Goal: Task Accomplishment & Management: Manage account settings

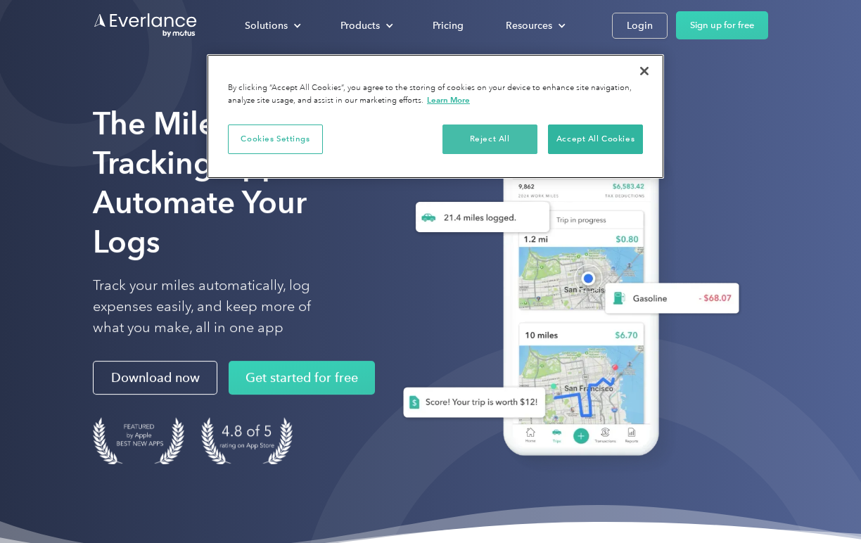
click at [472, 130] on button "Reject All" at bounding box center [490, 140] width 95 height 30
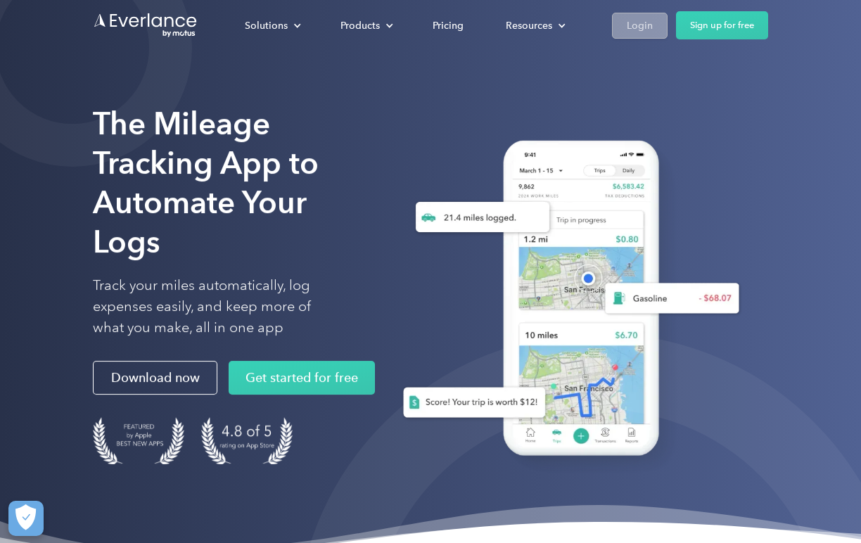
click at [633, 27] on div "Login" at bounding box center [640, 26] width 26 height 18
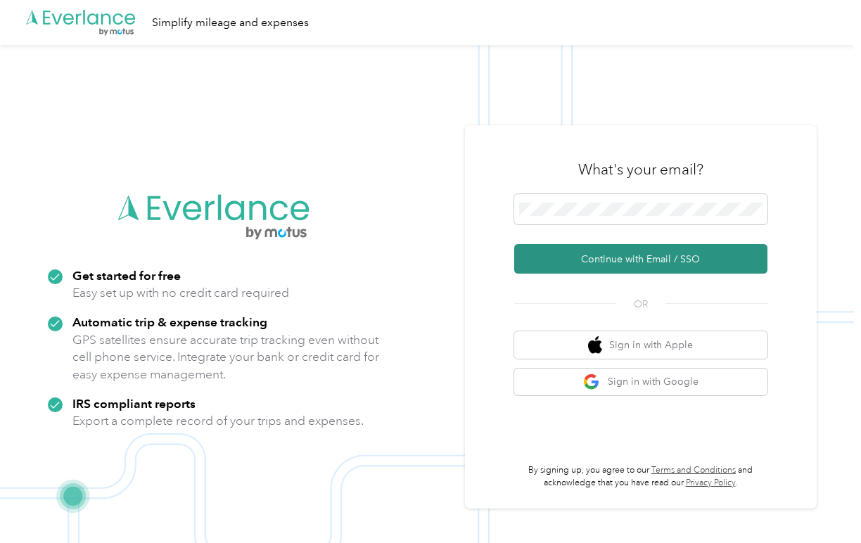
click at [597, 265] on button "Continue with Email / SSO" at bounding box center [640, 259] width 253 height 30
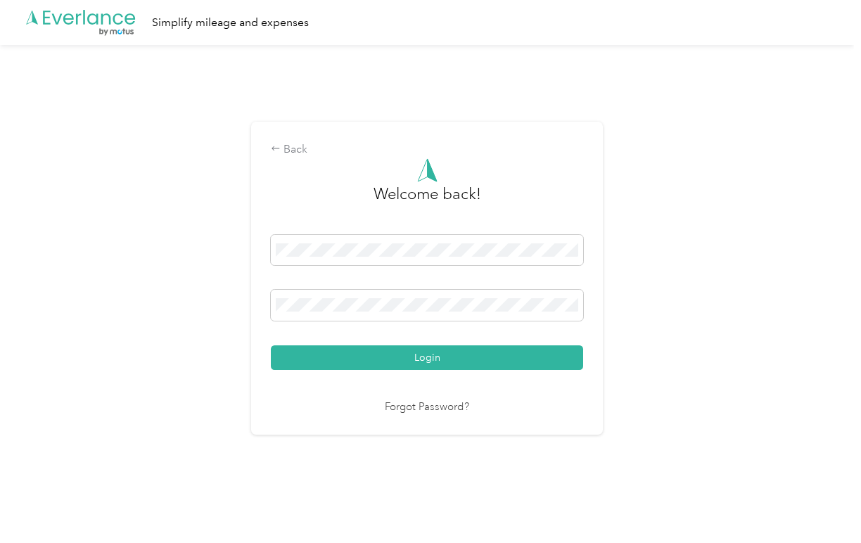
click at [431, 357] on button "Login" at bounding box center [427, 357] width 312 height 25
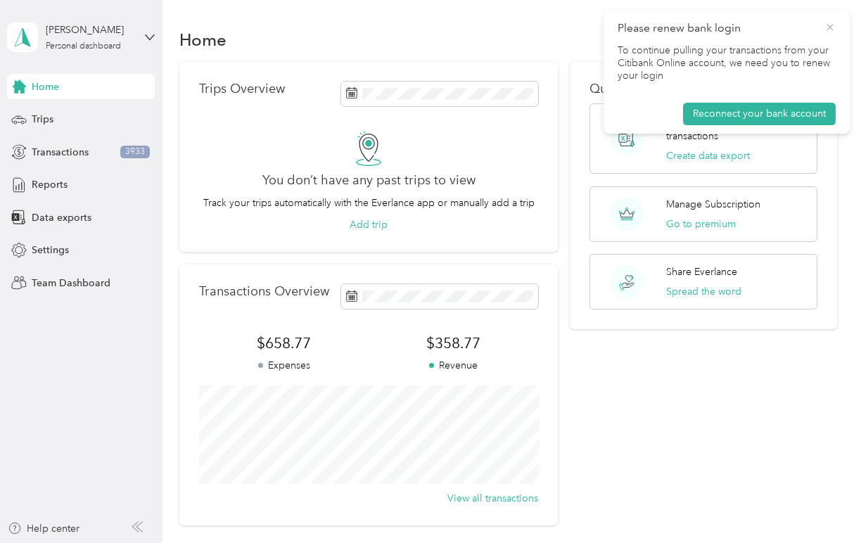
click at [831, 28] on icon at bounding box center [830, 27] width 6 height 6
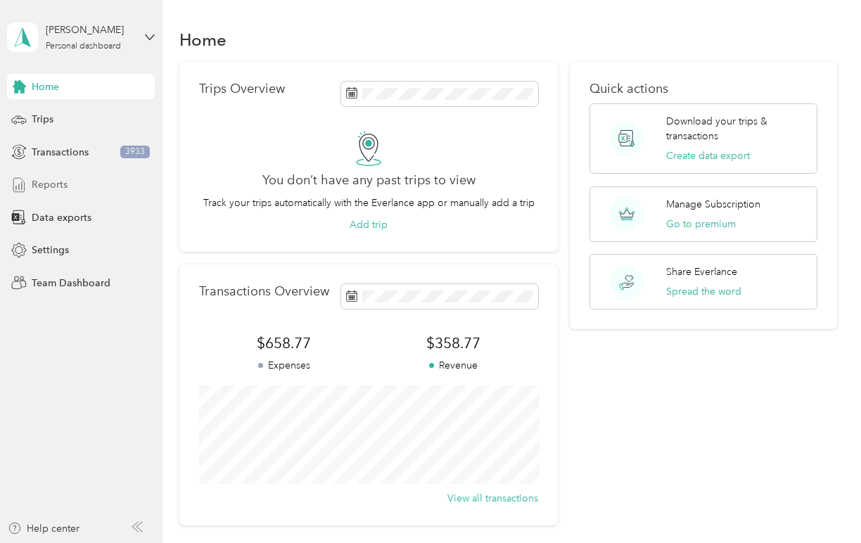
click at [65, 184] on span "Reports" at bounding box center [50, 184] width 36 height 15
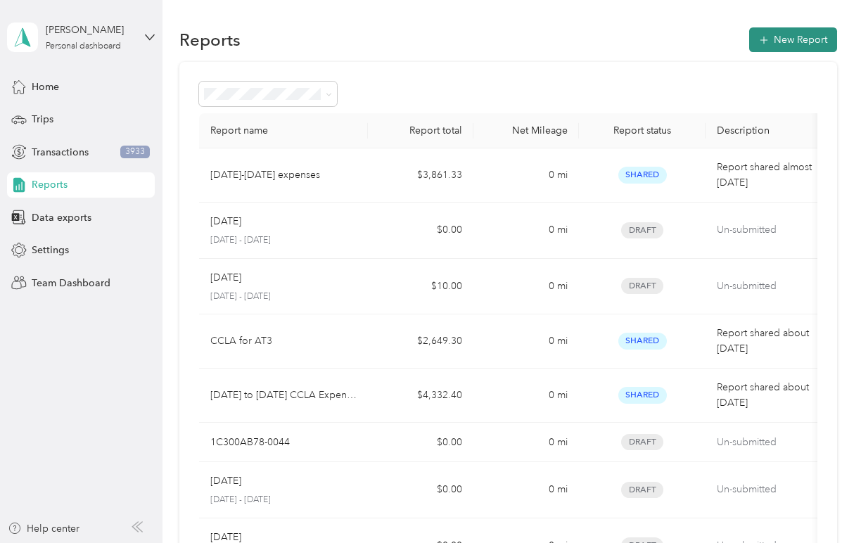
click at [797, 46] on button "New Report" at bounding box center [793, 39] width 88 height 25
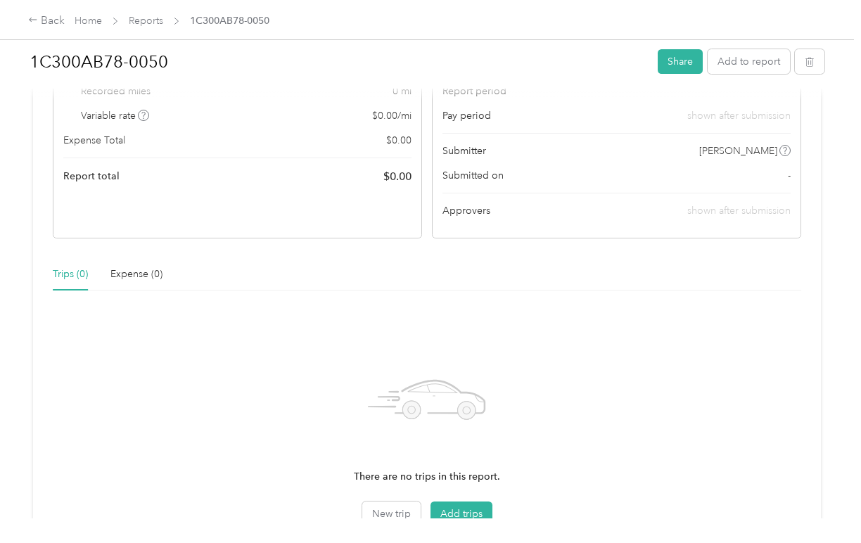
scroll to position [127, 0]
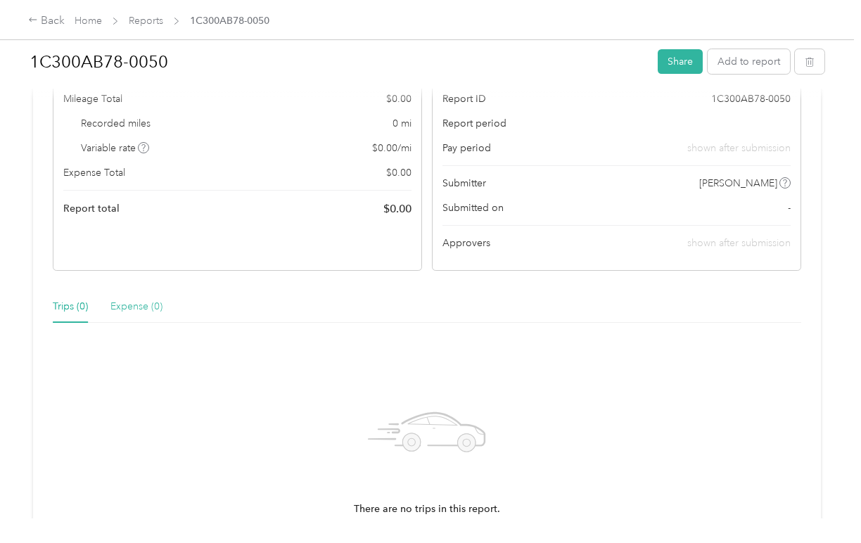
click at [139, 298] on div "Expense (0)" at bounding box center [136, 307] width 52 height 32
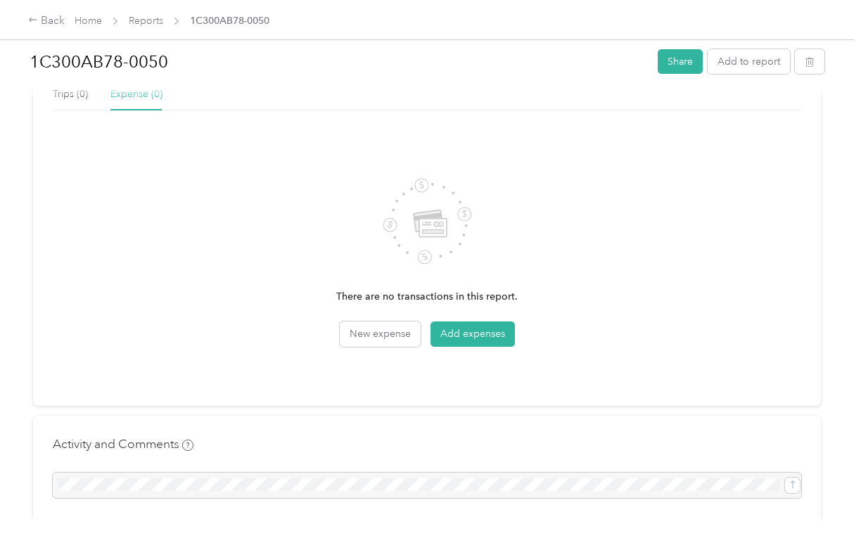
scroll to position [367, 0]
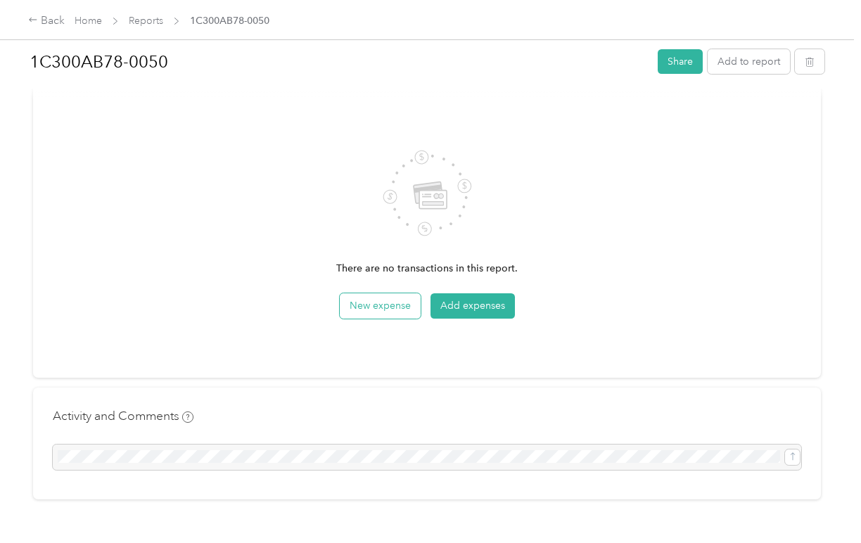
click at [387, 310] on button "New expense" at bounding box center [380, 305] width 81 height 25
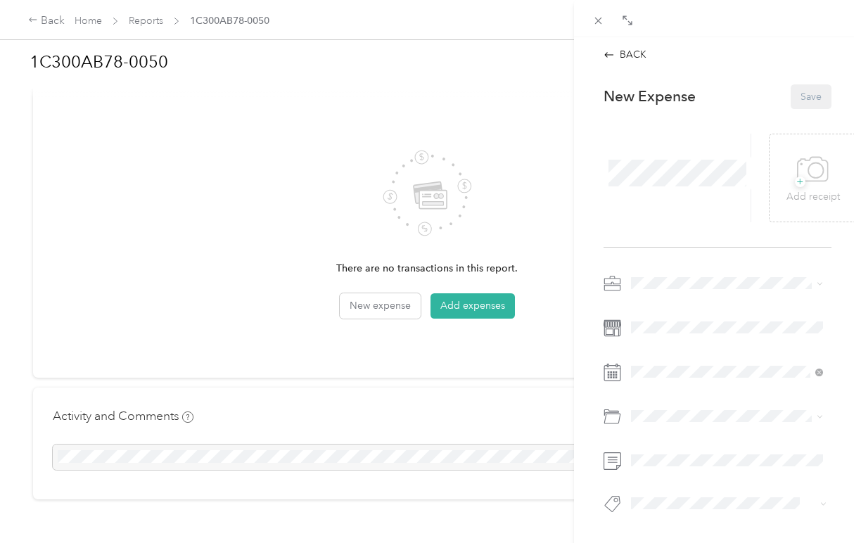
click at [473, 332] on div "BACK This expense cannot be edited because it is either under review, approved,…" at bounding box center [430, 271] width 861 height 543
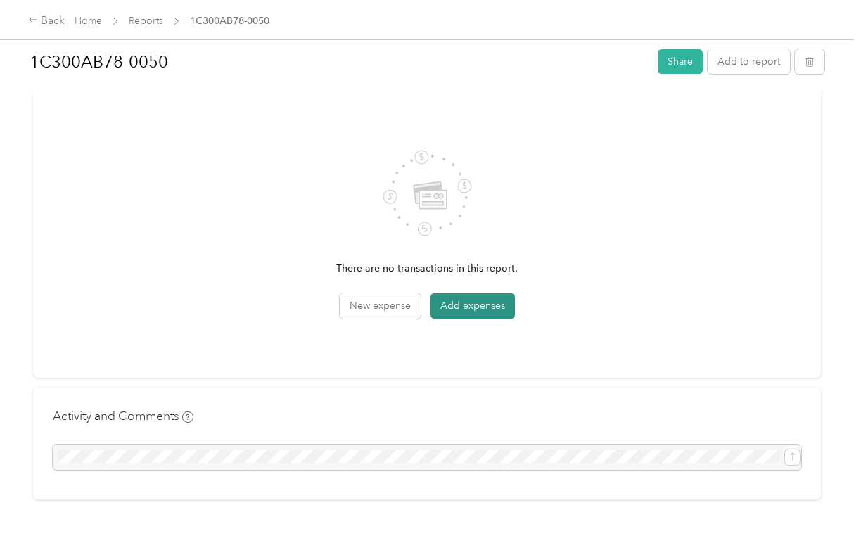
click at [479, 307] on button "Add expenses" at bounding box center [473, 305] width 84 height 25
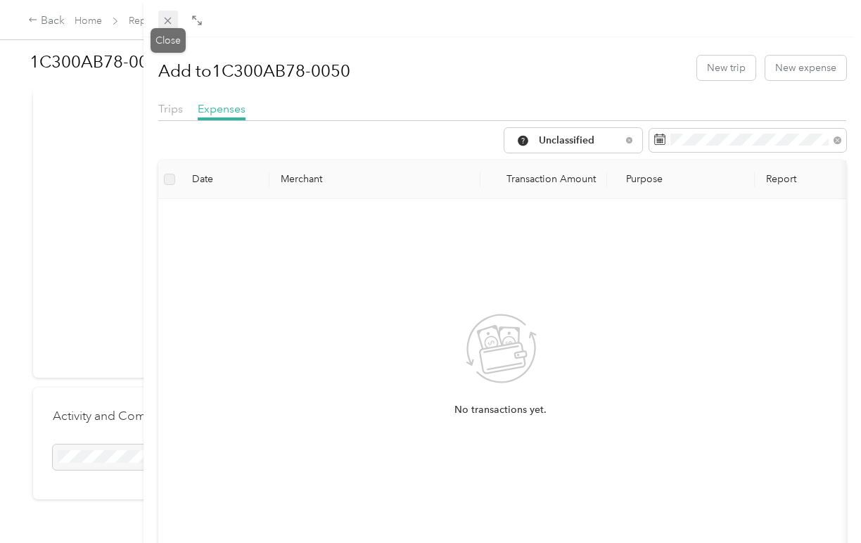
click at [167, 23] on icon at bounding box center [168, 21] width 12 height 12
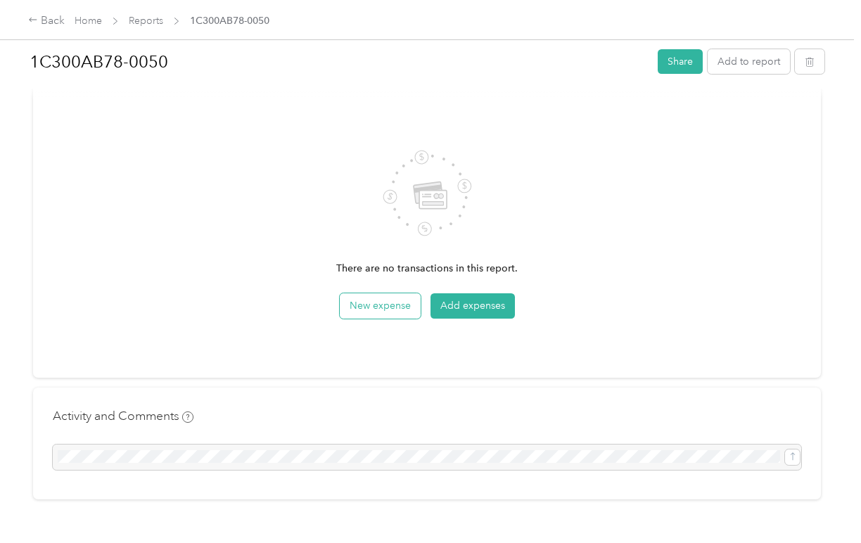
click at [374, 311] on button "New expense" at bounding box center [380, 305] width 81 height 25
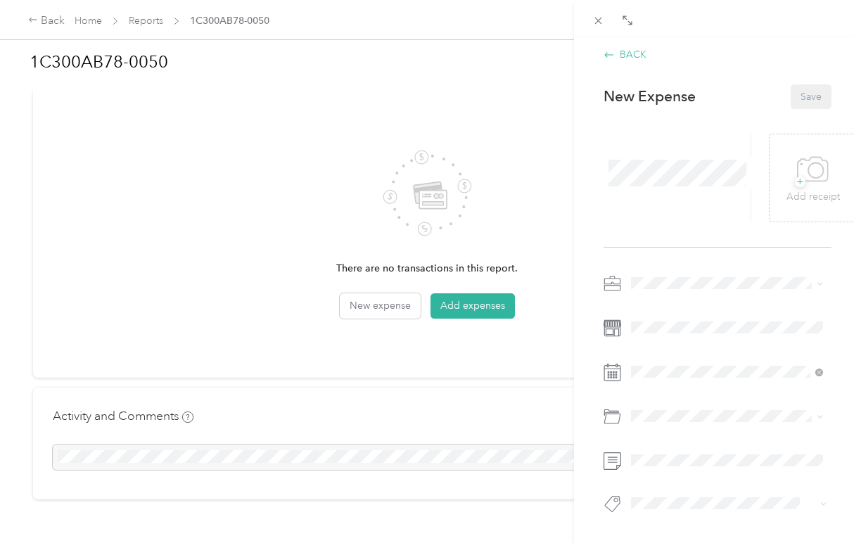
click at [604, 51] on span at bounding box center [609, 54] width 11 height 11
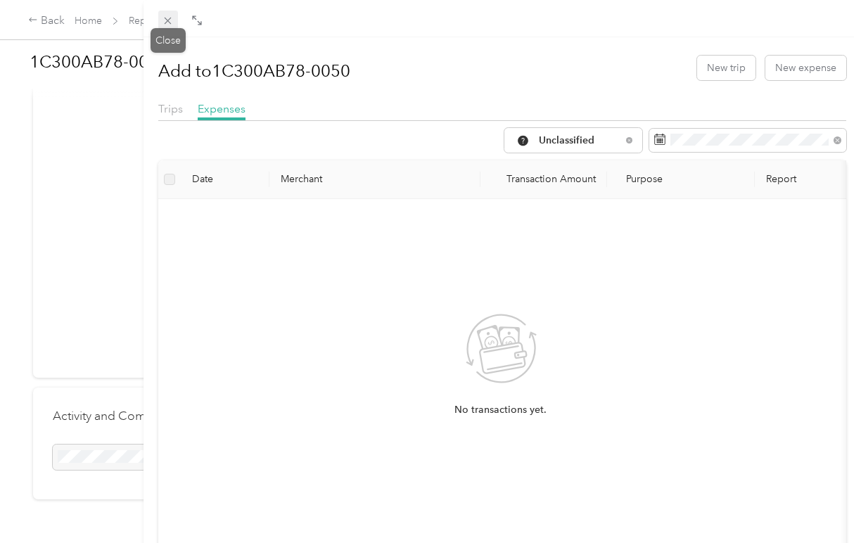
click at [166, 22] on icon at bounding box center [168, 21] width 12 height 12
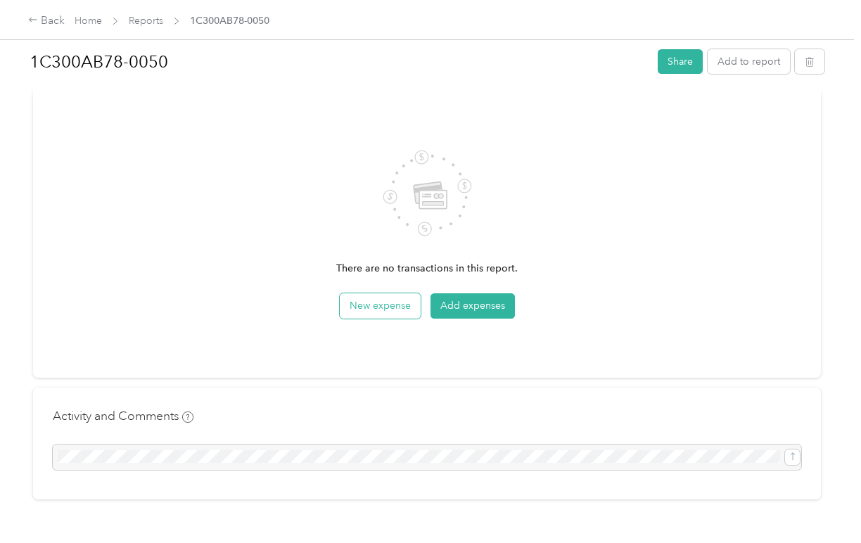
click at [394, 310] on button "New expense" at bounding box center [380, 305] width 81 height 25
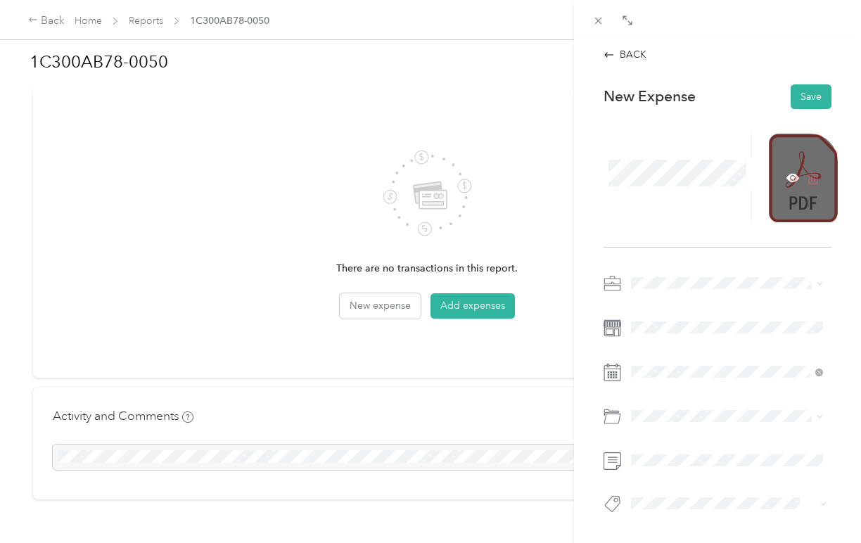
click at [808, 175] on icon at bounding box center [813, 178] width 13 height 13
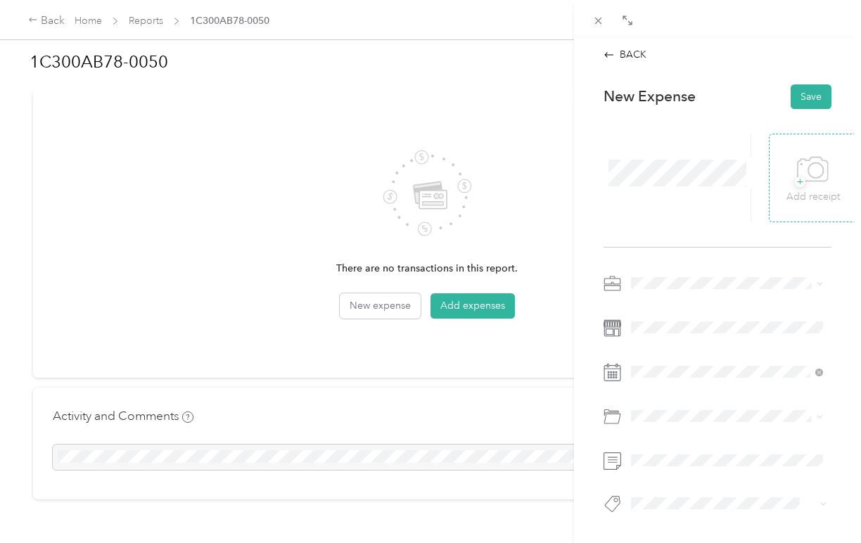
click at [705, 194] on div at bounding box center [678, 178] width 148 height 89
click at [600, 20] on icon at bounding box center [598, 21] width 12 height 12
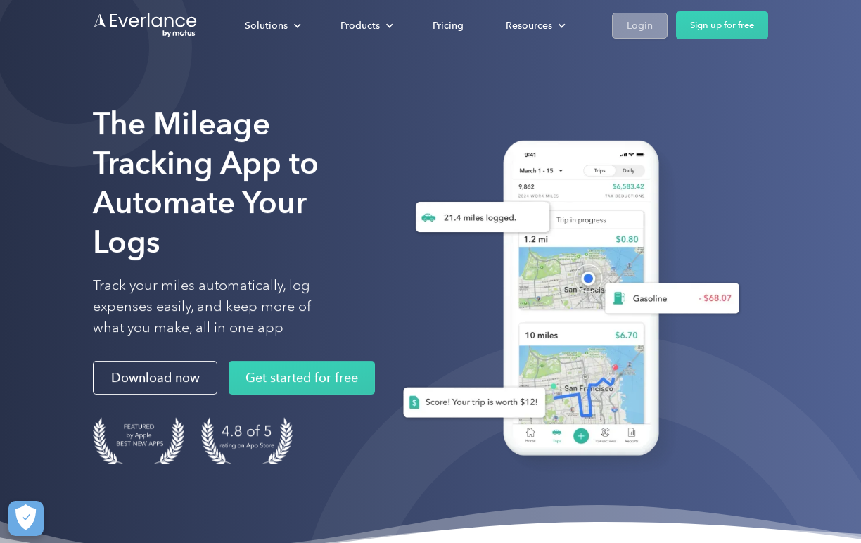
click at [642, 22] on div "Login" at bounding box center [640, 26] width 26 height 18
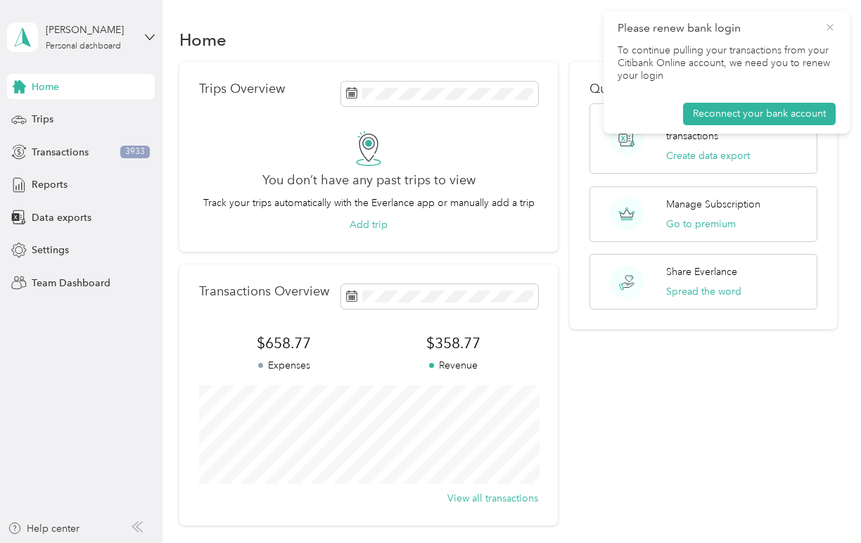
click at [828, 27] on icon at bounding box center [830, 27] width 11 height 13
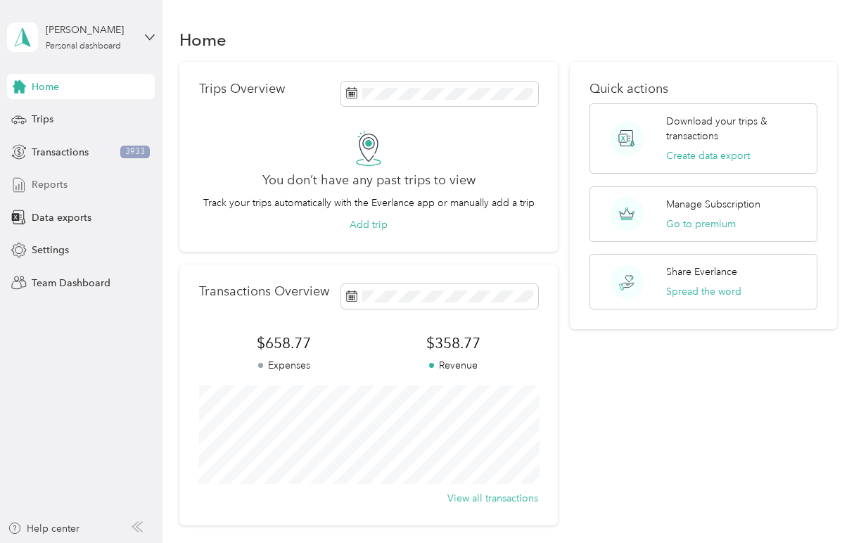
click at [58, 182] on span "Reports" at bounding box center [50, 184] width 36 height 15
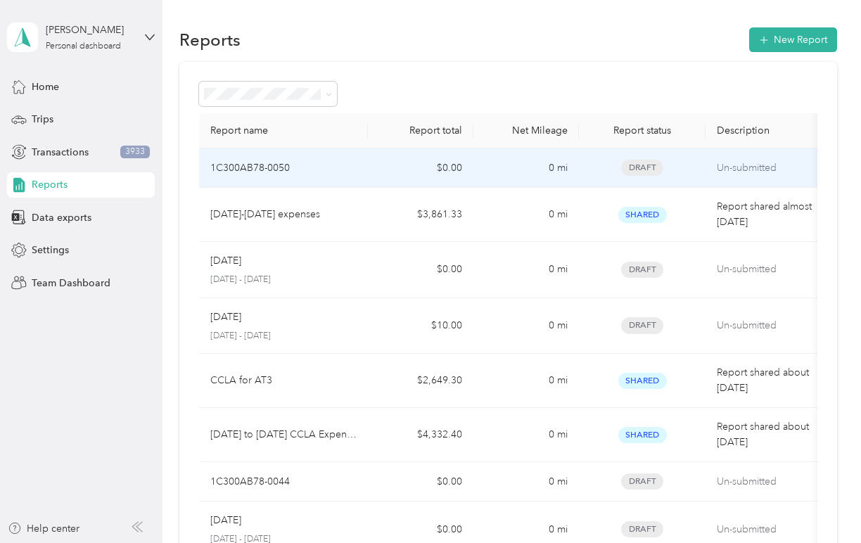
click at [369, 167] on td "$0.00" at bounding box center [421, 167] width 106 height 39
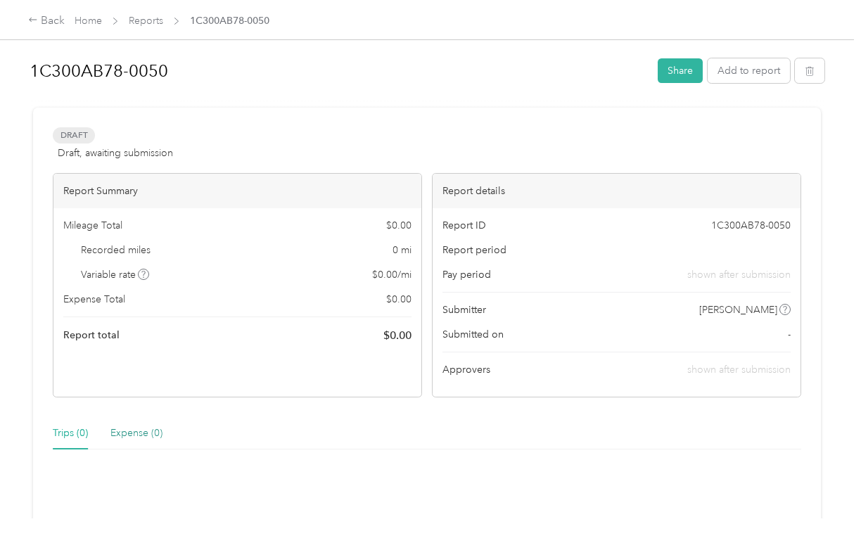
click at [141, 431] on div "Expense (0)" at bounding box center [136, 433] width 52 height 15
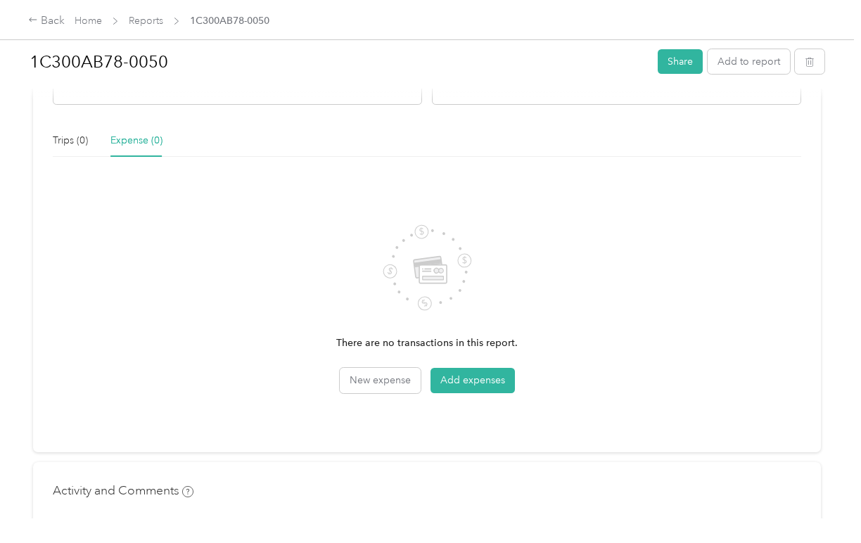
scroll to position [289, 0]
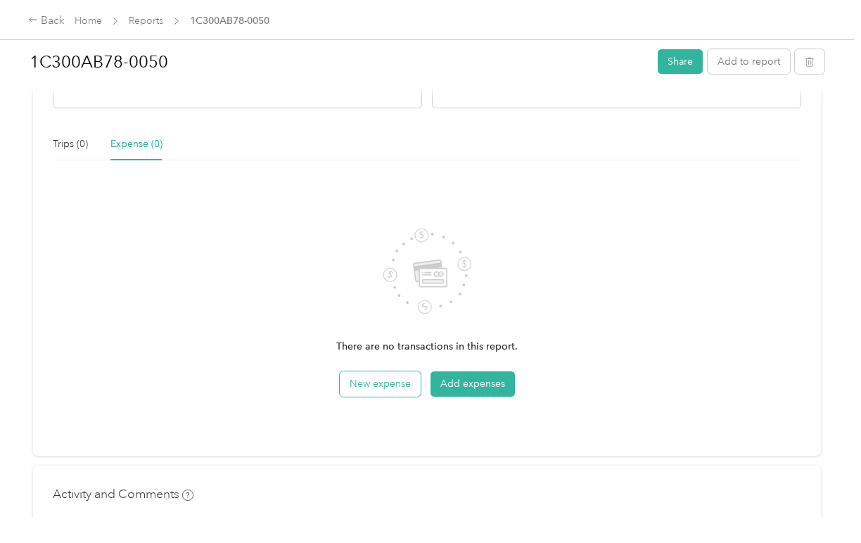
click at [384, 385] on button "New expense" at bounding box center [380, 384] width 81 height 25
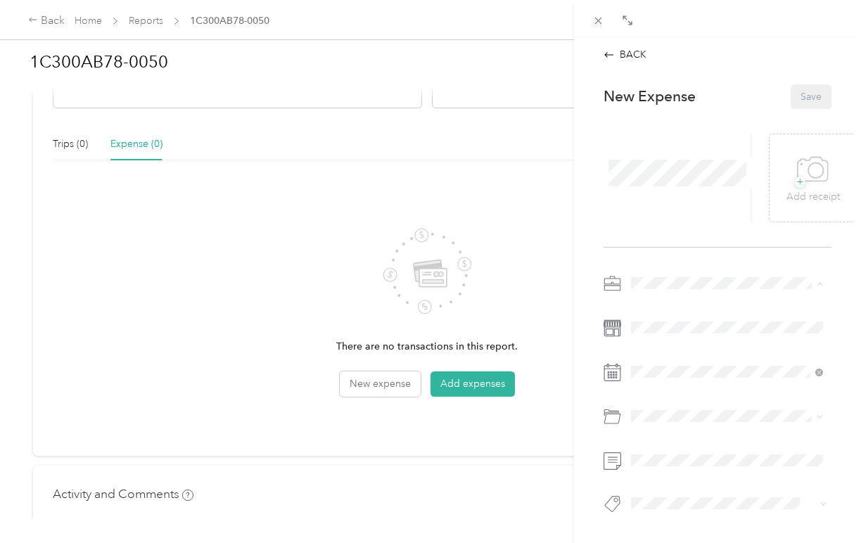
click at [816, 281] on span at bounding box center [817, 284] width 11 height 10
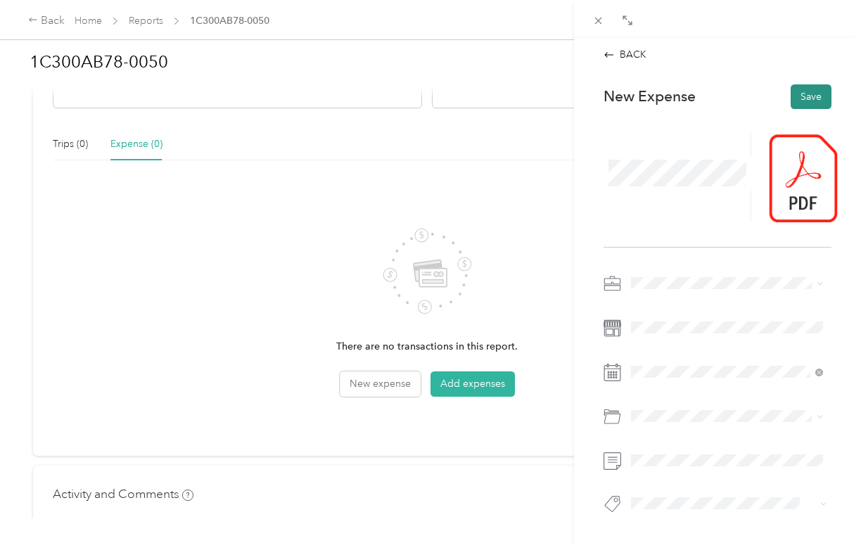
click at [802, 92] on button "Save" at bounding box center [811, 96] width 41 height 25
click at [647, 94] on p "New Expense" at bounding box center [650, 97] width 92 height 20
click at [794, 94] on button "Save" at bounding box center [811, 96] width 41 height 25
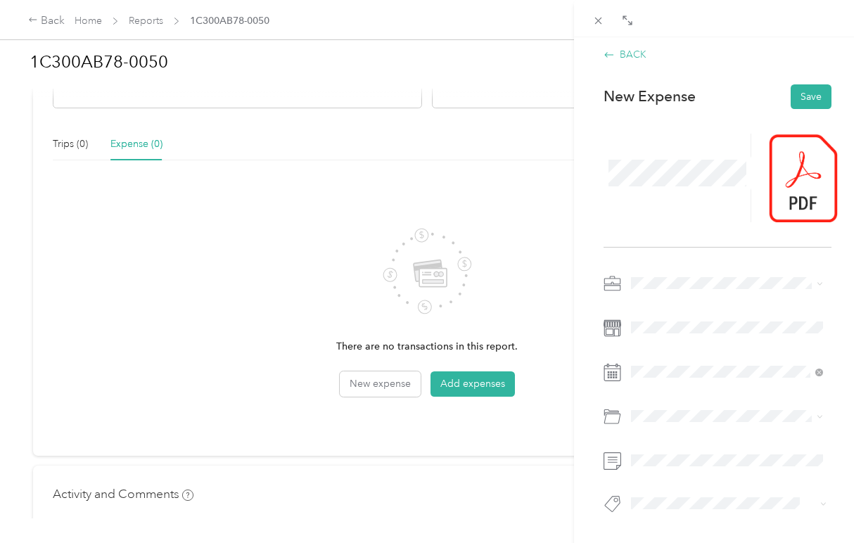
click at [614, 53] on icon at bounding box center [609, 54] width 11 height 11
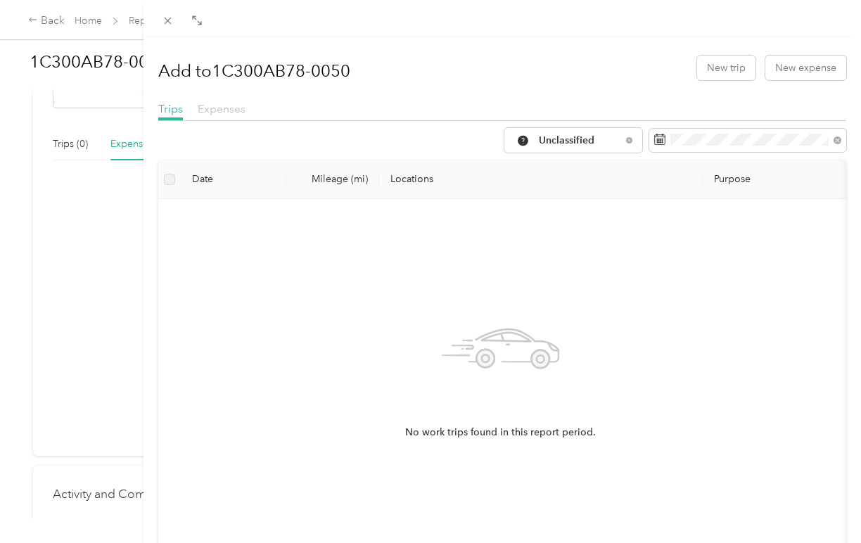
click at [224, 112] on span "Expenses" at bounding box center [222, 108] width 48 height 13
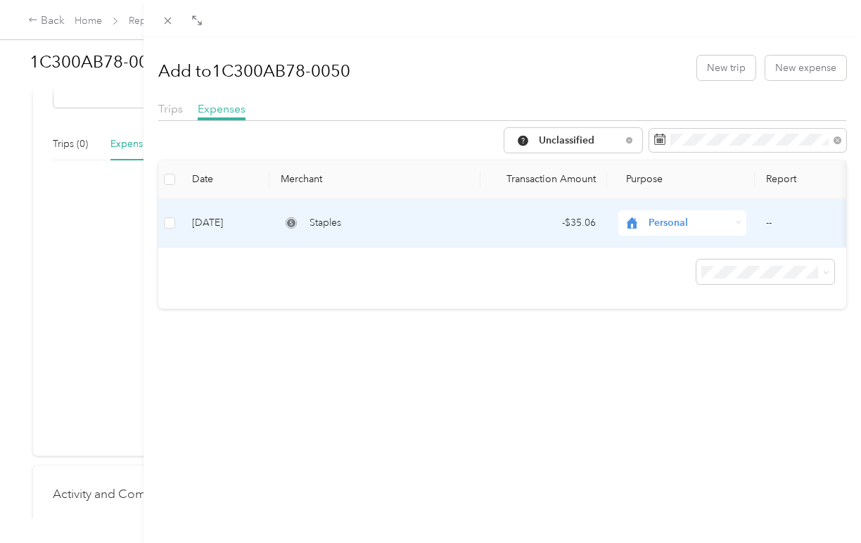
click at [737, 217] on div "Personal" at bounding box center [683, 222] width 128 height 25
click at [698, 294] on span "Christ Church Los Angeles" at bounding box center [806, 298] width 305 height 15
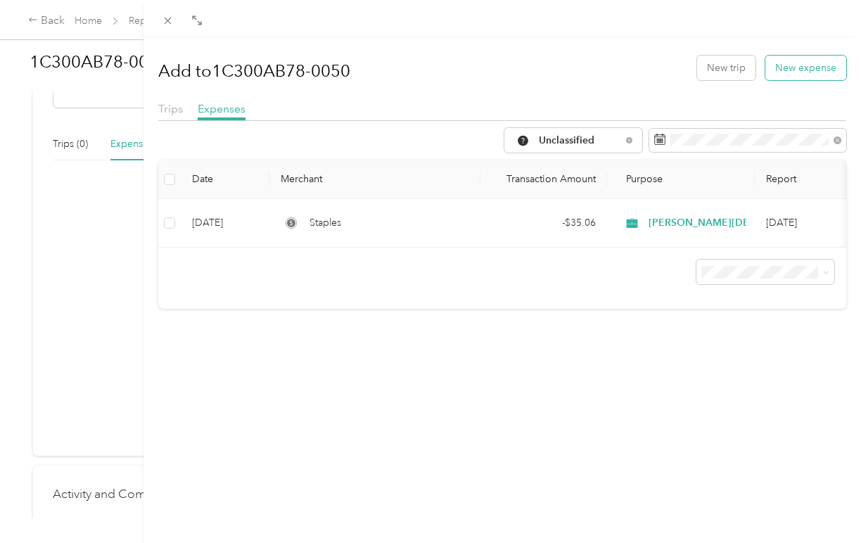
click at [795, 71] on button "New expense" at bounding box center [806, 68] width 81 height 25
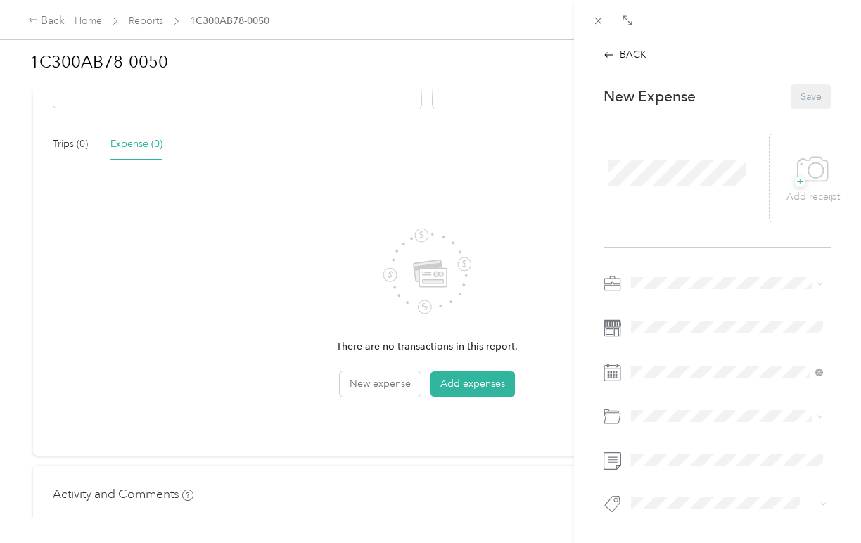
click at [481, 386] on div "BACK This expense cannot be edited because it is either under review, approved,…" at bounding box center [430, 271] width 861 height 543
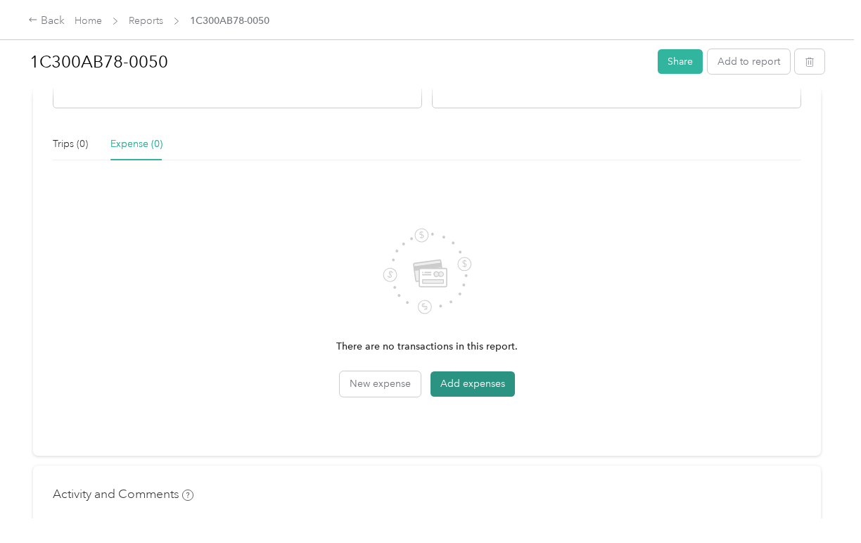
click at [481, 377] on button "Add expenses" at bounding box center [473, 384] width 84 height 25
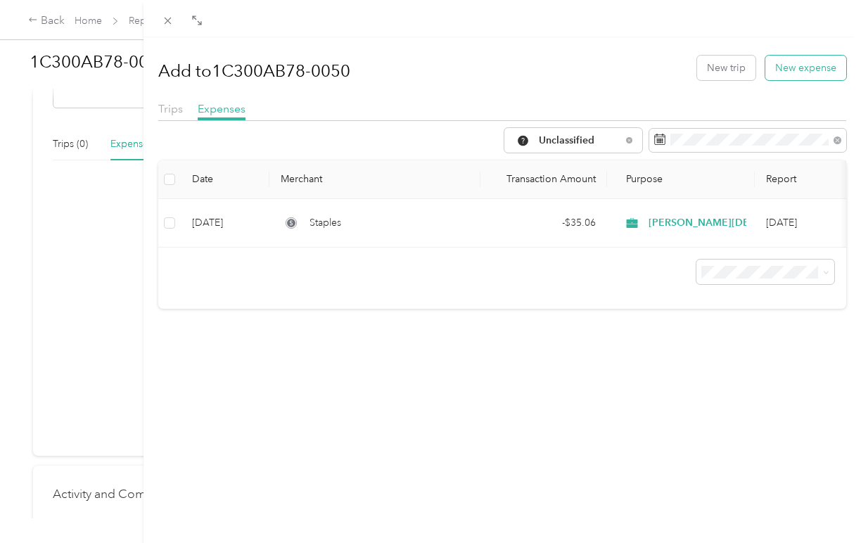
click at [792, 70] on button "New expense" at bounding box center [806, 68] width 81 height 25
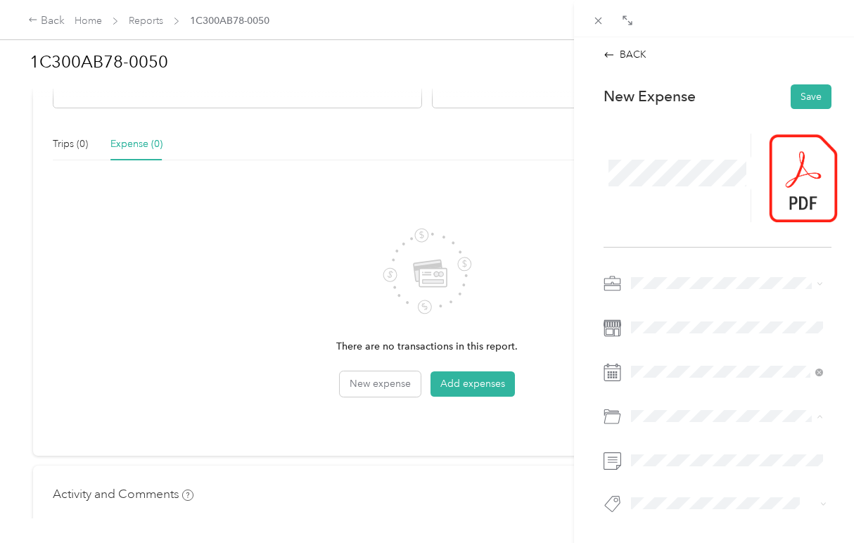
click at [737, 440] on div at bounding box center [718, 397] width 228 height 251
click at [662, 101] on p "New Expense" at bounding box center [650, 97] width 92 height 20
click at [811, 99] on button "Save" at bounding box center [811, 96] width 41 height 25
click at [806, 93] on button "Save" at bounding box center [811, 96] width 41 height 25
click at [614, 54] on icon at bounding box center [609, 54] width 11 height 11
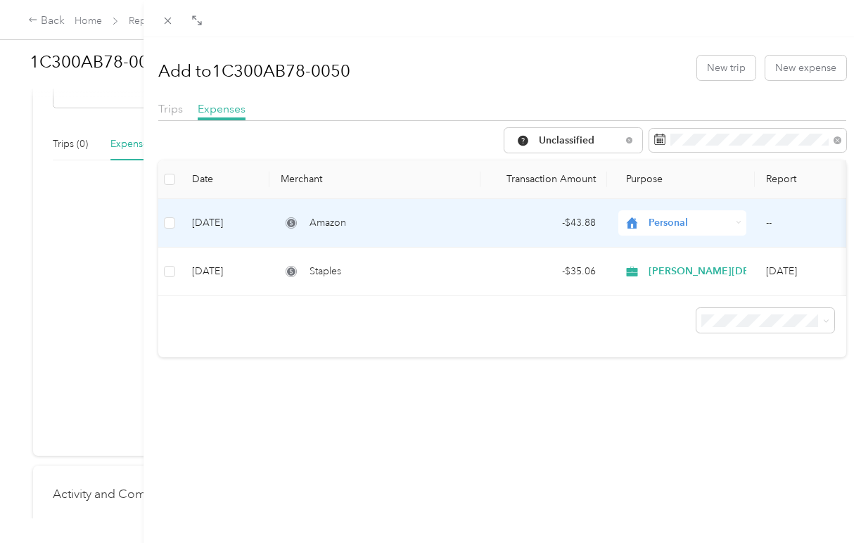
click at [698, 220] on span "Personal" at bounding box center [690, 222] width 82 height 15
click at [712, 289] on li "Christ Church Los Angeles" at bounding box center [794, 298] width 350 height 25
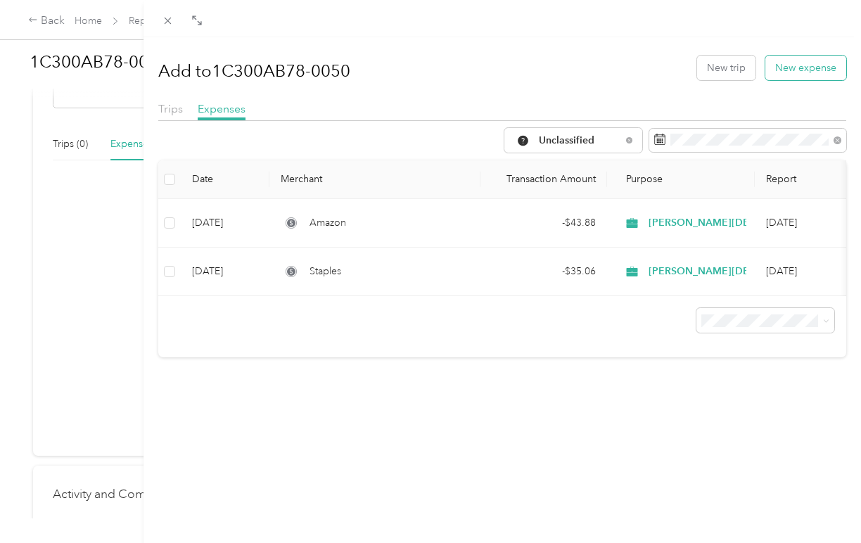
click at [798, 75] on button "New expense" at bounding box center [806, 68] width 81 height 25
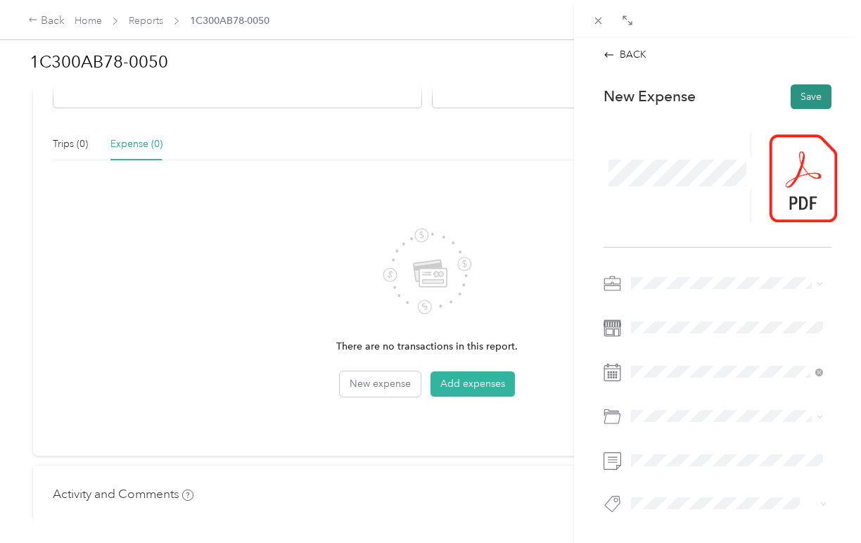
click at [808, 84] on button "Save" at bounding box center [811, 96] width 41 height 25
click at [607, 54] on icon at bounding box center [609, 54] width 9 height 5
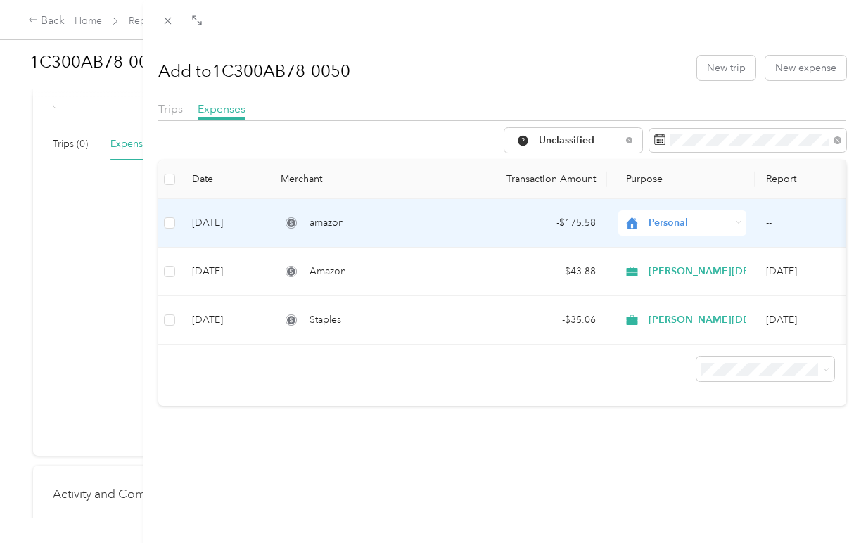
click at [701, 212] on div "Personal" at bounding box center [683, 222] width 128 height 25
click at [694, 301] on span "Christ Church Los Angeles" at bounding box center [806, 298] width 305 height 15
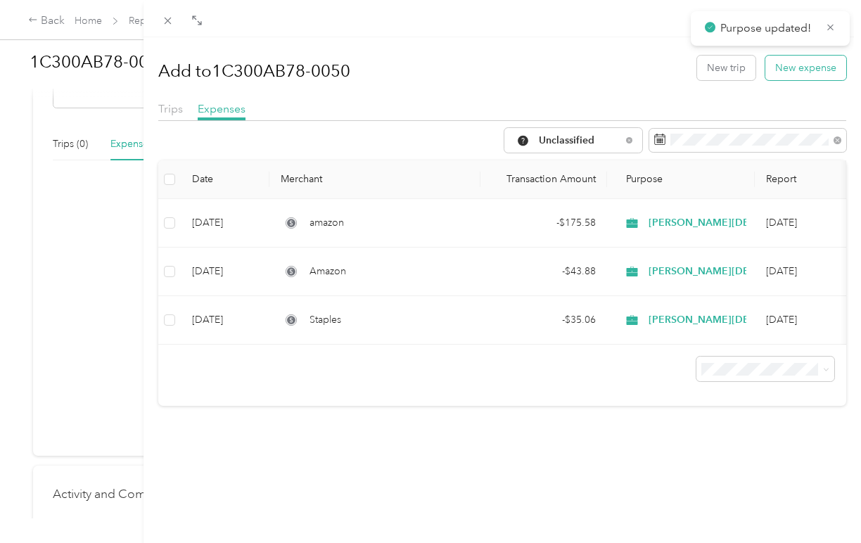
click at [815, 76] on button "New expense" at bounding box center [806, 68] width 81 height 25
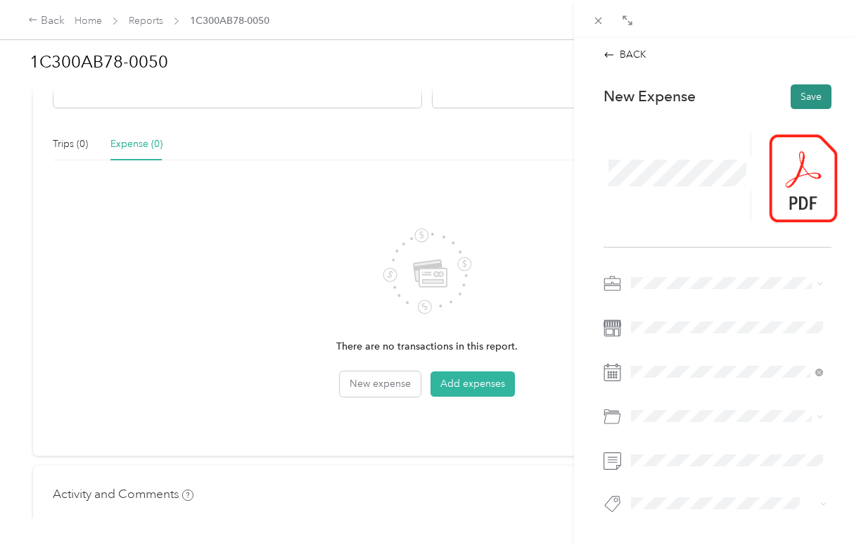
click at [805, 96] on button "Save" at bounding box center [811, 96] width 41 height 25
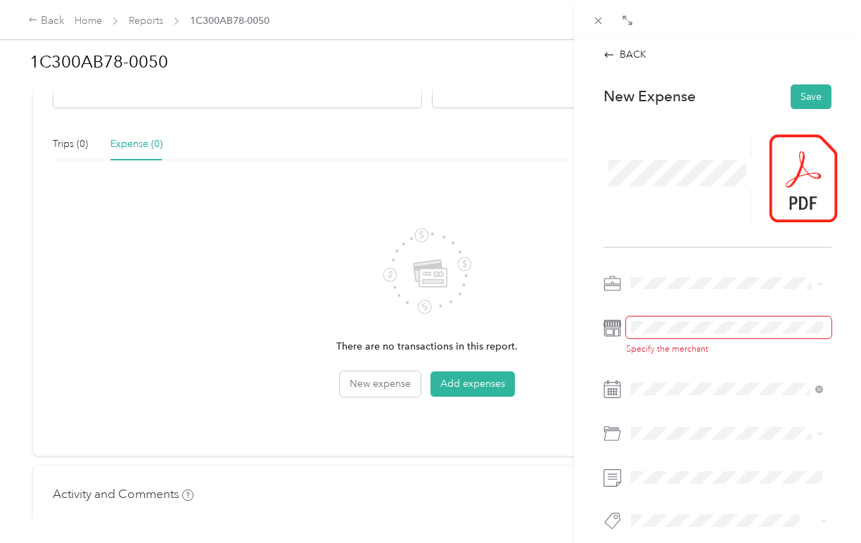
click at [659, 319] on span at bounding box center [728, 328] width 205 height 23
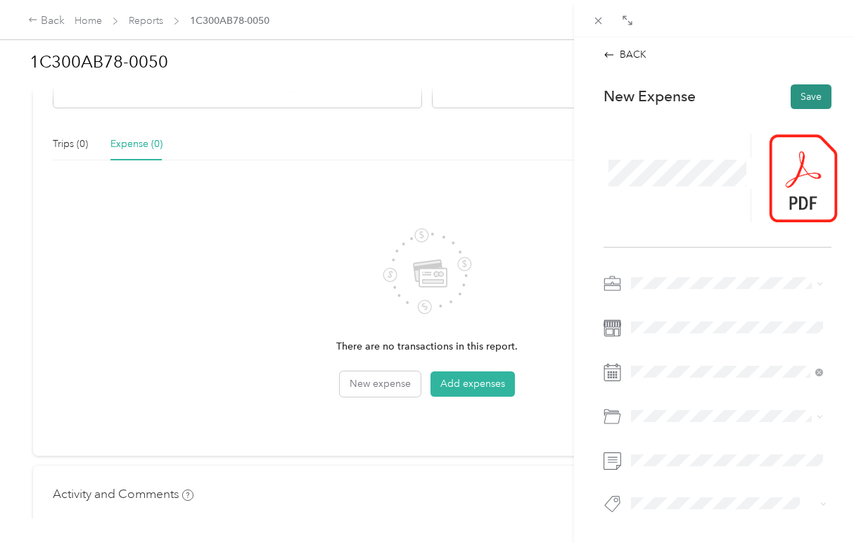
click at [806, 104] on button "Save" at bounding box center [811, 96] width 41 height 25
click at [609, 54] on icon at bounding box center [609, 54] width 9 height 5
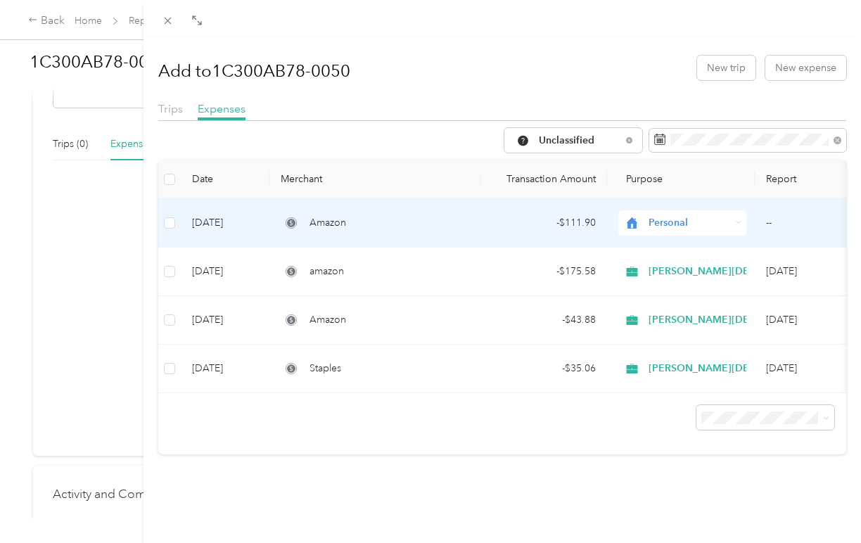
click at [703, 215] on span "Personal" at bounding box center [690, 222] width 82 height 15
click at [694, 294] on span "Christ Church Los Angeles" at bounding box center [806, 297] width 305 height 15
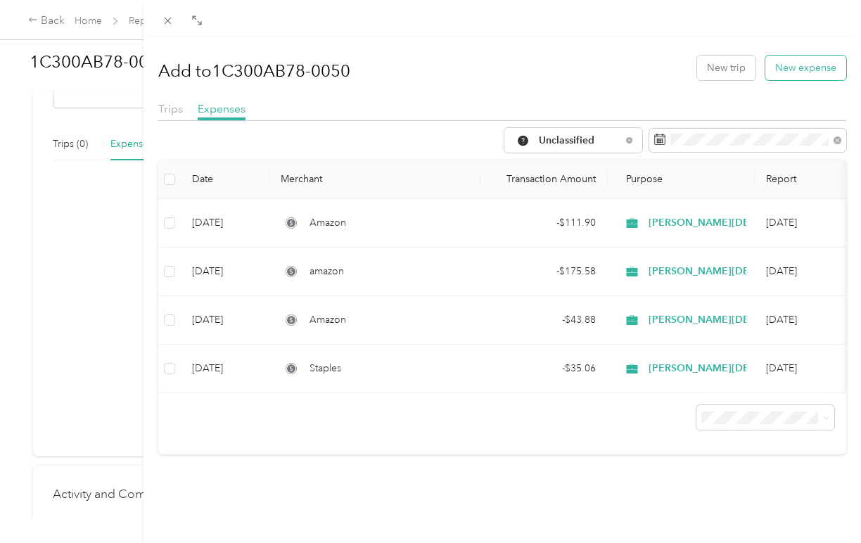
click at [799, 67] on button "New expense" at bounding box center [806, 68] width 81 height 25
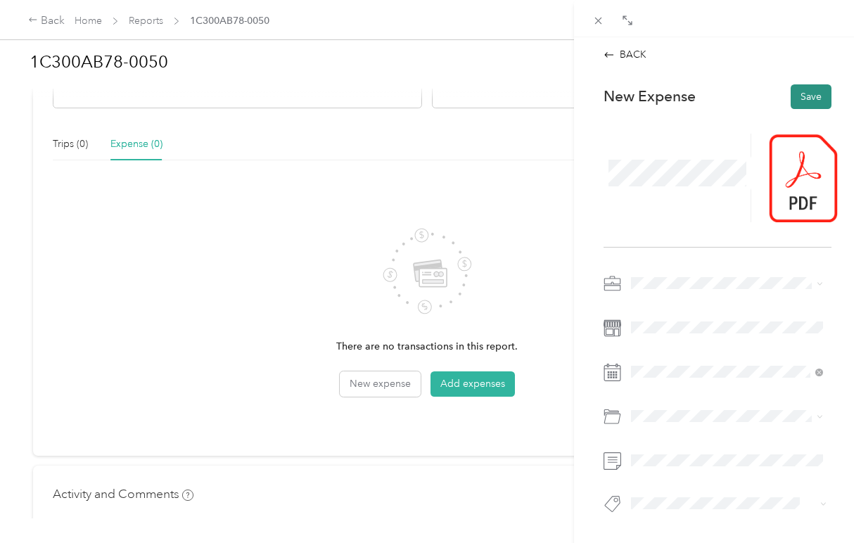
click at [808, 94] on button "Save" at bounding box center [811, 96] width 41 height 25
click at [605, 53] on icon at bounding box center [609, 54] width 11 height 11
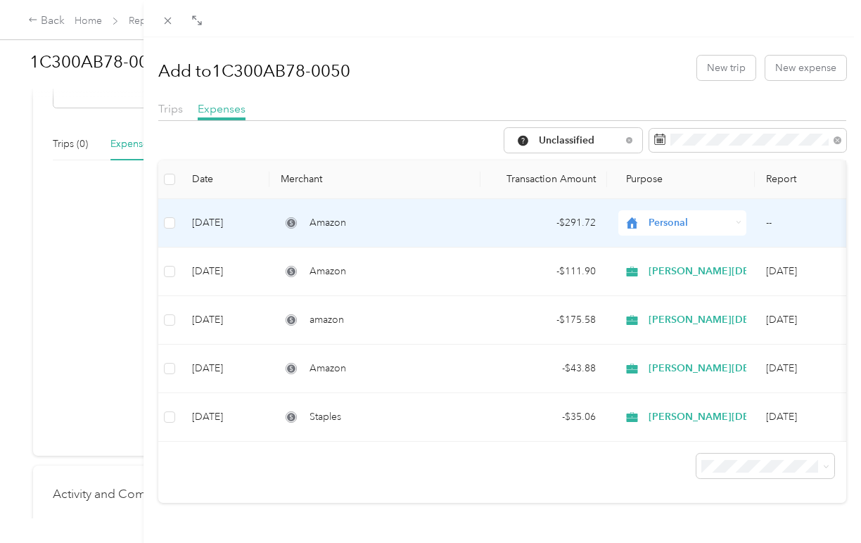
click at [669, 223] on span "Personal" at bounding box center [690, 222] width 82 height 15
click at [677, 288] on li "Christ Church Los Angeles" at bounding box center [794, 293] width 350 height 25
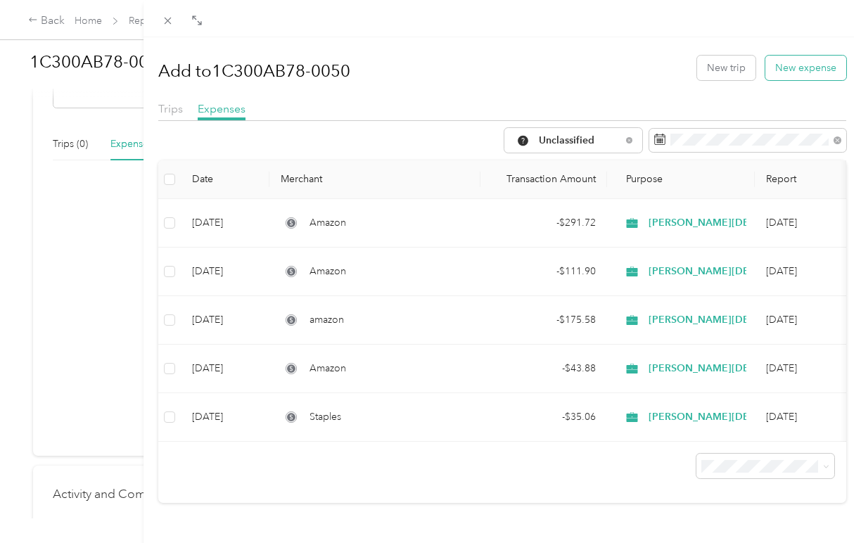
click at [788, 73] on button "New expense" at bounding box center [806, 68] width 81 height 25
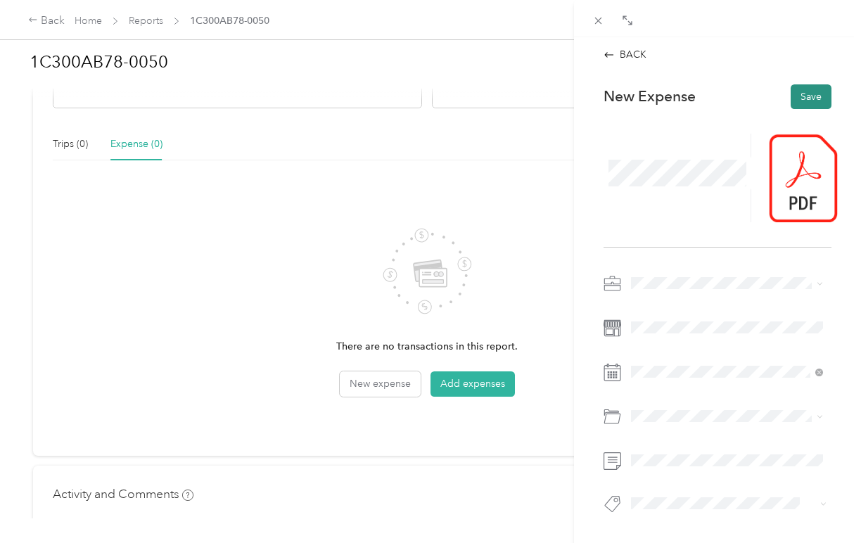
click at [810, 95] on button "Save" at bounding box center [811, 96] width 41 height 25
click at [611, 52] on icon at bounding box center [609, 54] width 11 height 11
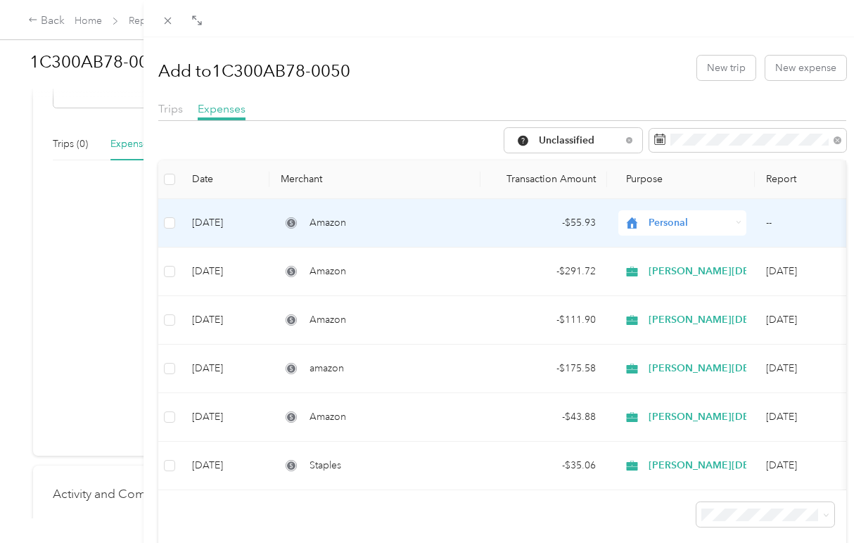
click at [695, 217] on span "Personal" at bounding box center [690, 222] width 82 height 15
click at [692, 293] on span "Christ Church Los Angeles" at bounding box center [806, 298] width 305 height 15
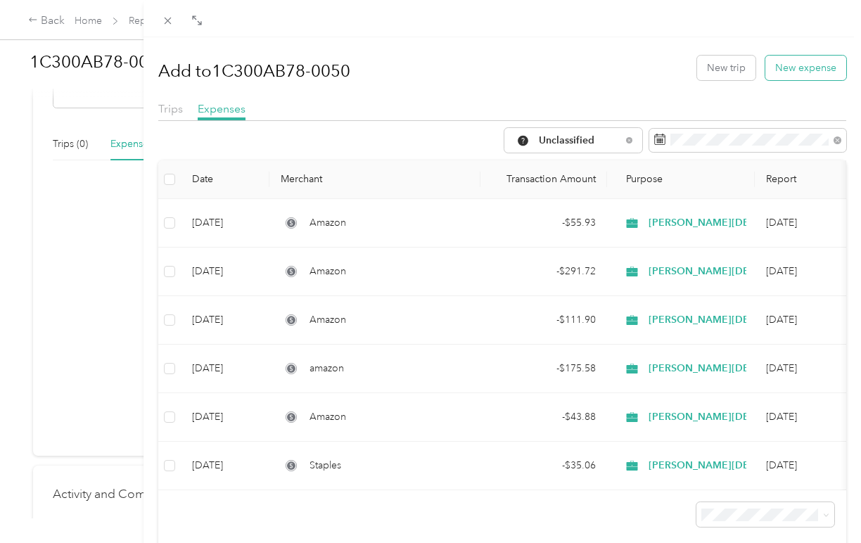
click at [785, 75] on button "New expense" at bounding box center [806, 68] width 81 height 25
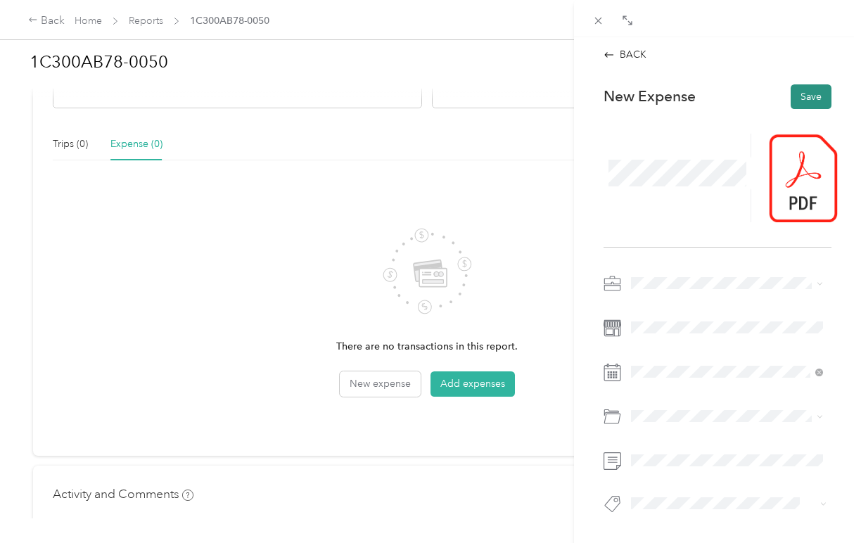
click at [809, 105] on button "Save" at bounding box center [811, 96] width 41 height 25
click at [809, 99] on button "Save" at bounding box center [811, 96] width 41 height 25
click at [609, 56] on icon at bounding box center [609, 54] width 11 height 11
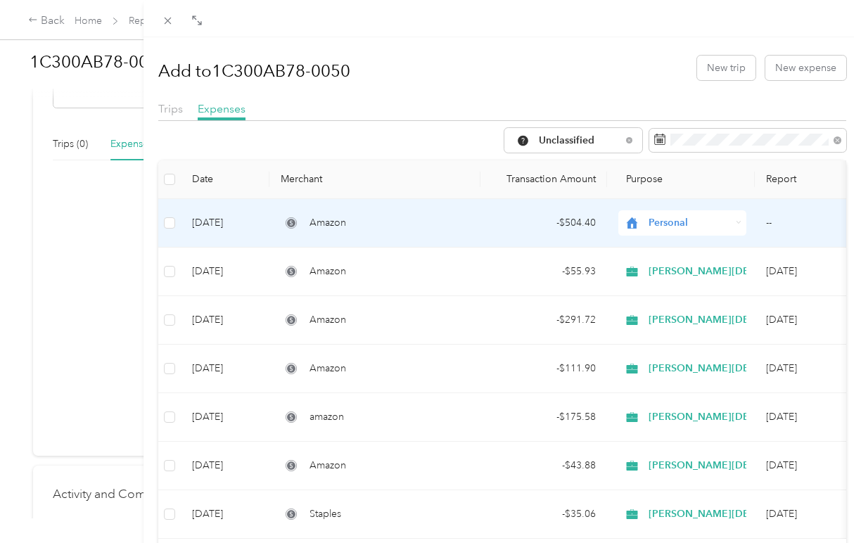
click at [717, 225] on span "Personal" at bounding box center [690, 222] width 82 height 15
click at [712, 292] on span "Christ Church Los Angeles" at bounding box center [806, 296] width 305 height 15
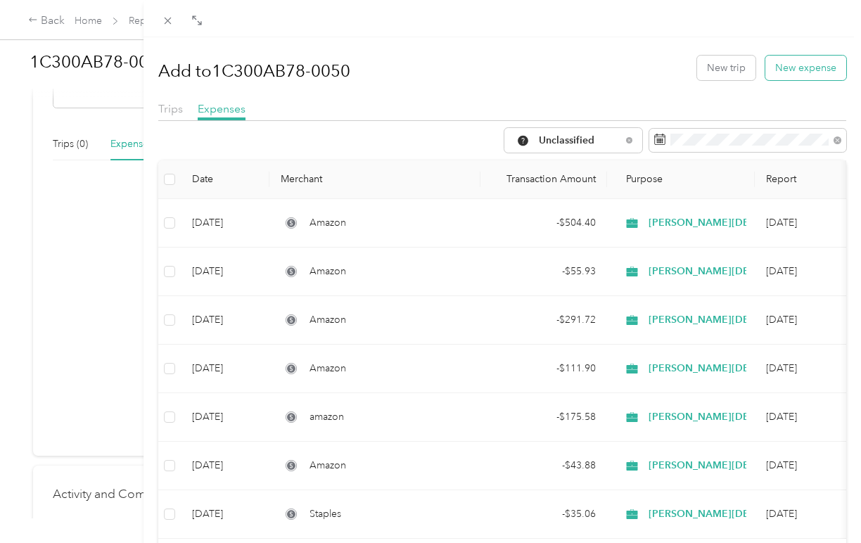
click at [801, 66] on button "New expense" at bounding box center [806, 68] width 81 height 25
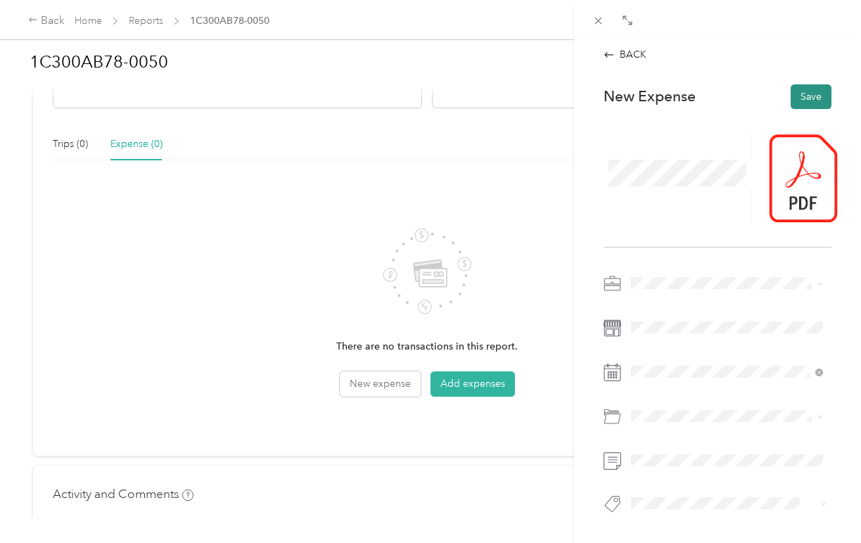
click at [807, 95] on button "Save" at bounding box center [811, 96] width 41 height 25
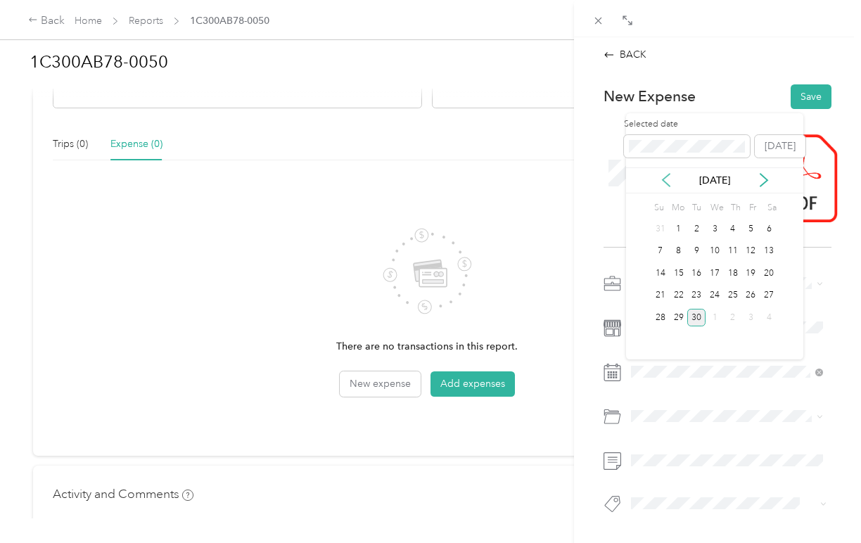
click at [668, 179] on icon at bounding box center [666, 180] width 14 height 14
click at [712, 249] on div "11" at bounding box center [715, 252] width 18 height 18
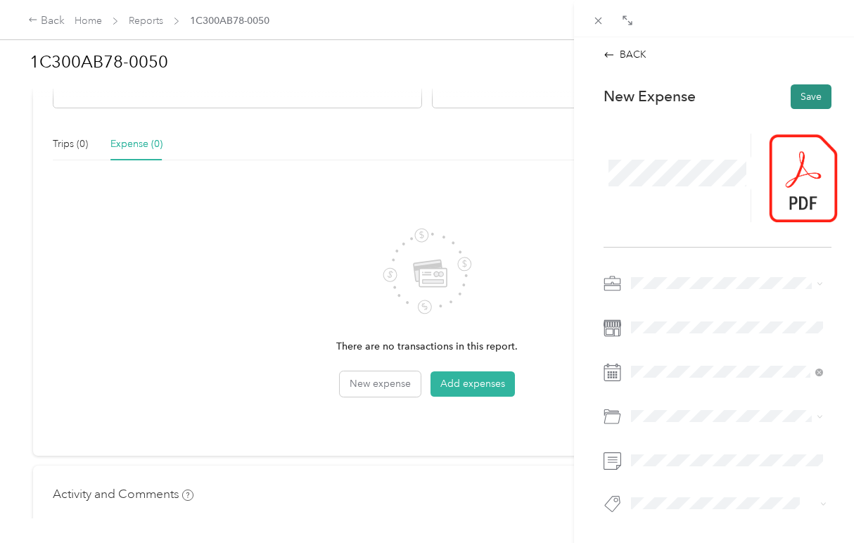
click at [811, 98] on button "Save" at bounding box center [811, 96] width 41 height 25
click at [611, 56] on icon at bounding box center [609, 54] width 11 height 11
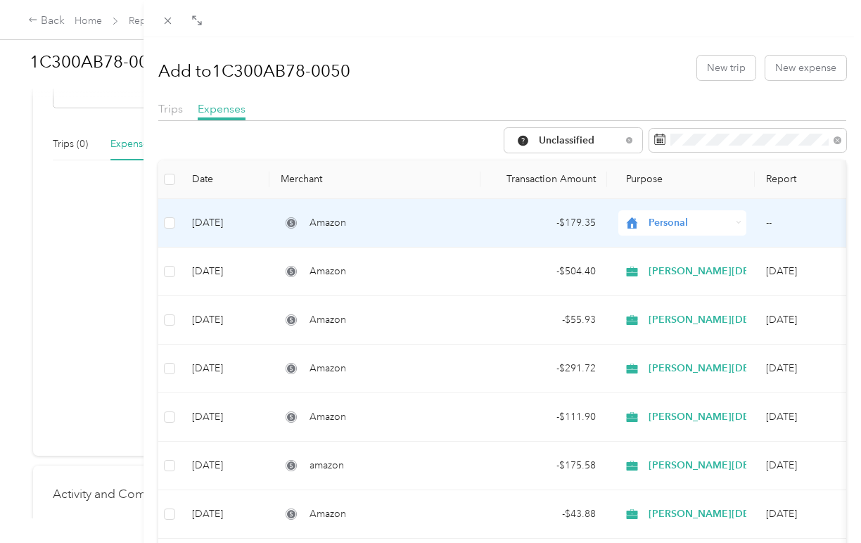
click at [722, 216] on span "Personal" at bounding box center [690, 222] width 82 height 15
click at [699, 296] on span "Christ Church Los Angeles" at bounding box center [806, 298] width 305 height 15
click at [425, 224] on div "Amazon" at bounding box center [375, 222] width 189 height 15
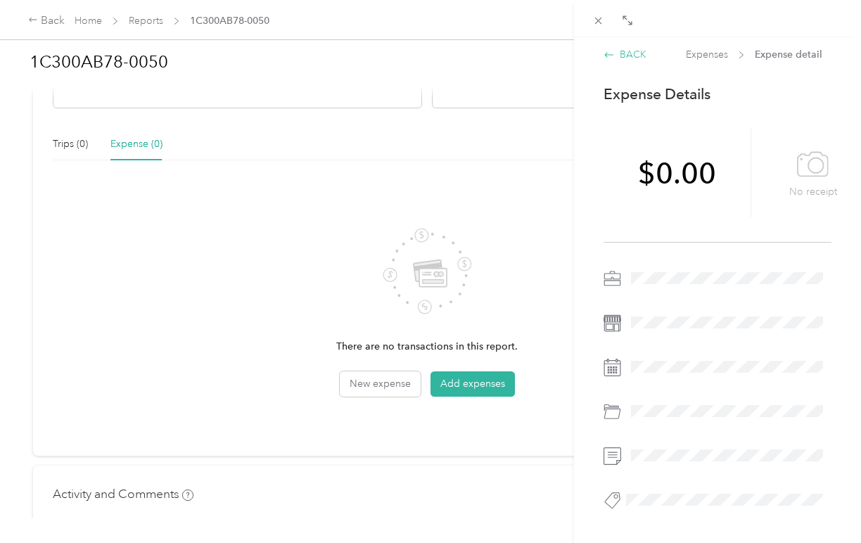
click at [605, 57] on icon at bounding box center [609, 54] width 11 height 11
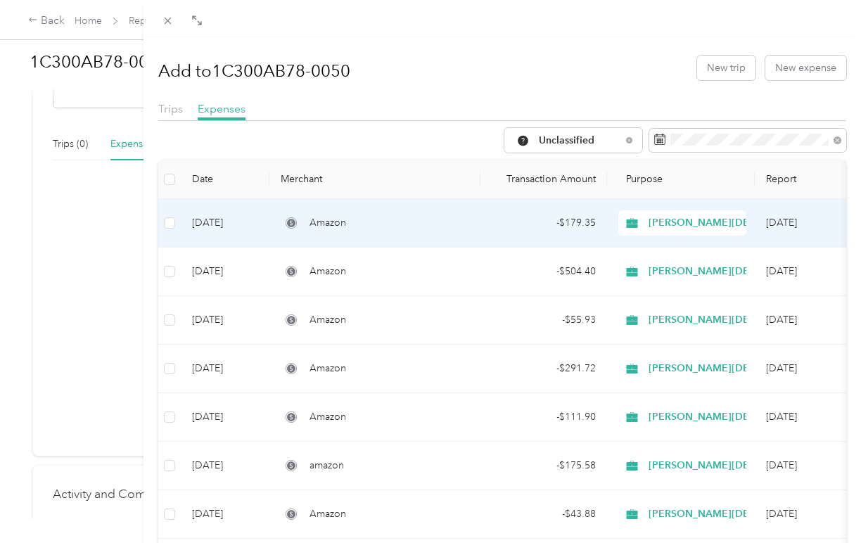
click at [229, 222] on td "Sep 30, 2025" at bounding box center [225, 223] width 89 height 49
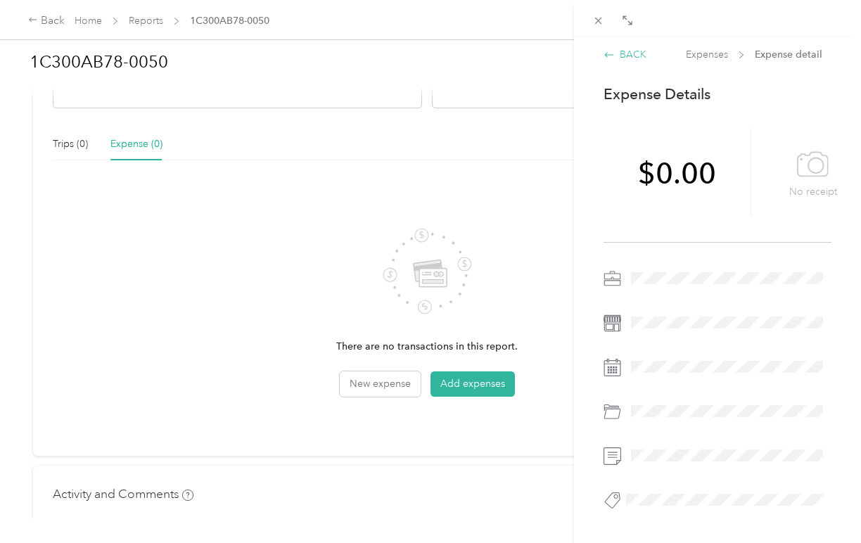
click at [614, 51] on icon at bounding box center [609, 54] width 11 height 11
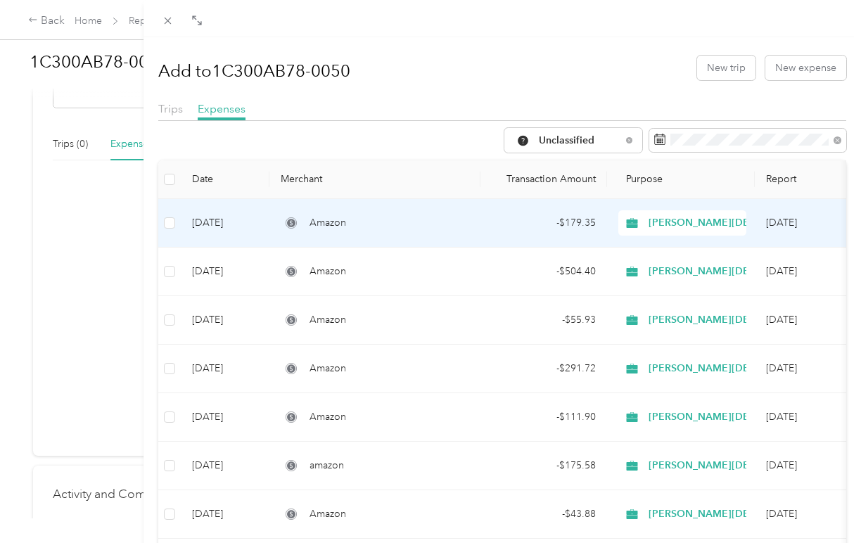
click at [573, 223] on div "- $179.35" at bounding box center [544, 222] width 104 height 15
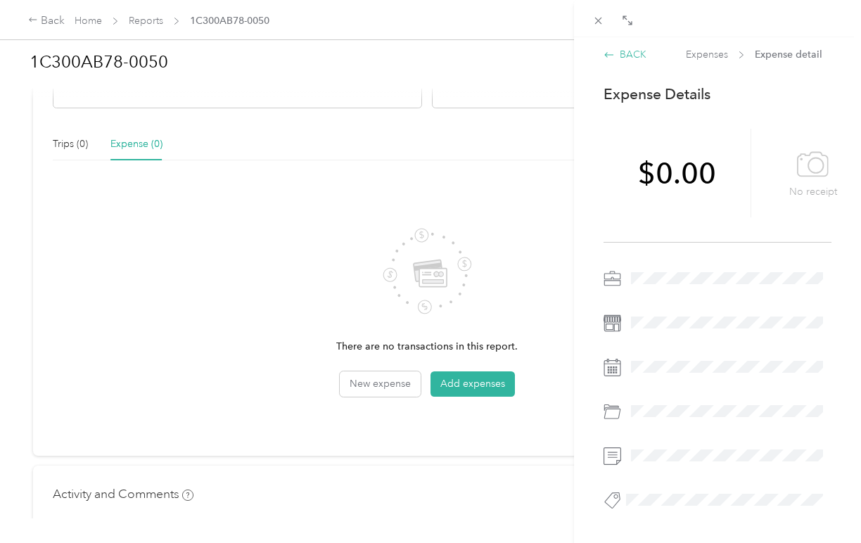
click at [606, 52] on icon at bounding box center [609, 54] width 11 height 11
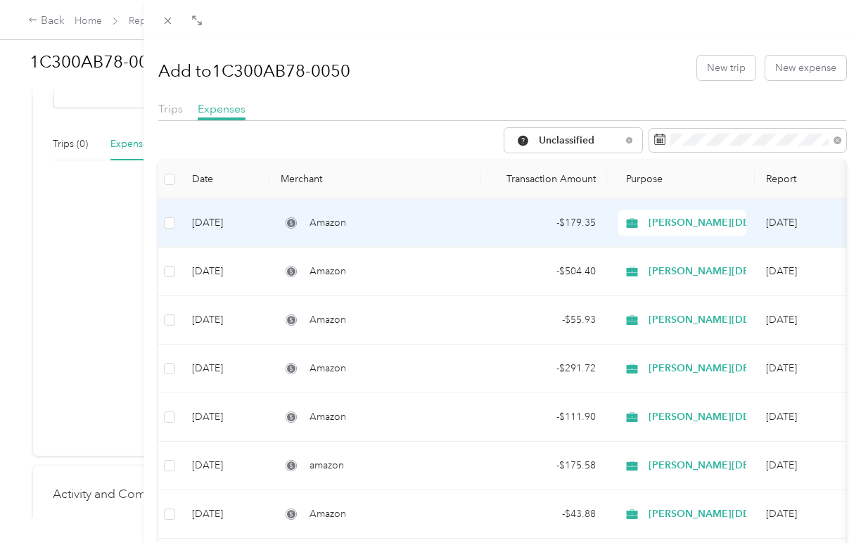
click at [778, 223] on td "Sep 2025" at bounding box center [825, 223] width 141 height 49
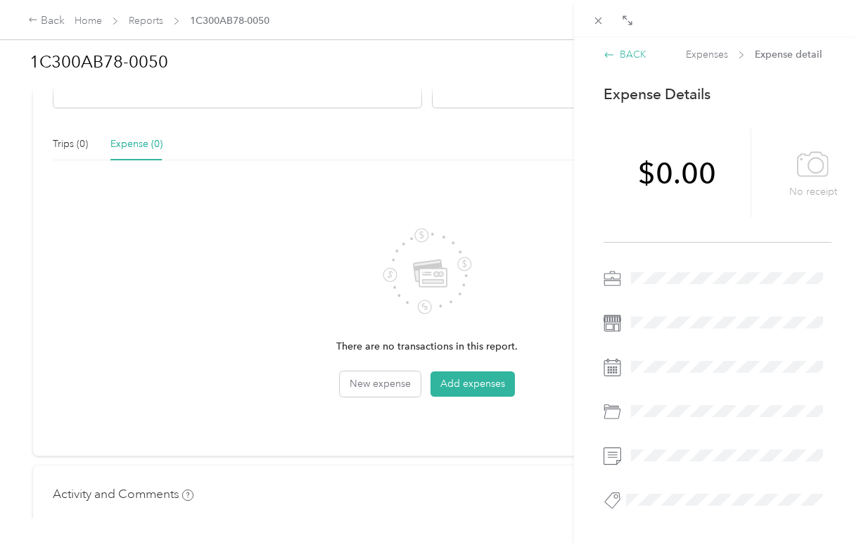
click at [608, 52] on icon at bounding box center [609, 54] width 11 height 11
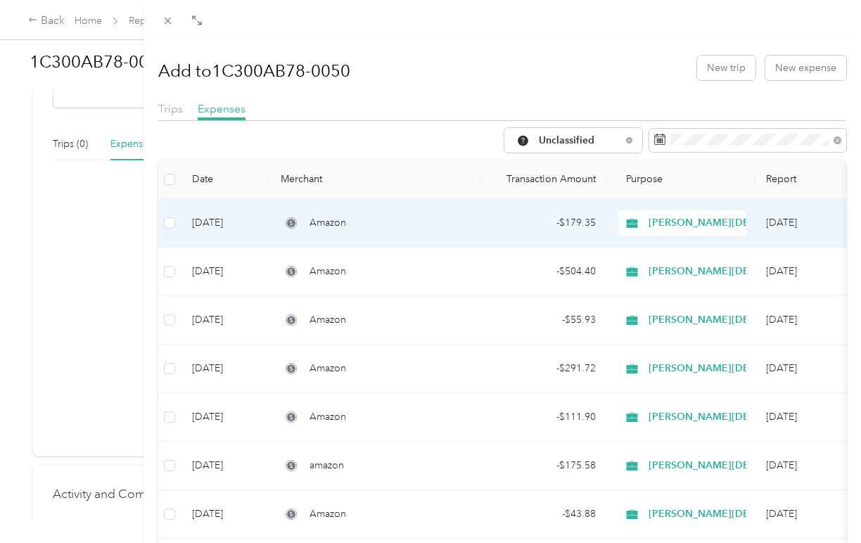
click at [208, 213] on td "Sep 30, 2025" at bounding box center [225, 223] width 89 height 49
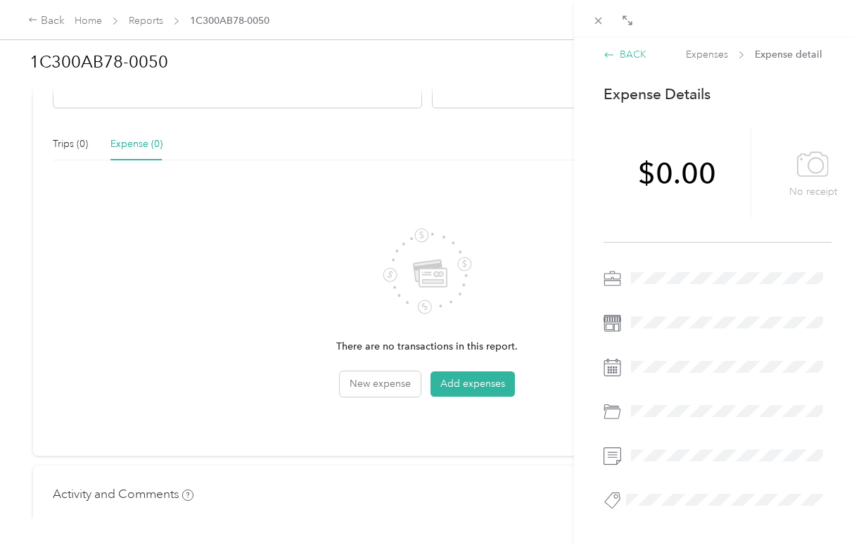
click at [614, 52] on icon at bounding box center [609, 54] width 11 height 11
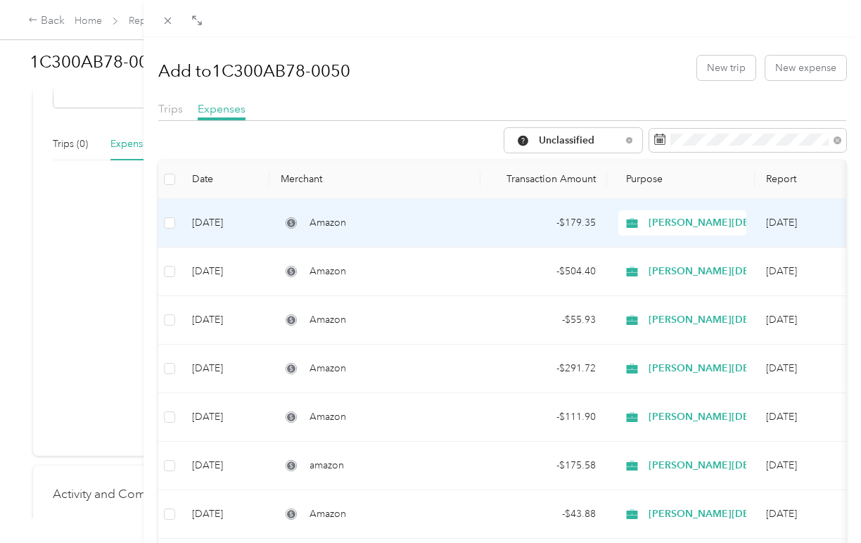
click at [492, 232] on td "- $179.35" at bounding box center [544, 223] width 127 height 49
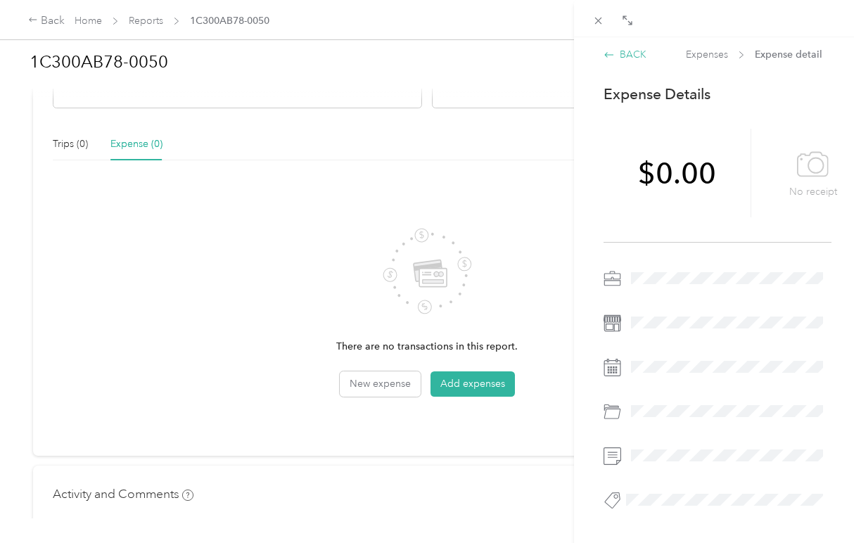
click at [607, 53] on icon at bounding box center [609, 54] width 9 height 5
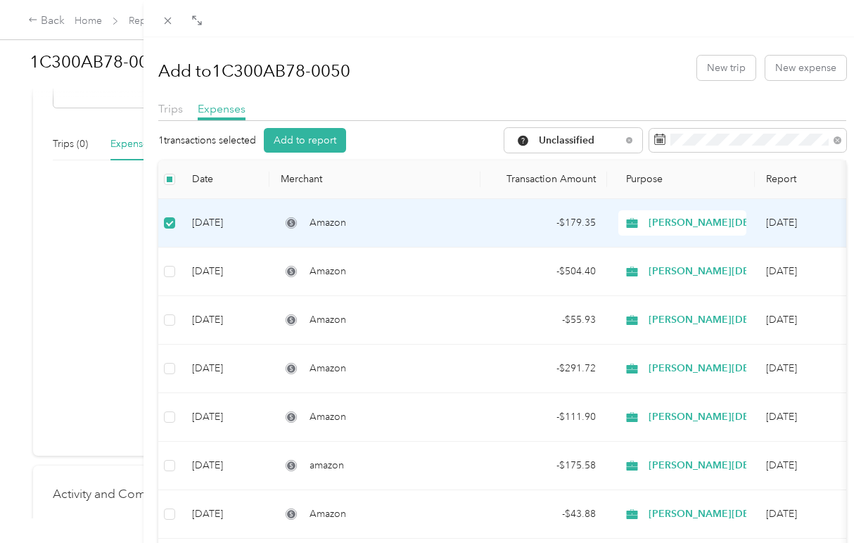
click at [295, 222] on icon at bounding box center [291, 223] width 8 height 8
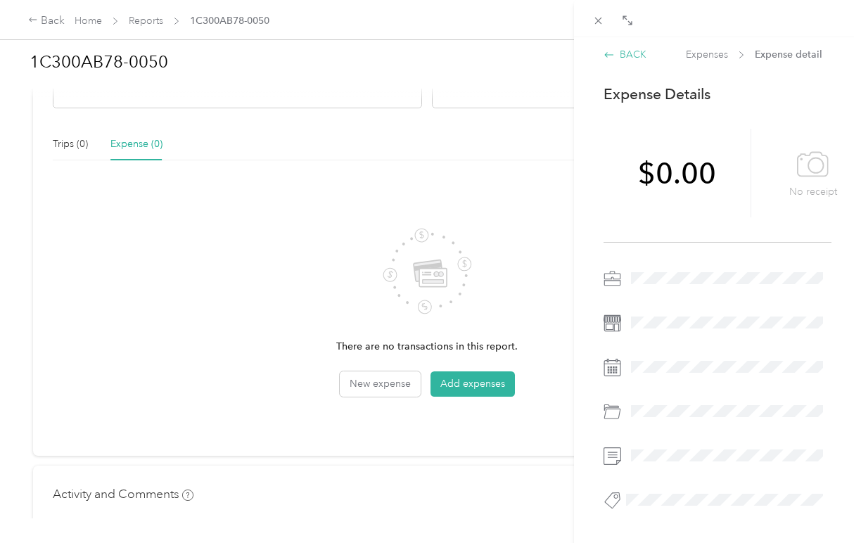
click at [610, 57] on icon at bounding box center [609, 54] width 11 height 11
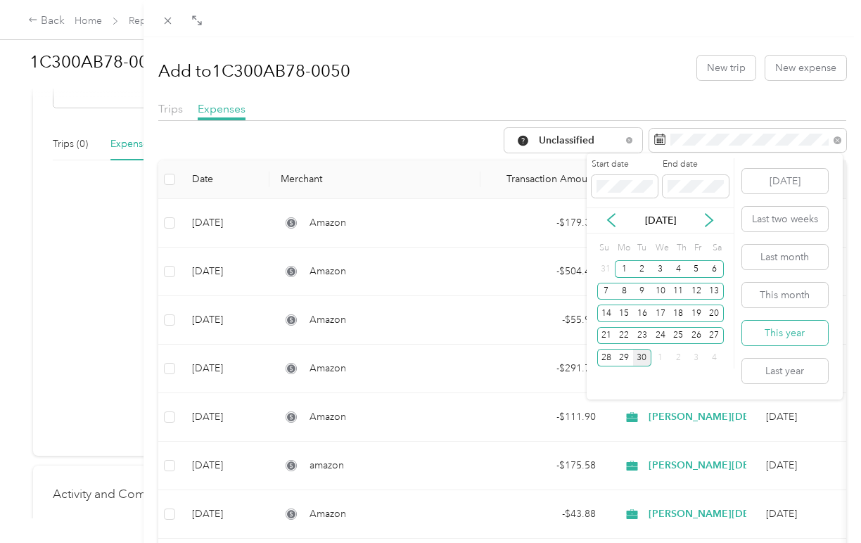
click at [796, 331] on button "This year" at bounding box center [785, 333] width 86 height 25
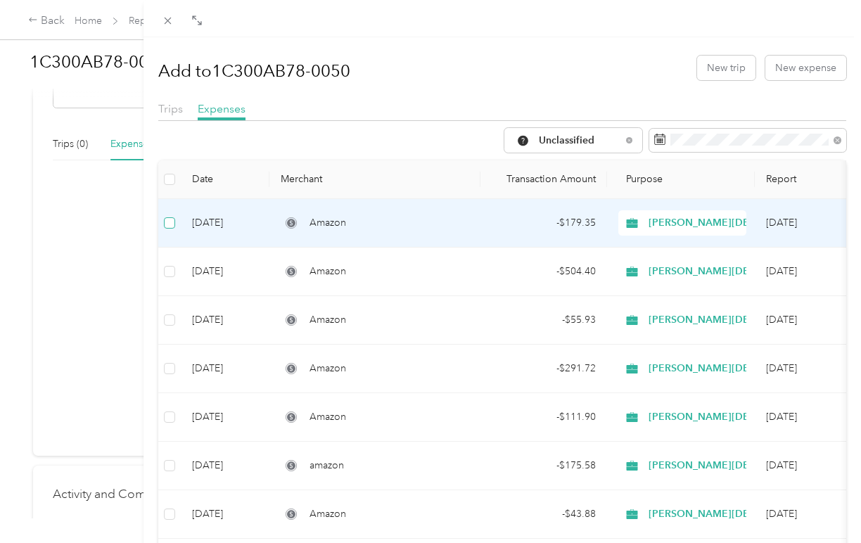
click at [172, 224] on span at bounding box center [169, 222] width 11 height 11
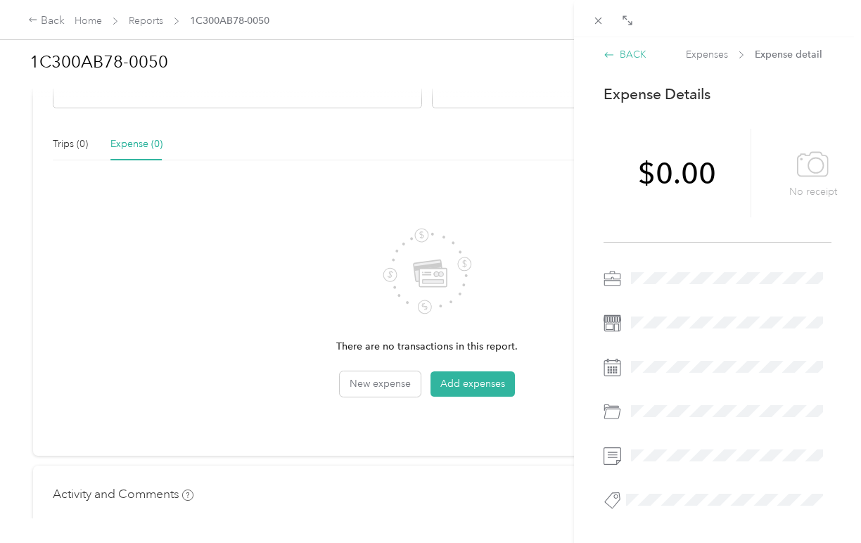
click at [609, 53] on icon at bounding box center [609, 54] width 11 height 11
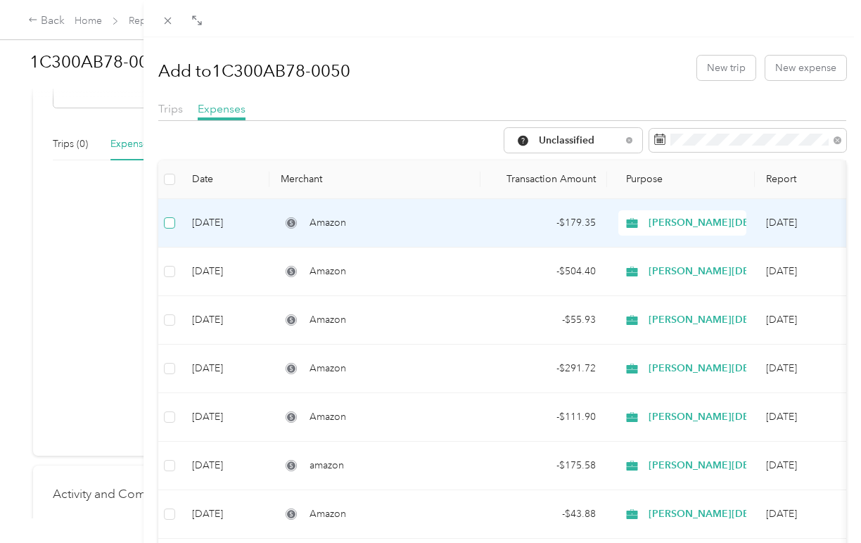
click at [172, 222] on span at bounding box center [169, 222] width 11 height 11
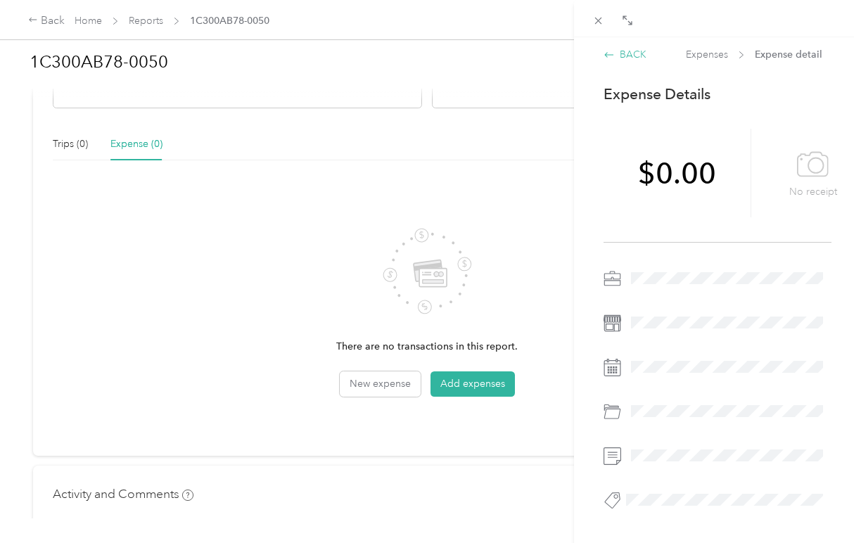
click at [608, 52] on icon at bounding box center [609, 54] width 11 height 11
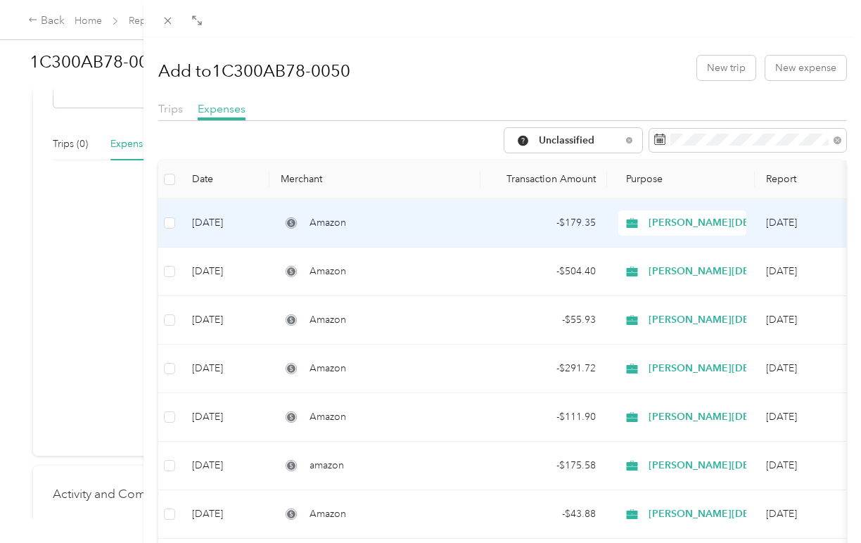
click at [236, 222] on td "Sep 30, 2025" at bounding box center [225, 223] width 89 height 49
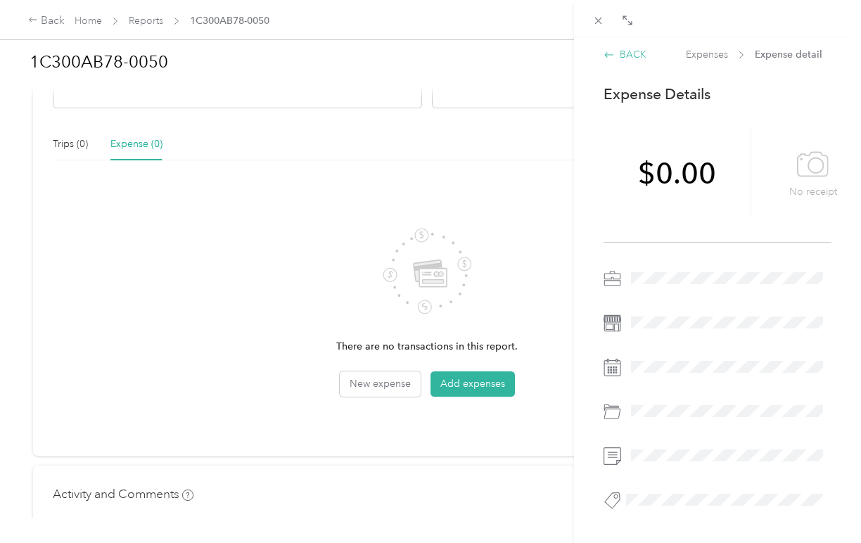
click at [609, 54] on icon at bounding box center [609, 54] width 9 height 5
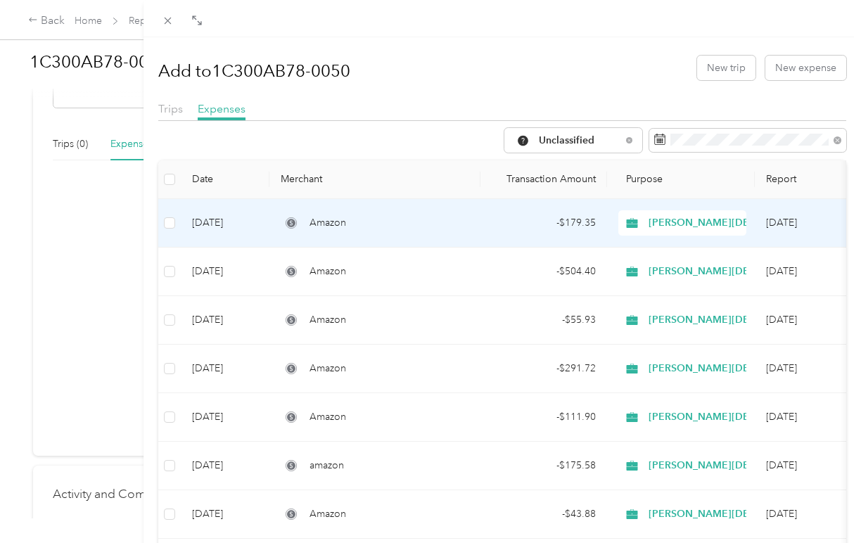
click at [343, 227] on span "Amazon" at bounding box center [328, 222] width 37 height 15
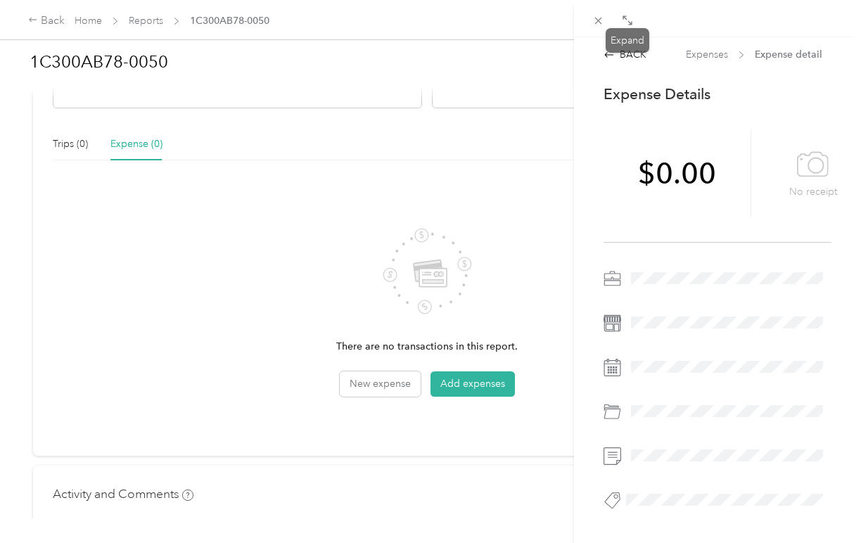
click at [609, 52] on div "Expand" at bounding box center [628, 40] width 44 height 25
click at [605, 55] on icon at bounding box center [609, 54] width 9 height 5
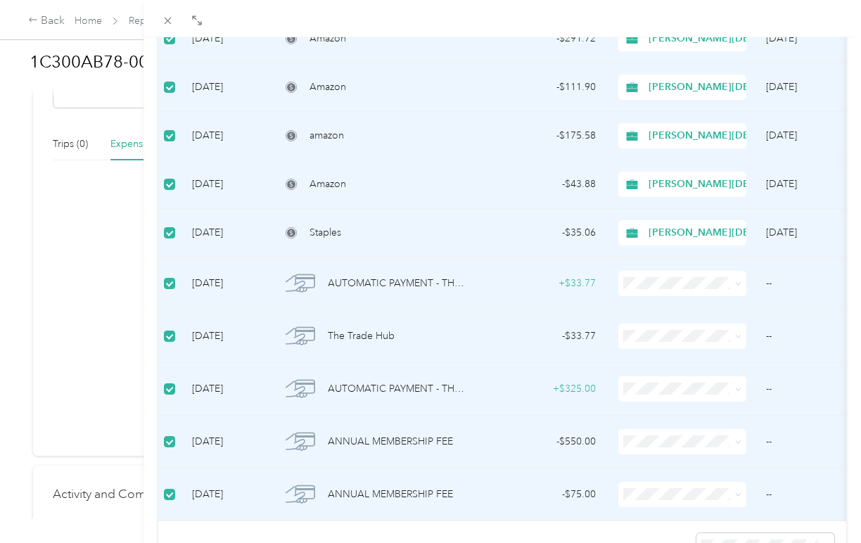
scroll to position [408, 0]
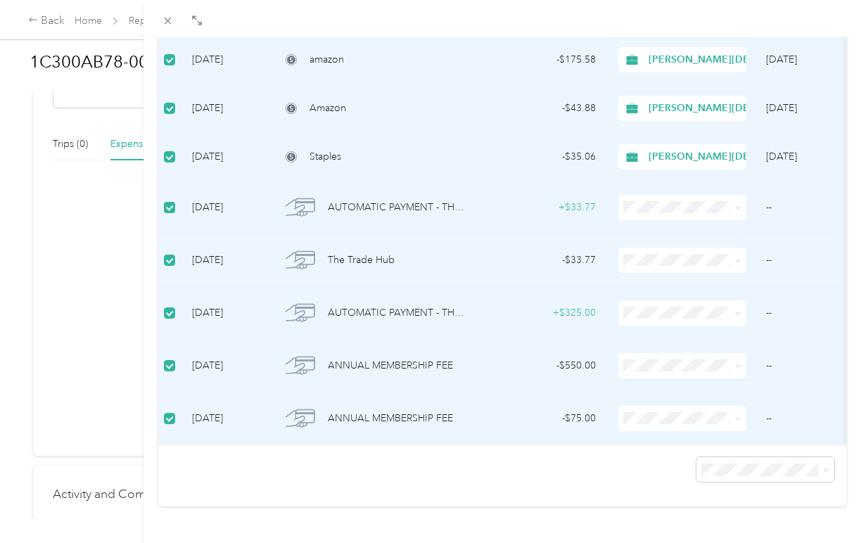
click at [173, 208] on span at bounding box center [169, 207] width 11 height 11
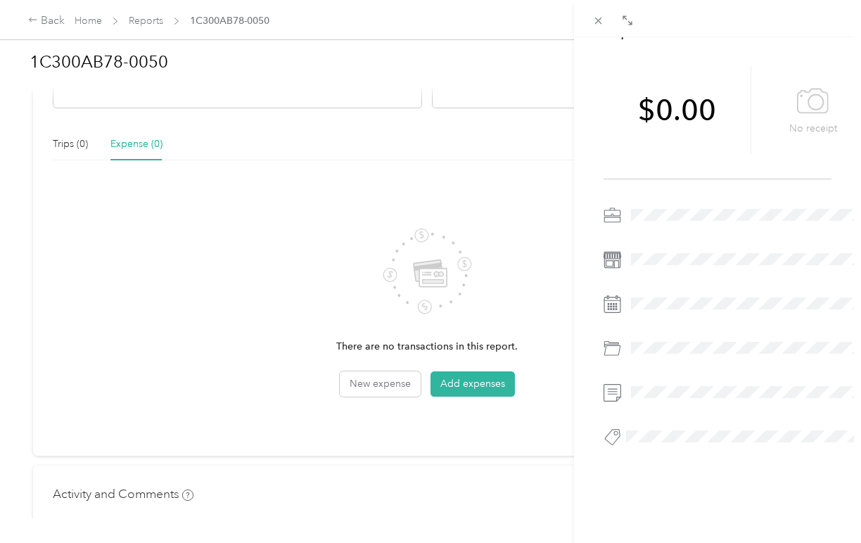
scroll to position [67, 0]
click at [602, 22] on icon at bounding box center [598, 21] width 12 height 12
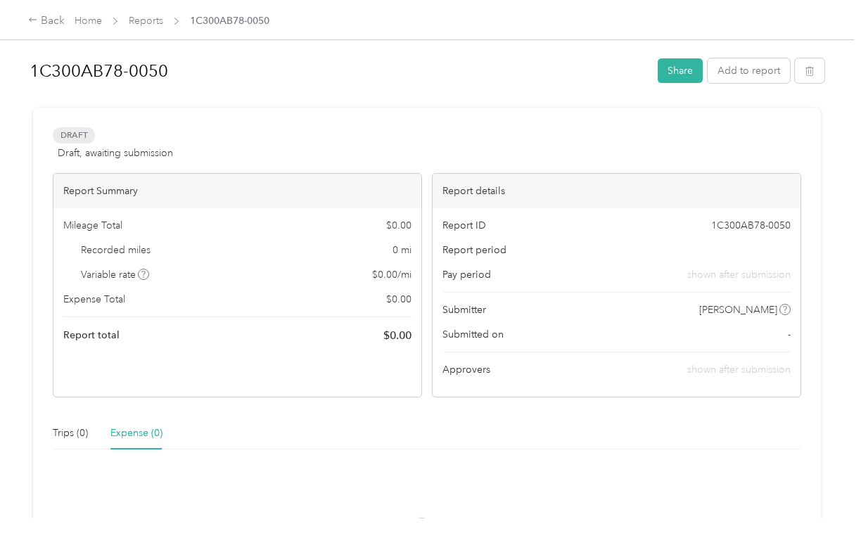
click at [208, 19] on span "1C300AB78-0050" at bounding box center [230, 20] width 80 height 15
click at [148, 18] on link "Reports" at bounding box center [146, 21] width 34 height 12
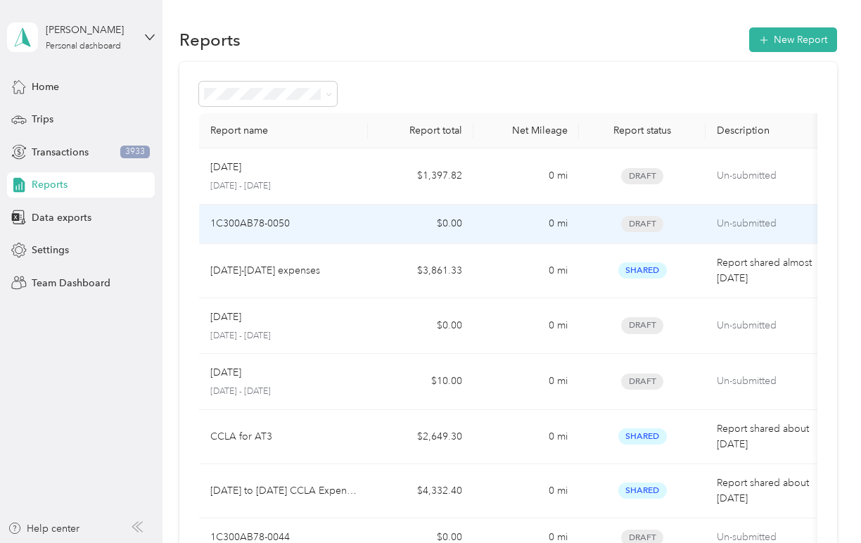
click at [305, 214] on td "1C300AB78-0050" at bounding box center [283, 224] width 169 height 39
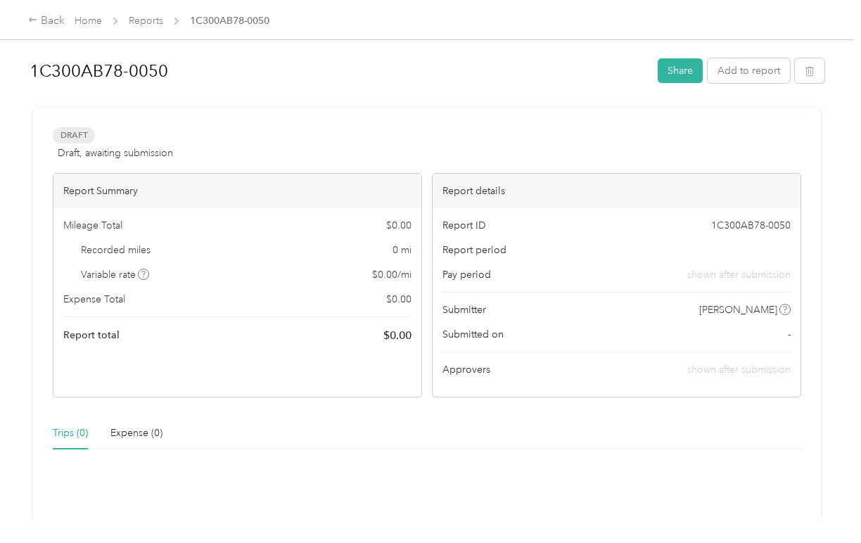
click at [224, 20] on span "1C300AB78-0050" at bounding box center [230, 20] width 80 height 15
click at [150, 18] on link "Reports" at bounding box center [146, 21] width 34 height 12
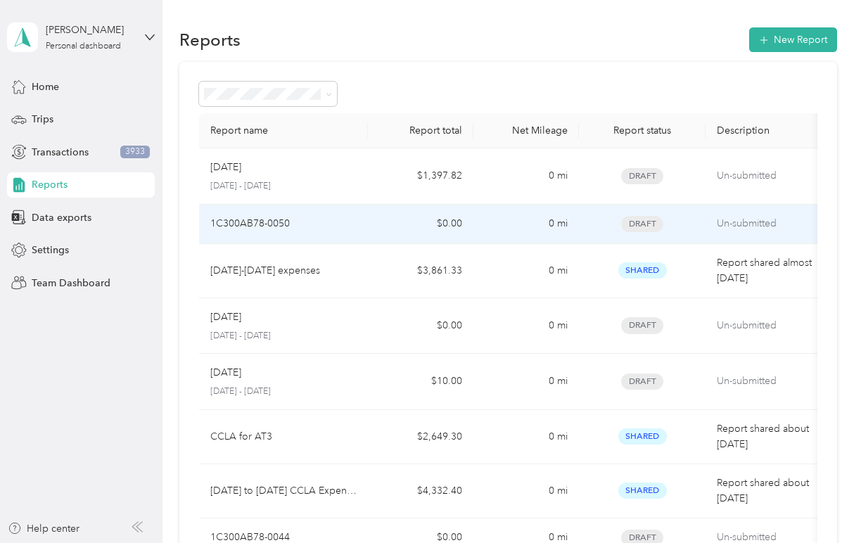
click at [699, 227] on td "Draft" at bounding box center [642, 224] width 127 height 39
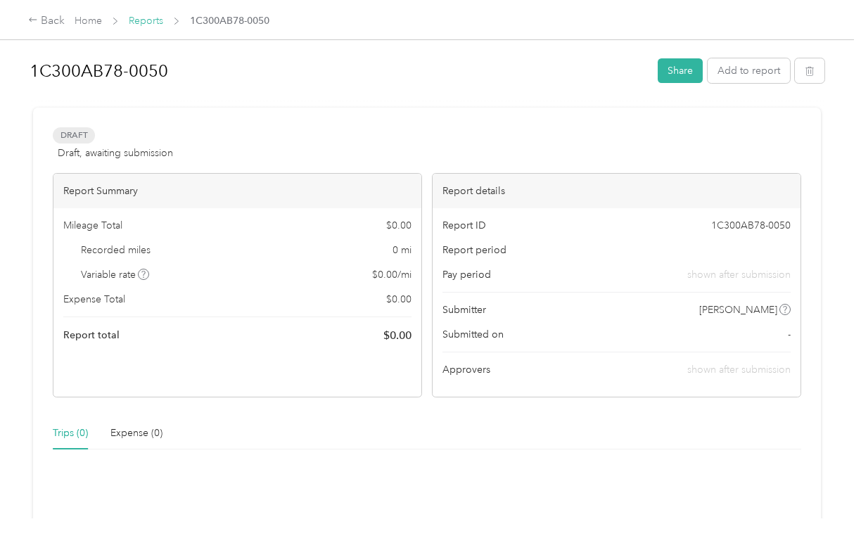
click at [147, 19] on link "Reports" at bounding box center [146, 21] width 34 height 12
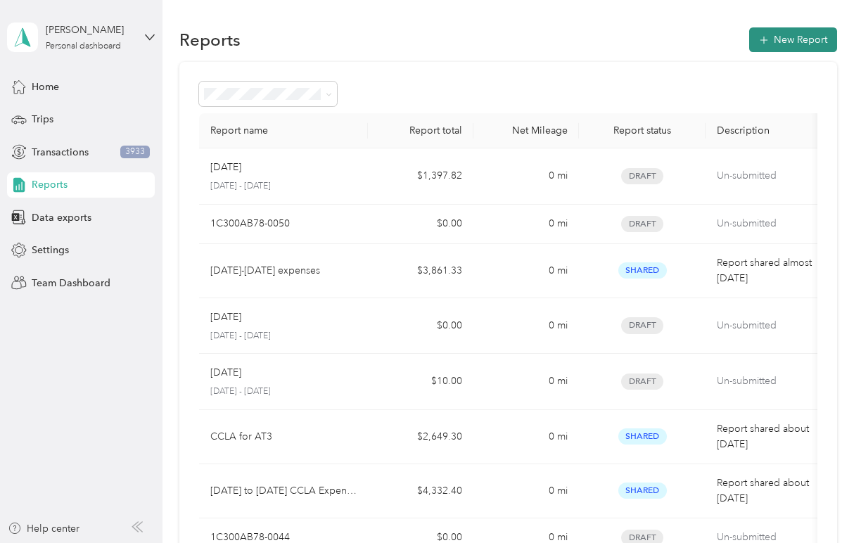
click at [795, 37] on button "New Report" at bounding box center [793, 39] width 88 height 25
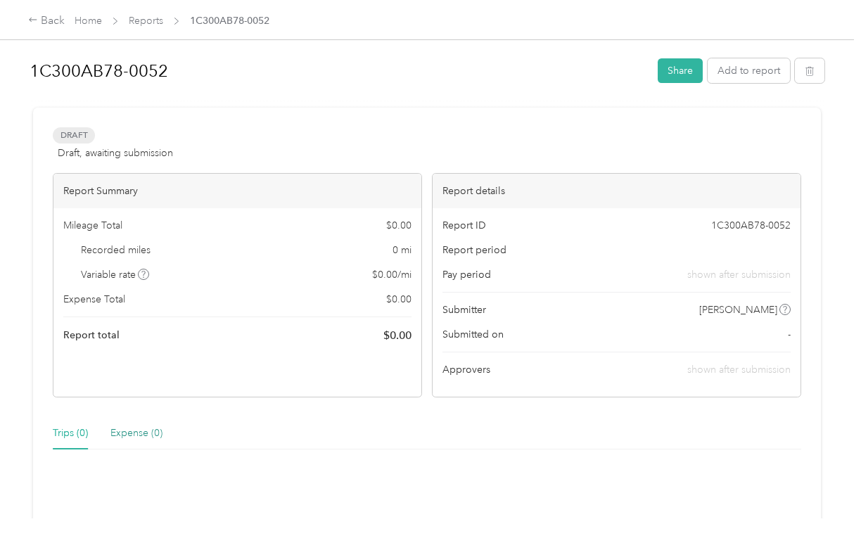
click at [146, 436] on div "Expense (0)" at bounding box center [136, 433] width 52 height 15
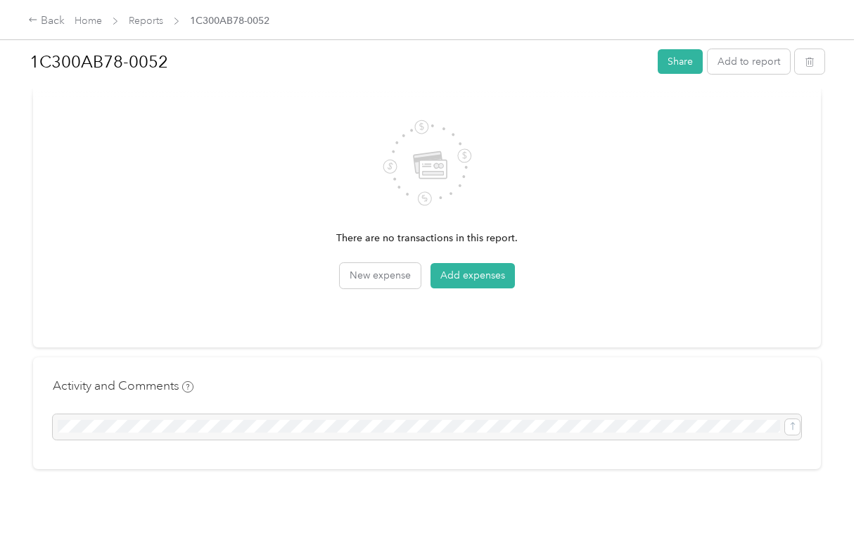
scroll to position [400, 0]
click at [458, 278] on button "Add expenses" at bounding box center [473, 275] width 84 height 25
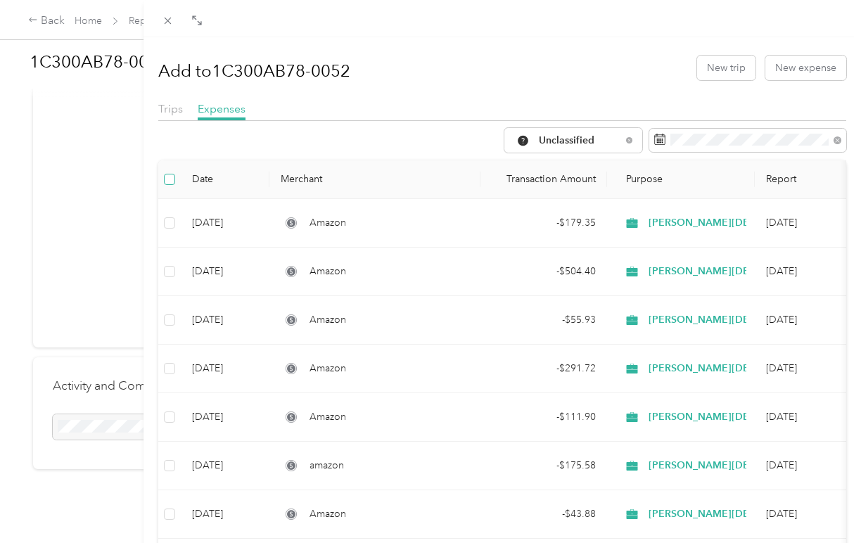
click at [172, 180] on span at bounding box center [169, 179] width 11 height 11
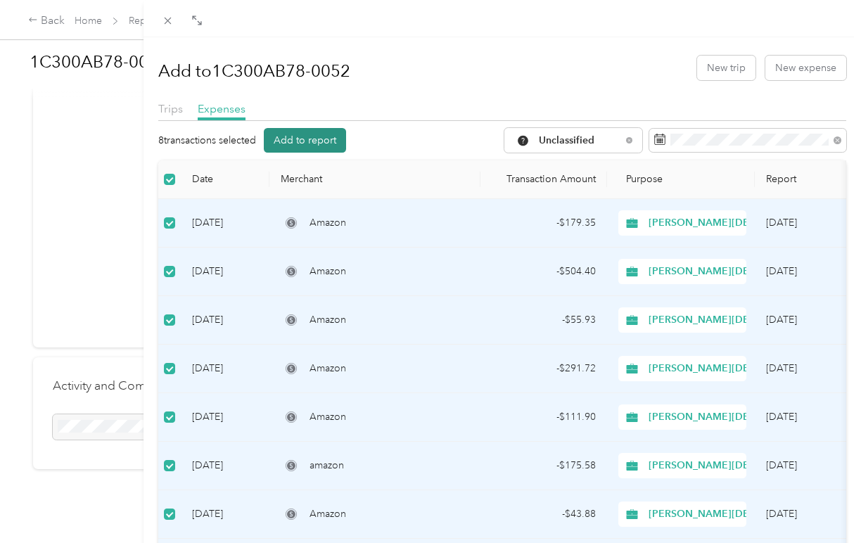
click at [307, 141] on button "Add to report" at bounding box center [305, 140] width 82 height 25
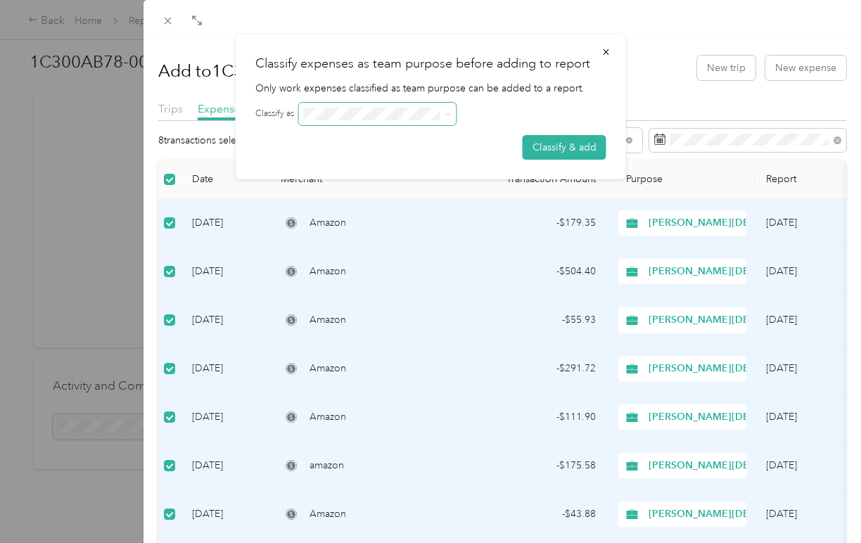
click at [450, 116] on icon at bounding box center [448, 114] width 6 height 6
click at [374, 107] on span at bounding box center [378, 114] width 158 height 23
click at [450, 115] on icon at bounding box center [448, 114] width 6 height 6
click at [545, 151] on button "Classify & add" at bounding box center [565, 147] width 84 height 25
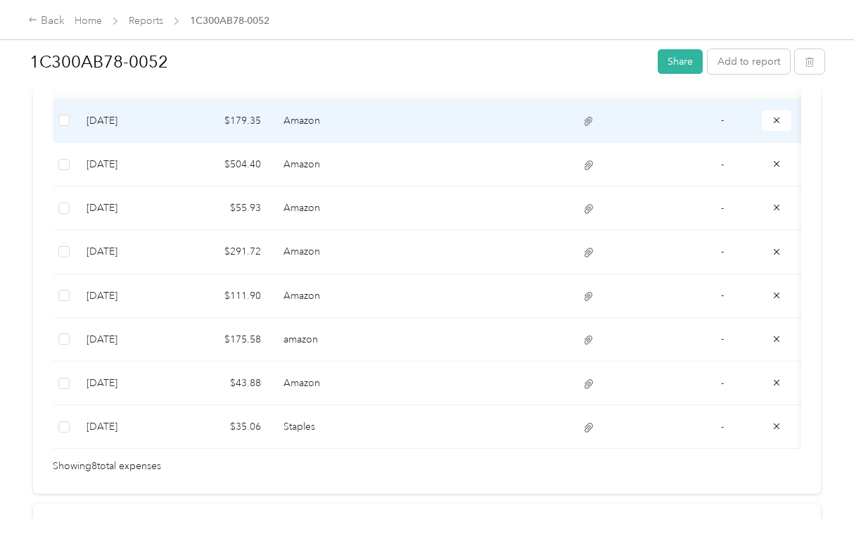
click at [115, 118] on td "9-30-2025" at bounding box center [128, 121] width 106 height 44
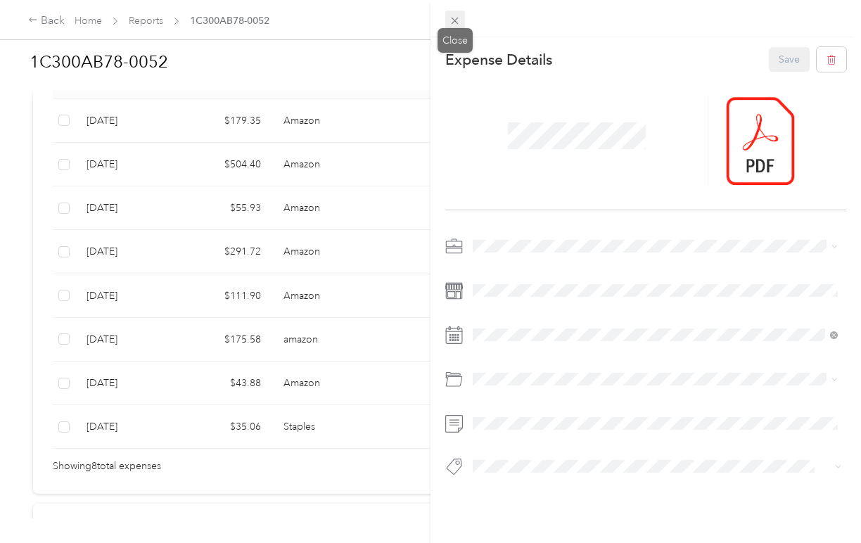
click at [455, 20] on icon at bounding box center [455, 21] width 7 height 7
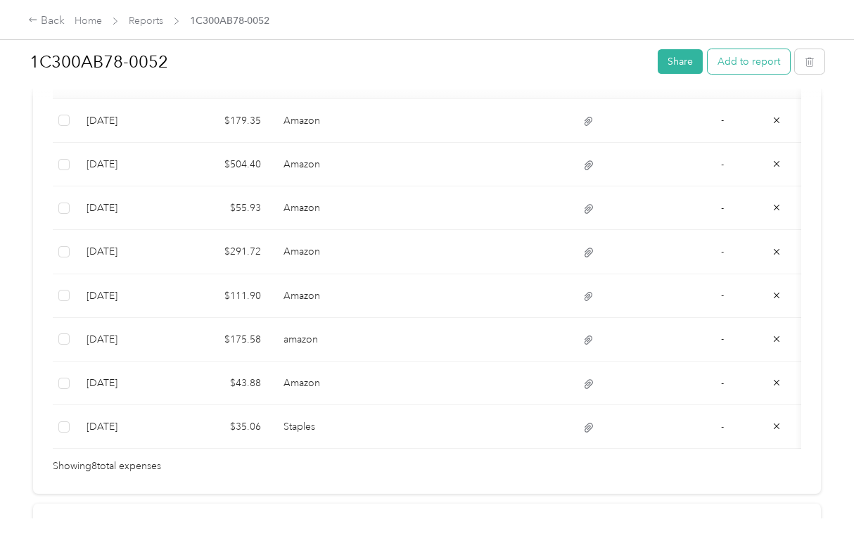
click at [754, 65] on button "Add to report" at bounding box center [749, 61] width 82 height 25
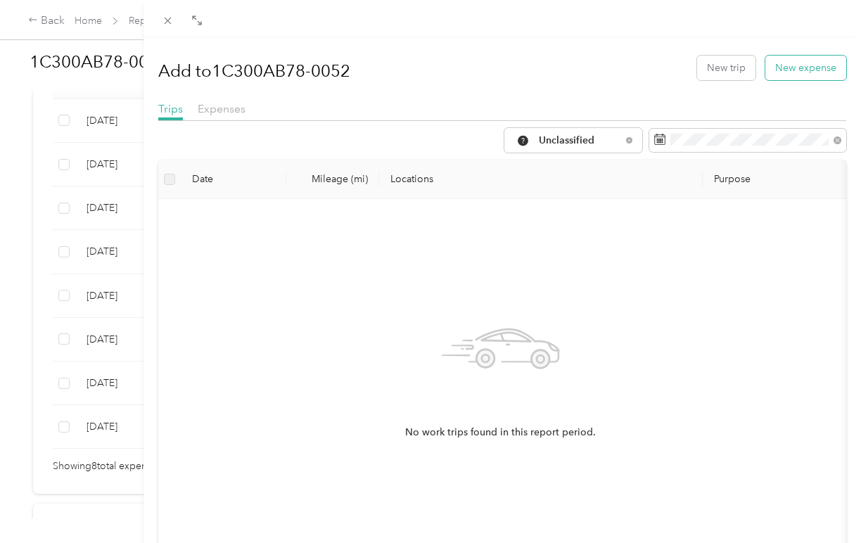
click at [799, 75] on button "New expense" at bounding box center [806, 68] width 81 height 25
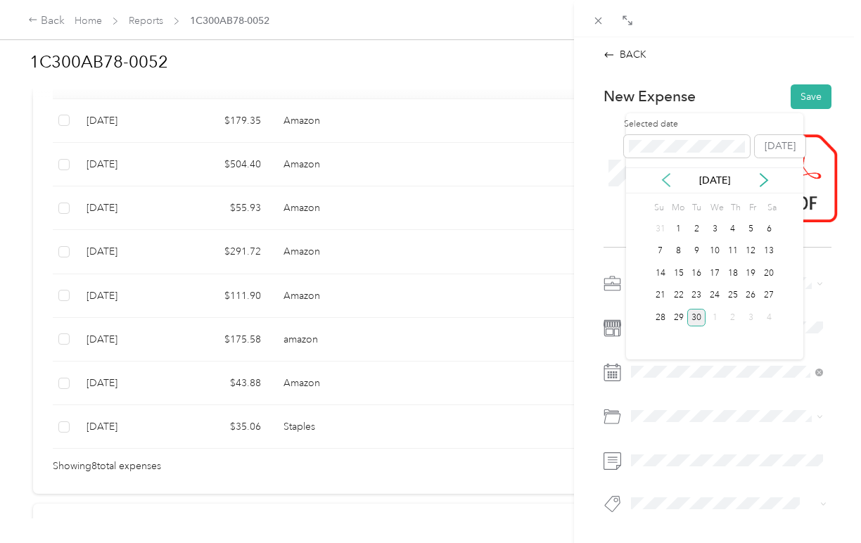
click at [670, 179] on icon at bounding box center [666, 180] width 14 height 14
click at [765, 178] on icon at bounding box center [764, 180] width 7 height 13
click at [696, 229] on div "2" at bounding box center [696, 229] width 18 height 18
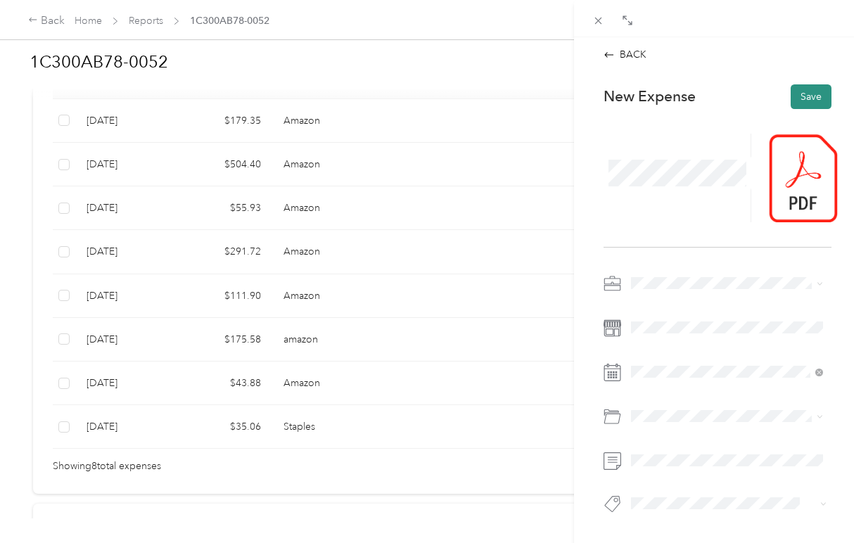
click at [806, 102] on button "Save" at bounding box center [811, 96] width 41 height 25
click at [624, 53] on div "BACK" at bounding box center [625, 54] width 43 height 15
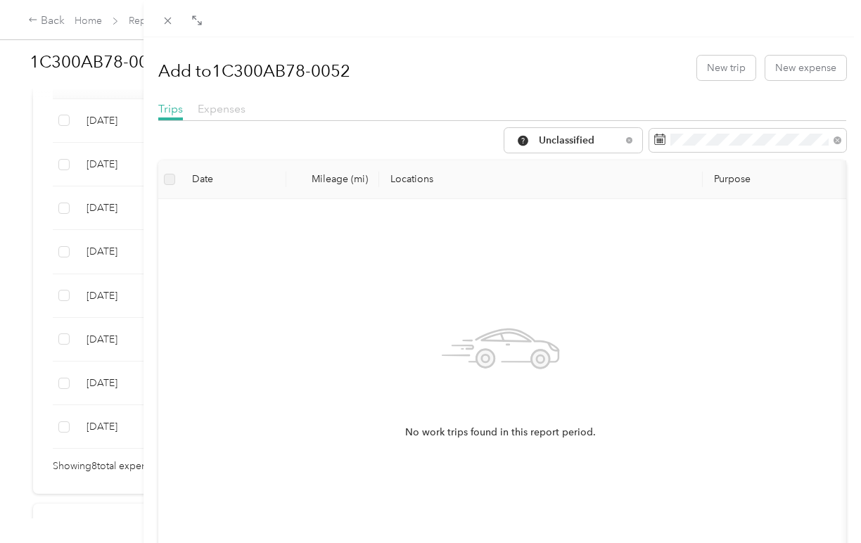
click at [234, 106] on span "Expenses" at bounding box center [222, 108] width 48 height 13
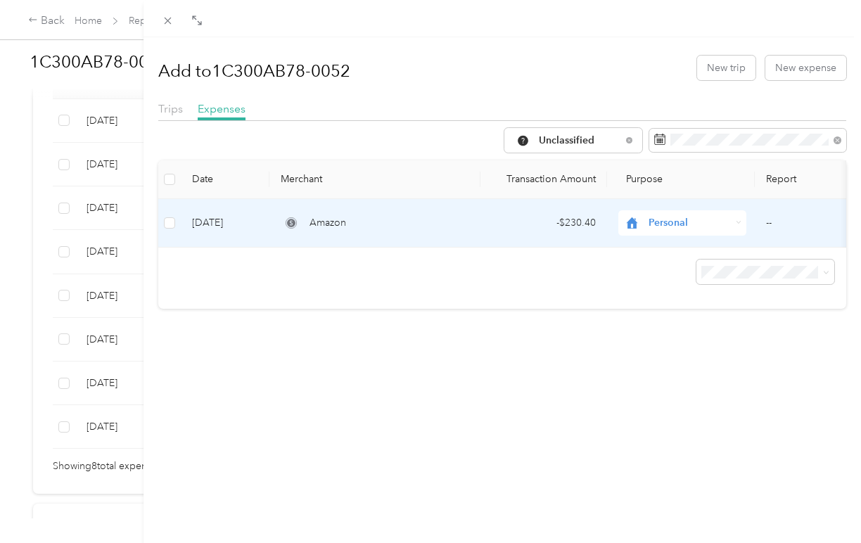
click at [678, 218] on span "Personal" at bounding box center [690, 222] width 82 height 15
click at [680, 294] on span "Christ Church Los Angeles" at bounding box center [806, 296] width 305 height 15
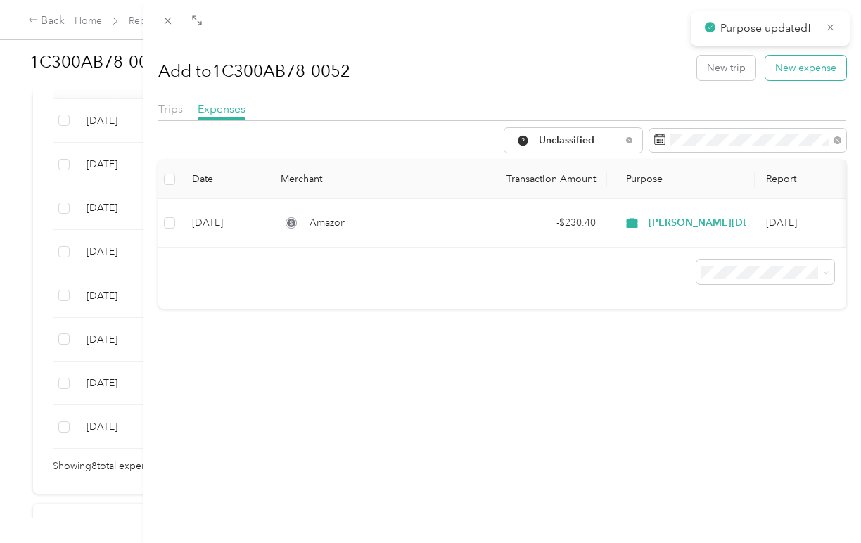
click at [812, 73] on button "New expense" at bounding box center [806, 68] width 81 height 25
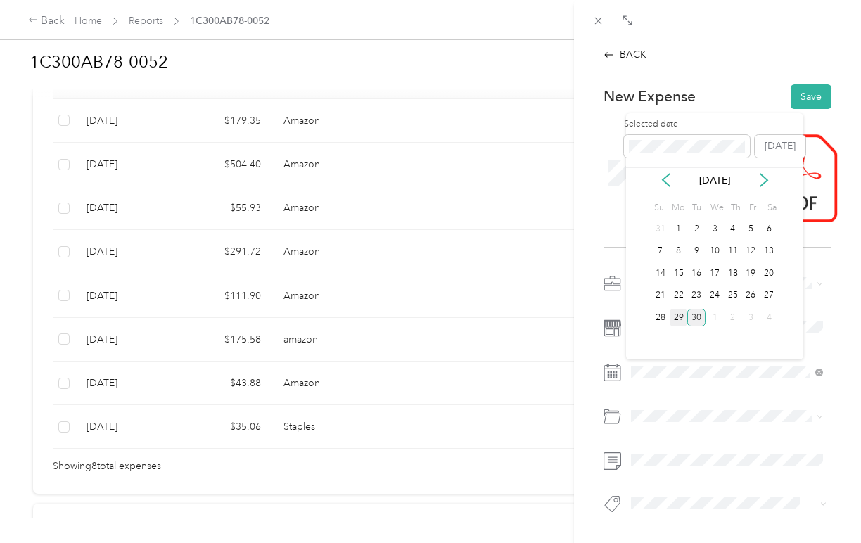
click at [679, 317] on div "29" at bounding box center [679, 318] width 18 height 18
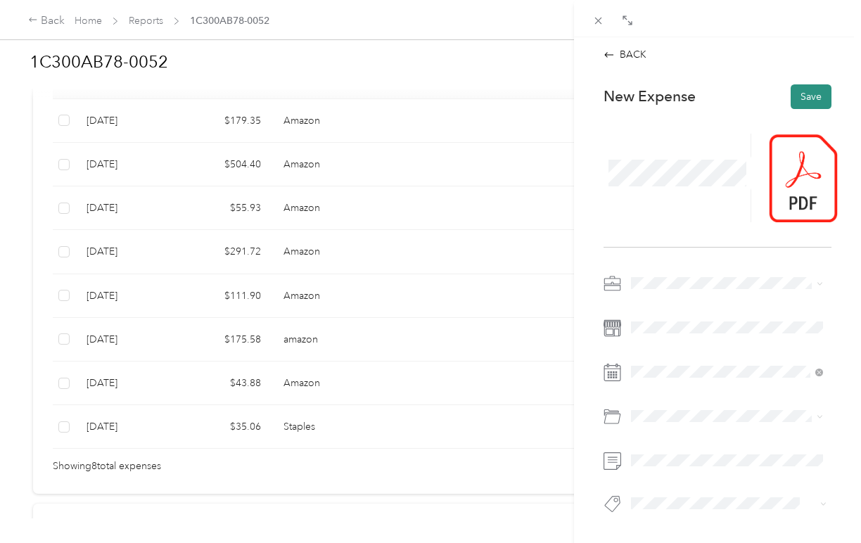
click at [801, 97] on button "Save" at bounding box center [811, 96] width 41 height 25
click at [606, 53] on icon at bounding box center [609, 54] width 9 height 5
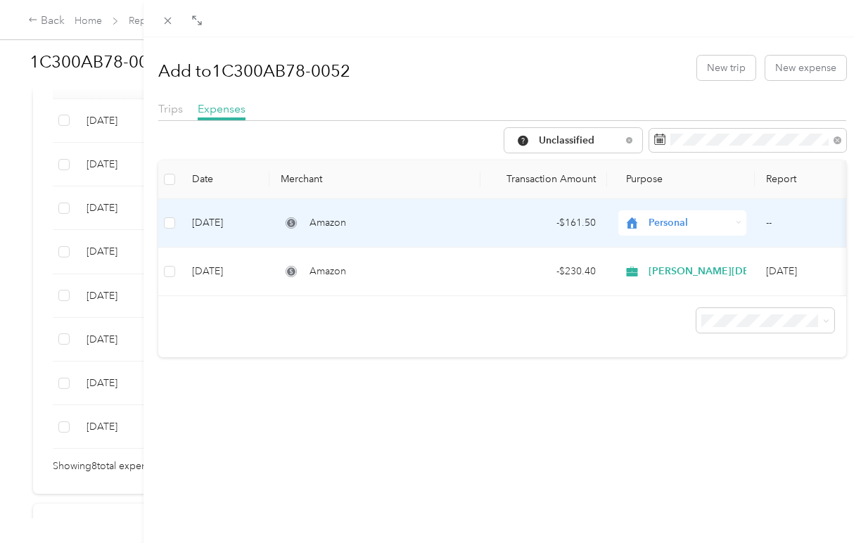
click at [676, 216] on span "Personal" at bounding box center [690, 222] width 82 height 15
click at [689, 302] on span "Christ Church Los Angeles" at bounding box center [806, 298] width 305 height 15
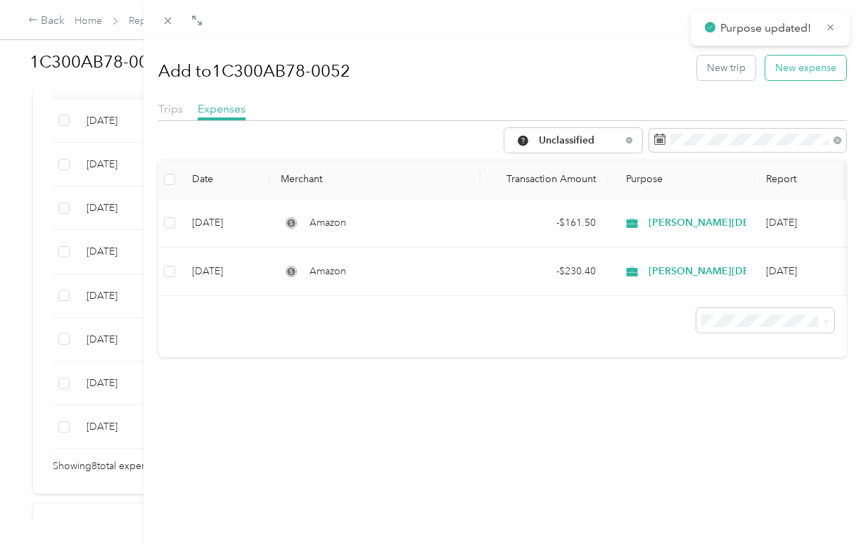
click at [799, 69] on button "New expense" at bounding box center [806, 68] width 81 height 25
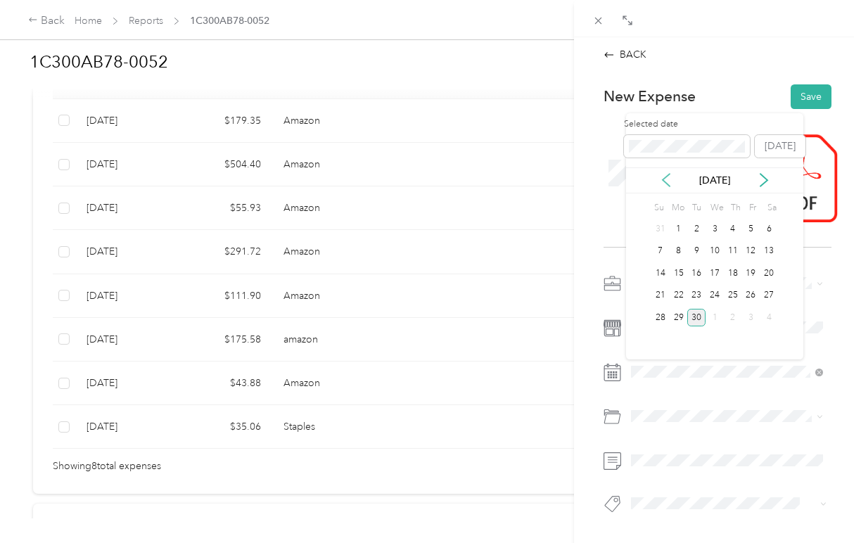
click at [667, 176] on icon at bounding box center [666, 180] width 7 height 13
click at [750, 251] on div "11" at bounding box center [751, 252] width 18 height 18
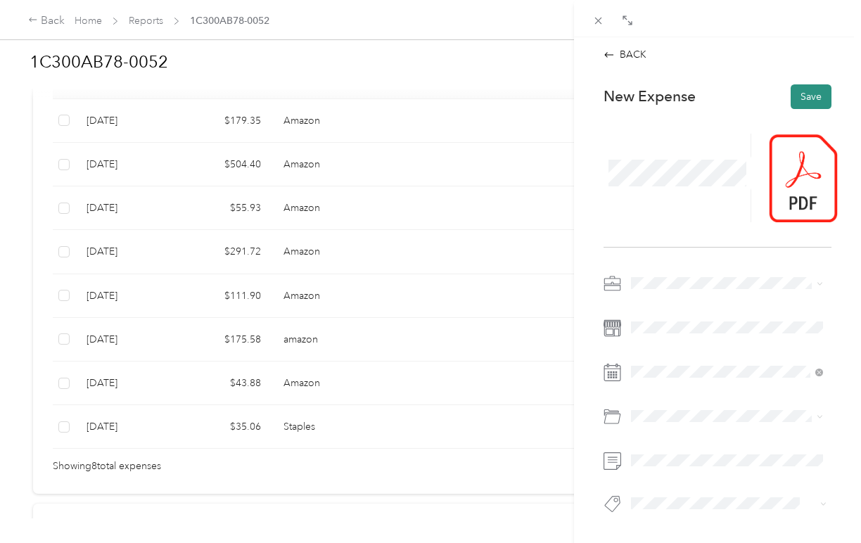
click at [811, 95] on button "Save" at bounding box center [811, 96] width 41 height 25
click at [605, 54] on icon at bounding box center [609, 54] width 9 height 5
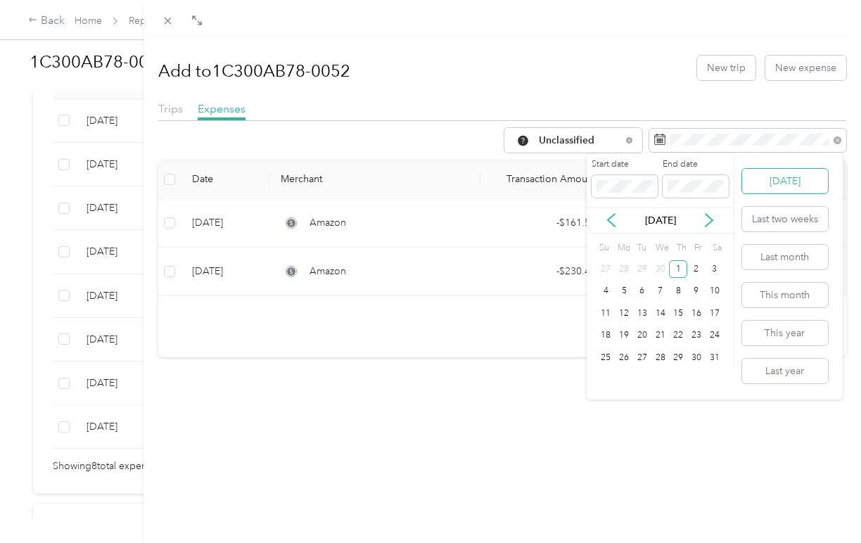
click at [789, 185] on button "Today" at bounding box center [785, 181] width 86 height 25
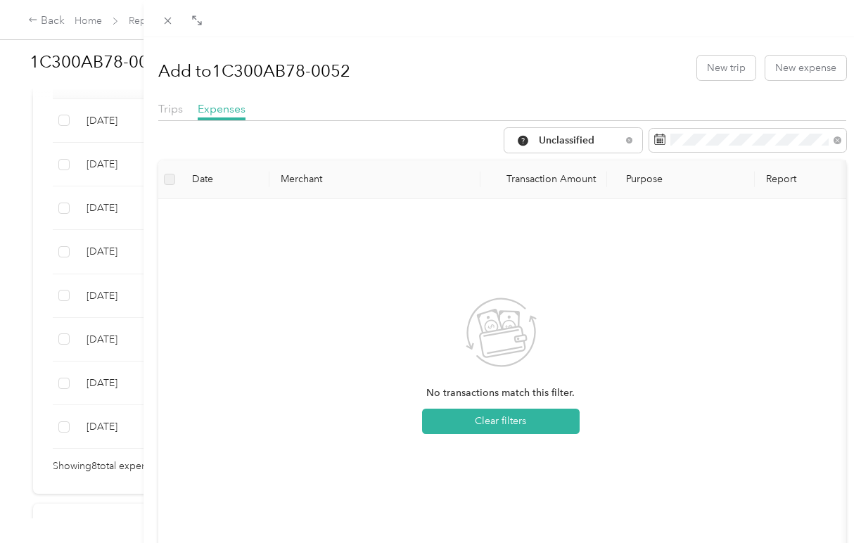
click at [791, 90] on div "Add to 1C300AB78-0052 New trip New expense Trips Expenses Unclassified Date Mer…" at bounding box center [502, 332] width 688 height 571
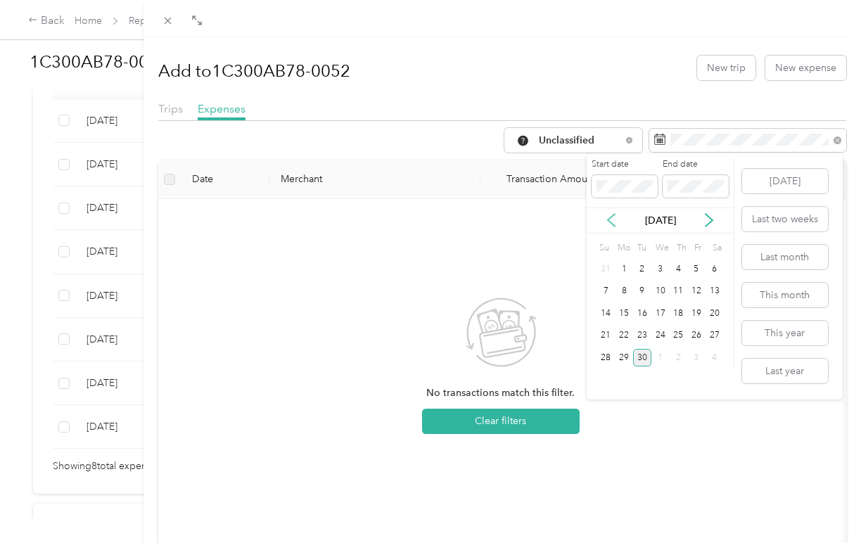
click at [612, 216] on icon at bounding box center [611, 221] width 7 height 13
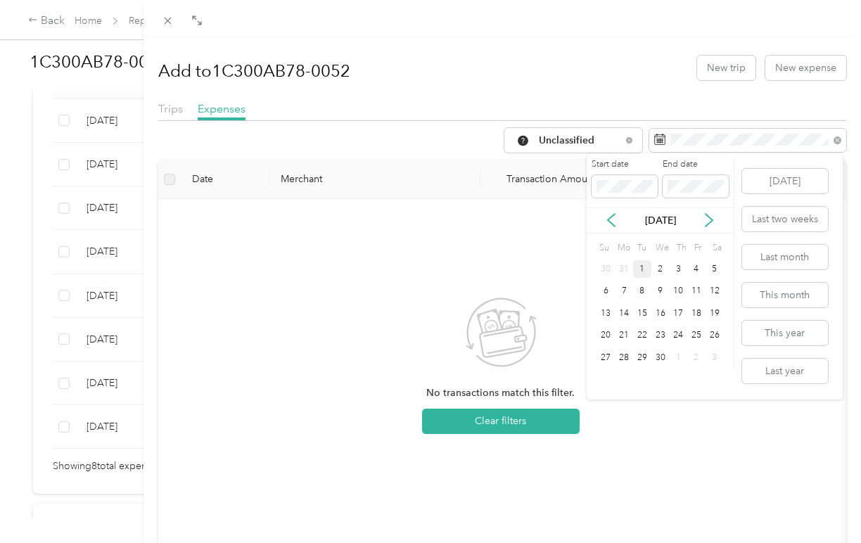
click at [643, 270] on div "1" at bounding box center [642, 269] width 18 height 18
click at [770, 185] on button "Today" at bounding box center [785, 181] width 86 height 25
click at [775, 326] on button "This year" at bounding box center [785, 333] width 86 height 25
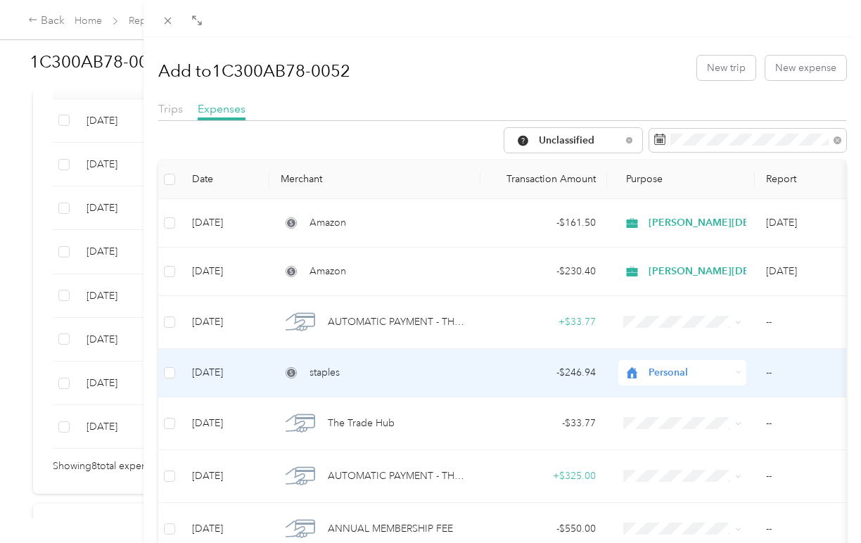
click at [671, 369] on span "Personal" at bounding box center [690, 372] width 82 height 15
click at [696, 229] on li "Christ Church Los Angeles" at bounding box center [794, 222] width 350 height 25
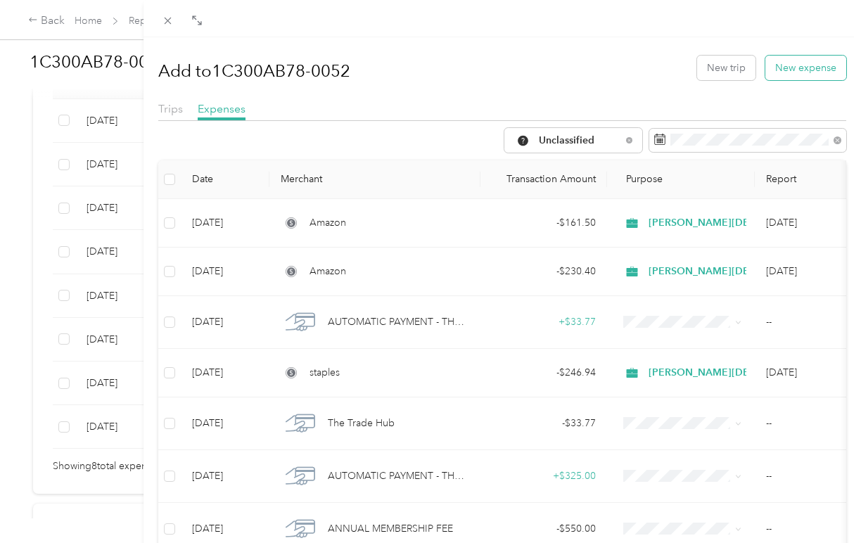
click at [795, 63] on button "New expense" at bounding box center [806, 68] width 81 height 25
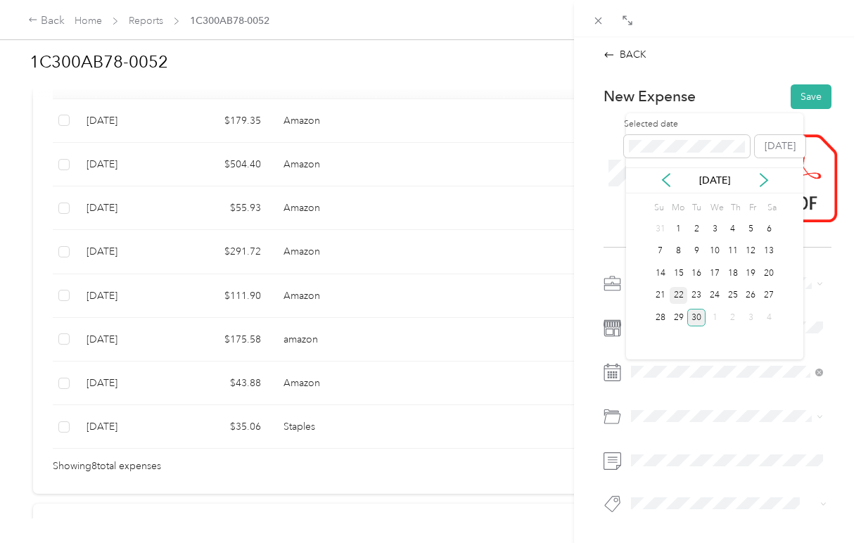
click at [683, 294] on div "22" at bounding box center [679, 296] width 18 height 18
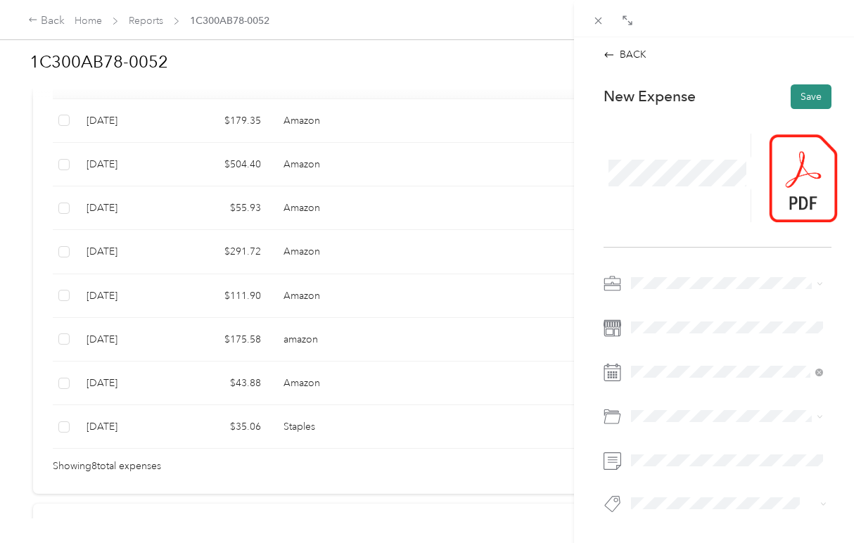
click at [803, 100] on button "Save" at bounding box center [811, 96] width 41 height 25
click at [613, 55] on icon at bounding box center [609, 54] width 9 height 5
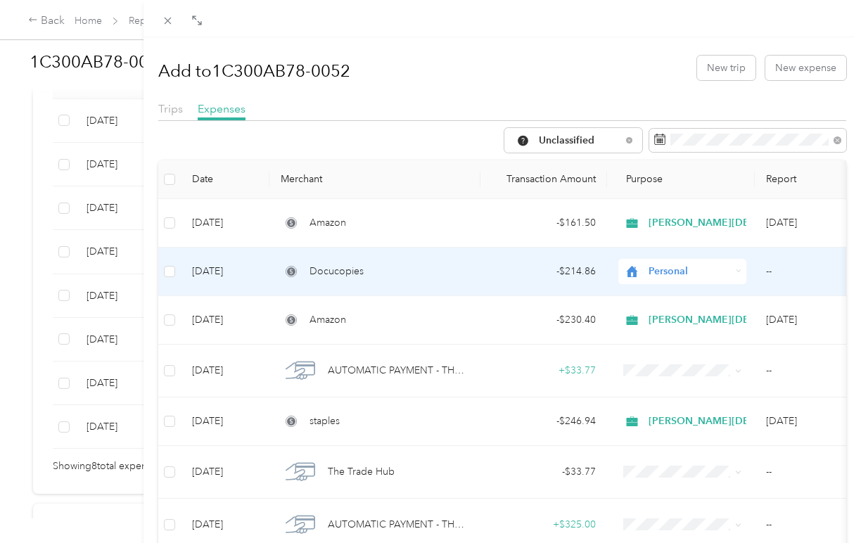
click at [676, 262] on div "Personal" at bounding box center [683, 271] width 128 height 25
click at [684, 343] on span "Christ Church Los Angeles" at bounding box center [806, 346] width 305 height 15
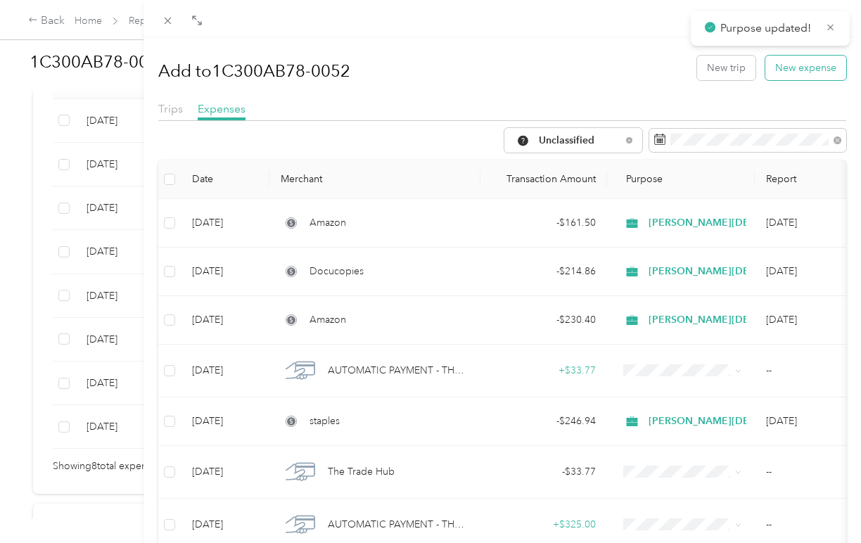
click at [801, 63] on button "New expense" at bounding box center [806, 68] width 81 height 25
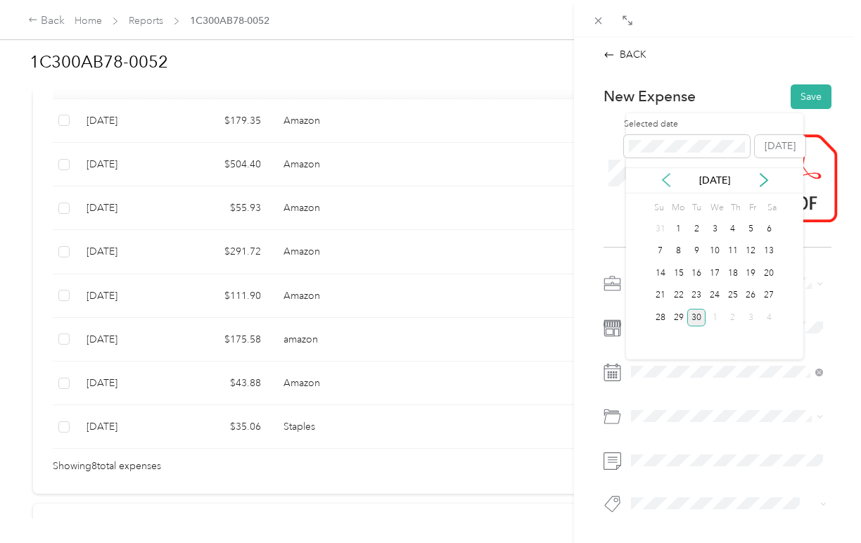
click at [668, 184] on icon at bounding box center [666, 180] width 14 height 14
click at [666, 184] on icon at bounding box center [666, 180] width 7 height 13
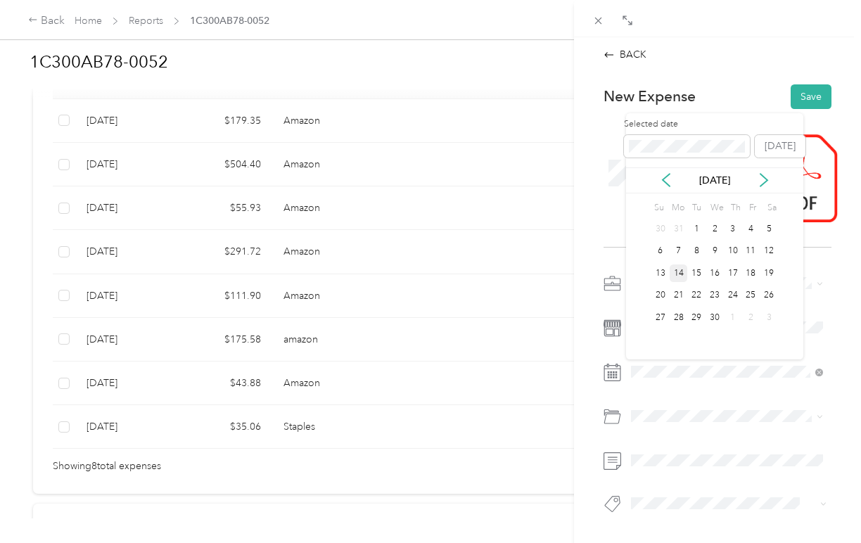
click at [684, 274] on div "14" at bounding box center [679, 274] width 18 height 18
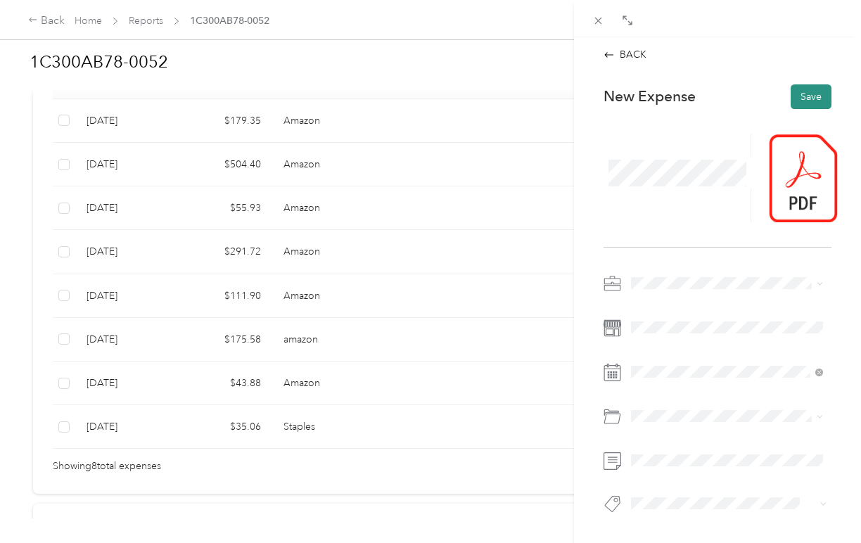
click at [804, 90] on button "Save" at bounding box center [811, 96] width 41 height 25
click at [607, 58] on icon at bounding box center [609, 54] width 11 height 11
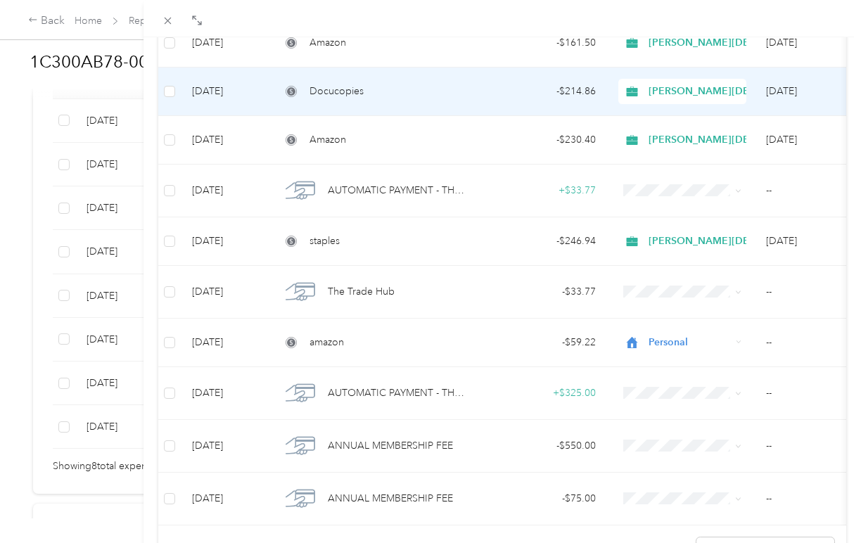
scroll to position [232, 0]
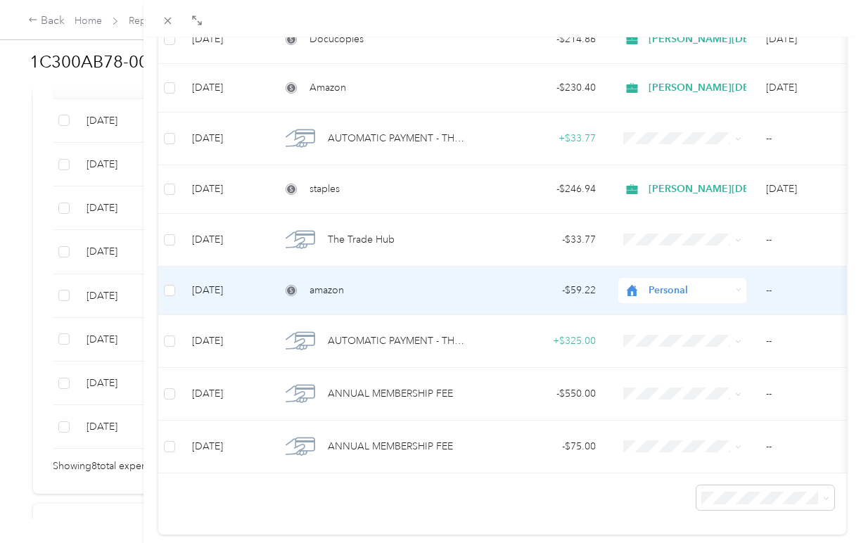
click at [661, 290] on span "Personal" at bounding box center [690, 290] width 82 height 15
click at [678, 362] on span "Christ Church Los Angeles" at bounding box center [806, 365] width 305 height 15
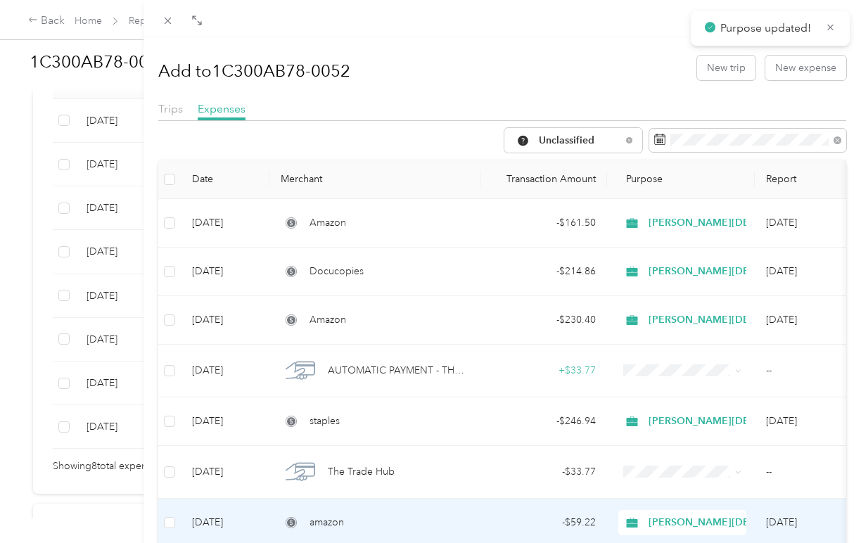
scroll to position [0, 0]
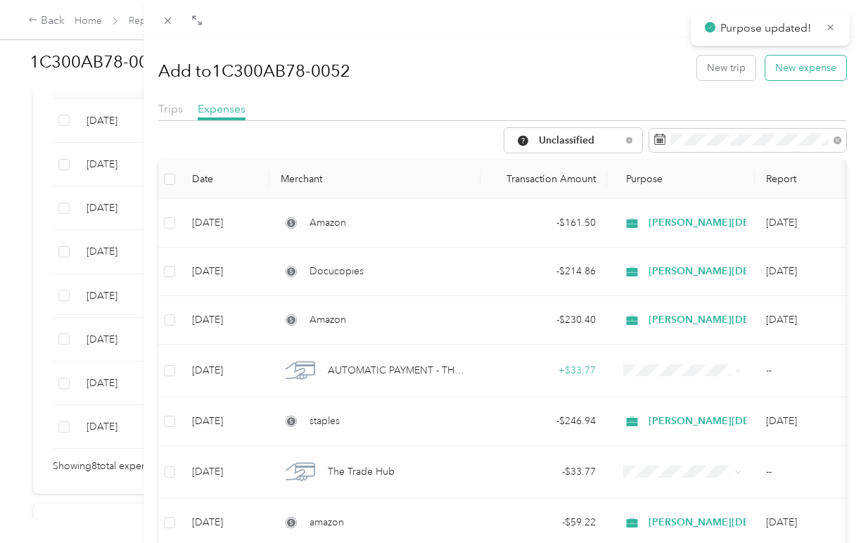
click at [810, 69] on button "New expense" at bounding box center [806, 68] width 81 height 25
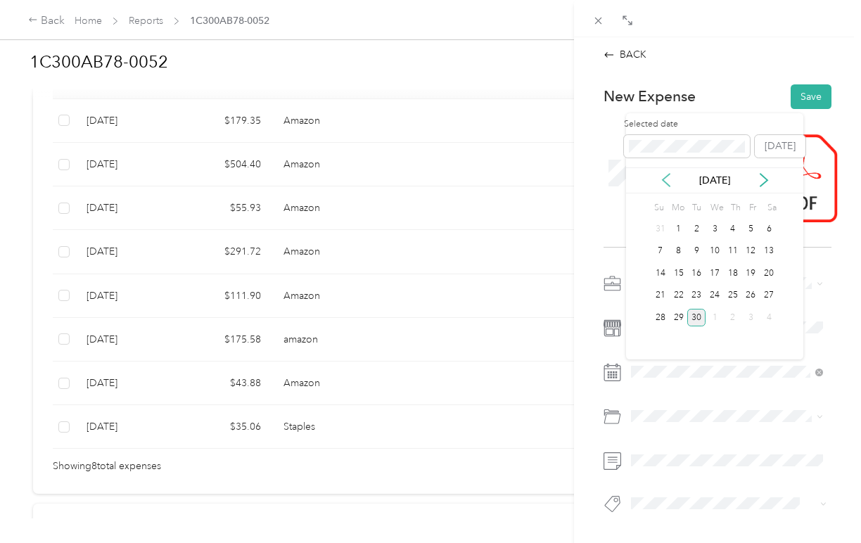
click at [667, 179] on icon at bounding box center [666, 180] width 14 height 14
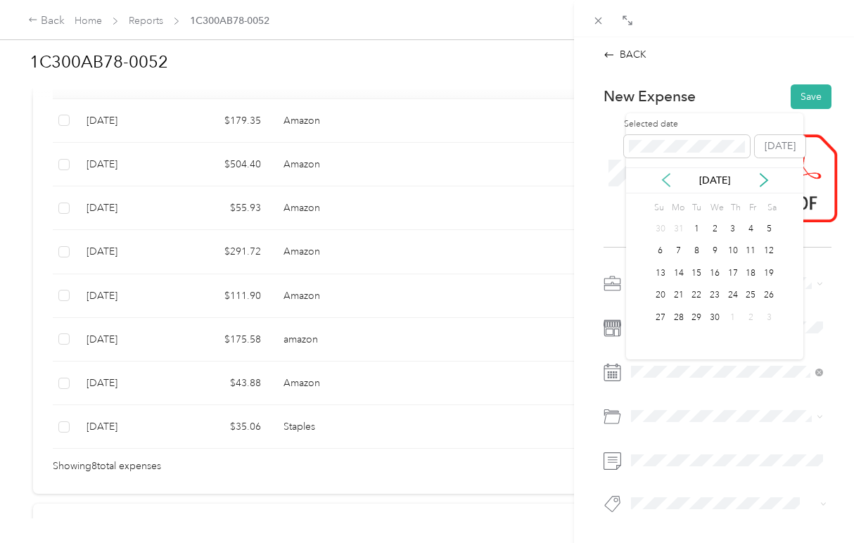
click at [667, 179] on icon at bounding box center [666, 180] width 14 height 14
click at [718, 315] on div "26" at bounding box center [715, 318] width 18 height 18
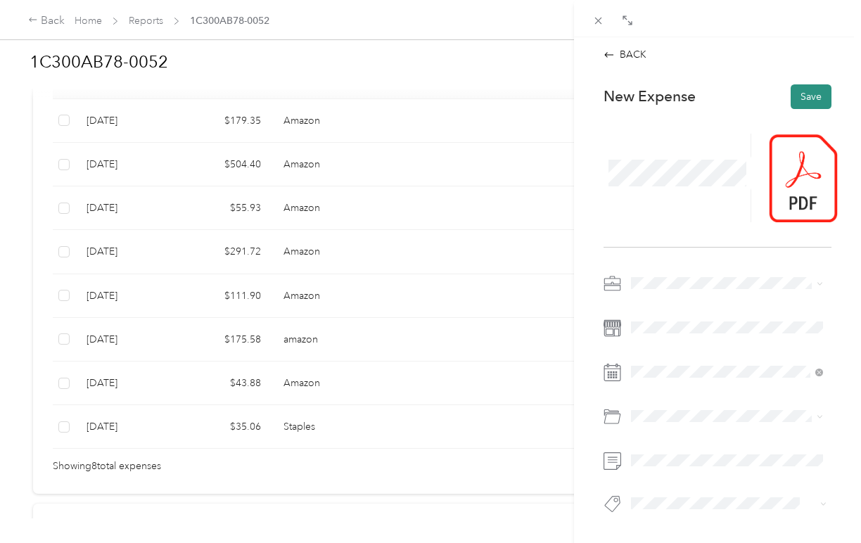
click at [806, 94] on button "Save" at bounding box center [811, 96] width 41 height 25
click at [613, 53] on icon at bounding box center [609, 54] width 11 height 11
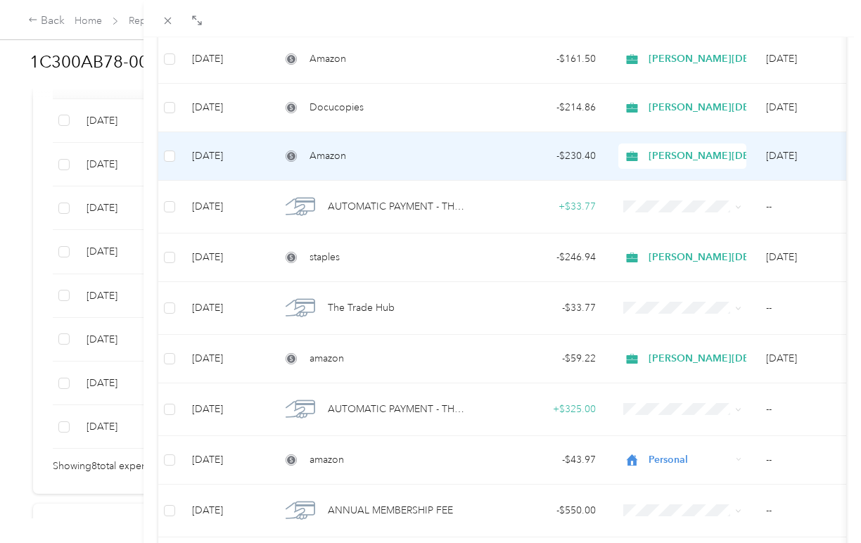
scroll to position [240, 0]
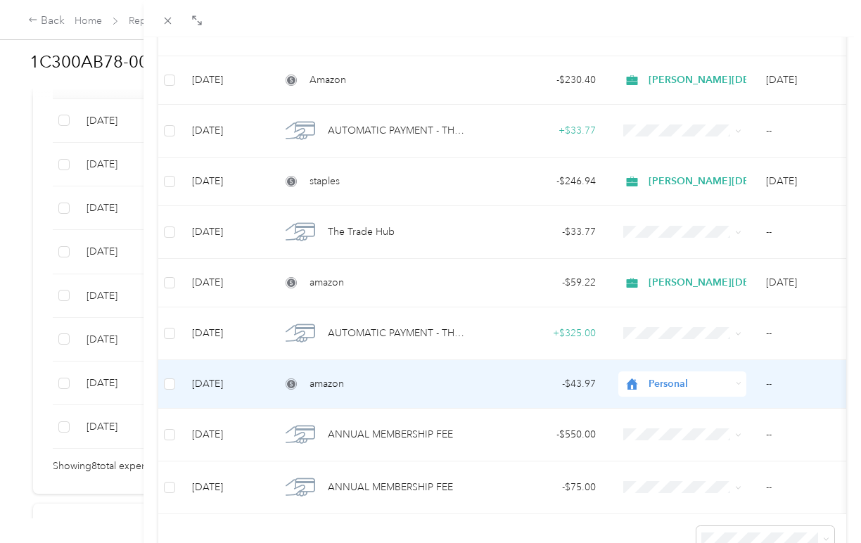
click at [662, 379] on span "Personal" at bounding box center [690, 383] width 82 height 15
click at [686, 239] on li "Christ Church Los Angeles" at bounding box center [794, 234] width 350 height 25
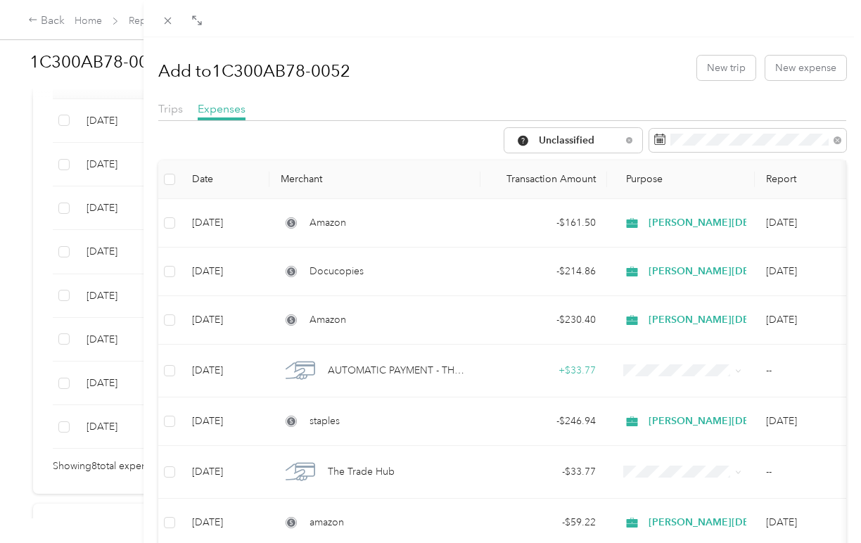
scroll to position [0, 0]
click at [804, 72] on button "New expense" at bounding box center [806, 68] width 81 height 25
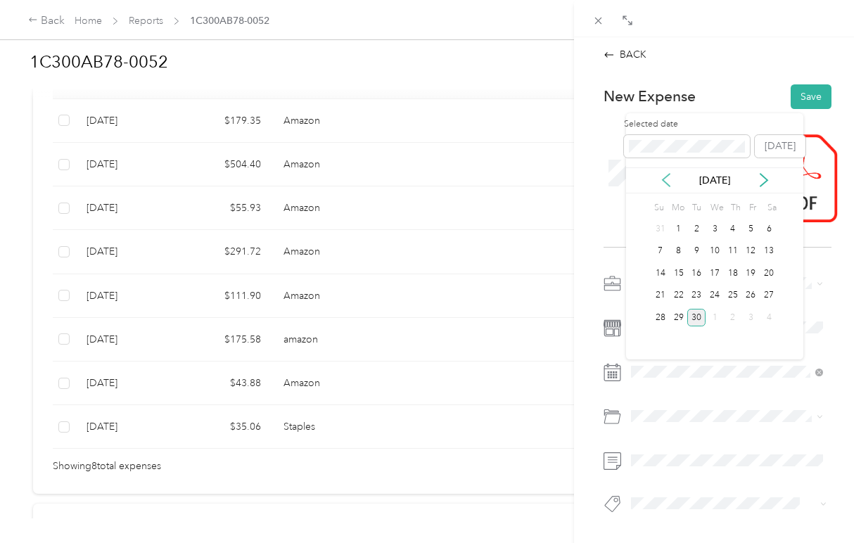
click at [666, 178] on icon at bounding box center [666, 180] width 14 height 14
click at [678, 253] on div "7" at bounding box center [679, 252] width 18 height 18
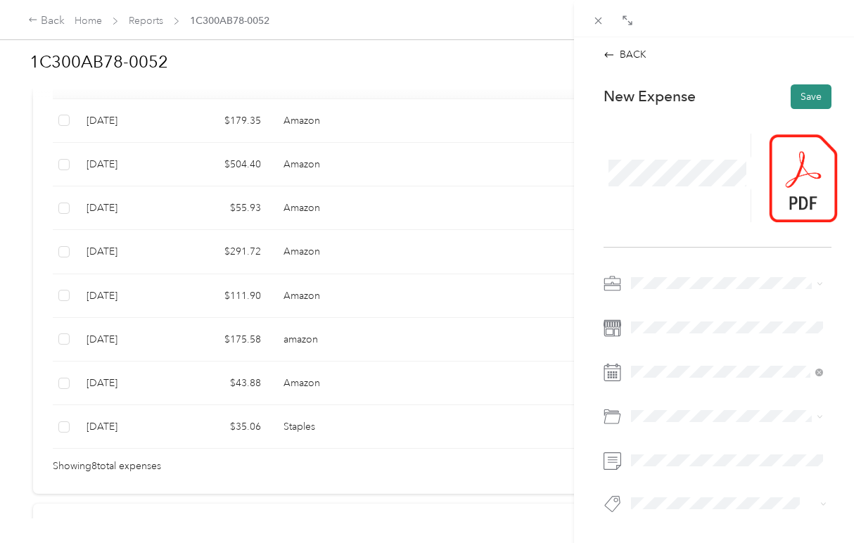
click at [817, 97] on button "Save" at bounding box center [811, 96] width 41 height 25
click at [607, 56] on icon at bounding box center [609, 54] width 11 height 11
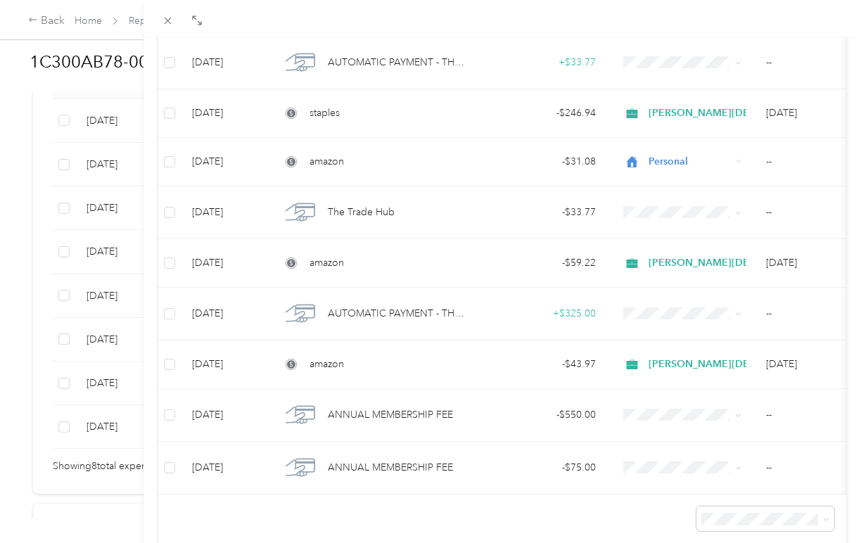
scroll to position [270, 0]
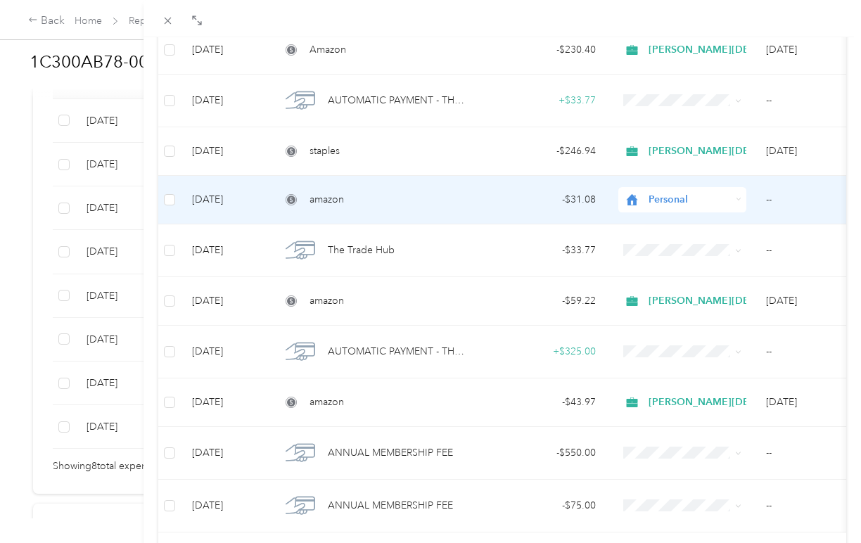
click at [678, 189] on div "Personal" at bounding box center [683, 199] width 128 height 25
click at [689, 276] on span "Christ Church Los Angeles" at bounding box center [806, 274] width 305 height 15
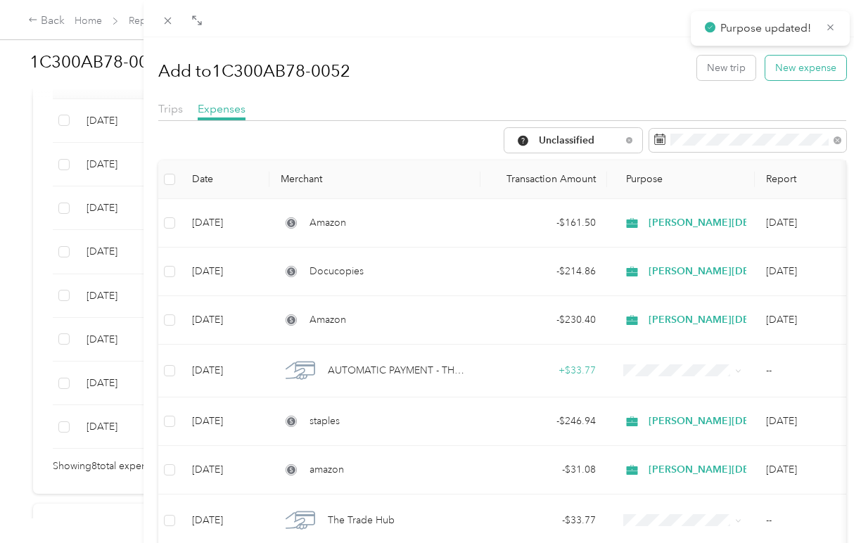
scroll to position [0, 0]
click at [797, 72] on button "New expense" at bounding box center [806, 68] width 81 height 25
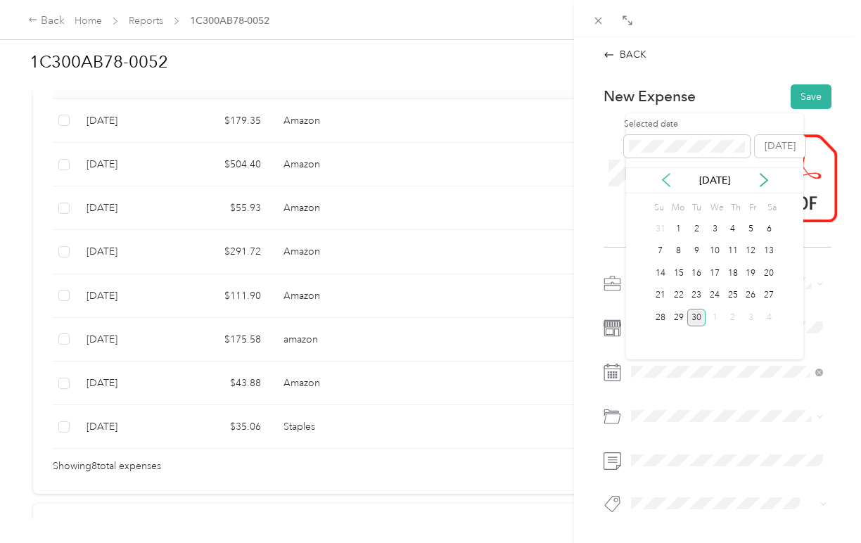
click at [664, 182] on icon at bounding box center [666, 180] width 14 height 14
click at [697, 248] on div "6" at bounding box center [696, 252] width 18 height 18
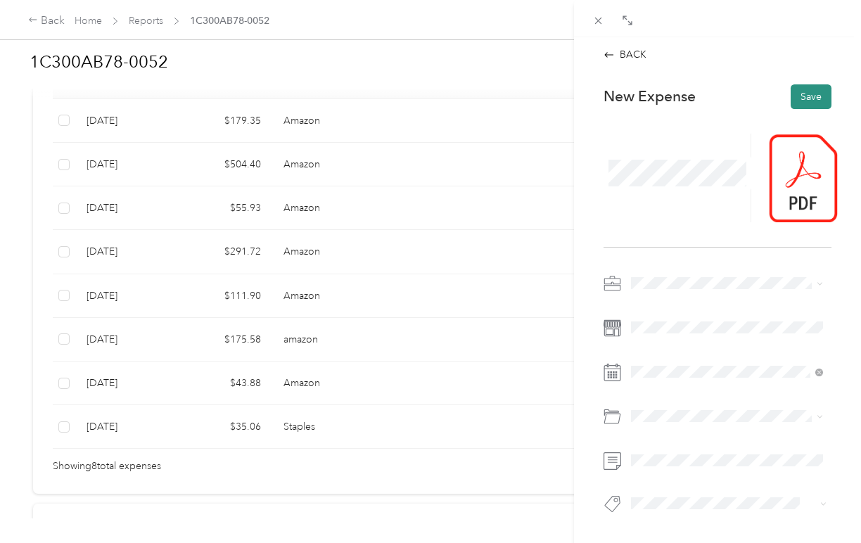
click at [806, 96] on button "Save" at bounding box center [811, 96] width 41 height 25
click at [611, 54] on icon at bounding box center [609, 54] width 9 height 5
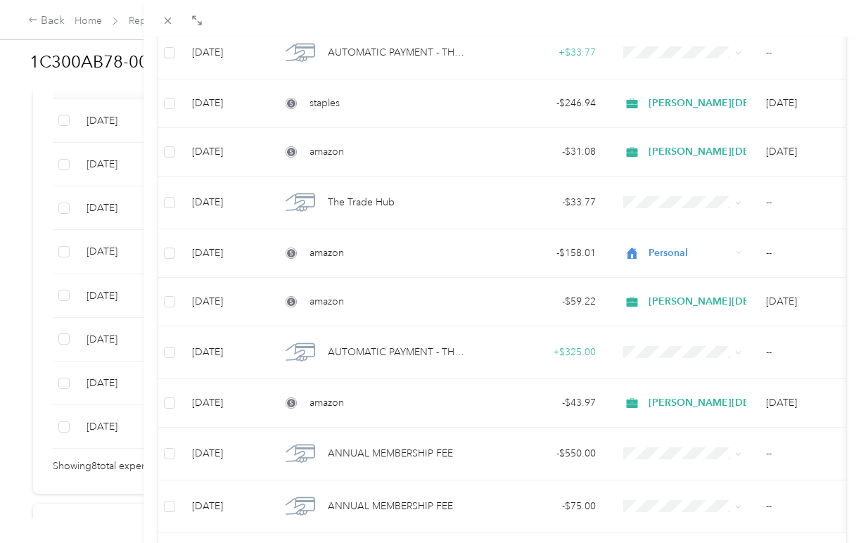
scroll to position [355, 0]
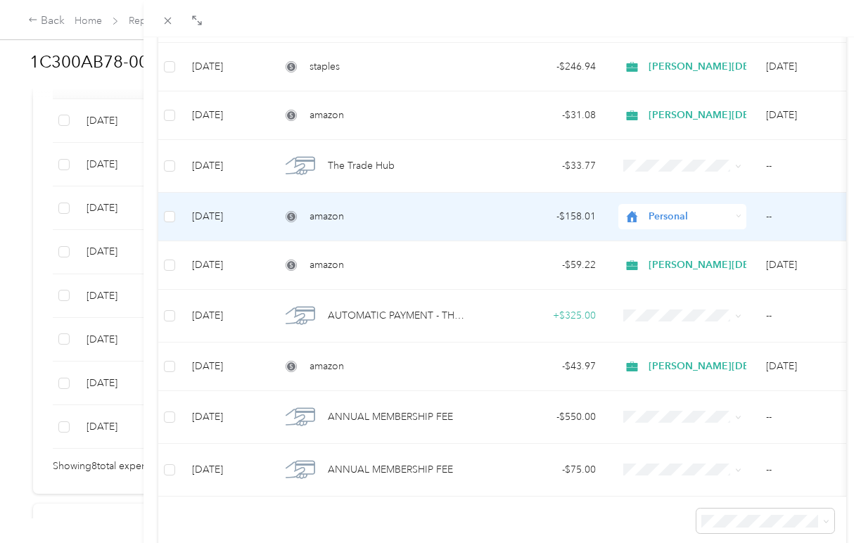
click at [684, 220] on span "Personal" at bounding box center [690, 216] width 82 height 15
click at [686, 290] on span "Christ Church Los Angeles" at bounding box center [806, 291] width 305 height 15
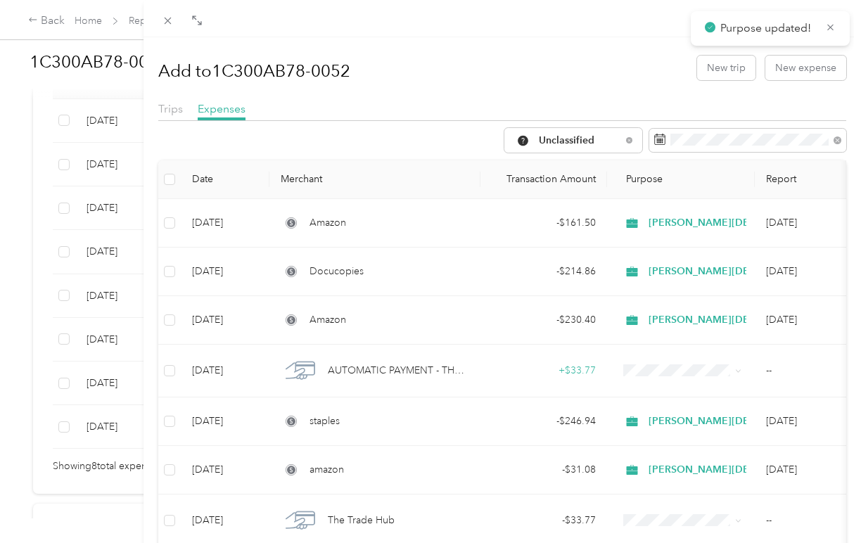
scroll to position [0, 0]
click at [801, 58] on button "New expense" at bounding box center [806, 68] width 81 height 25
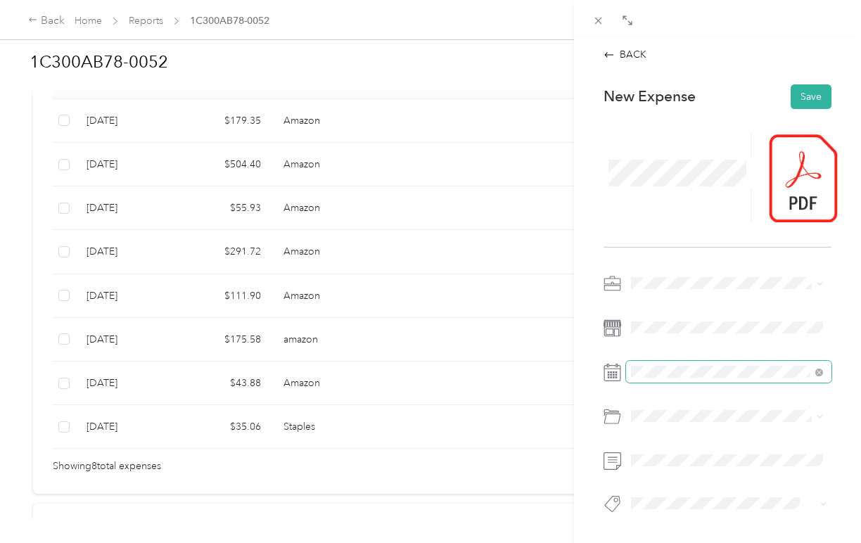
click at [666, 381] on span at bounding box center [728, 372] width 205 height 23
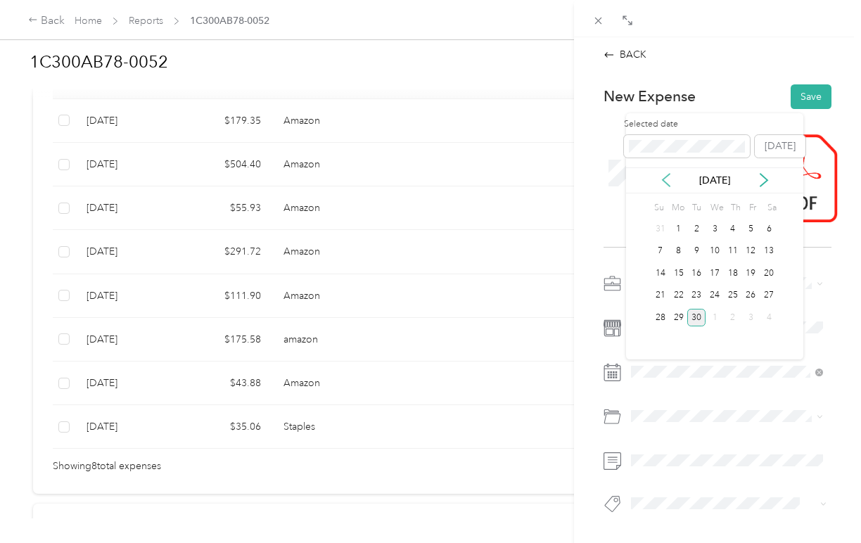
click at [668, 181] on icon at bounding box center [666, 180] width 14 height 14
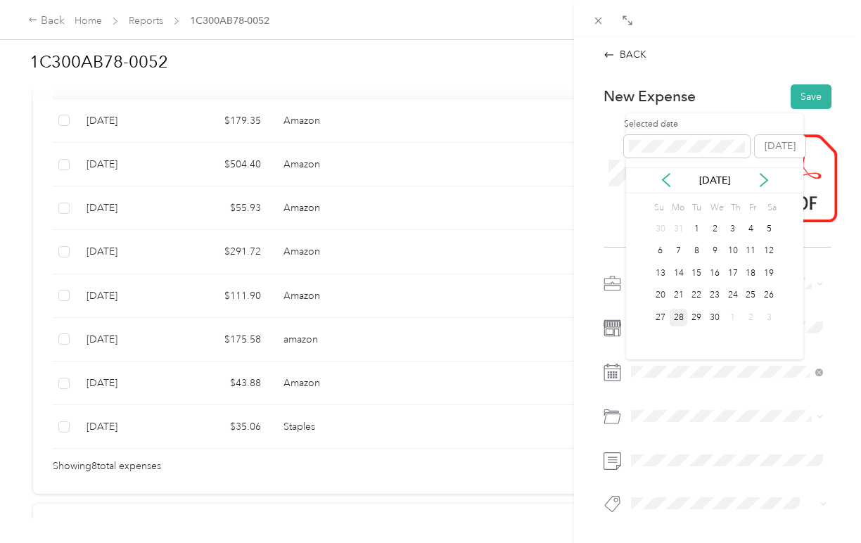
click at [683, 316] on div "28" at bounding box center [679, 318] width 18 height 18
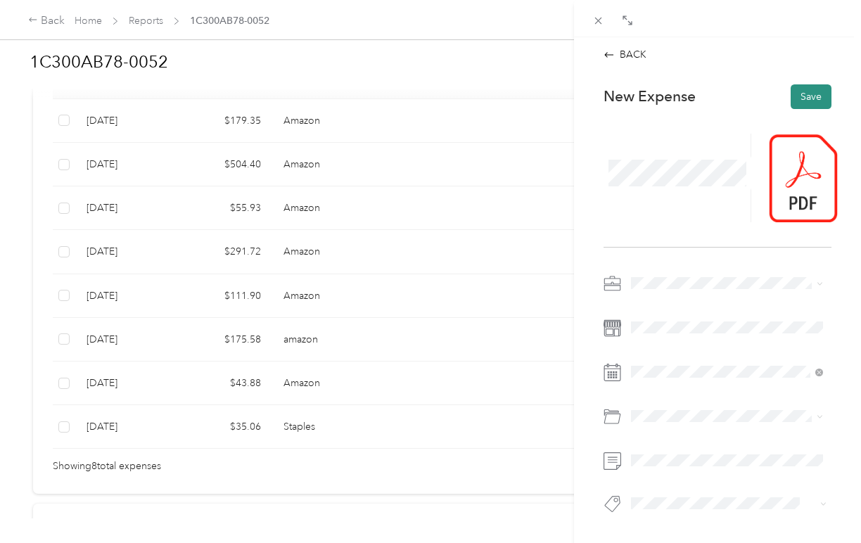
click at [809, 101] on button "Save" at bounding box center [811, 96] width 41 height 25
click at [611, 55] on icon at bounding box center [609, 54] width 9 height 5
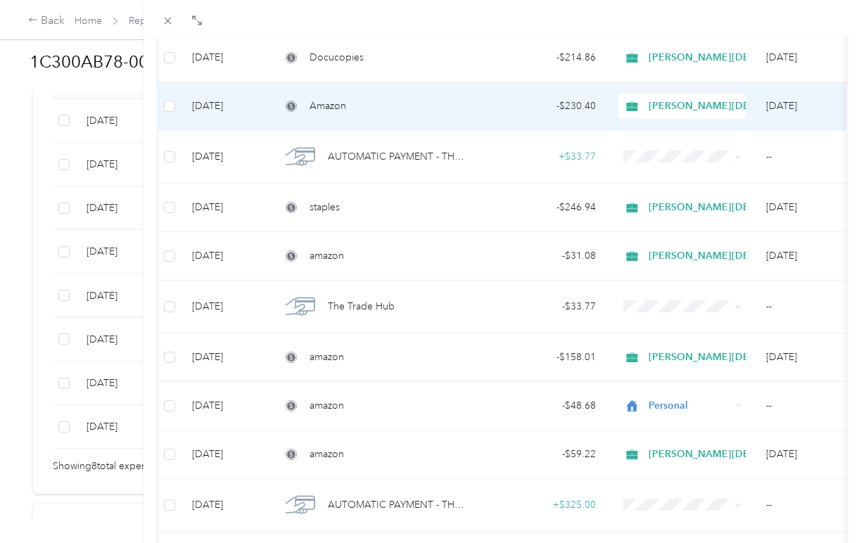
scroll to position [216, 0]
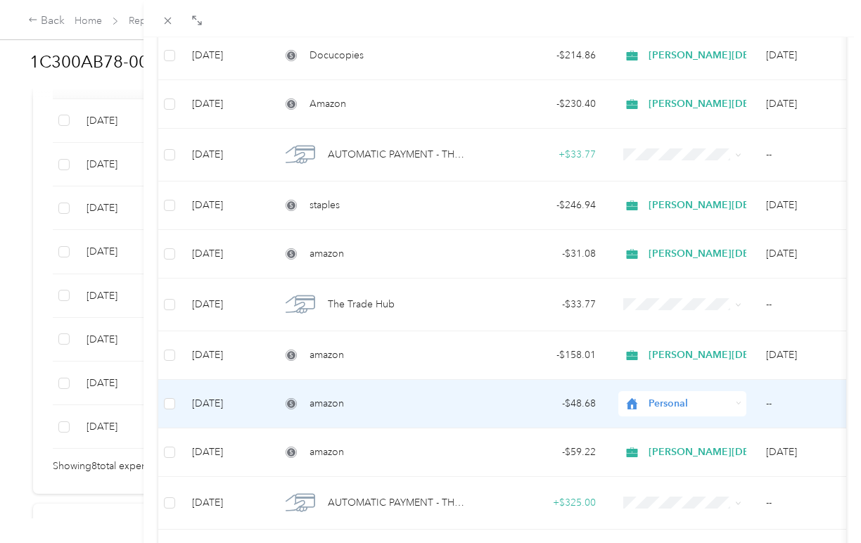
click at [699, 398] on span "Personal" at bounding box center [690, 403] width 82 height 15
click at [692, 258] on span "Christ Church Los Angeles" at bounding box center [806, 253] width 305 height 15
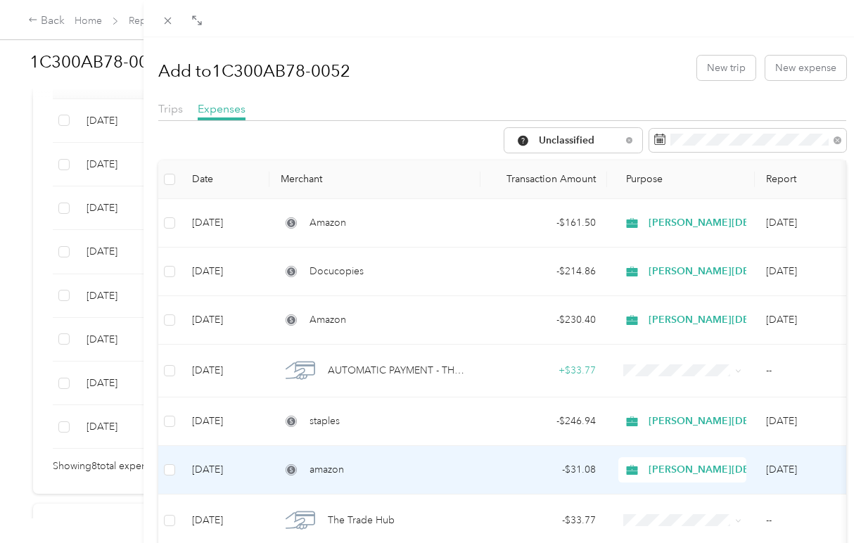
scroll to position [0, 0]
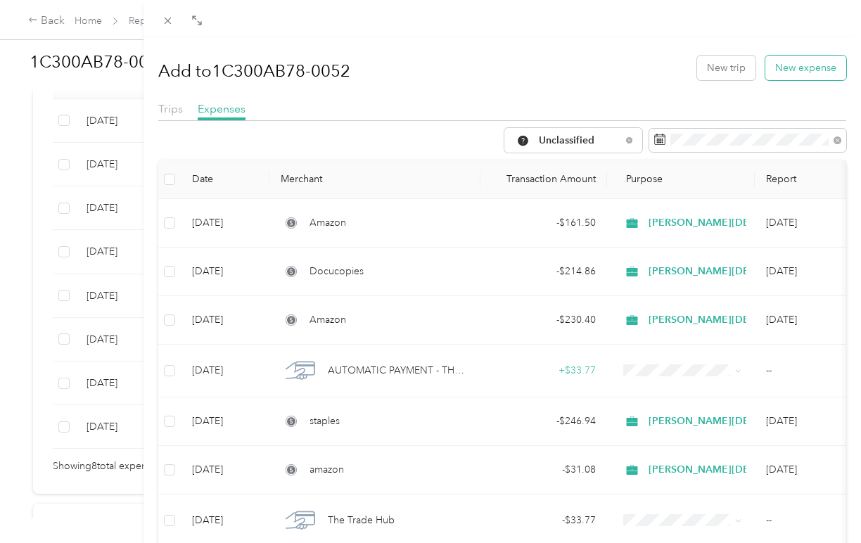
click at [799, 65] on button "New expense" at bounding box center [806, 68] width 81 height 25
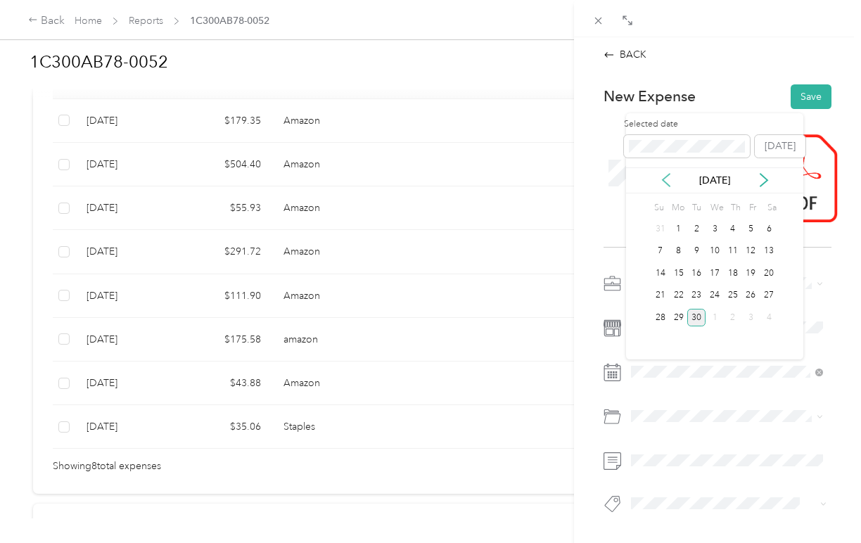
click at [664, 177] on icon at bounding box center [666, 180] width 14 height 14
click at [663, 276] on div "10" at bounding box center [661, 274] width 18 height 18
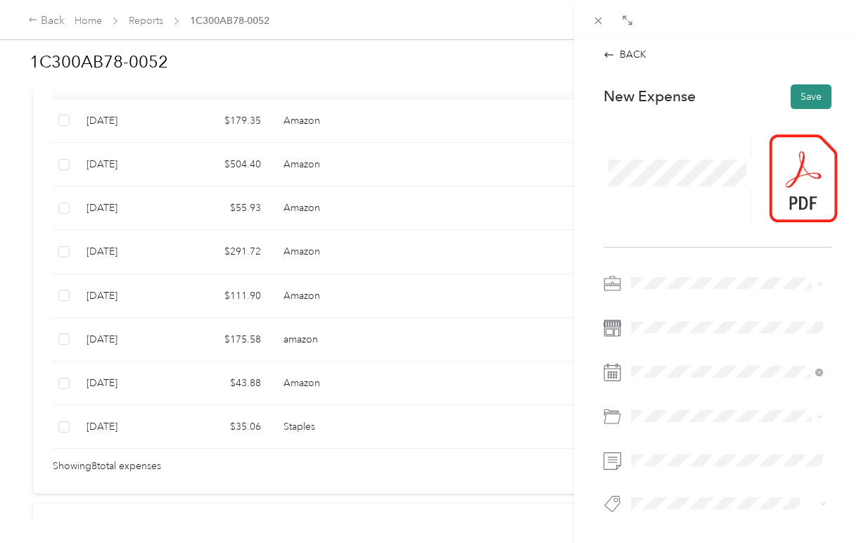
click at [807, 94] on button "Save" at bounding box center [811, 96] width 41 height 25
click at [615, 53] on icon at bounding box center [609, 54] width 11 height 11
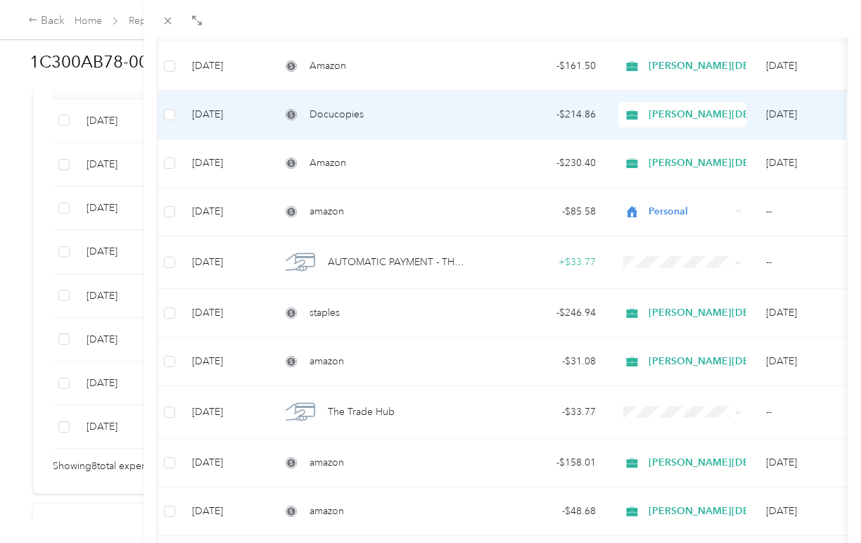
scroll to position [252, 0]
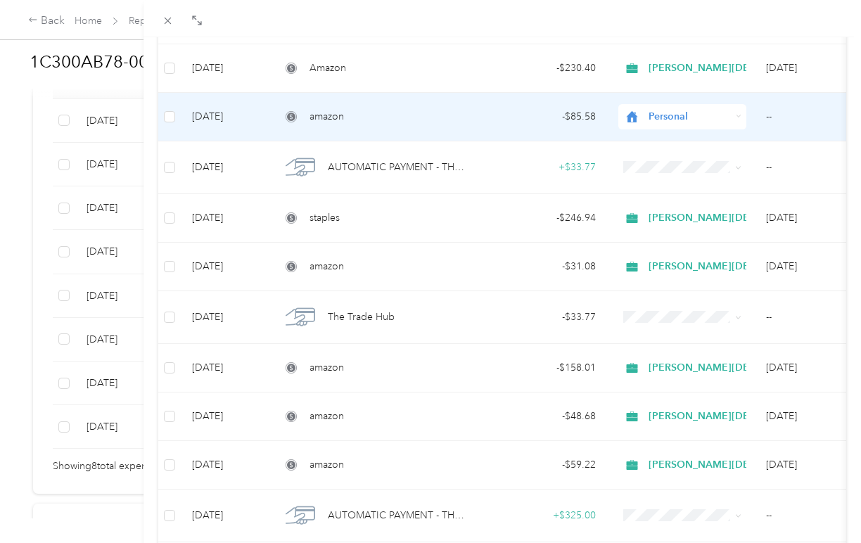
click at [686, 113] on span "Personal" at bounding box center [690, 116] width 82 height 15
click at [692, 182] on li "Christ Church Los Angeles" at bounding box center [794, 191] width 350 height 25
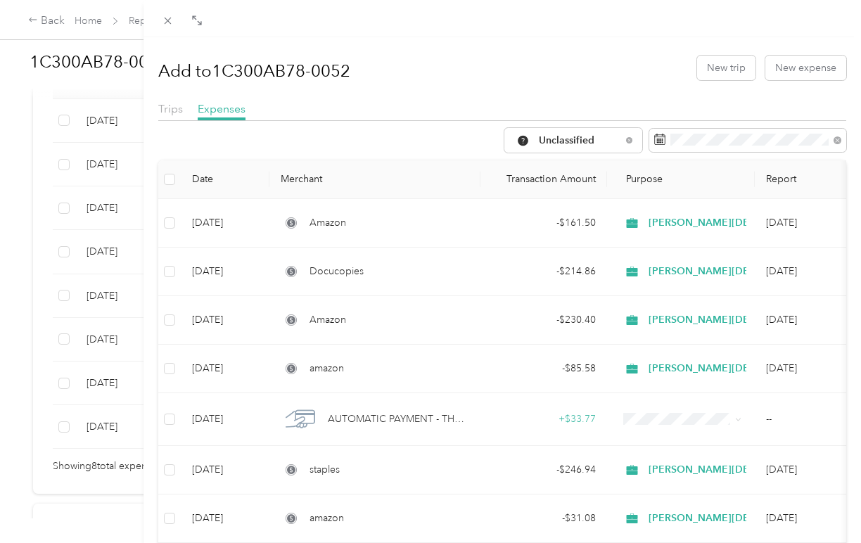
scroll to position [0, 0]
click at [786, 61] on button "New expense" at bounding box center [806, 68] width 81 height 25
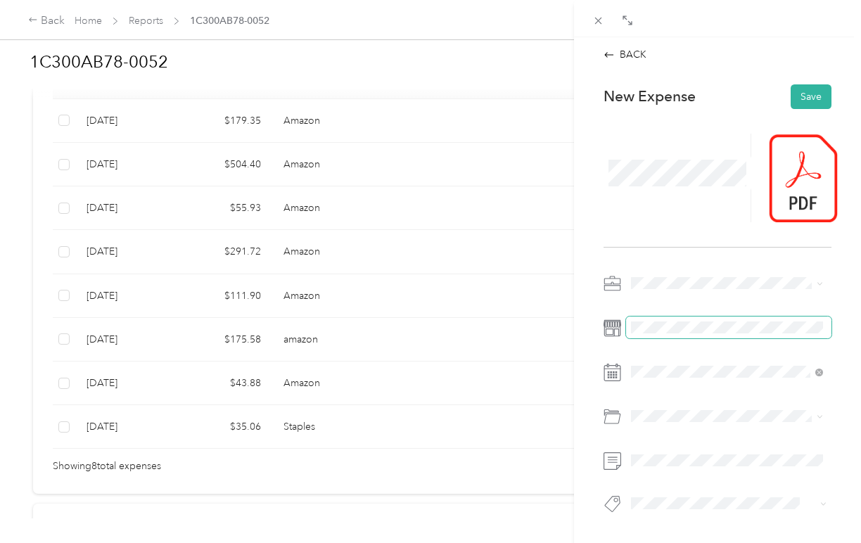
click at [653, 320] on span at bounding box center [728, 328] width 205 height 23
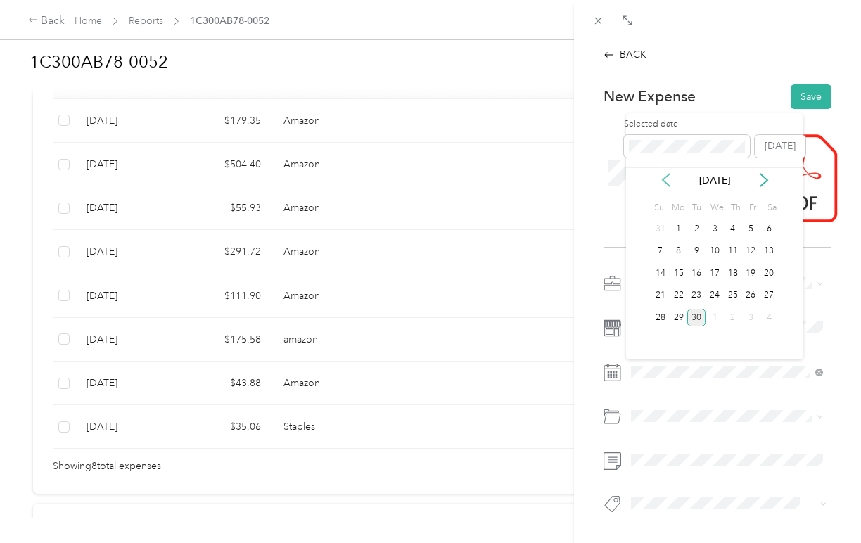
click at [668, 182] on icon at bounding box center [666, 180] width 14 height 14
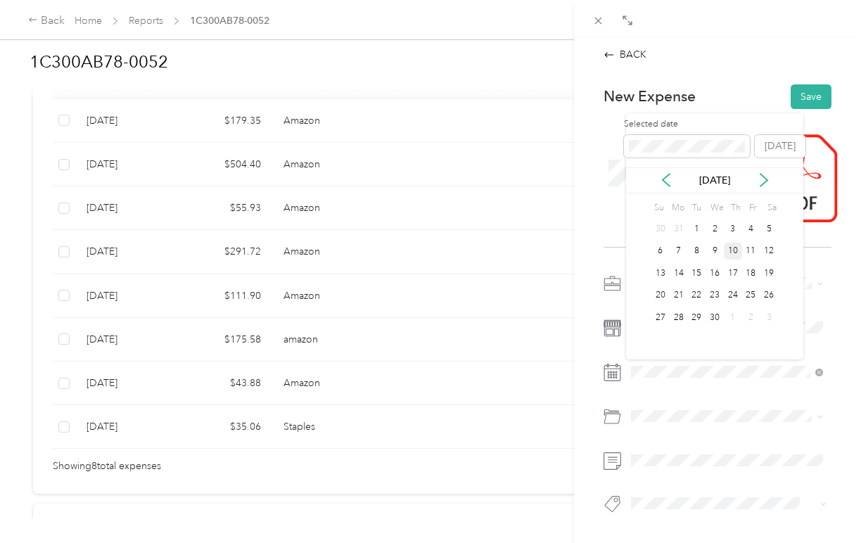
click at [737, 251] on div "10" at bounding box center [733, 252] width 18 height 18
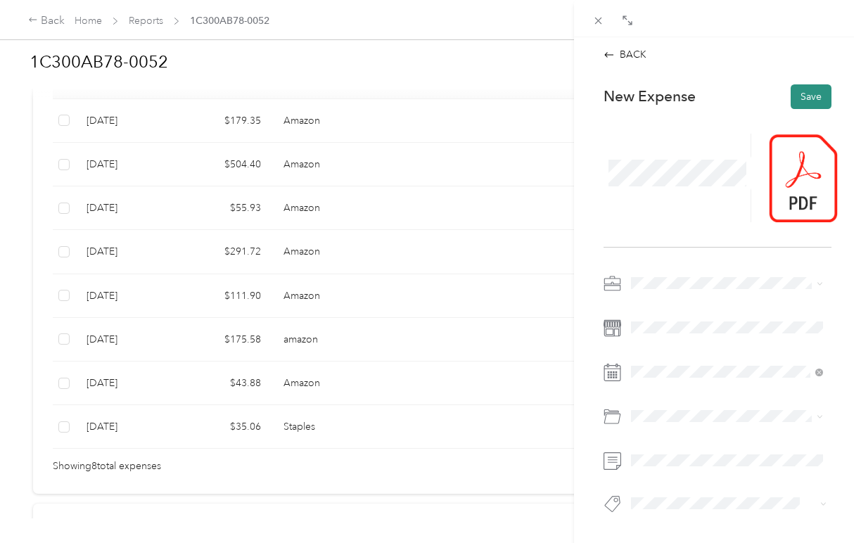
click at [809, 99] on button "Save" at bounding box center [811, 96] width 41 height 25
click at [612, 55] on icon at bounding box center [609, 54] width 9 height 5
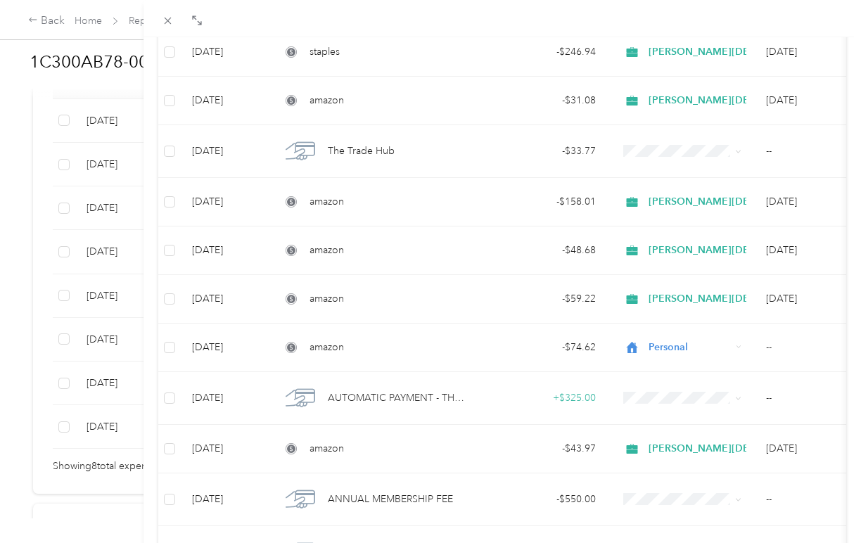
scroll to position [433, 0]
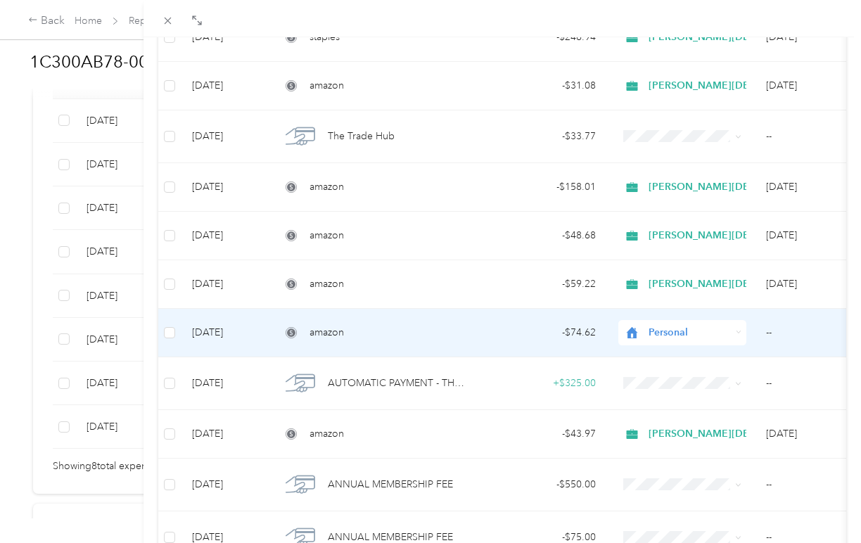
click at [671, 331] on span "Personal" at bounding box center [690, 332] width 82 height 15
click at [680, 403] on span "Christ Church Los Angeles" at bounding box center [806, 405] width 305 height 15
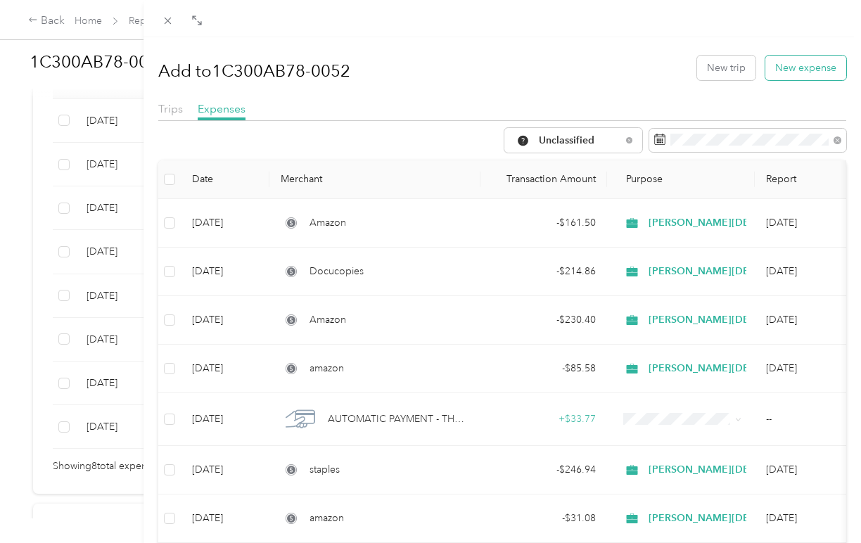
scroll to position [0, 0]
click at [804, 67] on button "New expense" at bounding box center [806, 68] width 81 height 25
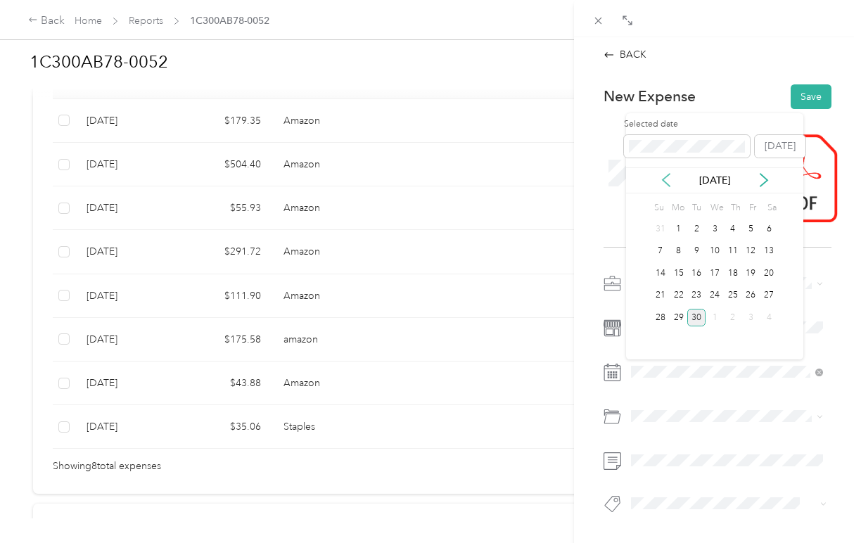
click at [663, 179] on icon at bounding box center [666, 180] width 7 height 13
click at [660, 179] on icon at bounding box center [666, 180] width 14 height 14
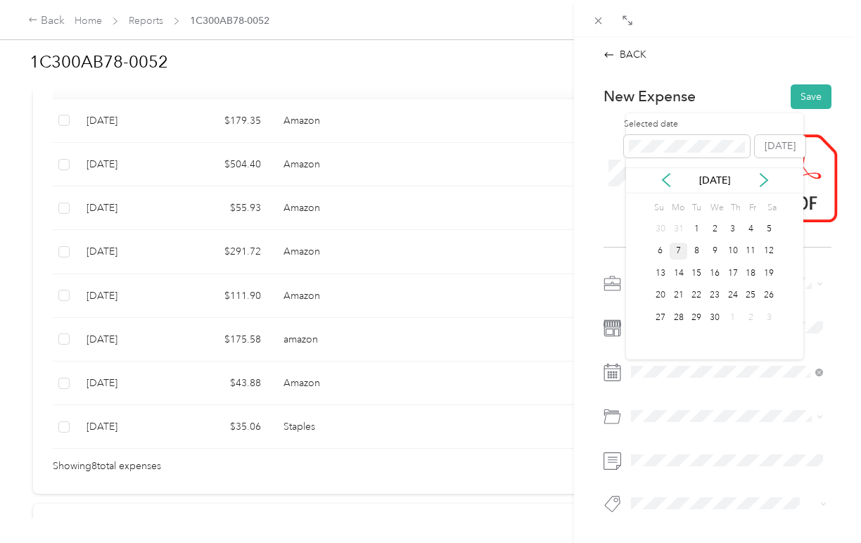
click at [682, 248] on div "7" at bounding box center [679, 252] width 18 height 18
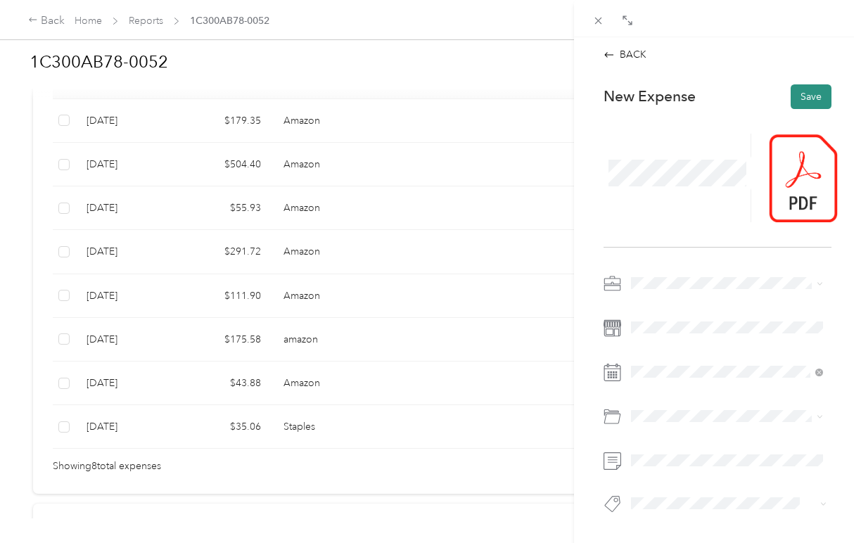
click at [801, 95] on button "Save" at bounding box center [811, 96] width 41 height 25
click at [613, 55] on icon at bounding box center [609, 54] width 9 height 5
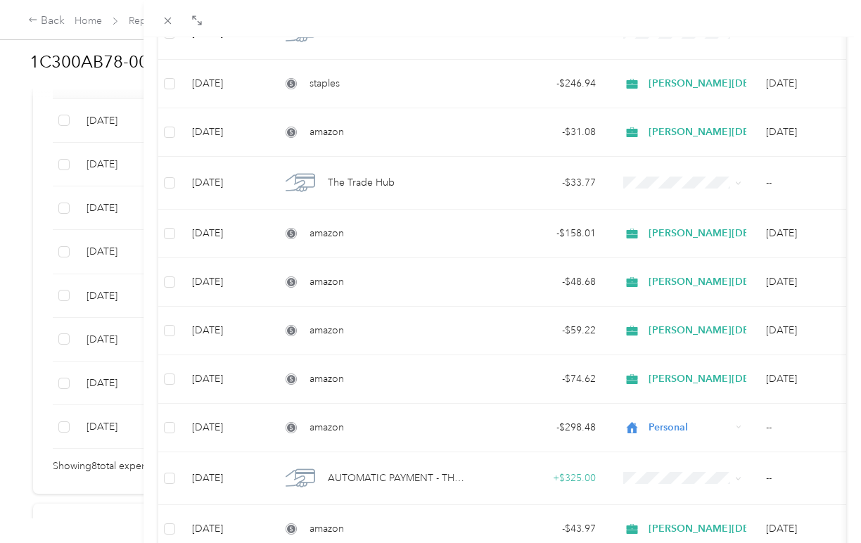
scroll to position [557, 0]
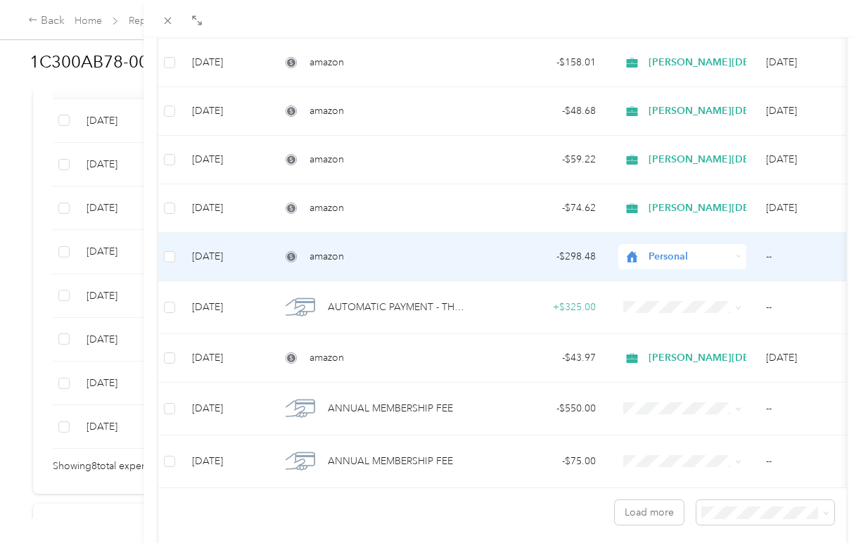
click at [682, 253] on span "Personal" at bounding box center [690, 256] width 82 height 15
click at [690, 328] on span "Christ Church Los Angeles" at bounding box center [806, 331] width 305 height 15
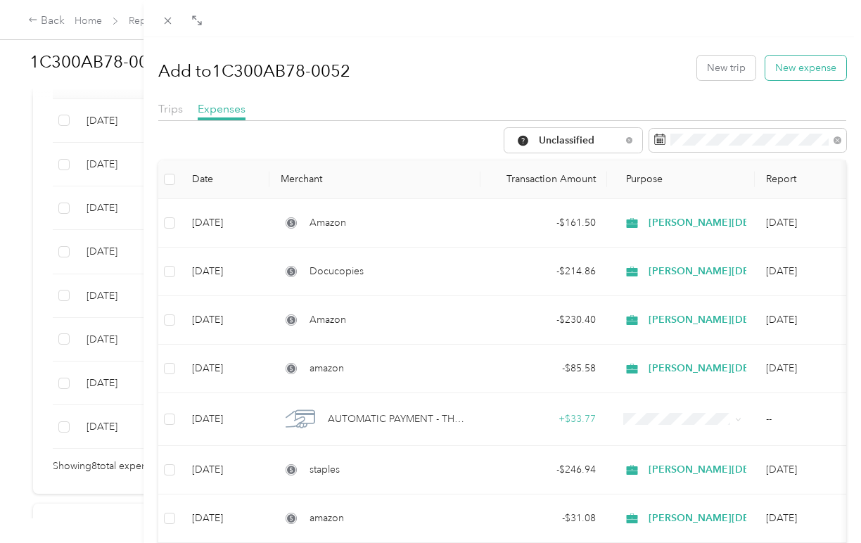
scroll to position [0, 0]
click at [793, 67] on button "New expense" at bounding box center [806, 68] width 81 height 25
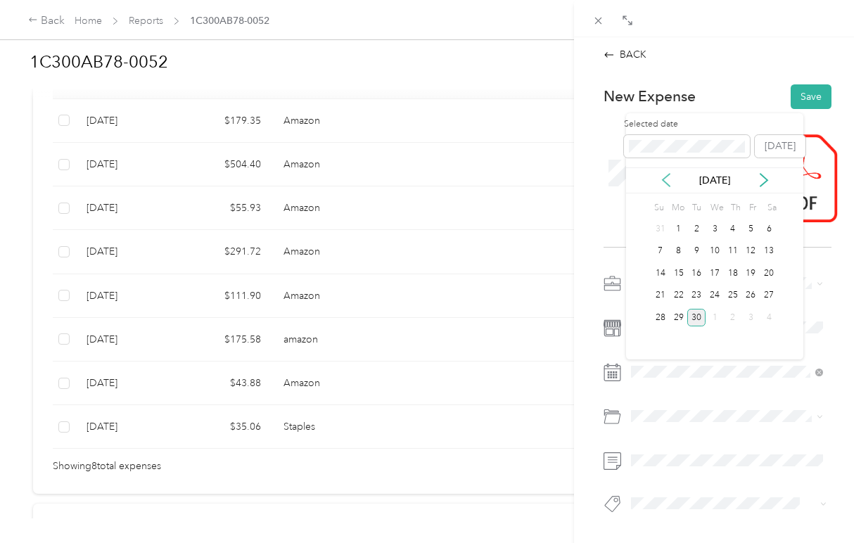
click at [665, 186] on icon at bounding box center [666, 180] width 14 height 14
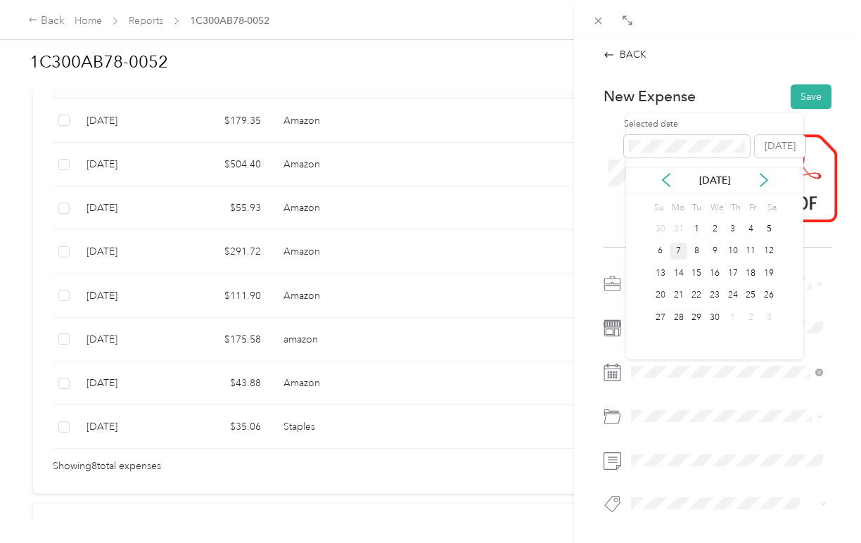
click at [678, 254] on div "7" at bounding box center [679, 252] width 18 height 18
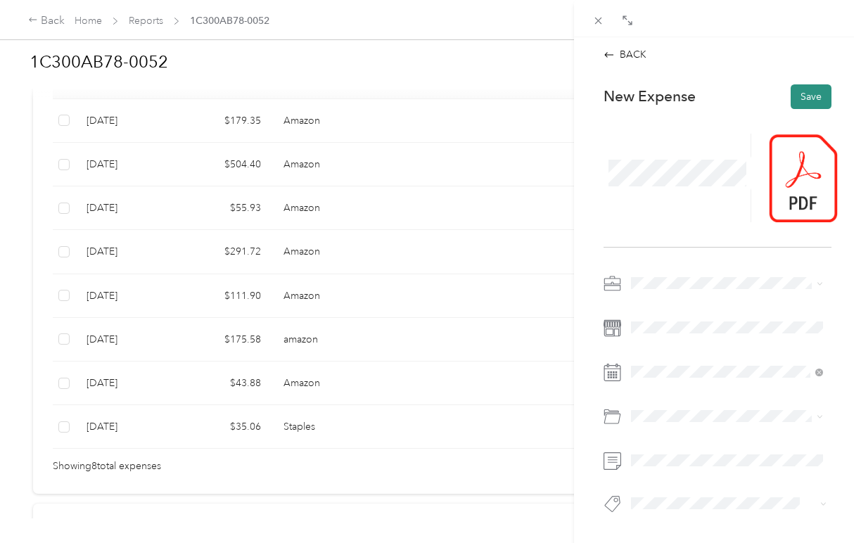
click at [796, 93] on button "Save" at bounding box center [811, 96] width 41 height 25
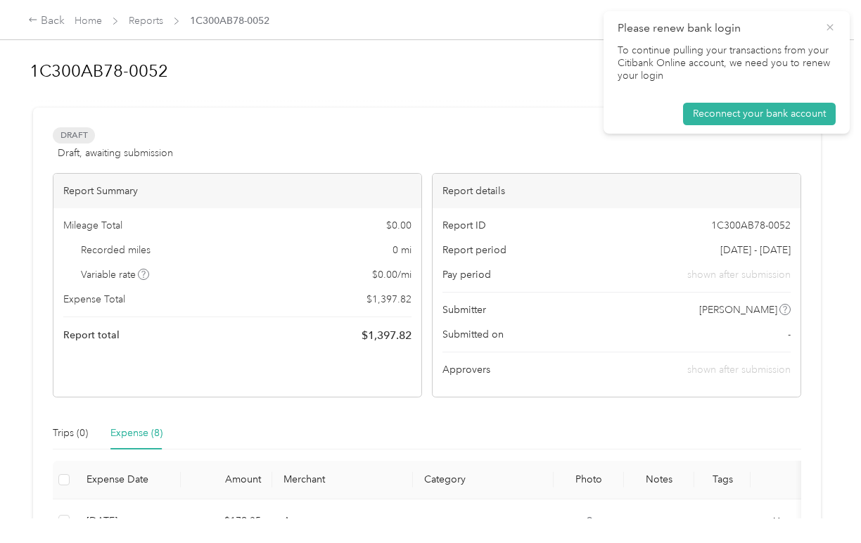
click at [830, 23] on icon at bounding box center [830, 27] width 11 height 13
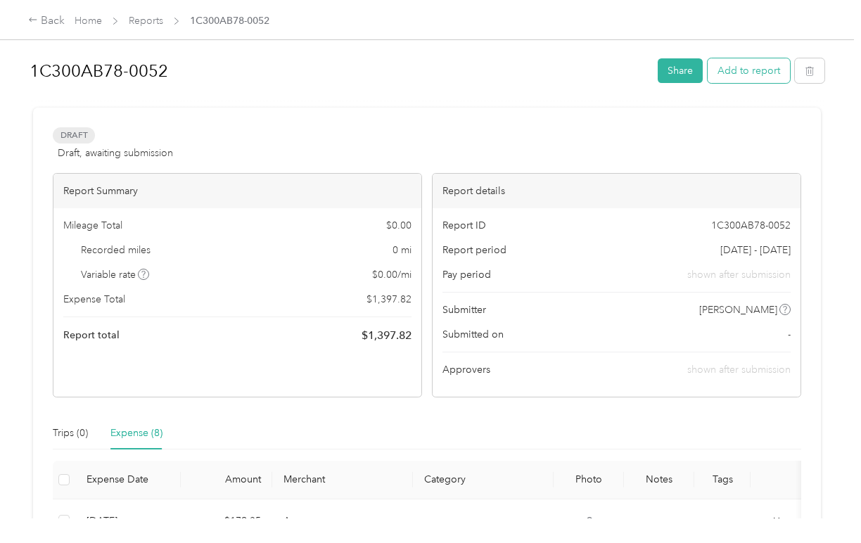
click at [753, 74] on button "Add to report" at bounding box center [749, 70] width 82 height 25
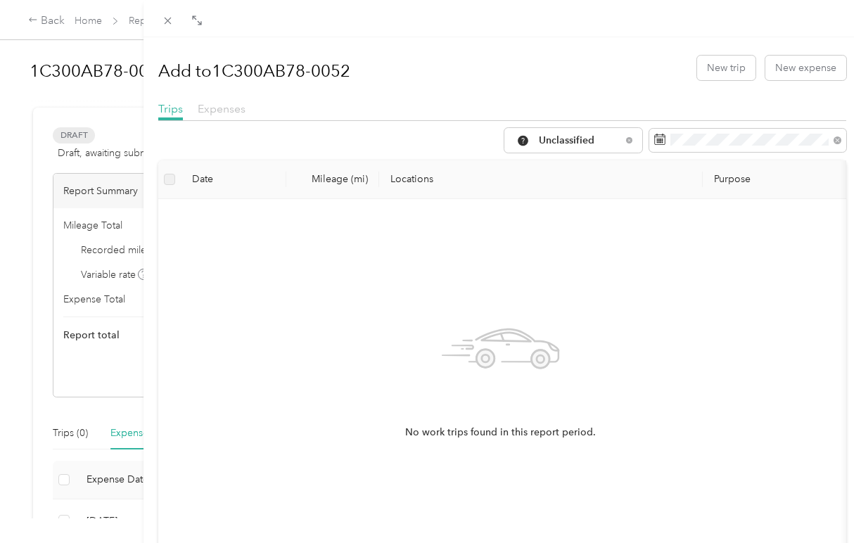
click at [232, 113] on span "Expenses" at bounding box center [222, 108] width 48 height 13
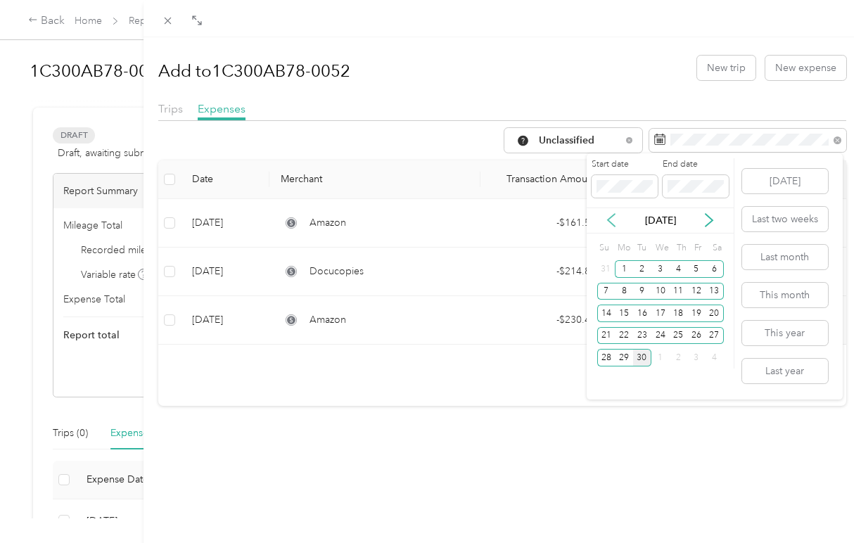
click at [612, 220] on icon at bounding box center [611, 220] width 14 height 14
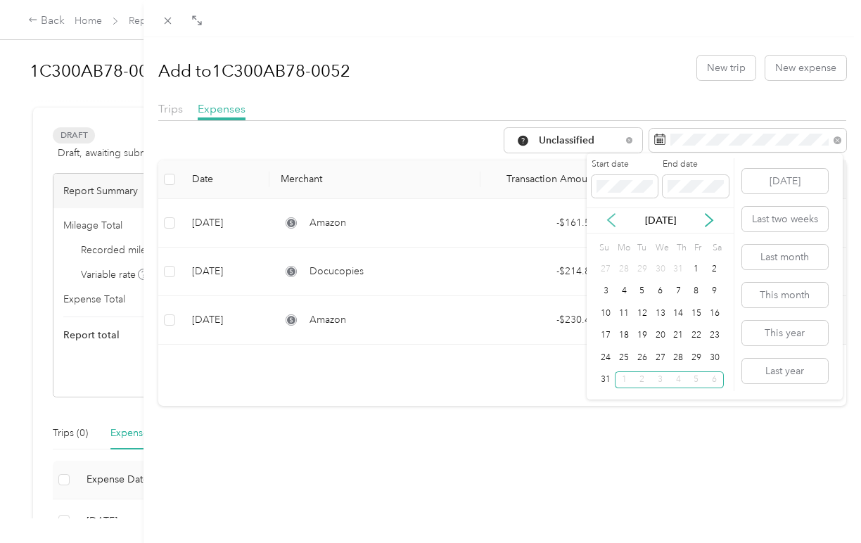
click at [612, 220] on icon at bounding box center [611, 220] width 14 height 14
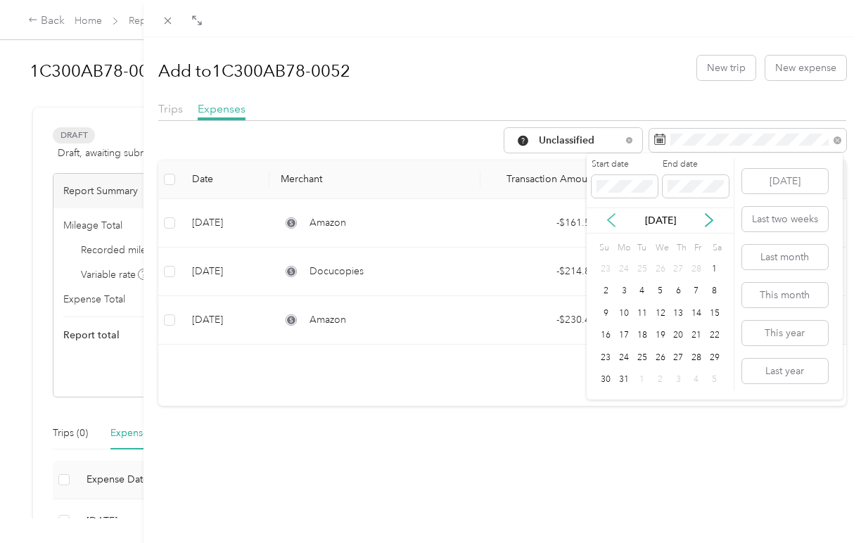
click at [612, 220] on icon at bounding box center [611, 220] width 14 height 14
click at [658, 268] on div "1" at bounding box center [661, 269] width 18 height 18
click at [776, 182] on button "Today" at bounding box center [785, 181] width 86 height 25
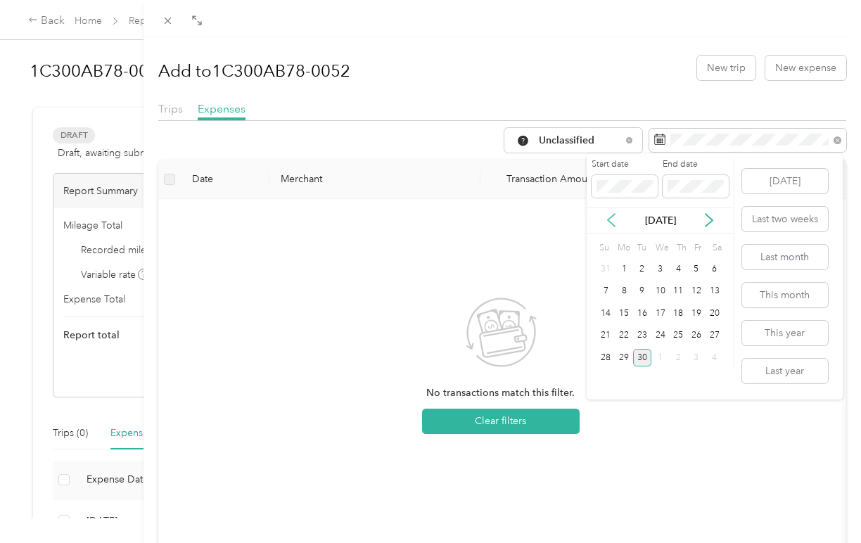
click at [611, 213] on icon at bounding box center [611, 220] width 14 height 14
click at [777, 333] on button "This year" at bounding box center [785, 333] width 86 height 25
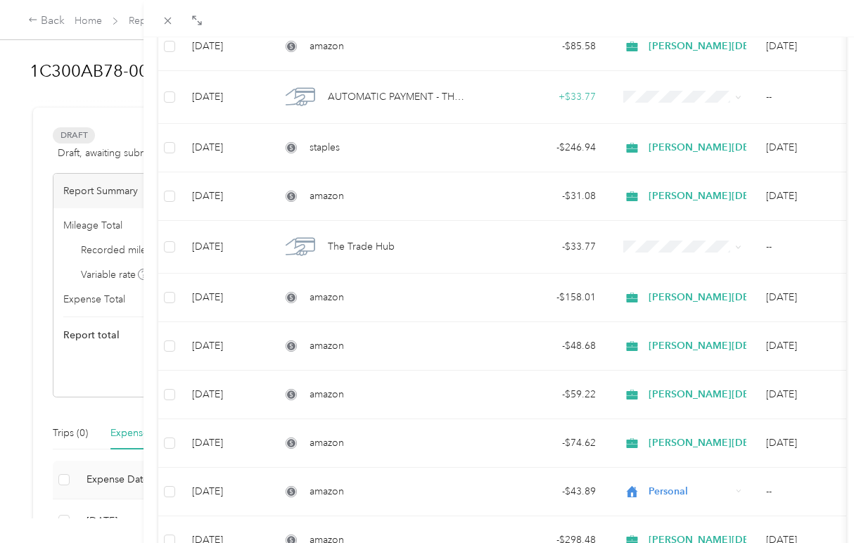
scroll to position [402, 0]
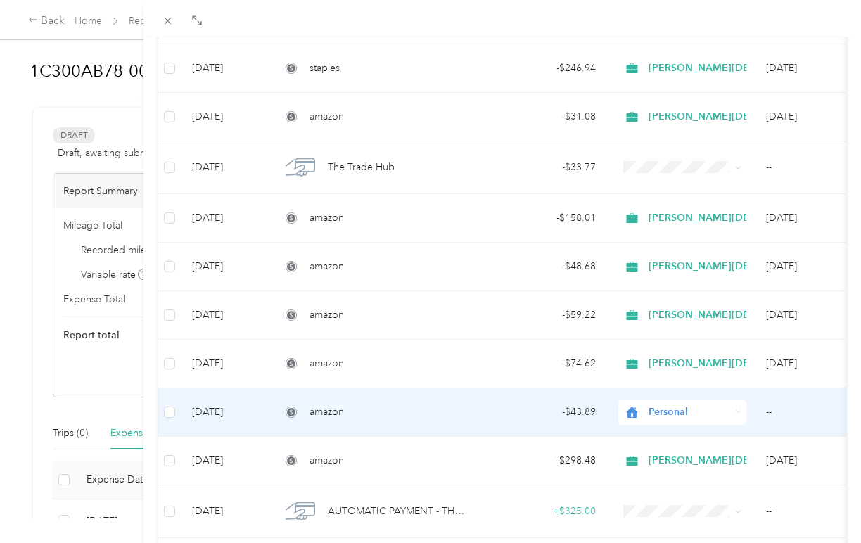
click at [725, 408] on span "Personal" at bounding box center [690, 412] width 82 height 15
click at [716, 265] on li "Christ Church Los Angeles" at bounding box center [794, 260] width 350 height 25
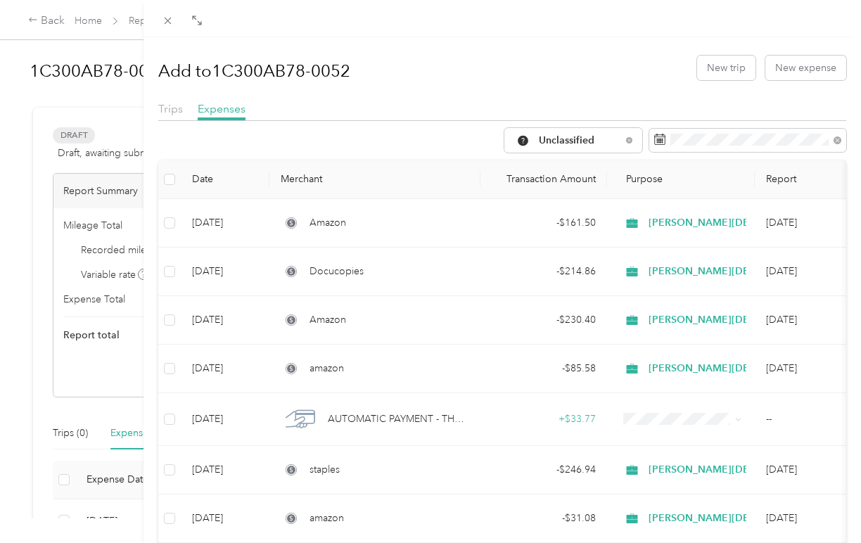
scroll to position [0, 0]
click at [816, 63] on button "New expense" at bounding box center [806, 68] width 81 height 25
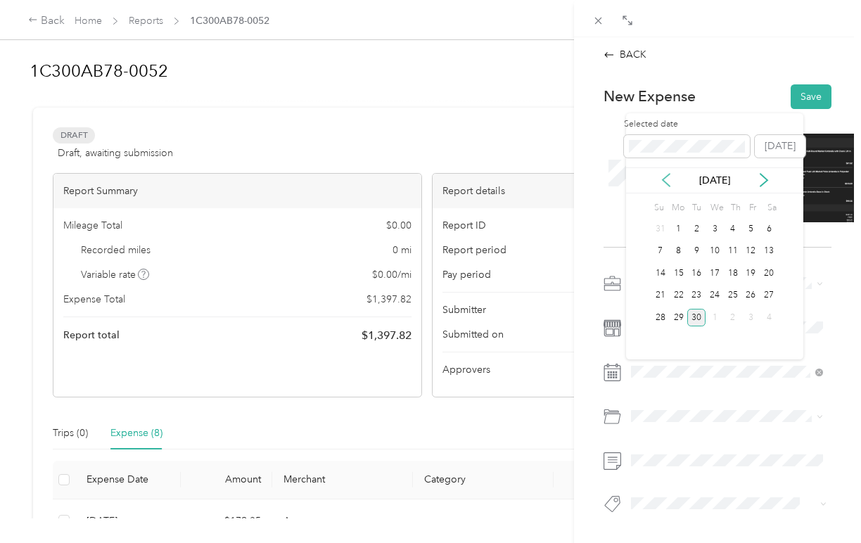
click at [670, 182] on icon at bounding box center [666, 180] width 14 height 14
click at [669, 182] on icon at bounding box center [666, 180] width 14 height 14
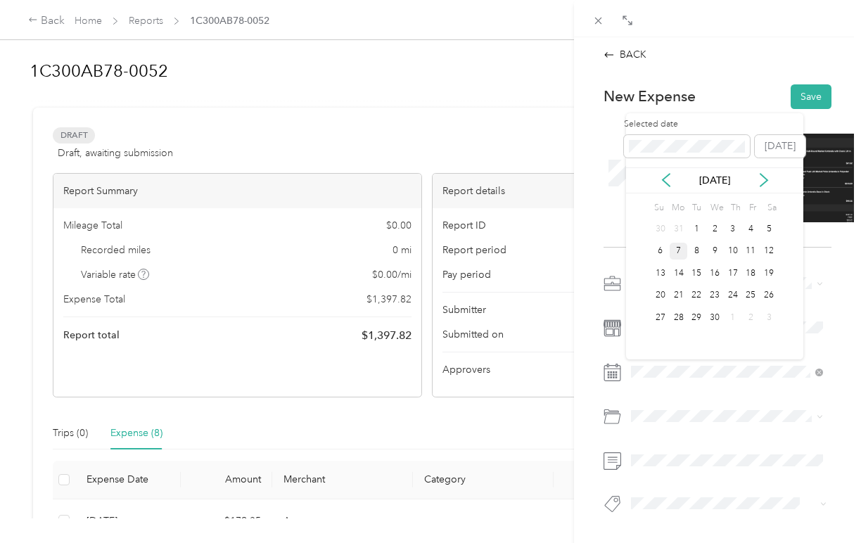
click at [681, 253] on div "7" at bounding box center [679, 252] width 18 height 18
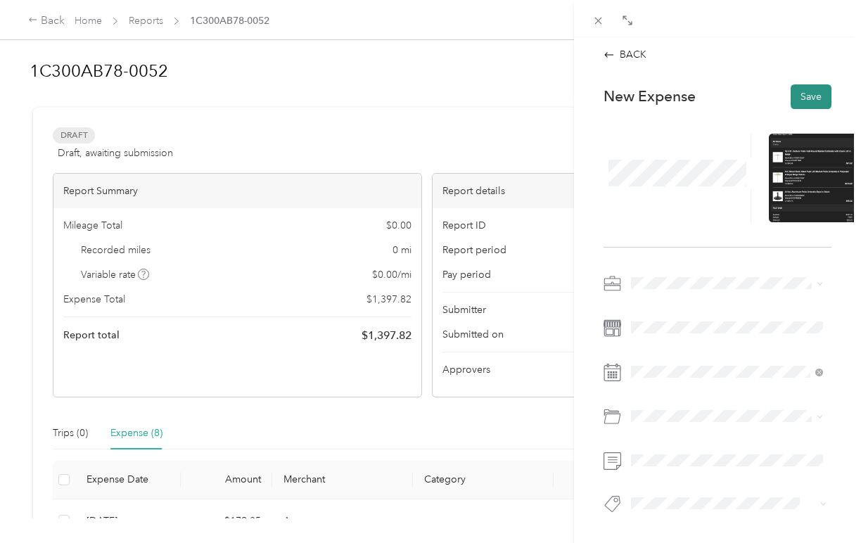
click at [804, 87] on button "Save" at bounding box center [811, 96] width 41 height 25
click at [613, 53] on icon at bounding box center [609, 54] width 11 height 11
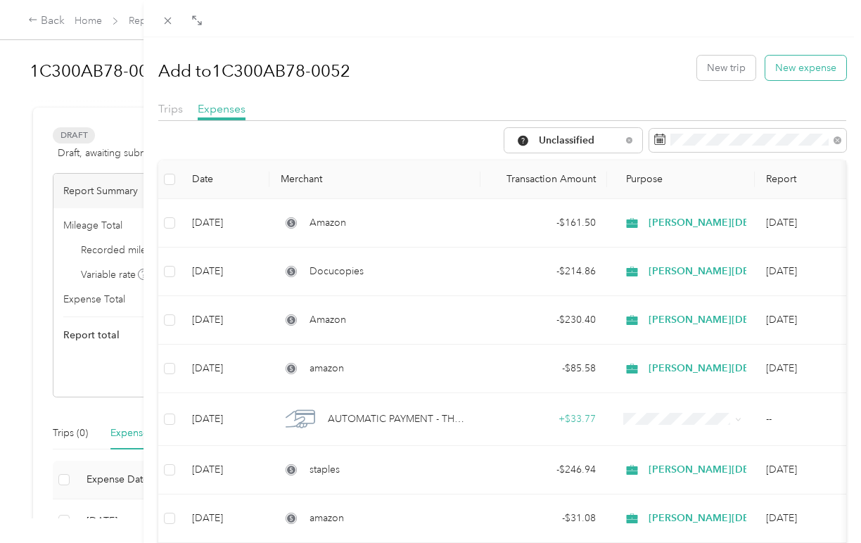
click at [797, 67] on button "New expense" at bounding box center [806, 68] width 81 height 25
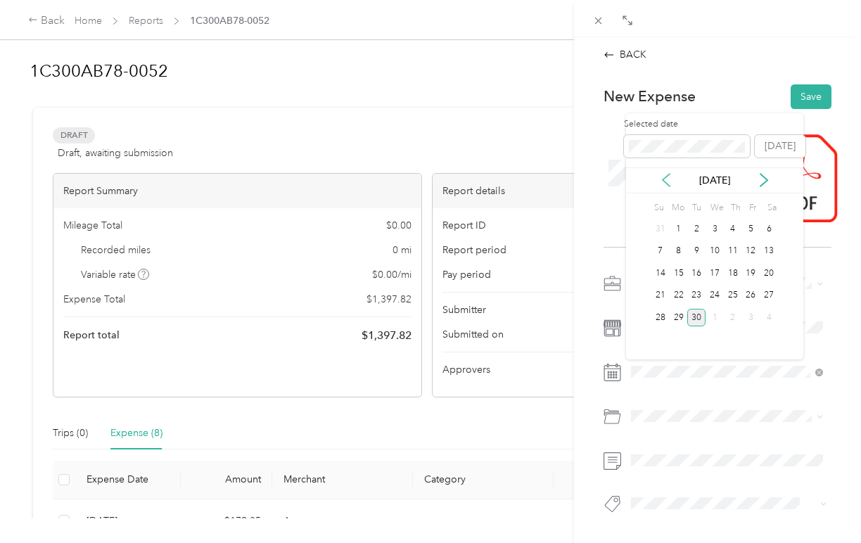
click at [663, 181] on icon at bounding box center [666, 180] width 14 height 14
click at [718, 269] on div "14" at bounding box center [715, 274] width 18 height 18
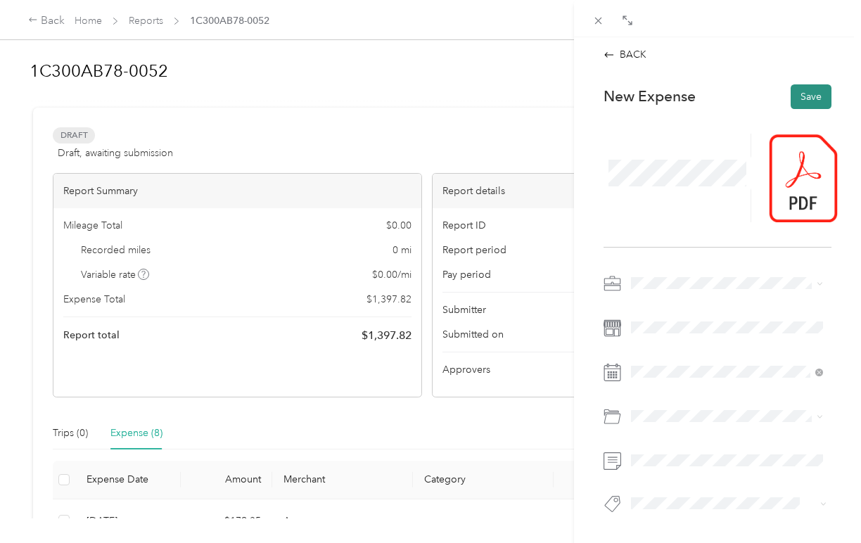
click at [807, 95] on button "Save" at bounding box center [811, 96] width 41 height 25
click at [611, 53] on icon at bounding box center [609, 54] width 11 height 11
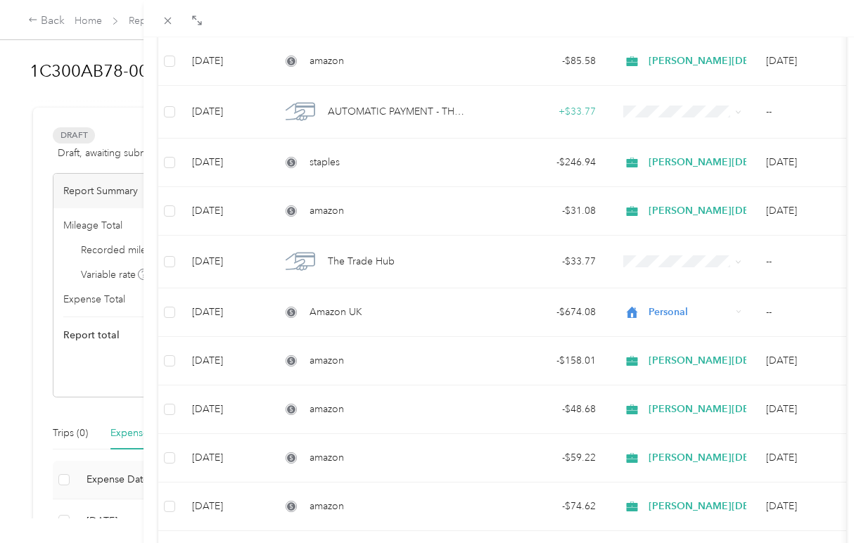
scroll to position [313, 0]
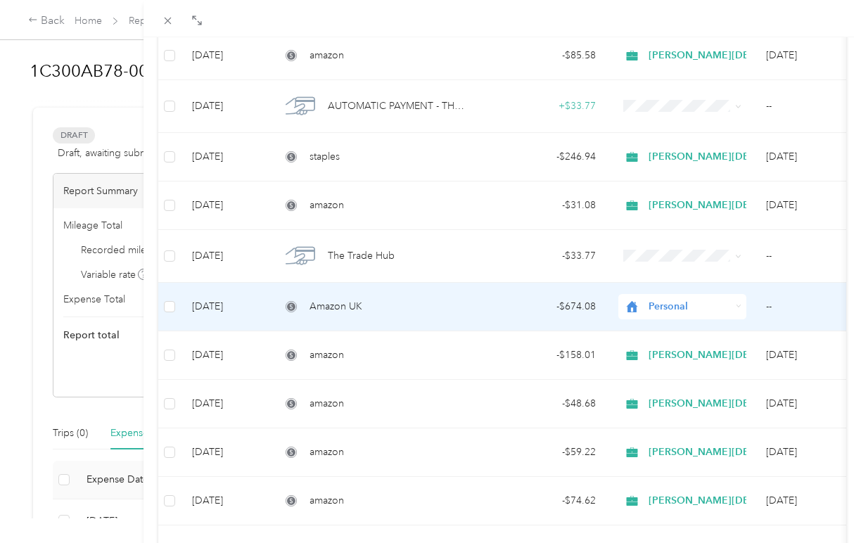
click at [668, 304] on span "Personal" at bounding box center [690, 306] width 82 height 15
click at [677, 379] on span "Christ Church Los Angeles" at bounding box center [806, 381] width 305 height 15
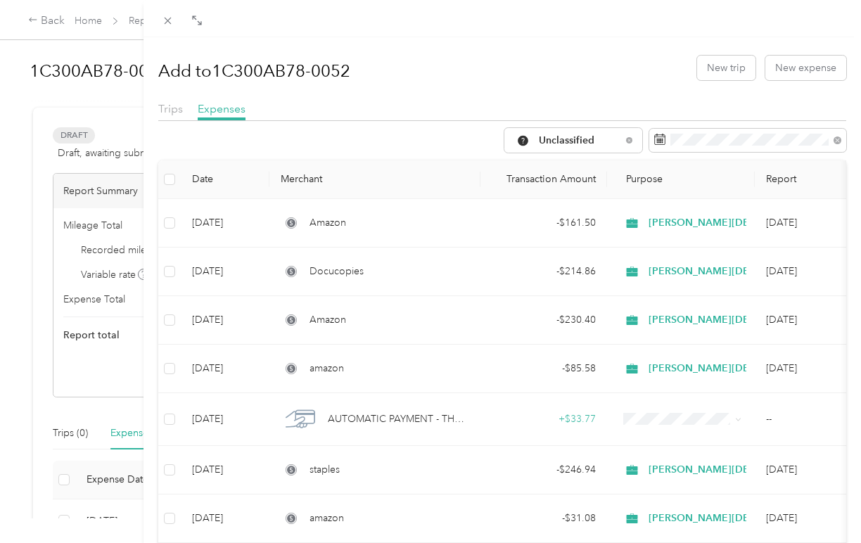
scroll to position [0, 0]
click at [799, 65] on button "New expense" at bounding box center [806, 68] width 81 height 25
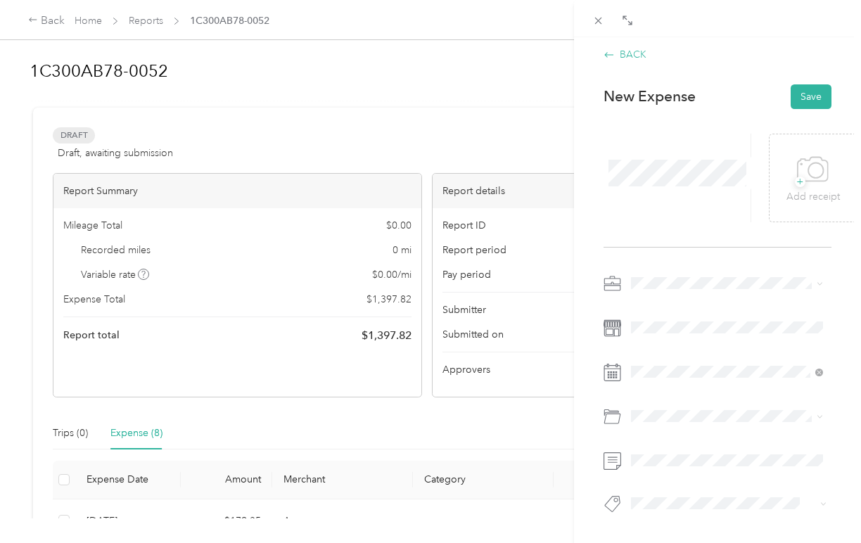
click at [609, 56] on icon at bounding box center [609, 54] width 11 height 11
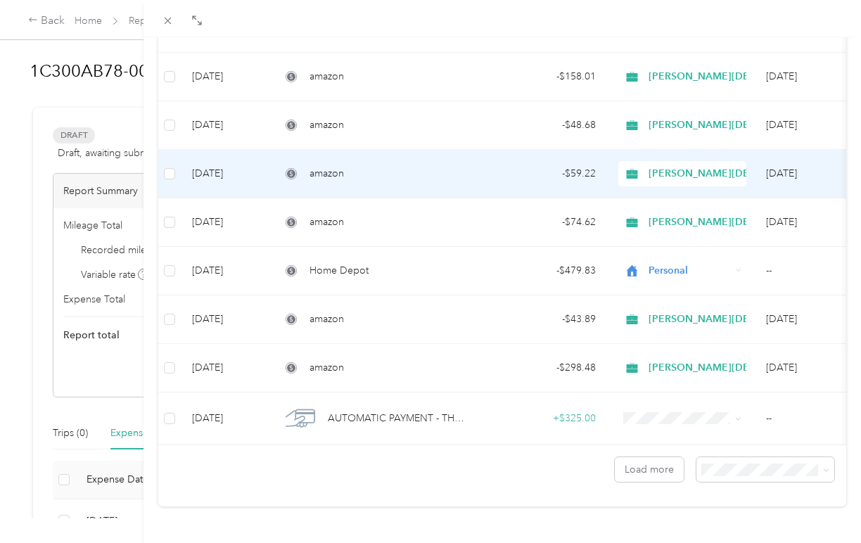
scroll to position [599, 0]
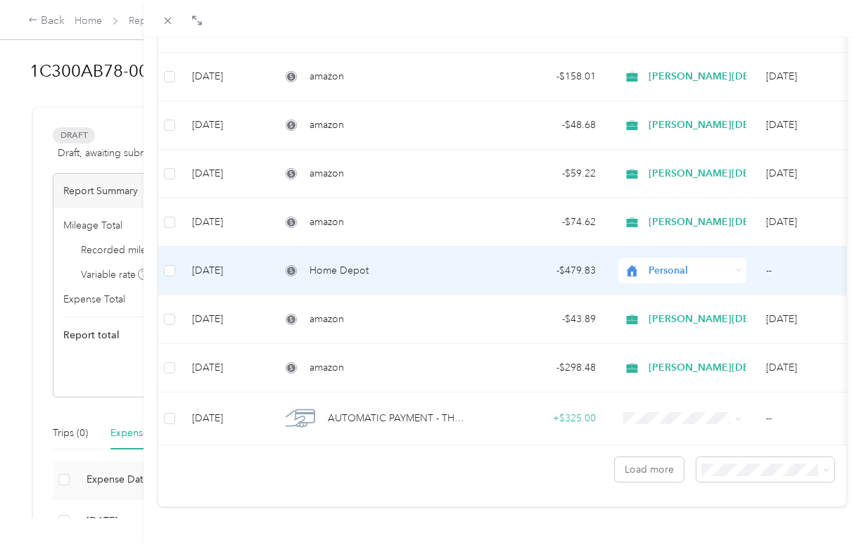
click at [703, 263] on span "Personal" at bounding box center [690, 270] width 82 height 15
click at [699, 332] on span "Christ Church Los Angeles" at bounding box center [806, 338] width 305 height 15
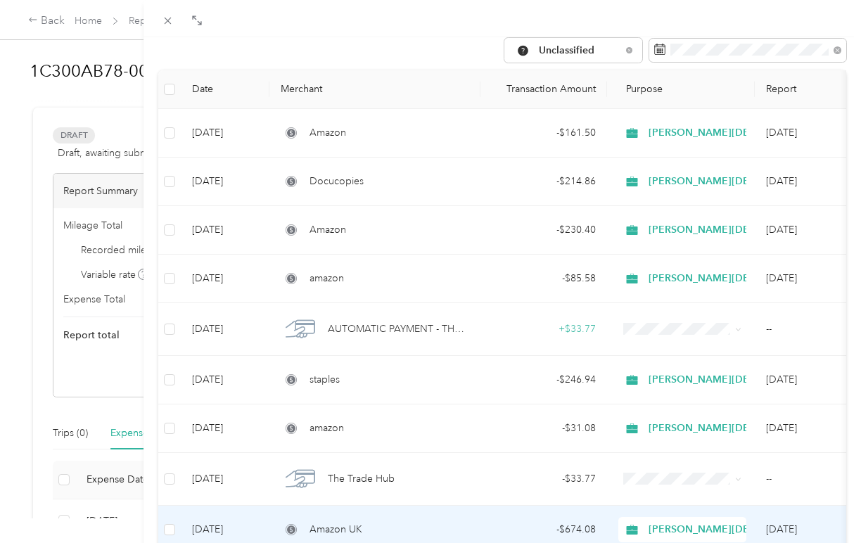
scroll to position [65, 0]
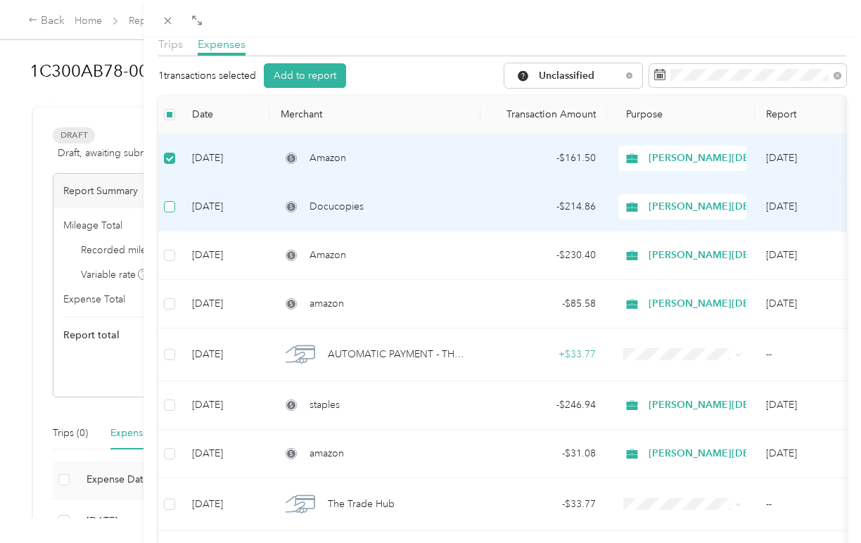
click at [173, 200] on label at bounding box center [169, 206] width 11 height 15
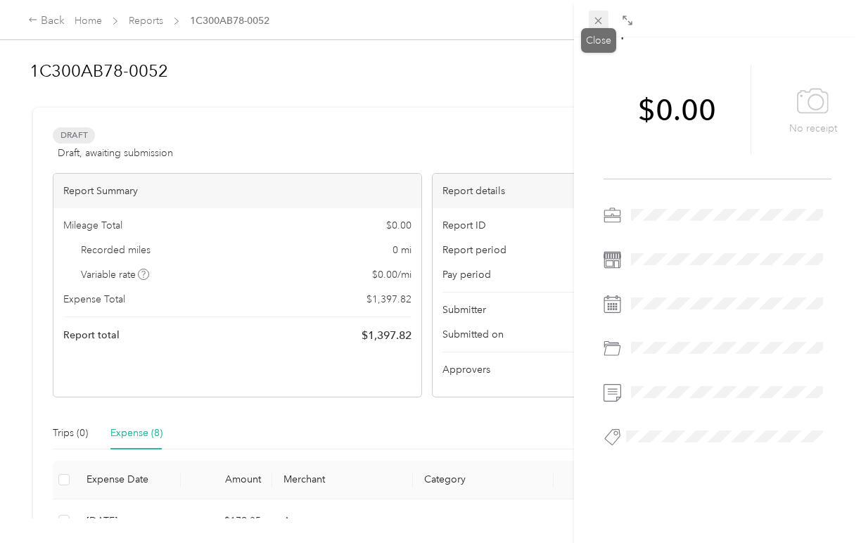
click at [597, 18] on icon at bounding box center [598, 21] width 12 height 12
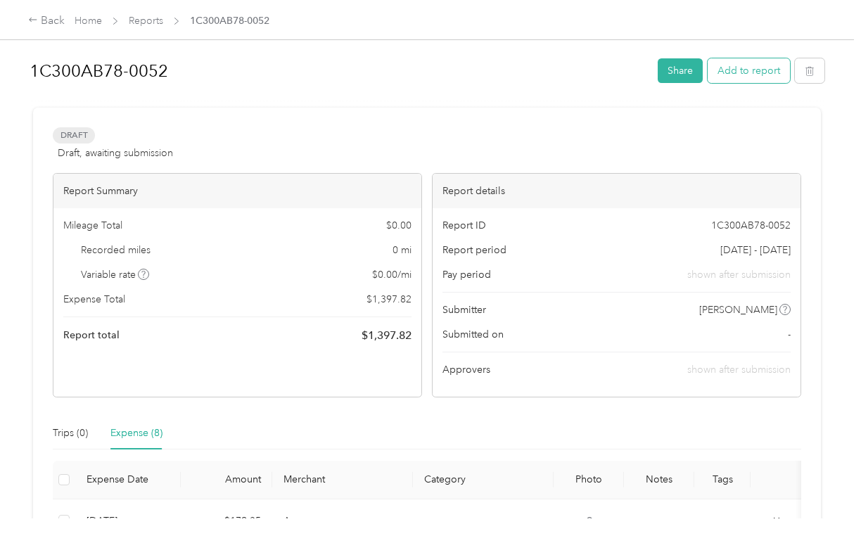
click at [750, 71] on button "Add to report" at bounding box center [749, 70] width 82 height 25
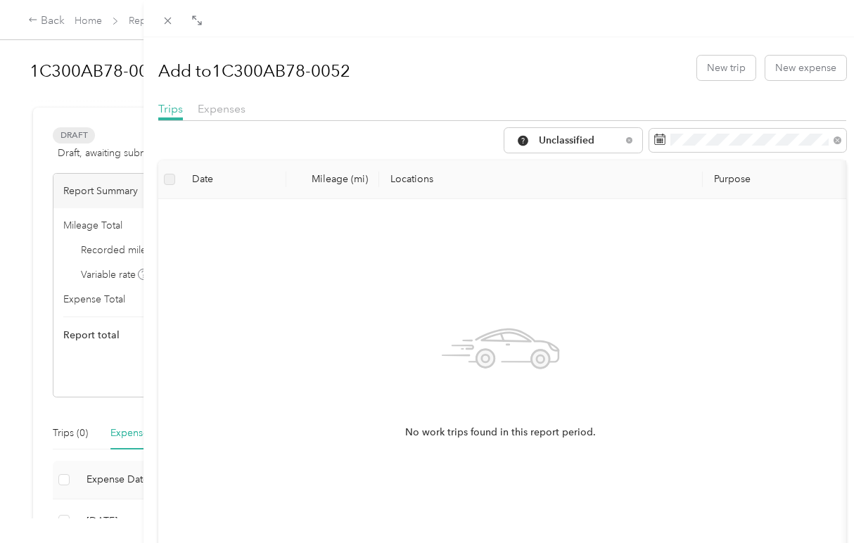
click at [694, 128] on form "Unclassified" at bounding box center [676, 140] width 343 height 25
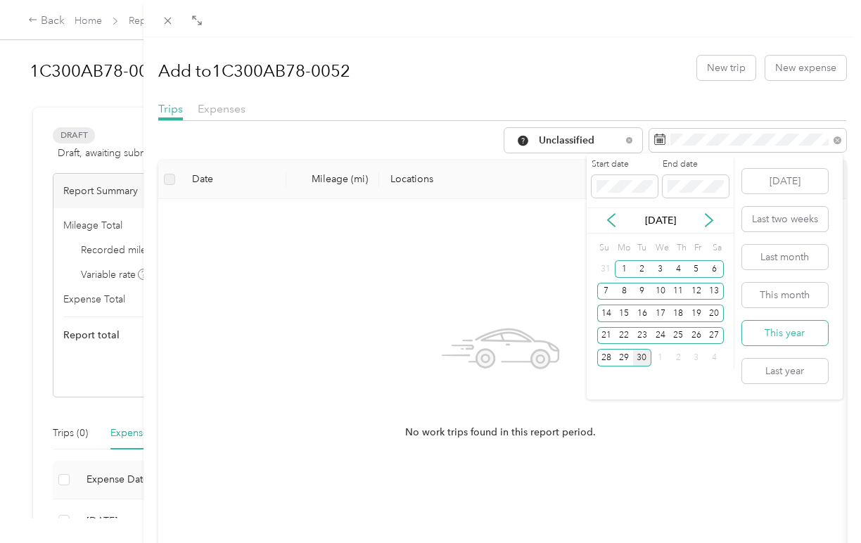
click at [774, 338] on button "This year" at bounding box center [785, 333] width 86 height 25
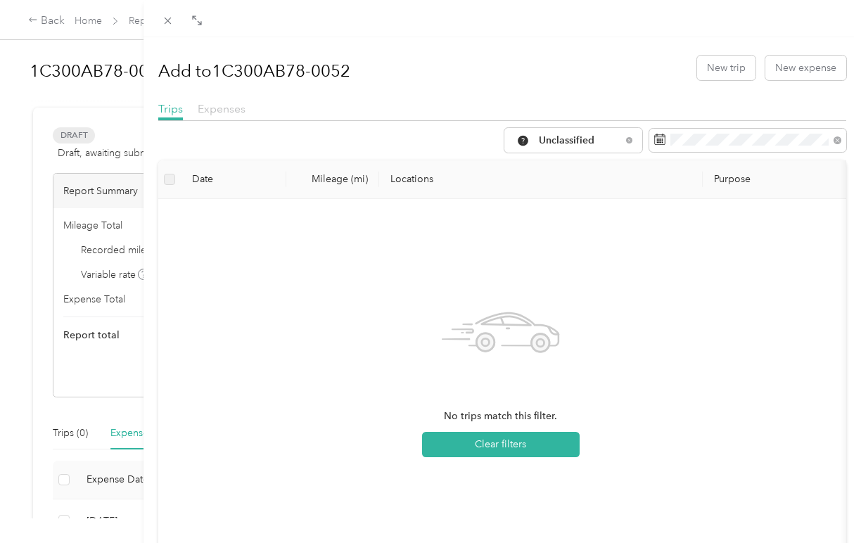
click at [228, 106] on span "Expenses" at bounding box center [222, 108] width 48 height 13
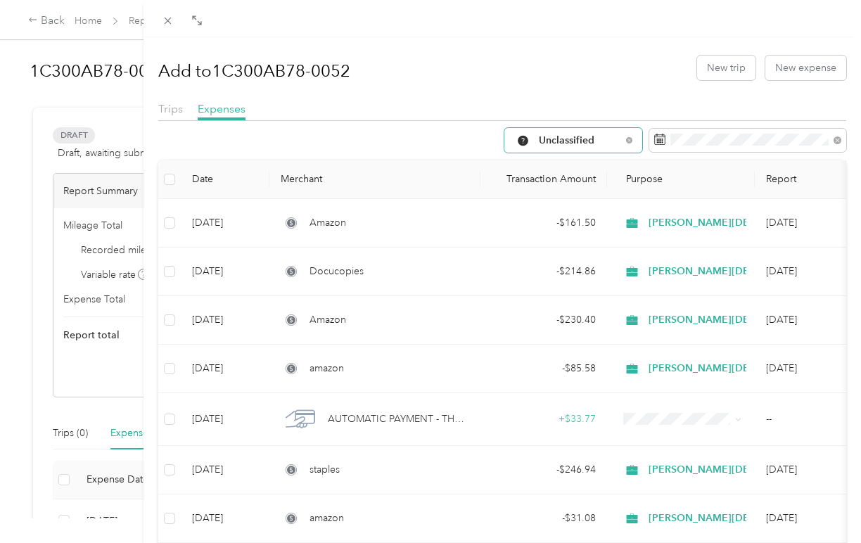
click at [549, 136] on span "Unclassified" at bounding box center [580, 141] width 82 height 10
click at [572, 260] on span "Christ Church Los Angeles" at bounding box center [687, 265] width 305 height 15
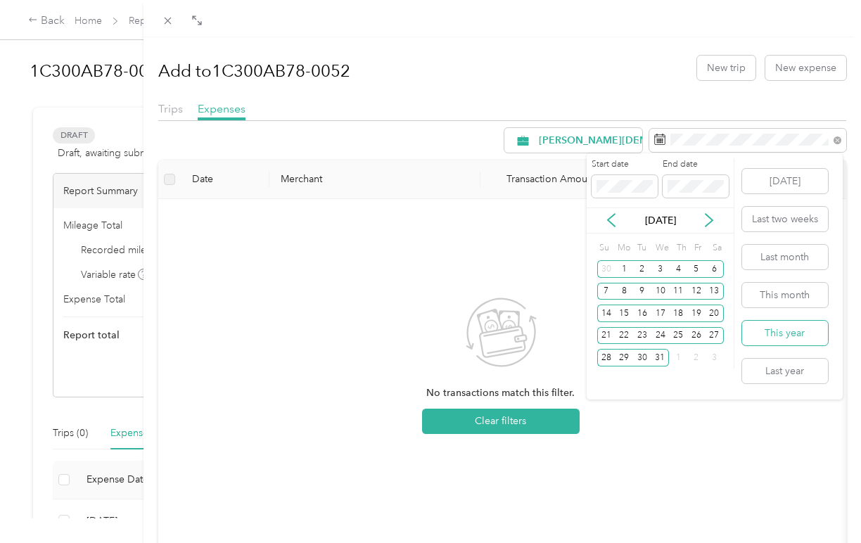
click at [771, 330] on button "This year" at bounding box center [785, 333] width 86 height 25
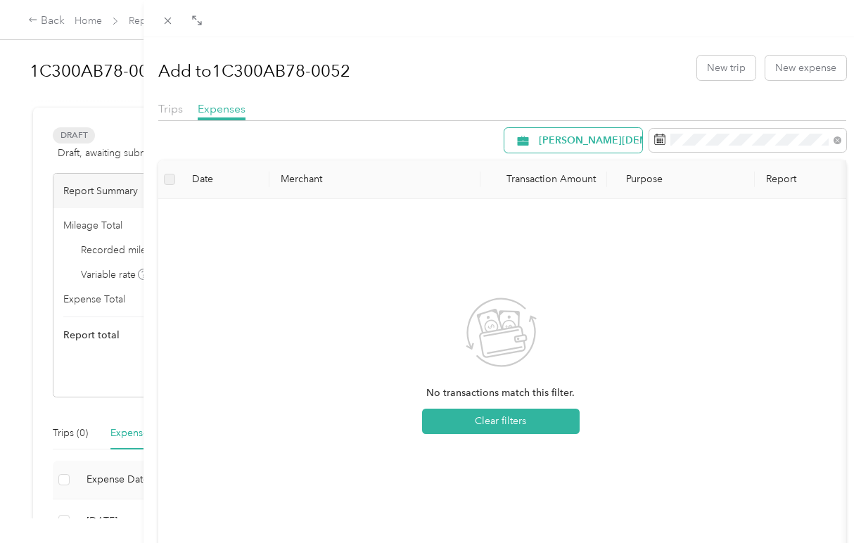
click at [592, 139] on span "Christ Church Los Angeles" at bounding box center [691, 141] width 305 height 10
click at [593, 260] on span "Christ Church Los Angeles" at bounding box center [687, 265] width 305 height 15
click at [598, 146] on div "Christ Church Los Angeles" at bounding box center [574, 140] width 138 height 25
click at [588, 170] on li "All Purposes" at bounding box center [684, 166] width 367 height 25
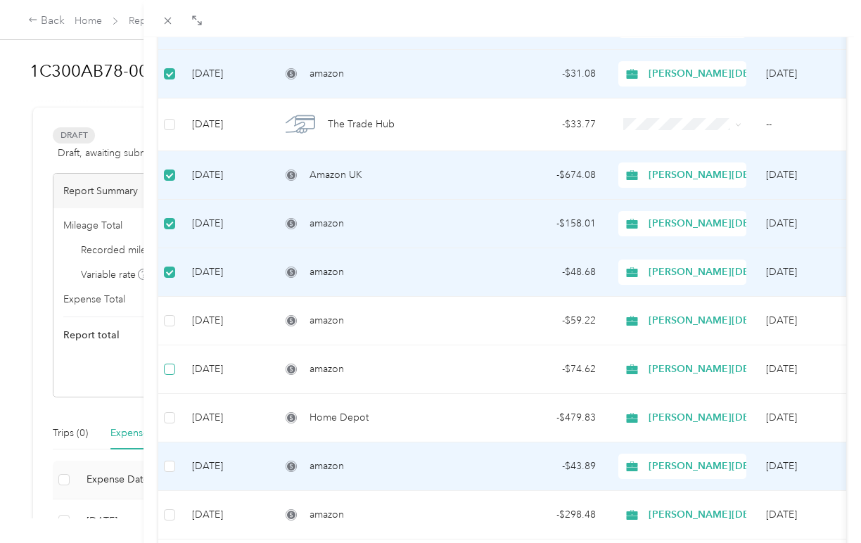
scroll to position [455, 0]
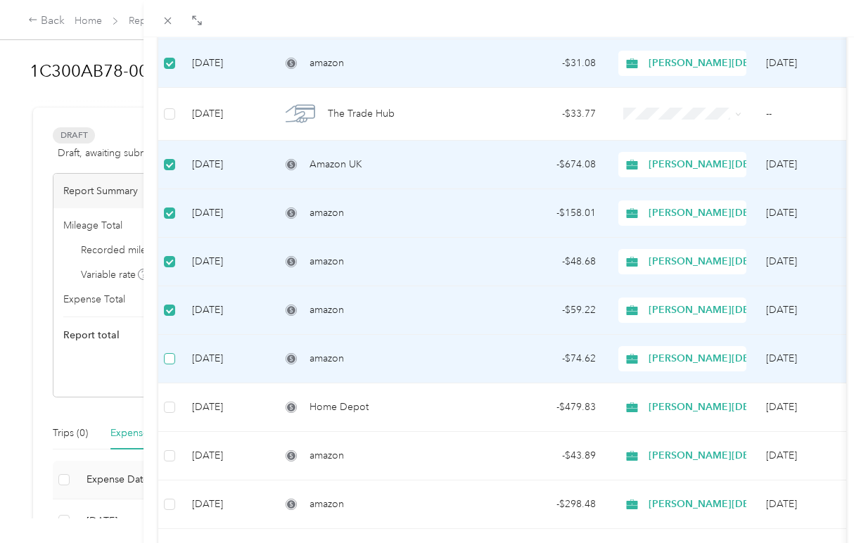
click at [172, 357] on span at bounding box center [169, 358] width 11 height 11
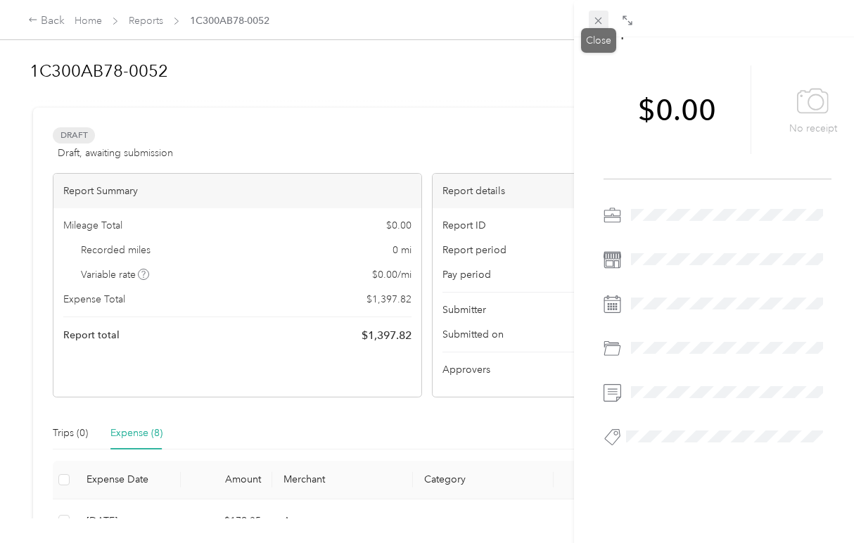
click at [598, 23] on icon at bounding box center [598, 21] width 12 height 12
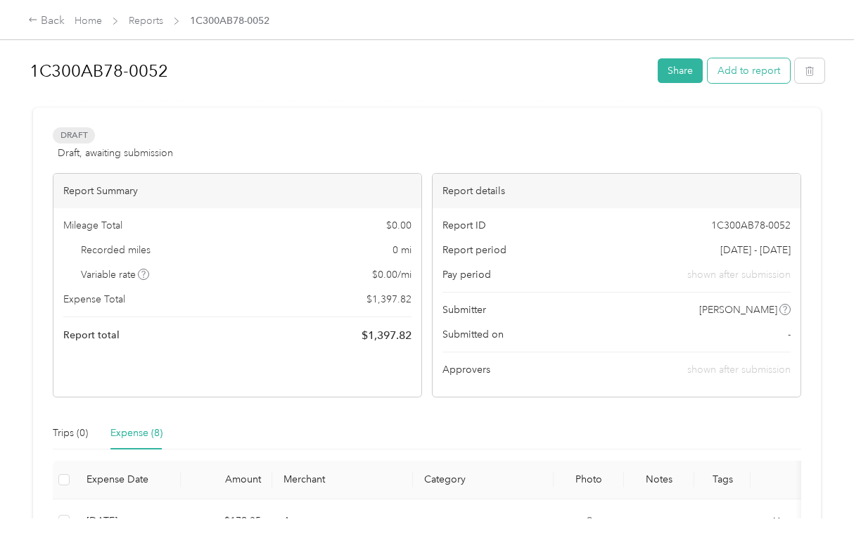
click at [737, 69] on button "Add to report" at bounding box center [749, 70] width 82 height 25
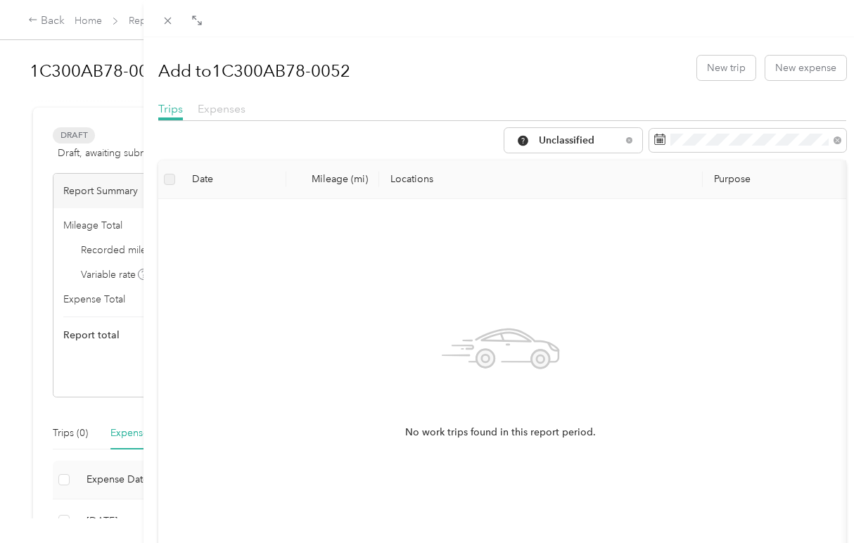
click at [233, 111] on span "Expenses" at bounding box center [222, 108] width 48 height 13
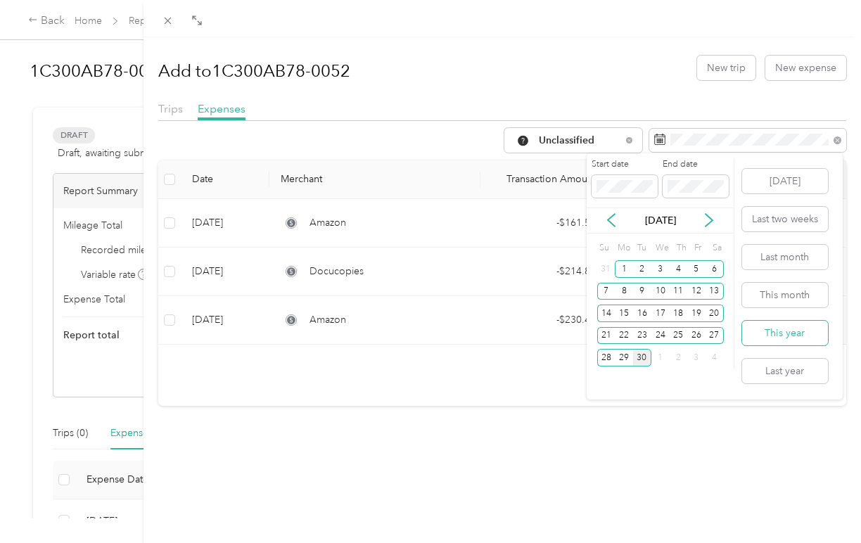
click at [789, 336] on button "This year" at bounding box center [785, 333] width 86 height 25
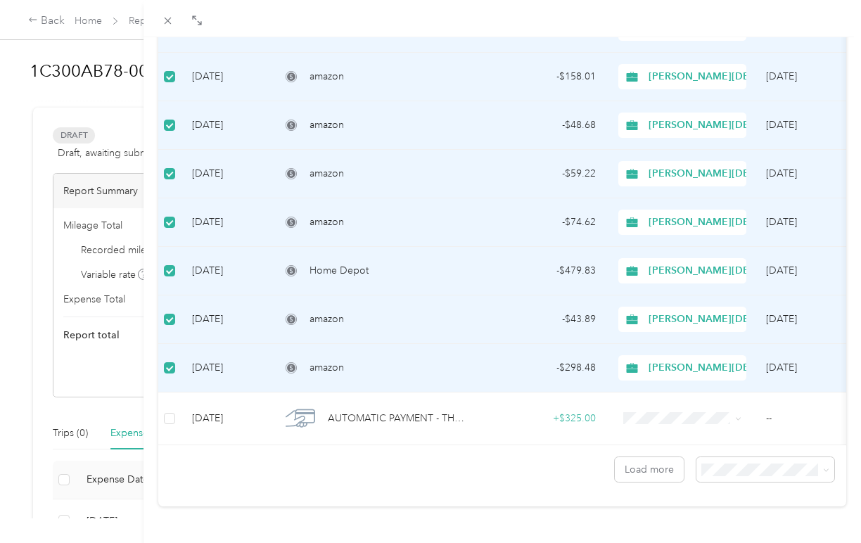
scroll to position [599, 0]
click at [652, 471] on button "Load more" at bounding box center [649, 469] width 69 height 25
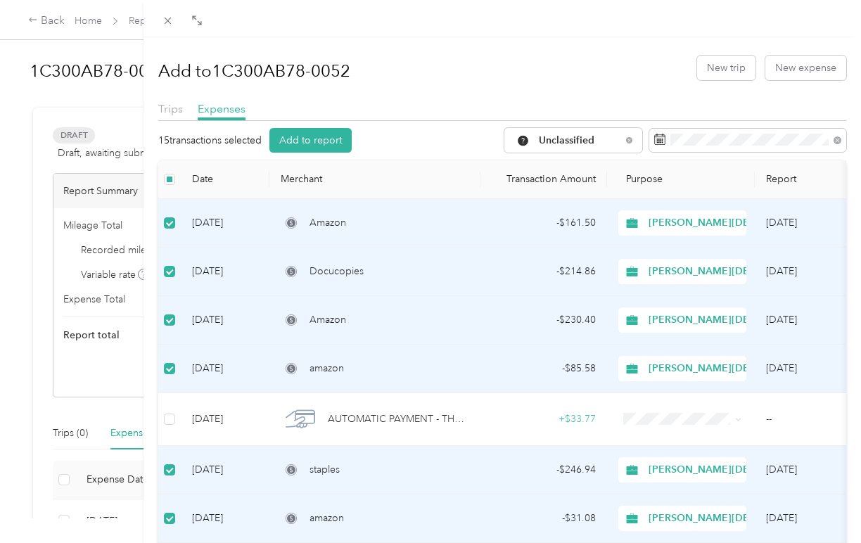
scroll to position [0, 0]
click at [312, 142] on button "Add to report" at bounding box center [310, 140] width 82 height 25
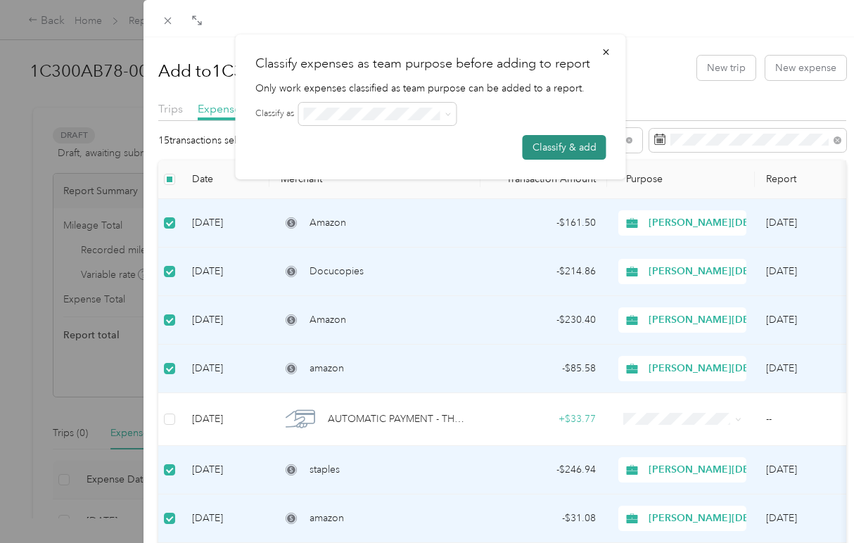
click at [555, 148] on button "Classify & add" at bounding box center [565, 147] width 84 height 25
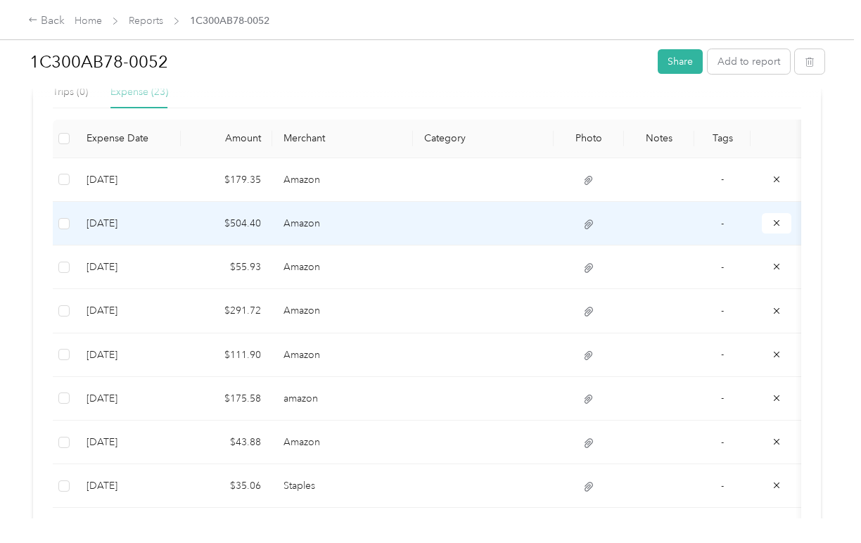
scroll to position [338, 0]
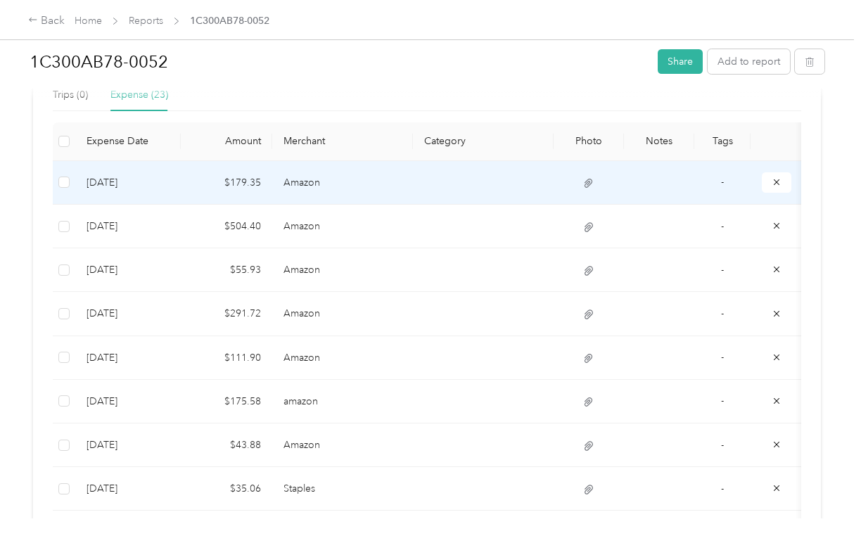
click at [497, 186] on td at bounding box center [483, 183] width 141 height 44
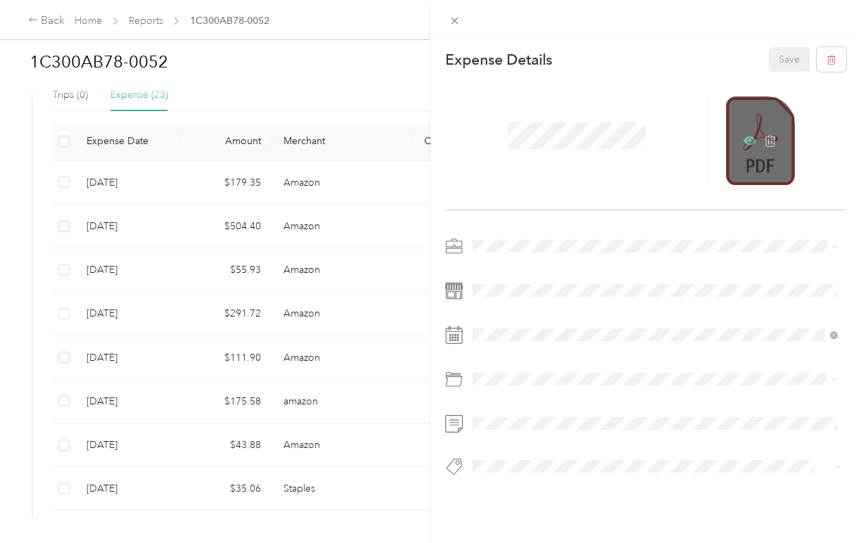
click at [745, 139] on icon at bounding box center [750, 141] width 13 height 8
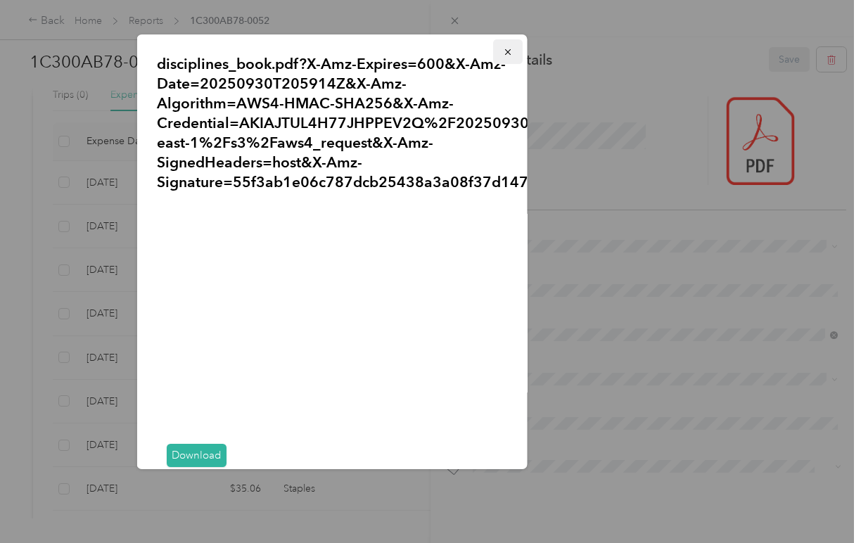
click at [507, 51] on icon "button" at bounding box center [508, 52] width 10 height 10
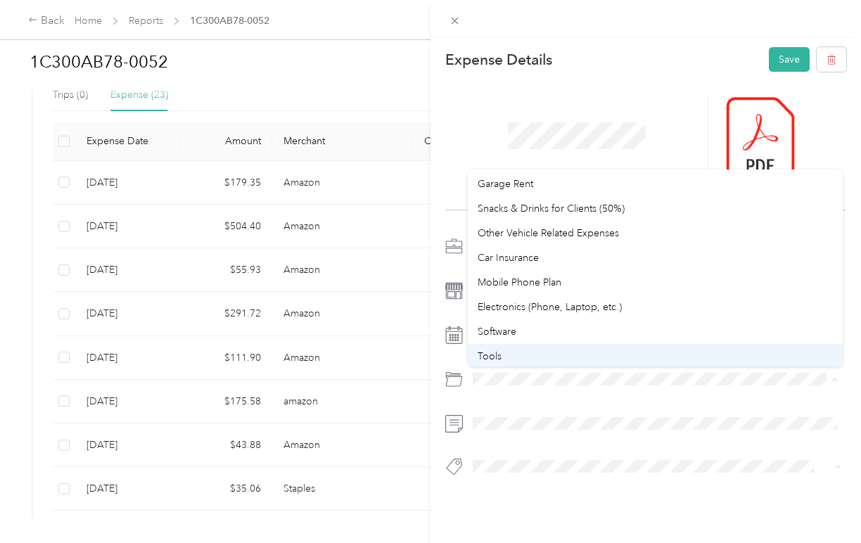
scroll to position [0, 0]
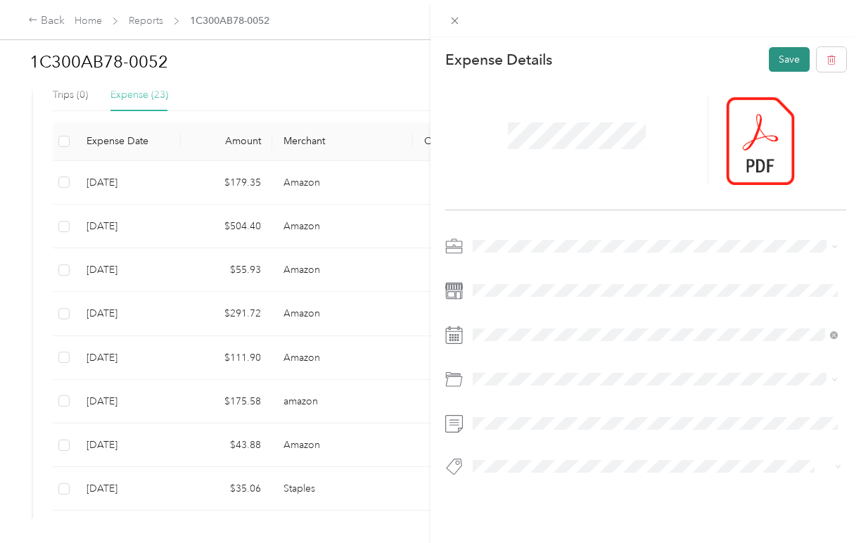
click at [780, 62] on button "Save" at bounding box center [789, 59] width 41 height 25
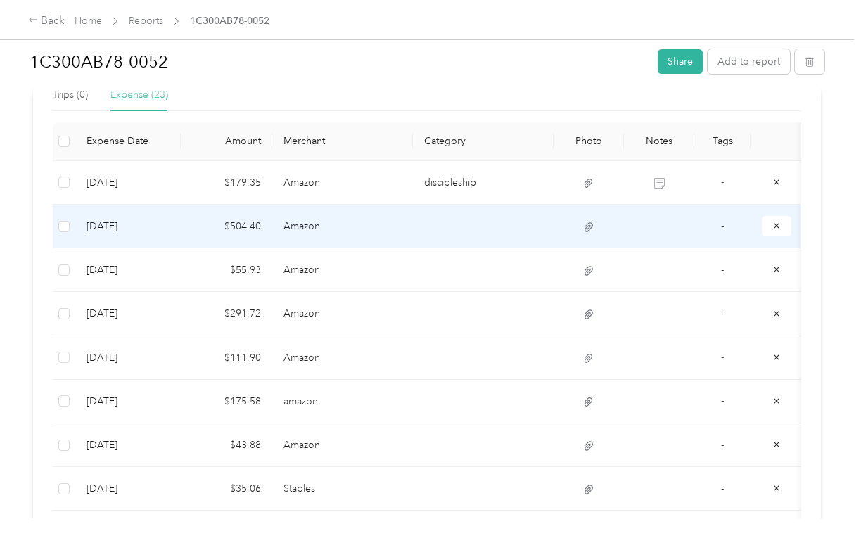
click at [430, 228] on td at bounding box center [483, 227] width 141 height 44
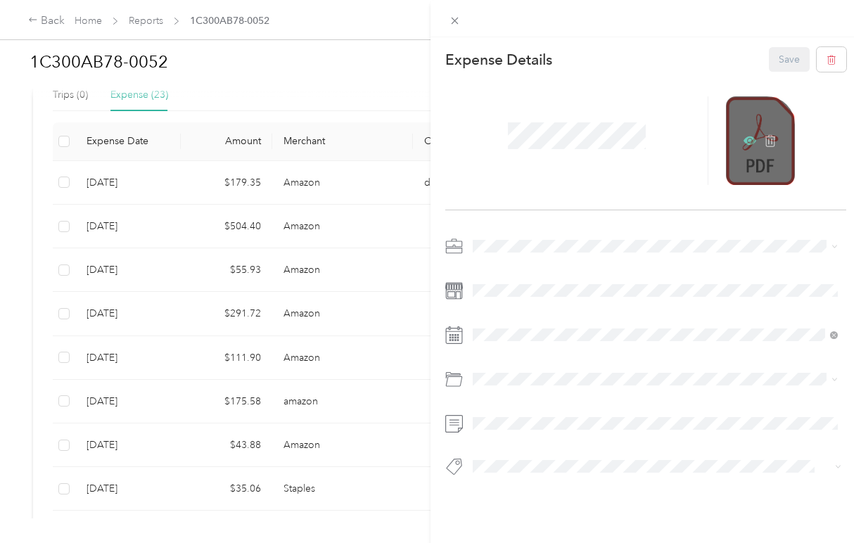
click at [749, 139] on icon at bounding box center [750, 140] width 13 height 13
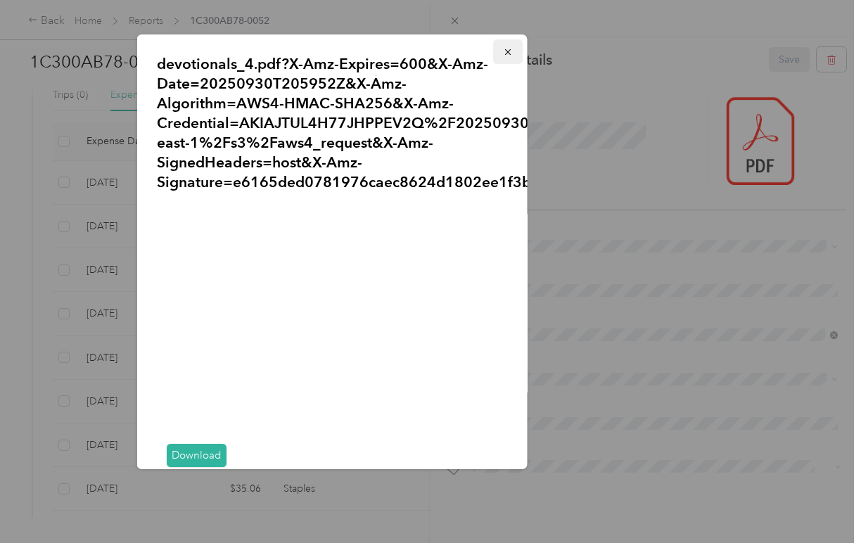
click at [503, 55] on icon "button" at bounding box center [508, 52] width 10 height 10
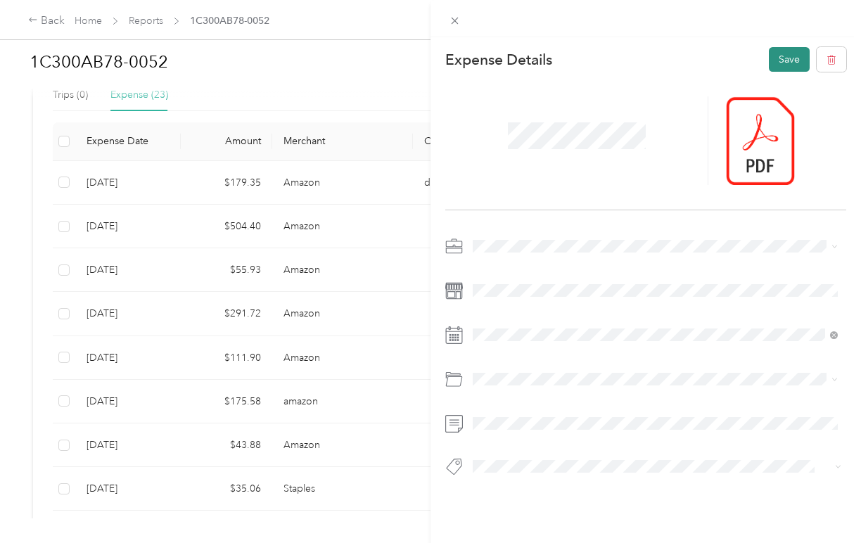
click at [777, 66] on button "Save" at bounding box center [789, 59] width 41 height 25
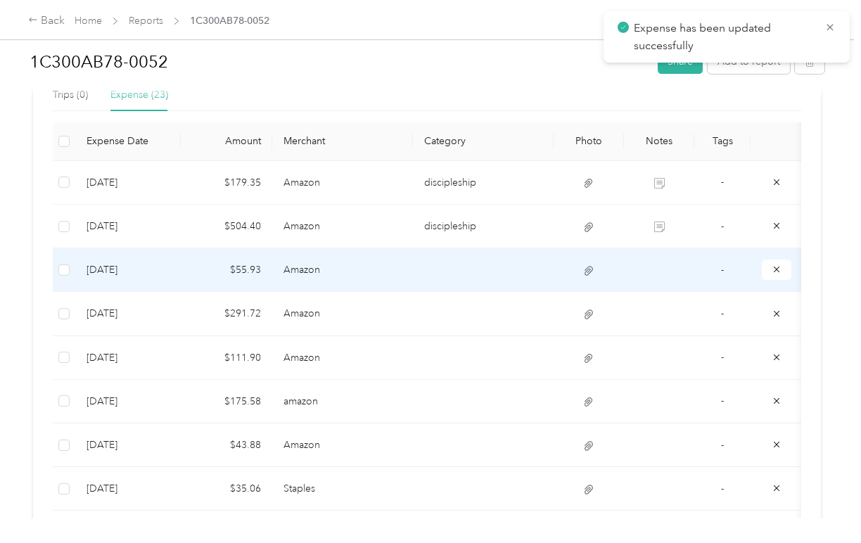
click at [437, 269] on td at bounding box center [483, 270] width 141 height 44
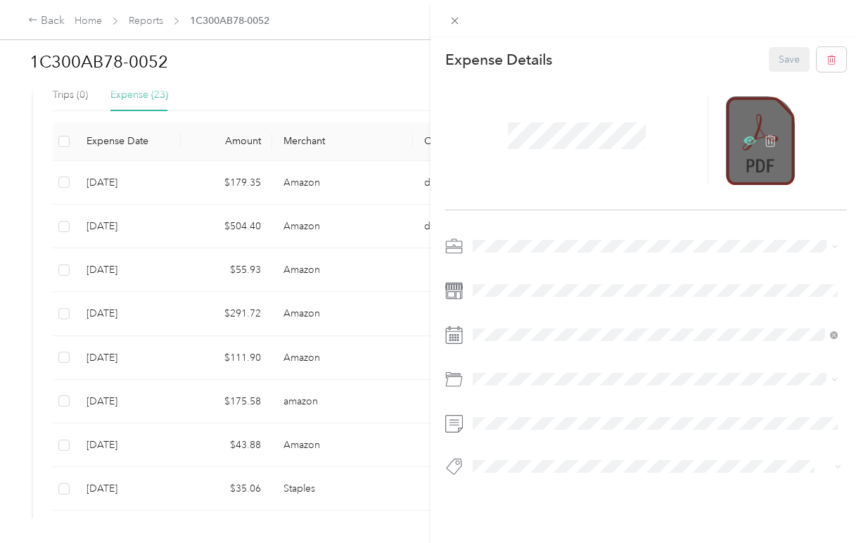
click at [746, 141] on icon at bounding box center [750, 140] width 13 height 13
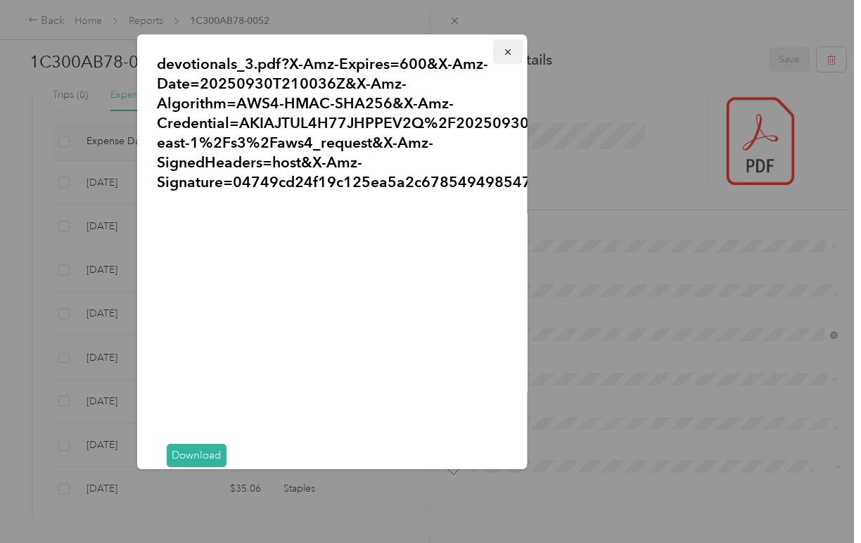
click at [508, 53] on icon "button" at bounding box center [508, 52] width 10 height 10
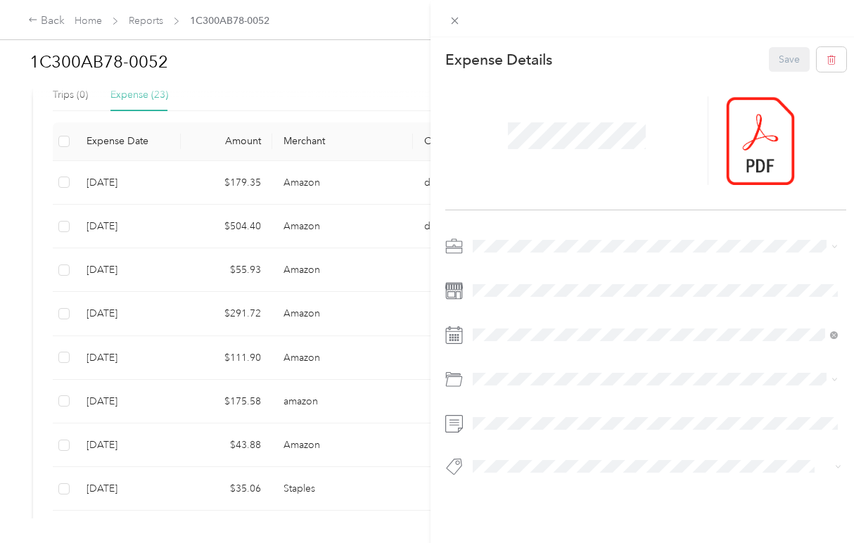
click at [361, 224] on div "This expense cannot be edited because it is either under review, approved, or p…" at bounding box center [430, 271] width 861 height 543
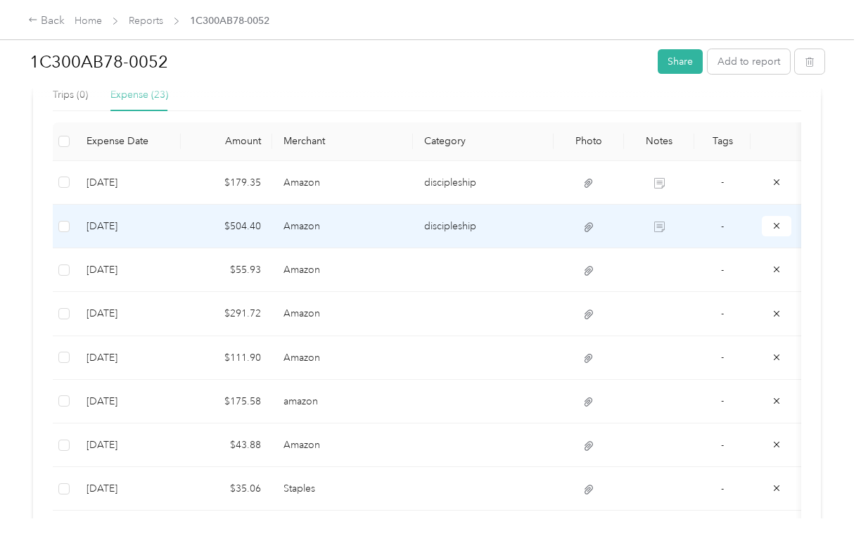
click at [459, 229] on td "discipleship" at bounding box center [483, 227] width 141 height 44
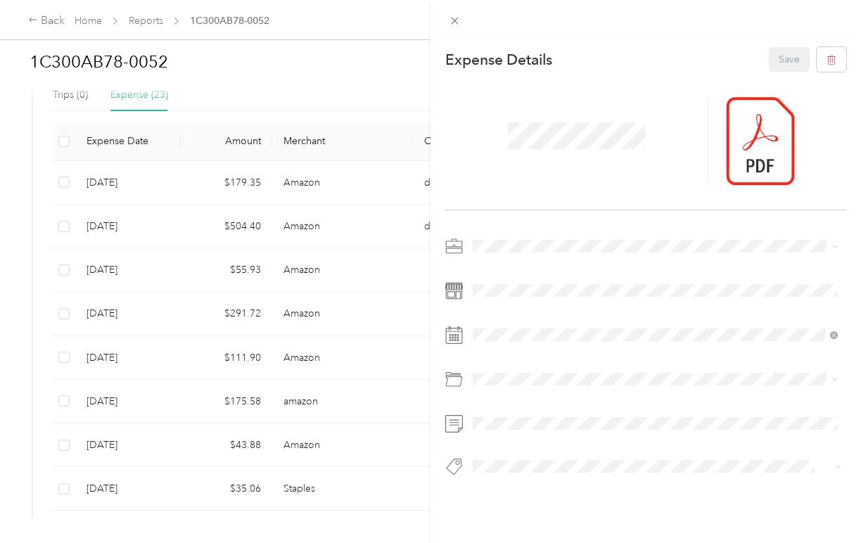
click at [374, 262] on div "This expense cannot be edited because it is either under review, approved, or p…" at bounding box center [430, 271] width 861 height 543
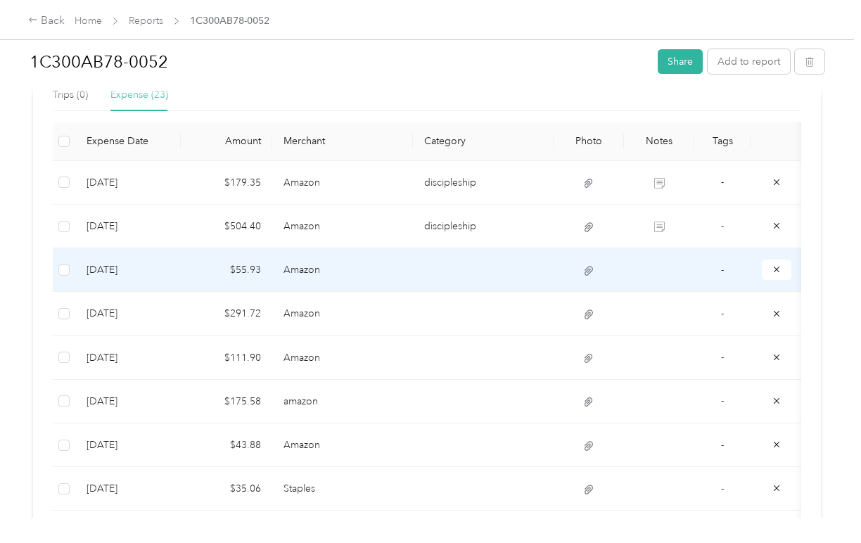
click at [451, 269] on td at bounding box center [483, 270] width 141 height 44
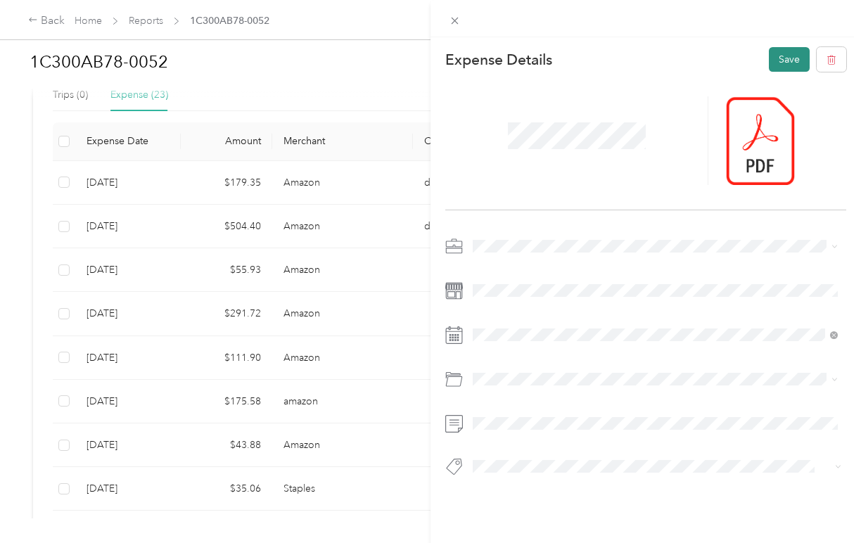
click at [780, 61] on button "Save" at bounding box center [789, 59] width 41 height 25
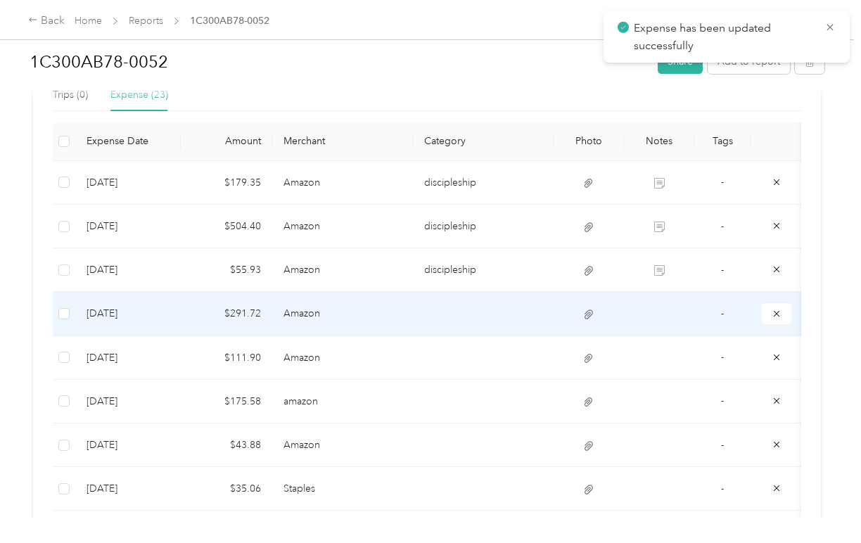
click at [431, 318] on td at bounding box center [483, 314] width 141 height 44
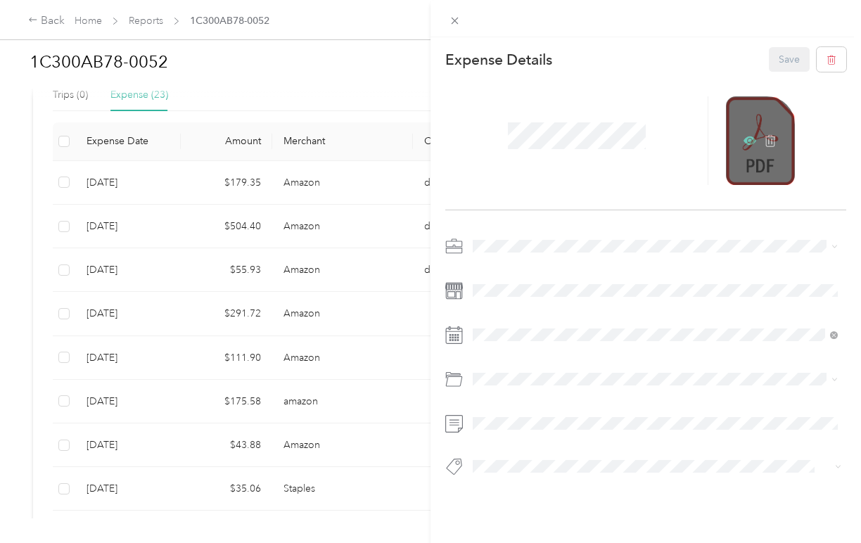
click at [745, 139] on icon at bounding box center [750, 141] width 13 height 8
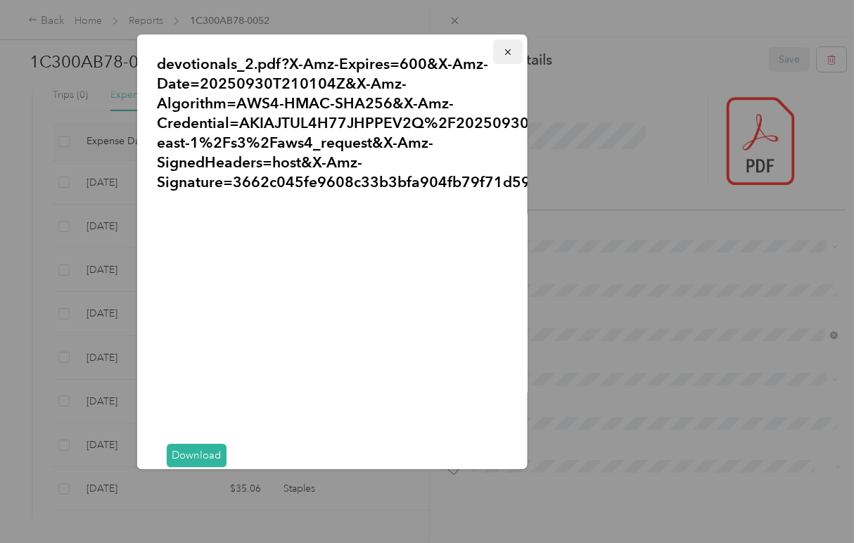
click at [506, 49] on icon "button" at bounding box center [508, 52] width 10 height 10
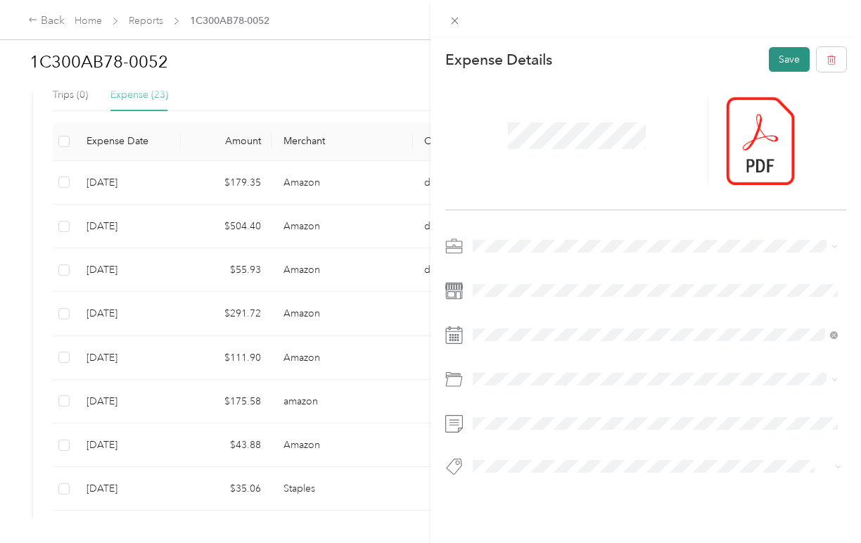
click at [786, 54] on button "Save" at bounding box center [789, 59] width 41 height 25
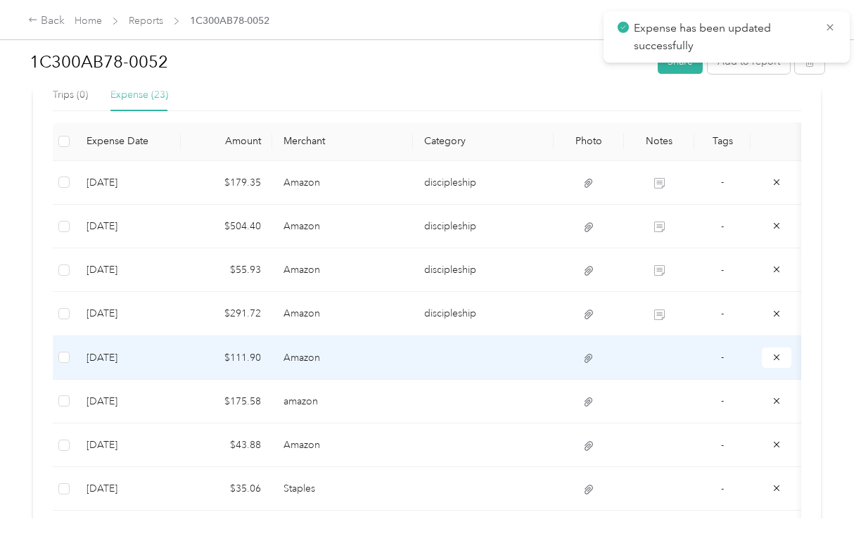
click at [448, 360] on td at bounding box center [483, 358] width 141 height 44
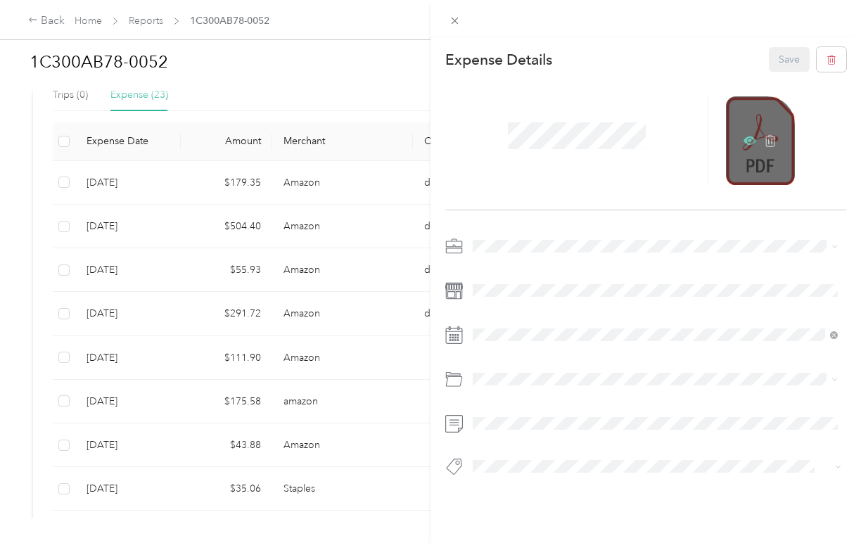
click at [746, 140] on icon at bounding box center [750, 140] width 13 height 13
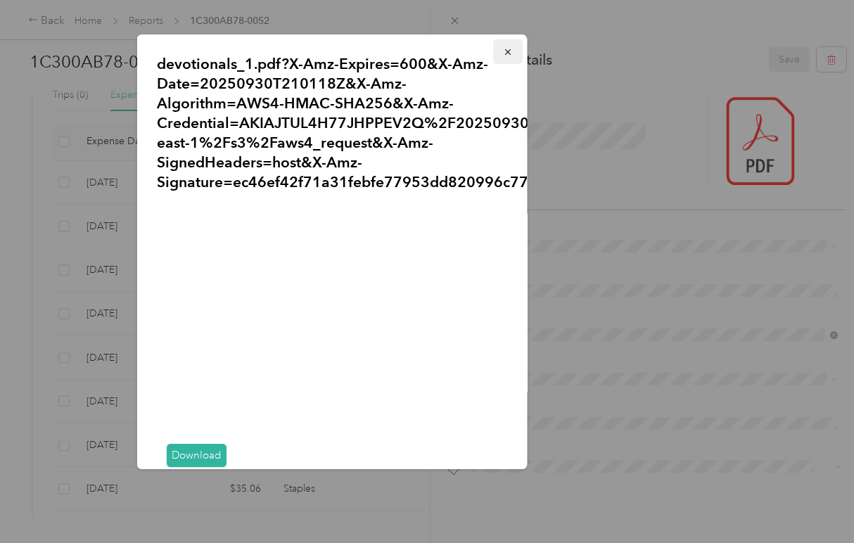
click at [508, 56] on icon "button" at bounding box center [508, 52] width 10 height 10
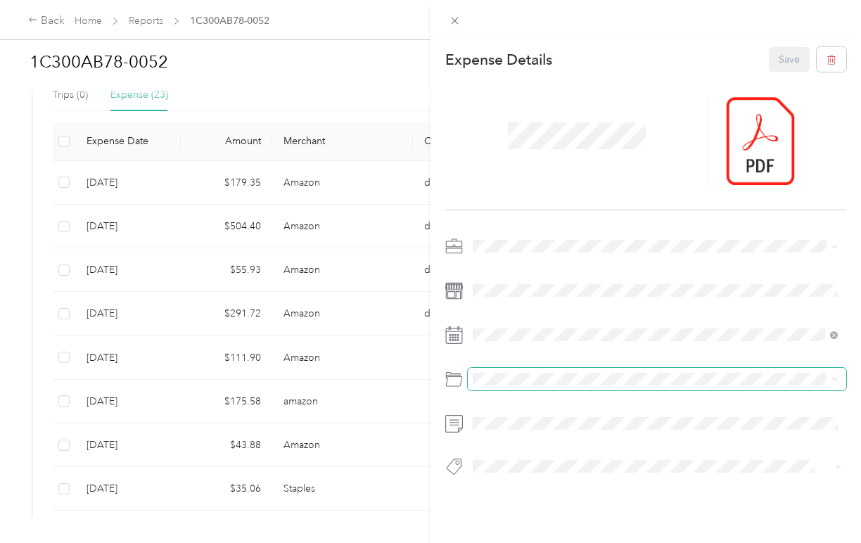
click at [499, 372] on span at bounding box center [657, 379] width 379 height 23
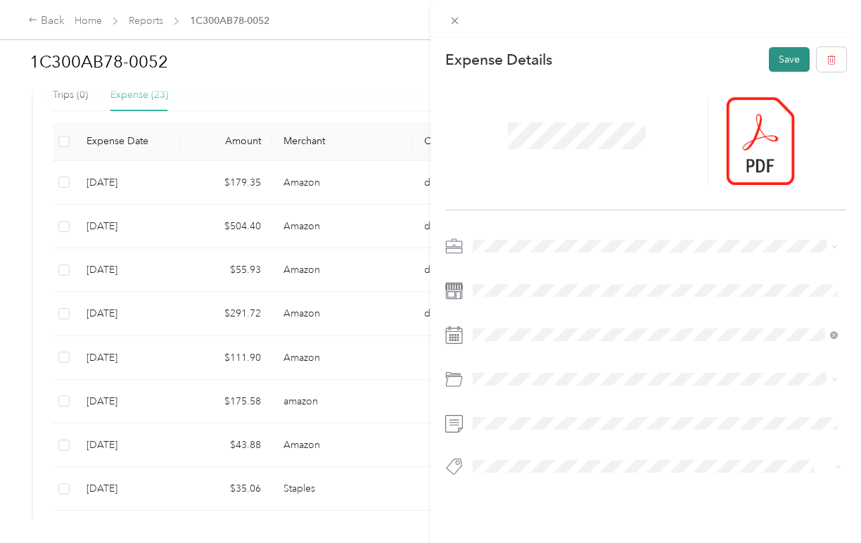
click at [780, 58] on button "Save" at bounding box center [789, 59] width 41 height 25
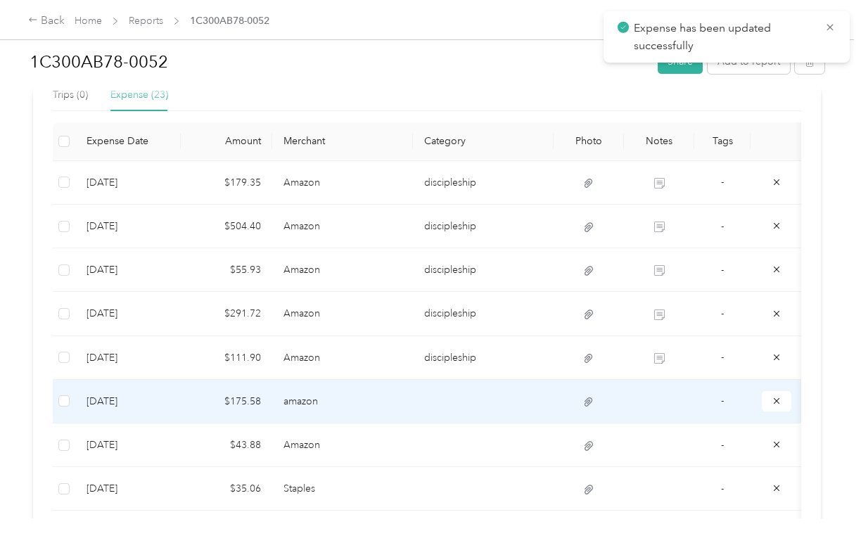
click at [442, 398] on td at bounding box center [483, 402] width 141 height 44
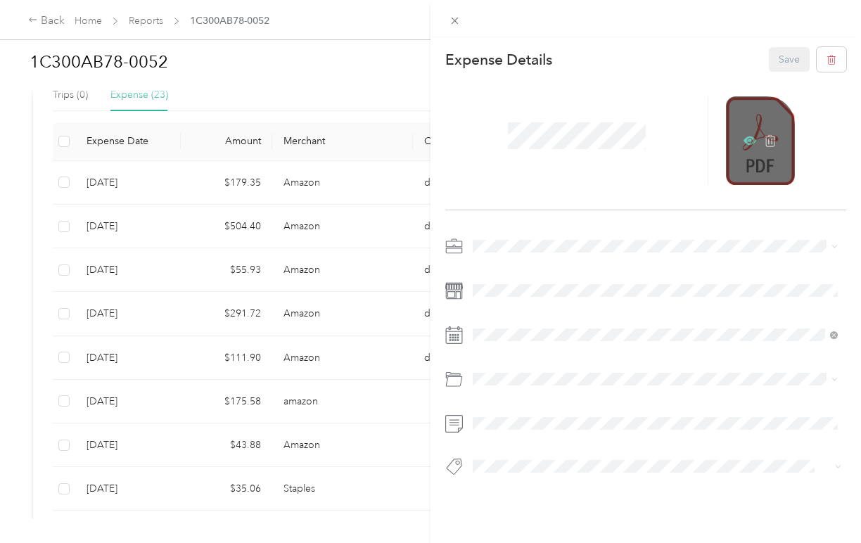
click at [749, 141] on icon at bounding box center [751, 141] width 4 height 4
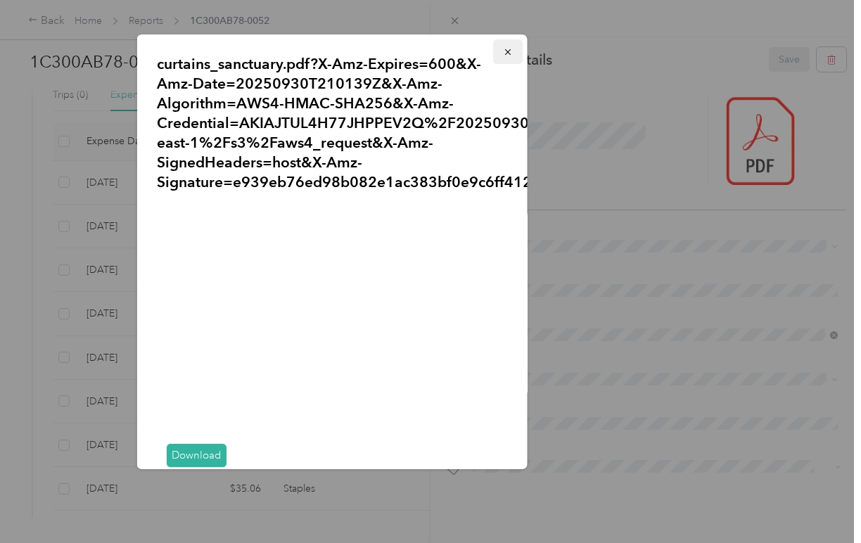
click at [503, 56] on icon "button" at bounding box center [508, 52] width 10 height 10
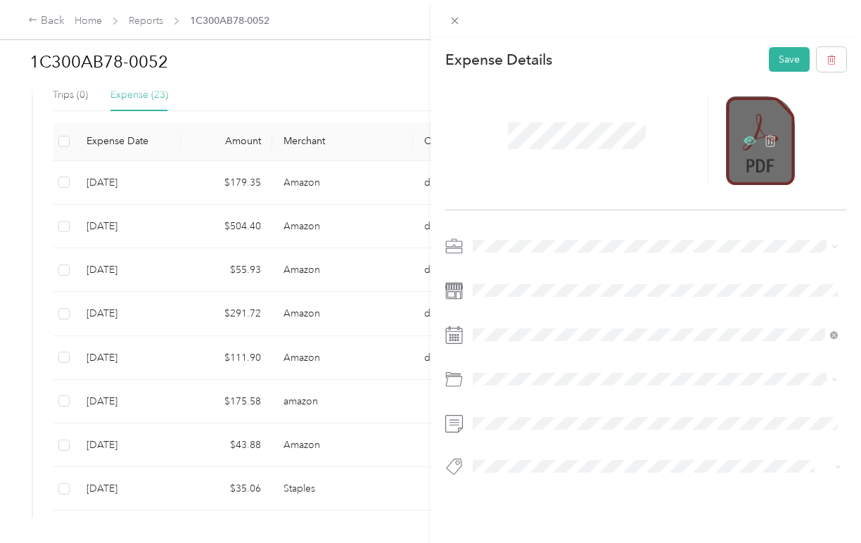
click at [745, 141] on icon at bounding box center [750, 141] width 13 height 8
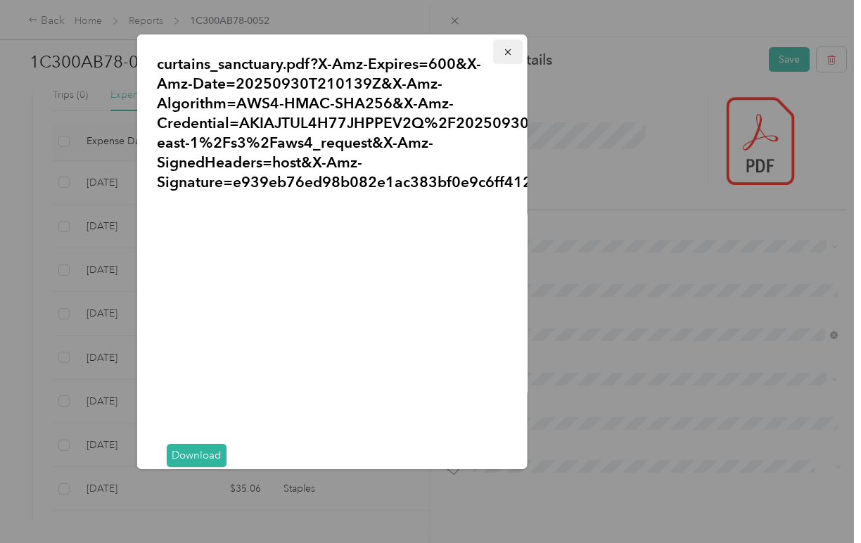
click at [504, 46] on span "button" at bounding box center [508, 52] width 10 height 12
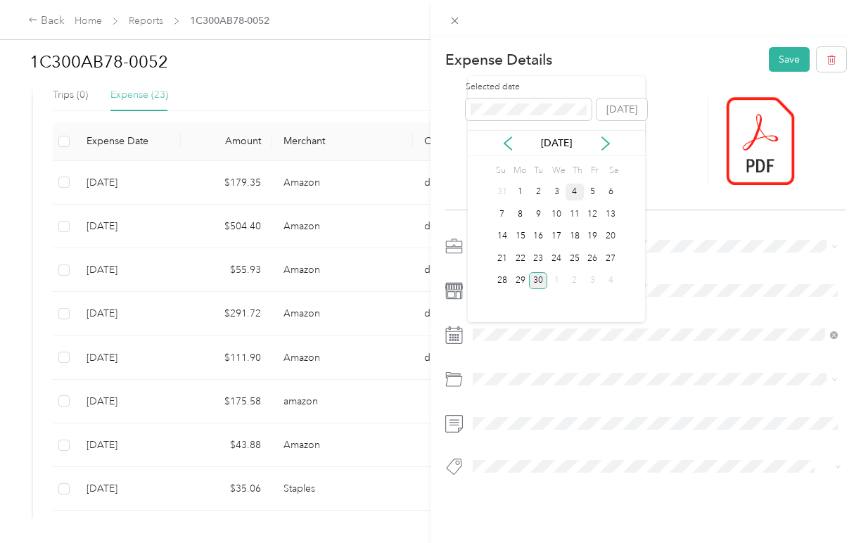
click at [573, 193] on div "4" at bounding box center [575, 193] width 18 height 18
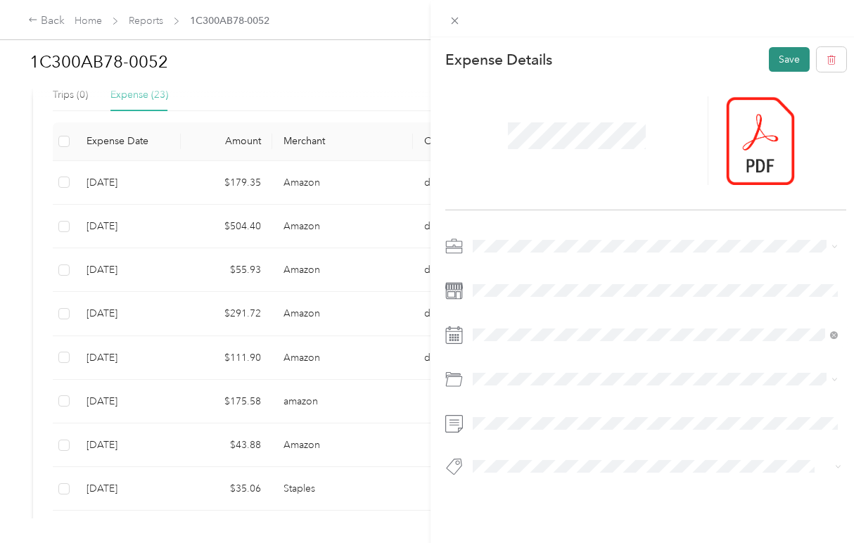
click at [787, 60] on button "Save" at bounding box center [789, 59] width 41 height 25
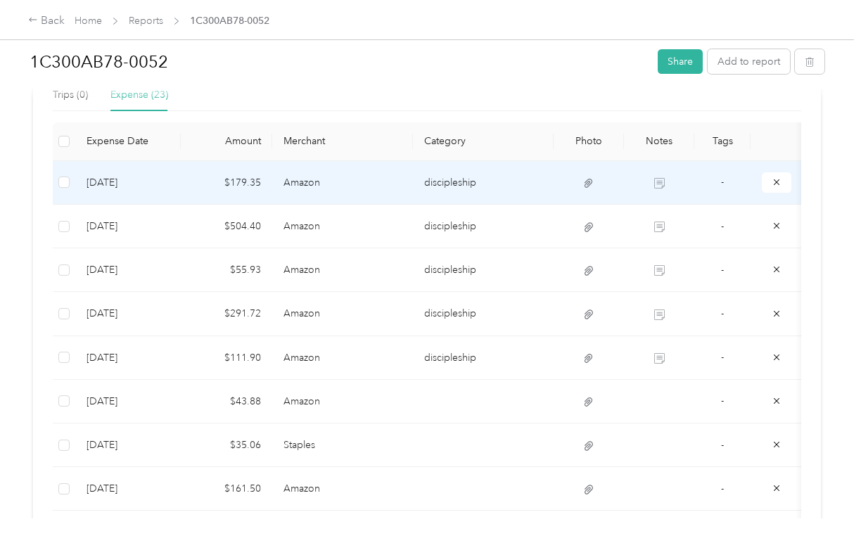
click at [447, 181] on td "discipleship" at bounding box center [483, 183] width 141 height 44
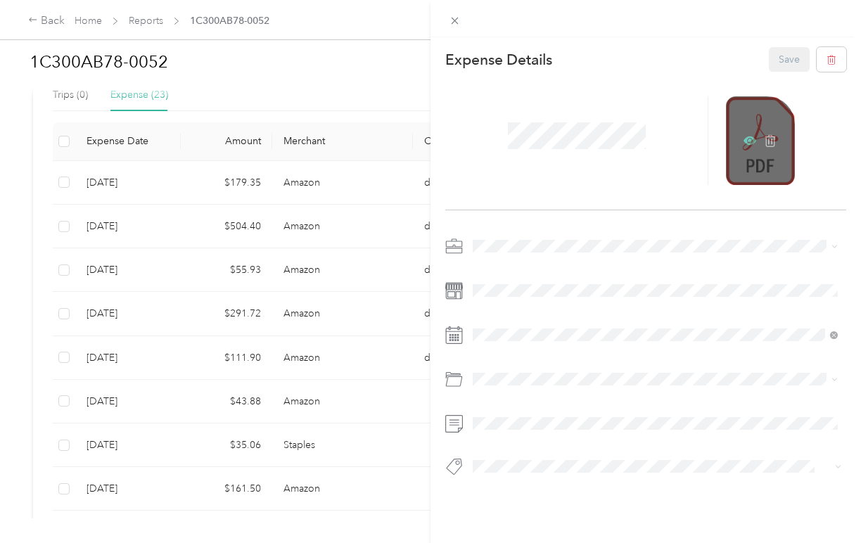
click at [747, 139] on icon at bounding box center [750, 140] width 13 height 13
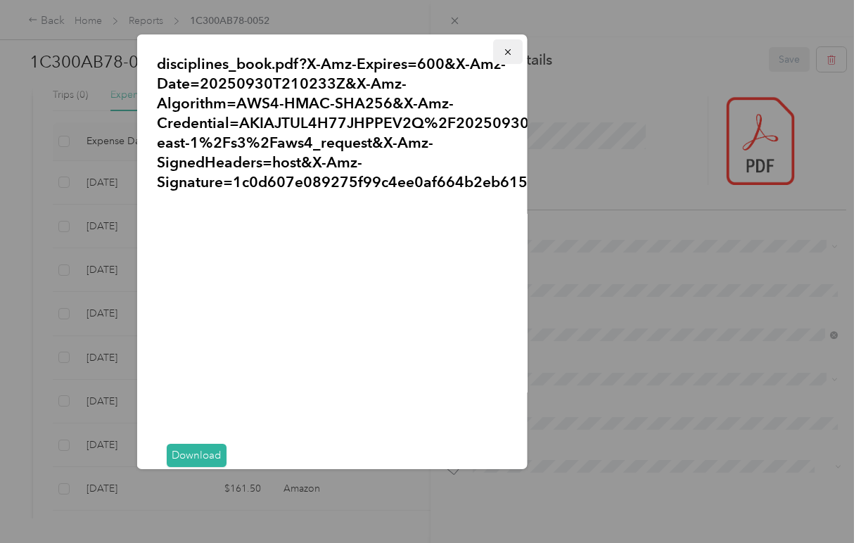
click at [504, 50] on icon "button" at bounding box center [508, 52] width 10 height 10
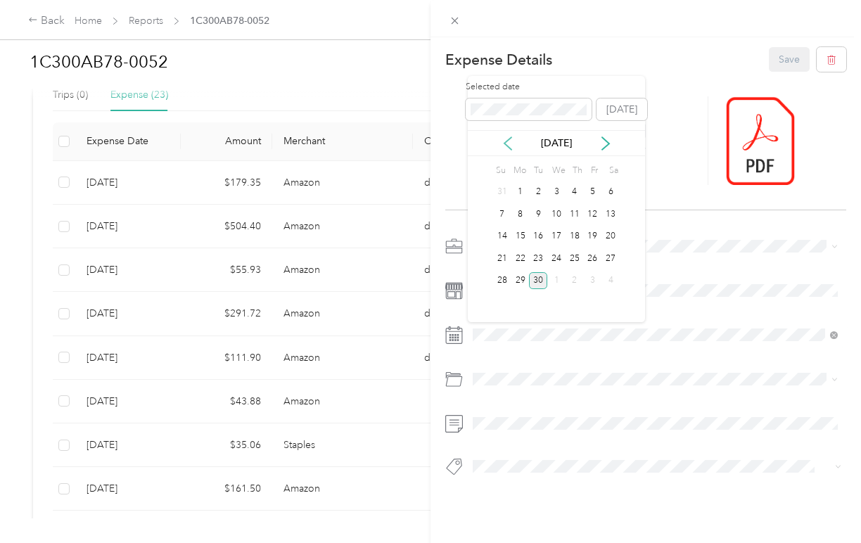
click at [510, 143] on icon at bounding box center [508, 144] width 14 height 14
click at [556, 211] on div "11" at bounding box center [556, 214] width 18 height 18
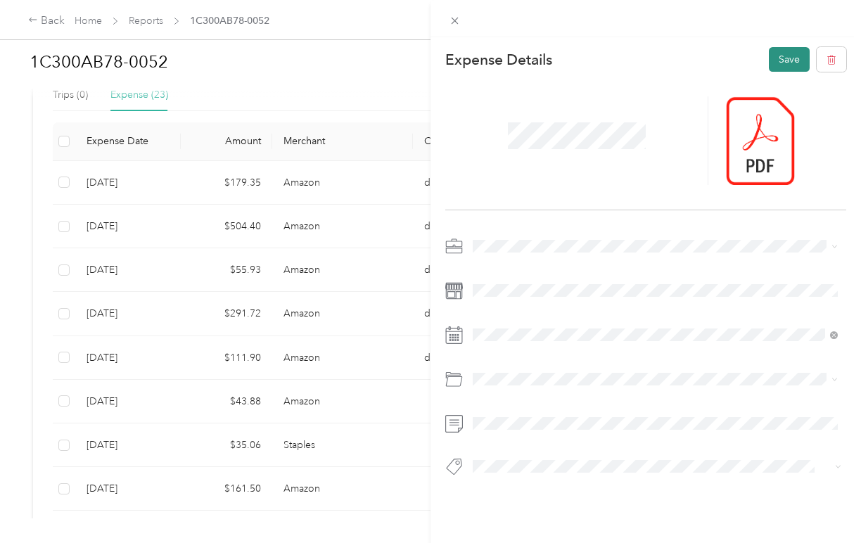
click at [772, 64] on button "Save" at bounding box center [789, 59] width 41 height 25
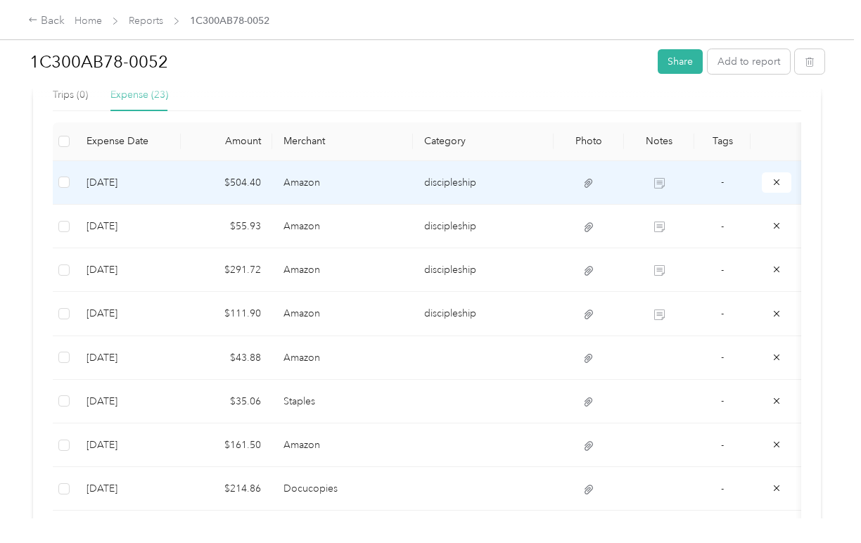
click at [445, 186] on td "discipleship" at bounding box center [483, 183] width 141 height 44
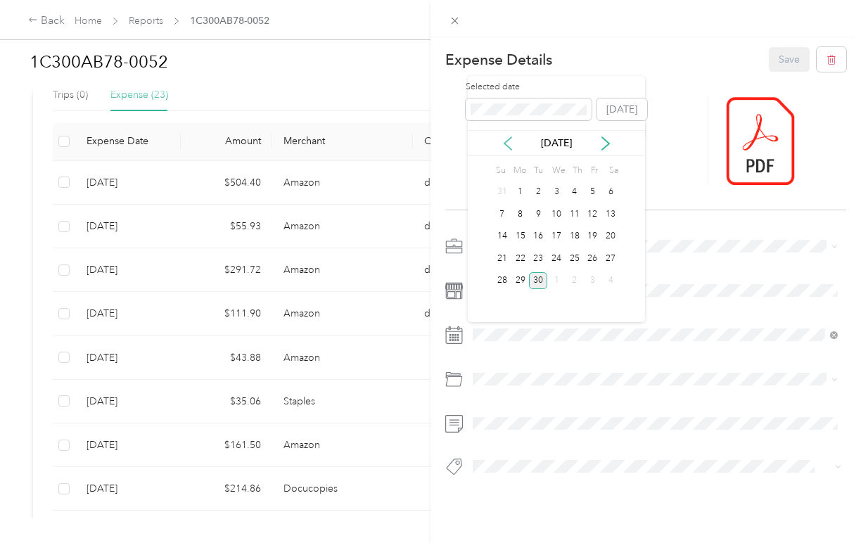
click at [509, 142] on icon at bounding box center [508, 144] width 14 height 14
click at [557, 212] on div "11" at bounding box center [556, 214] width 18 height 18
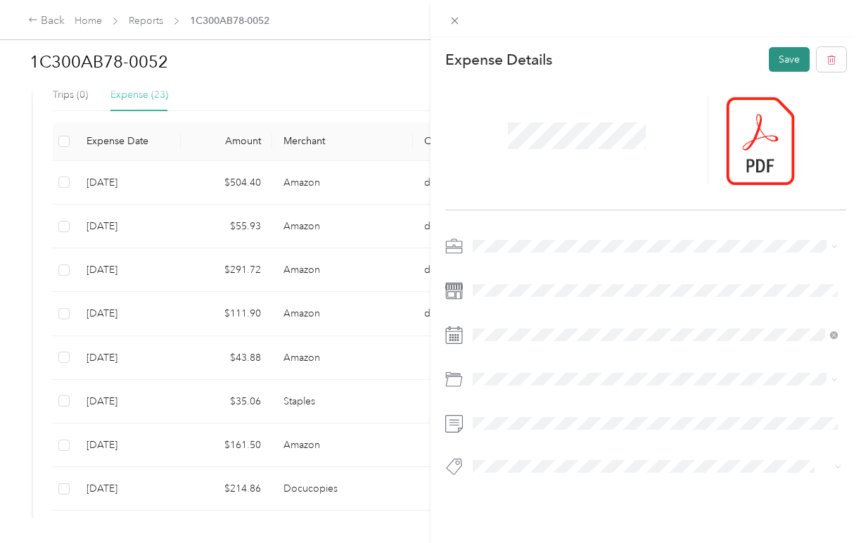
click at [776, 56] on button "Save" at bounding box center [789, 59] width 41 height 25
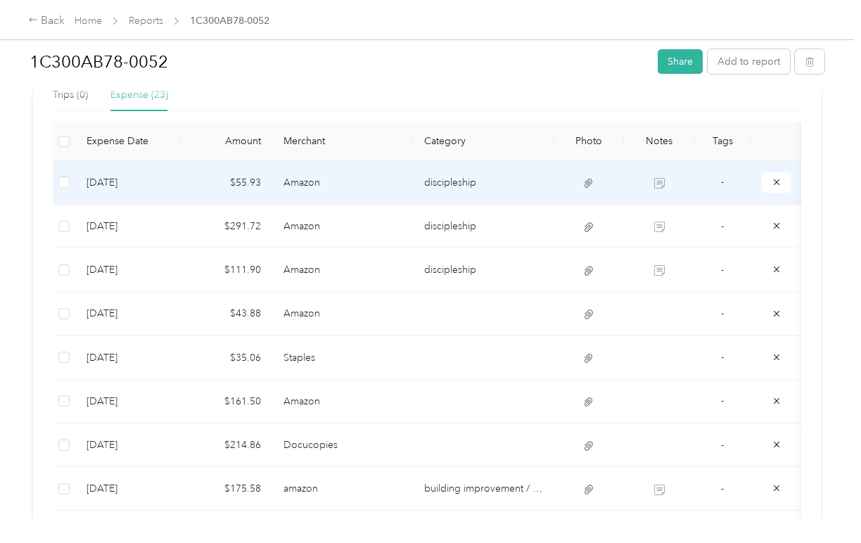
click at [451, 181] on td "discipleship" at bounding box center [483, 183] width 141 height 44
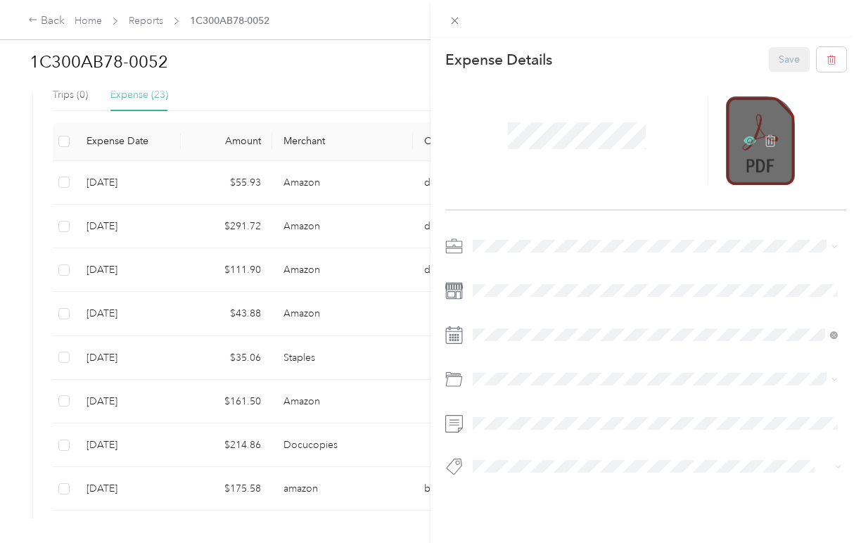
click at [749, 139] on icon at bounding box center [750, 140] width 13 height 13
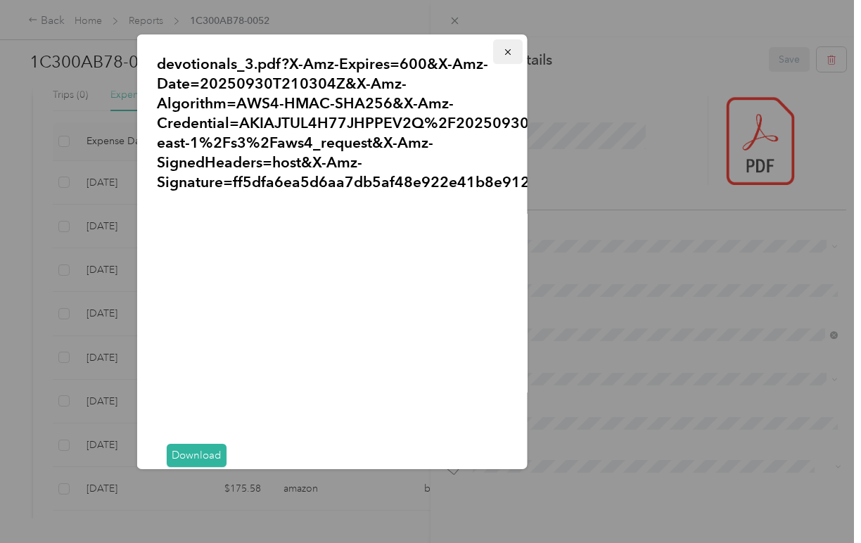
click at [508, 47] on icon "button" at bounding box center [508, 52] width 10 height 10
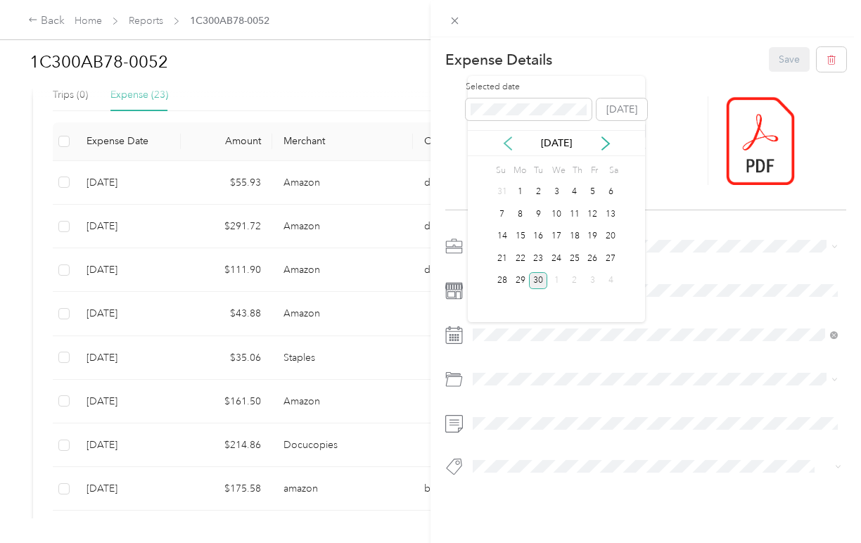
click at [512, 140] on icon at bounding box center [508, 144] width 14 height 14
click at [512, 141] on icon at bounding box center [508, 144] width 14 height 14
click at [521, 213] on div "7" at bounding box center [521, 214] width 18 height 18
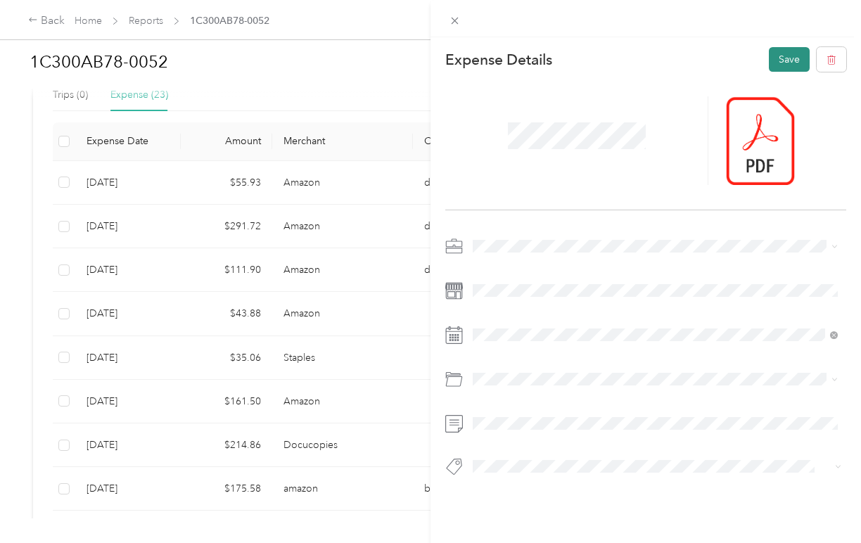
click at [785, 51] on button "Save" at bounding box center [789, 59] width 41 height 25
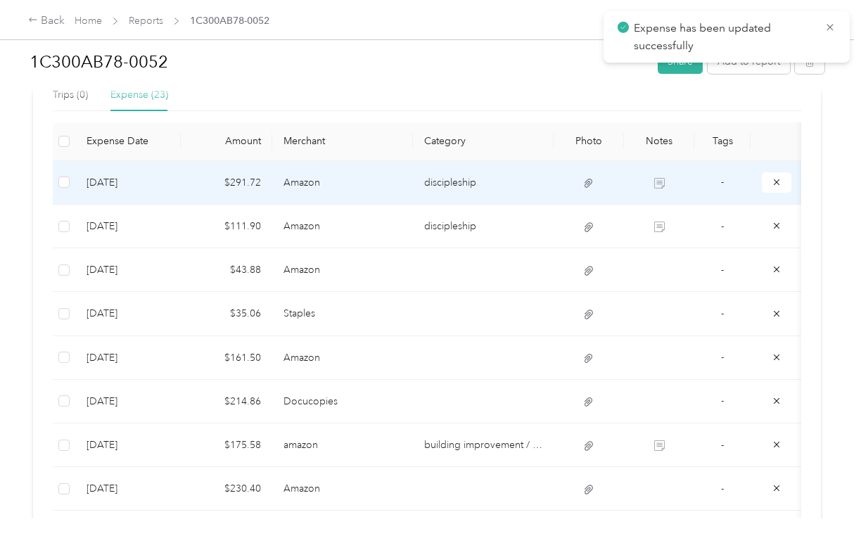
click at [445, 184] on td "discipleship" at bounding box center [483, 183] width 141 height 44
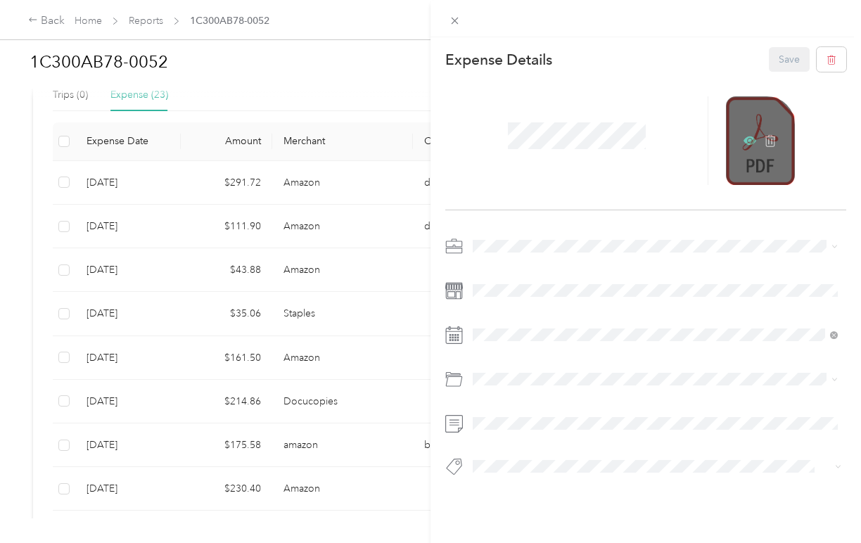
click at [747, 137] on icon at bounding box center [750, 140] width 13 height 13
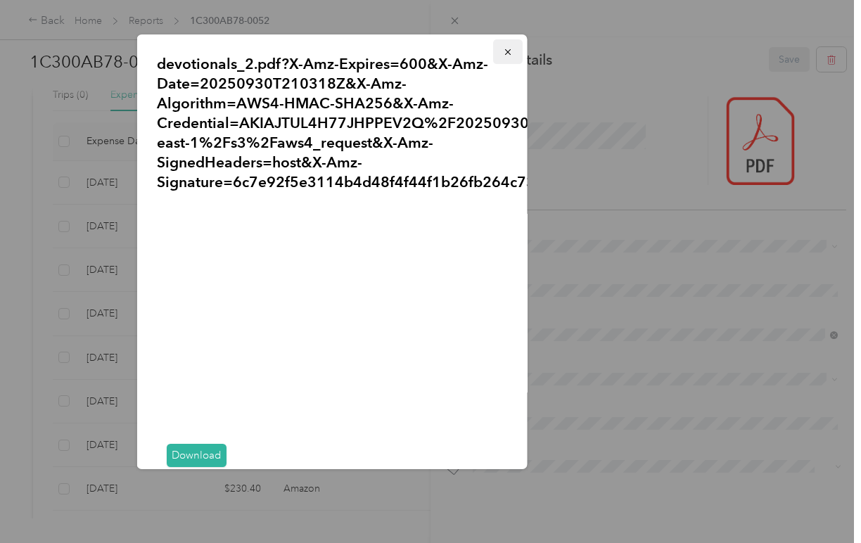
click at [504, 47] on icon "button" at bounding box center [508, 52] width 10 height 10
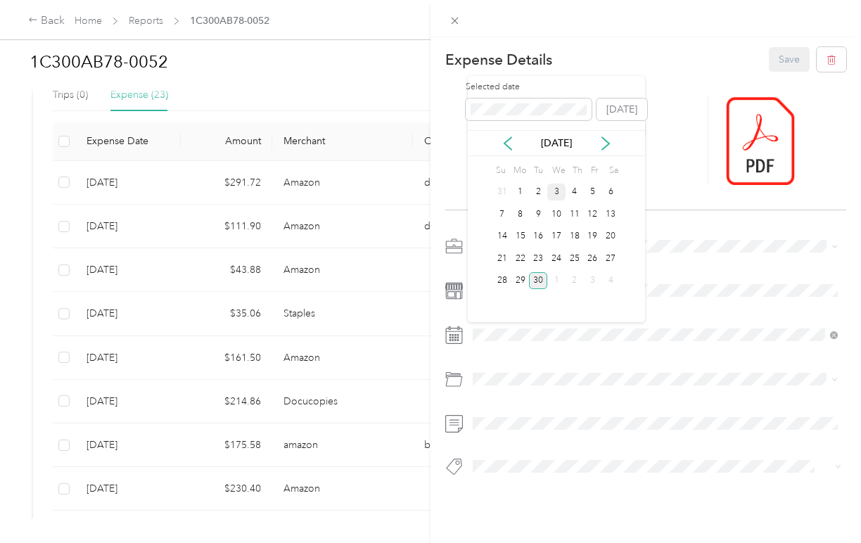
click at [557, 190] on div "3" at bounding box center [556, 193] width 18 height 18
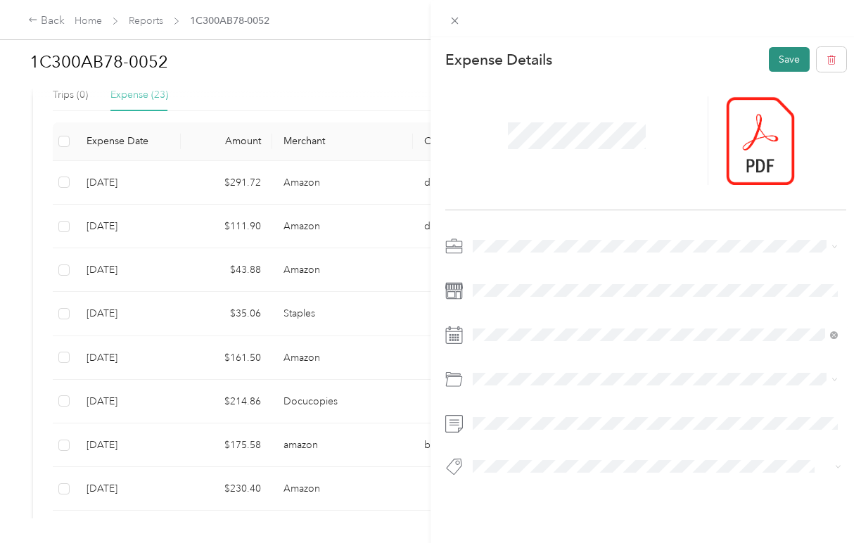
click at [782, 58] on button "Save" at bounding box center [789, 59] width 41 height 25
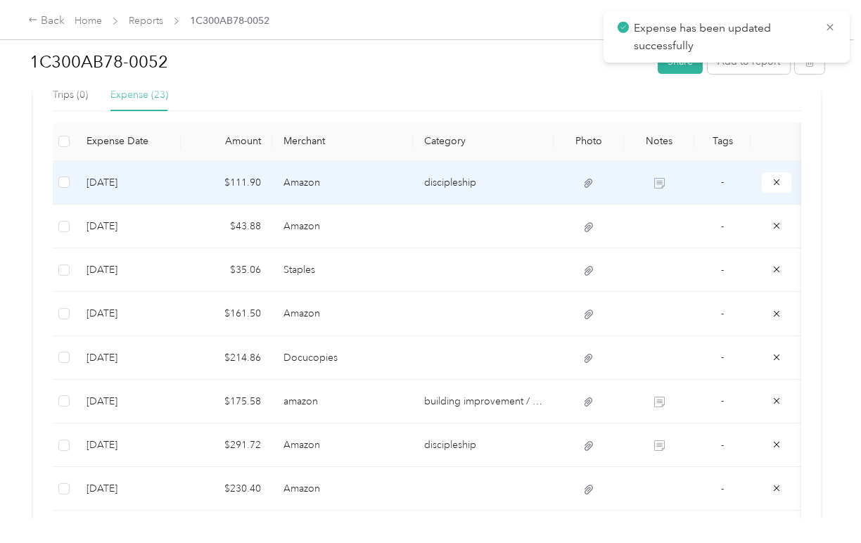
click at [450, 182] on td "discipleship" at bounding box center [483, 183] width 141 height 44
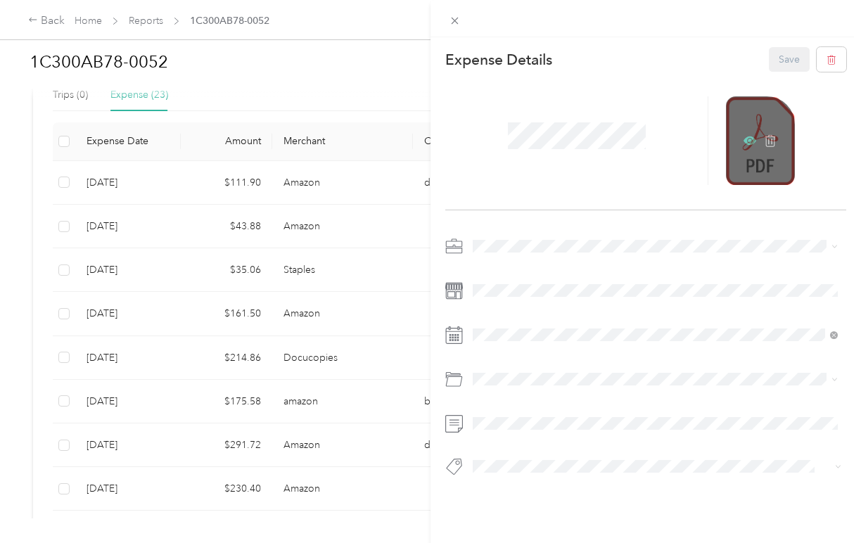
click at [750, 141] on icon at bounding box center [750, 140] width 13 height 13
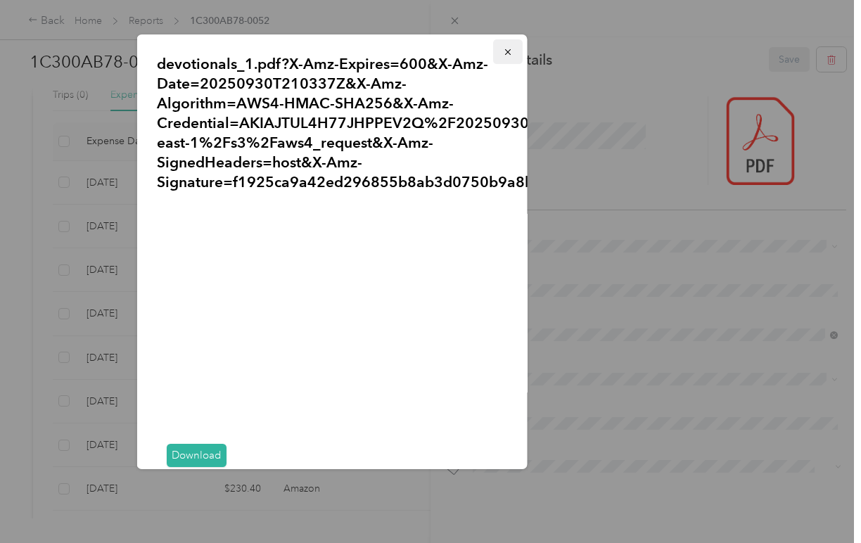
click at [505, 48] on icon "button" at bounding box center [508, 52] width 10 height 10
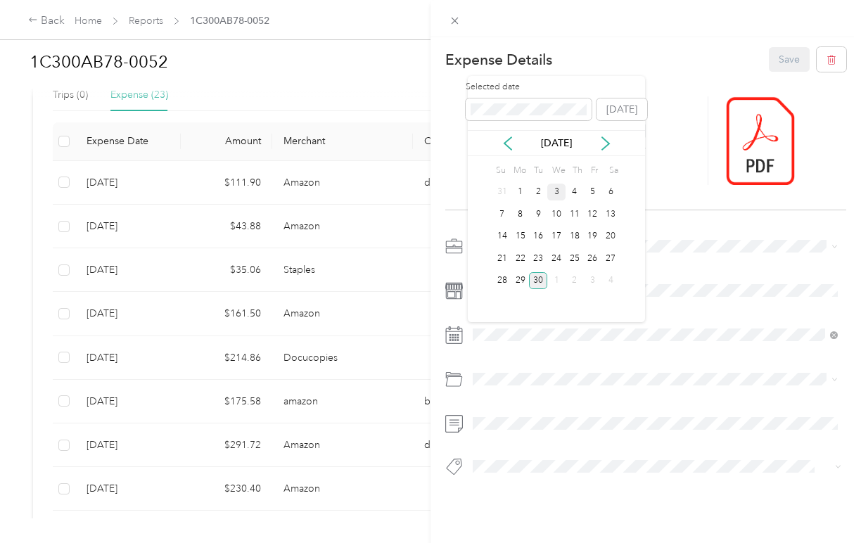
click at [553, 186] on div "3" at bounding box center [556, 193] width 18 height 18
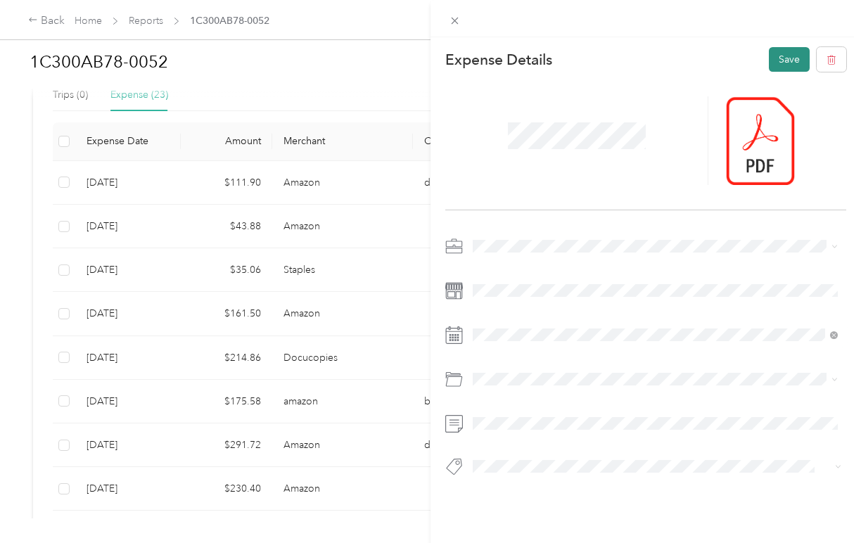
click at [780, 63] on button "Save" at bounding box center [789, 59] width 41 height 25
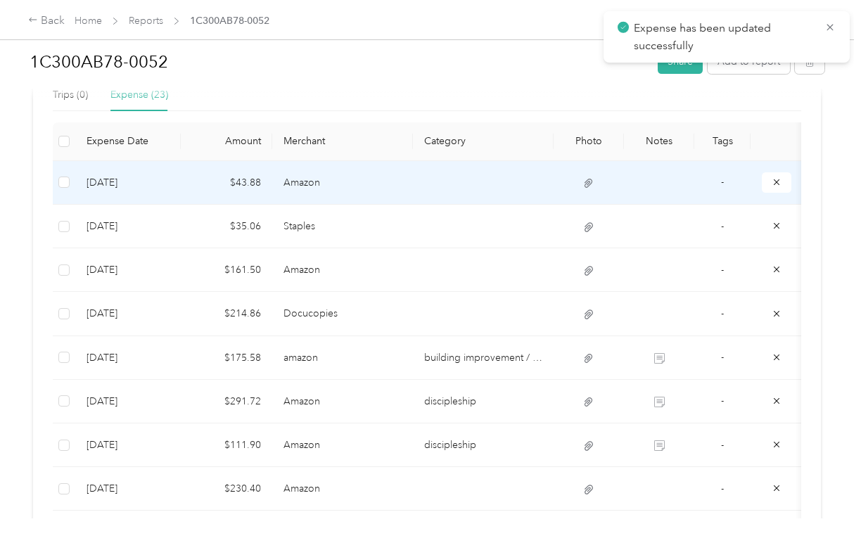
click at [443, 179] on td at bounding box center [483, 183] width 141 height 44
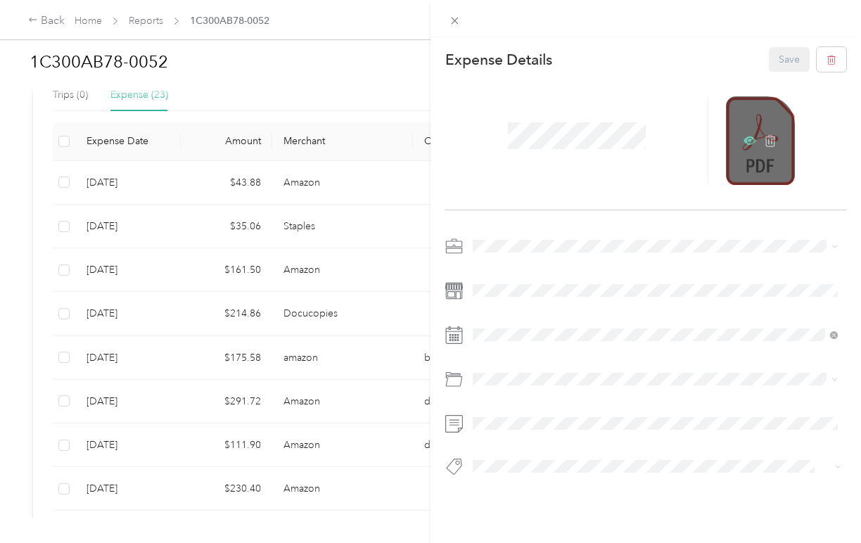
click at [744, 142] on icon at bounding box center [750, 141] width 13 height 8
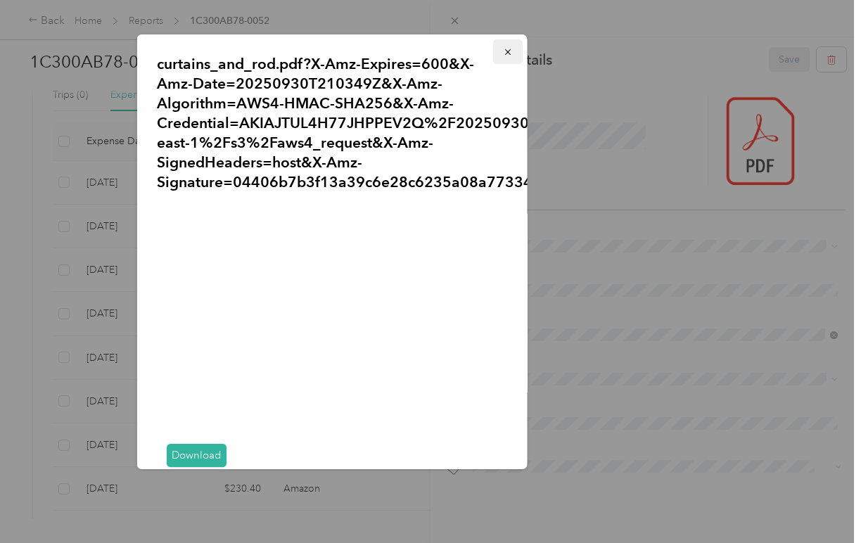
click at [507, 49] on icon "button" at bounding box center [508, 52] width 10 height 10
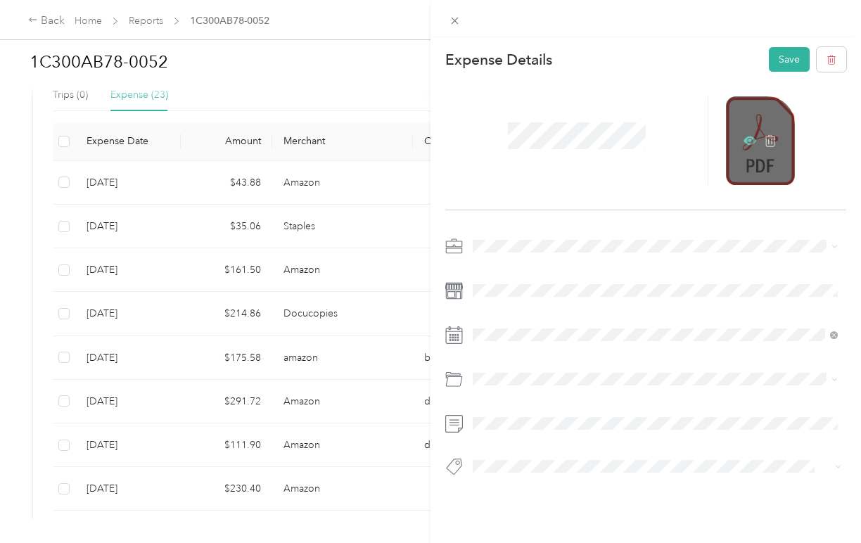
click at [745, 142] on icon at bounding box center [750, 141] width 13 height 8
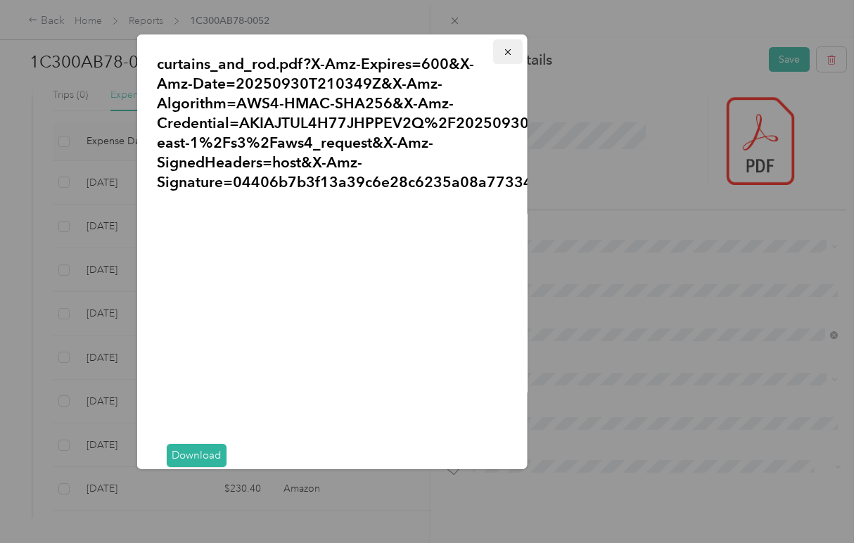
click at [509, 50] on icon "button" at bounding box center [508, 52] width 10 height 10
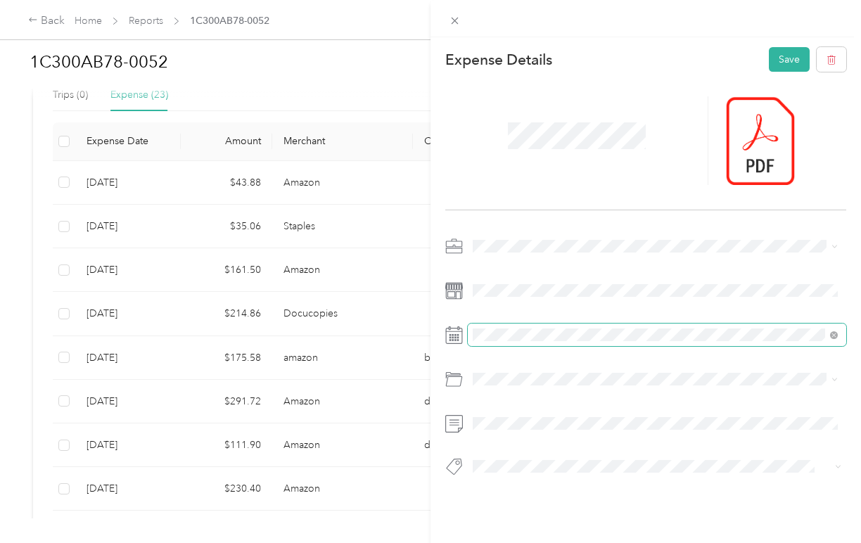
click at [524, 326] on span at bounding box center [657, 335] width 379 height 23
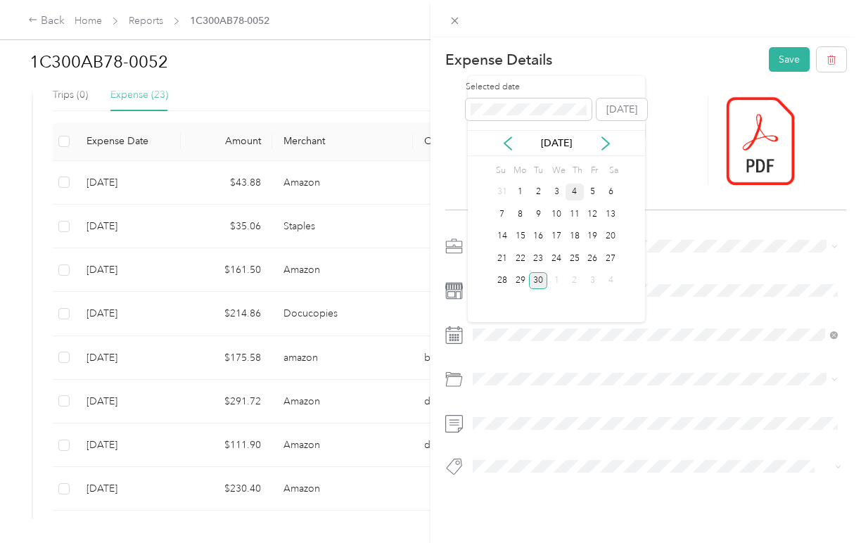
click at [575, 194] on div "4" at bounding box center [575, 193] width 18 height 18
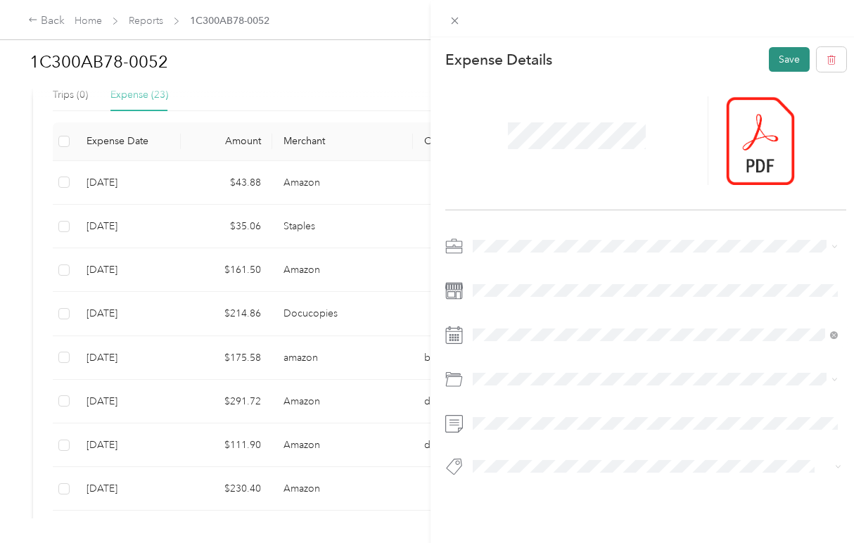
click at [786, 53] on button "Save" at bounding box center [789, 59] width 41 height 25
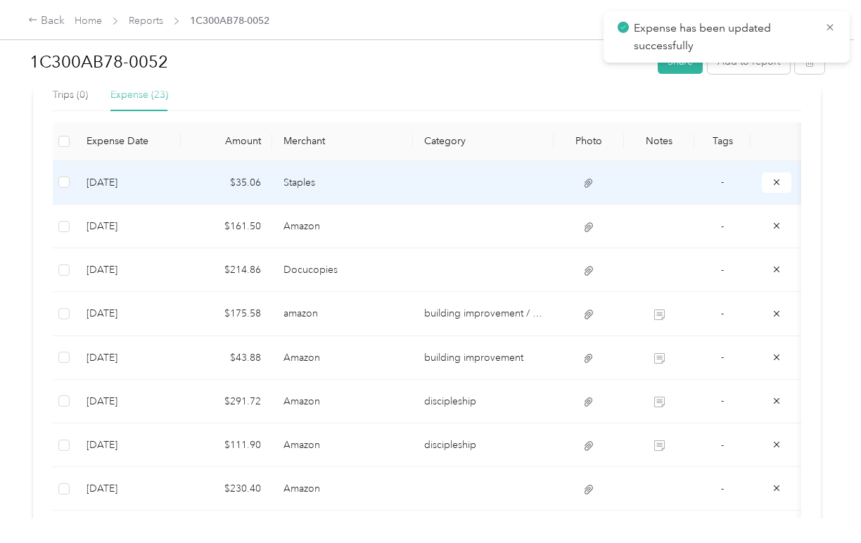
click at [439, 186] on td at bounding box center [483, 183] width 141 height 44
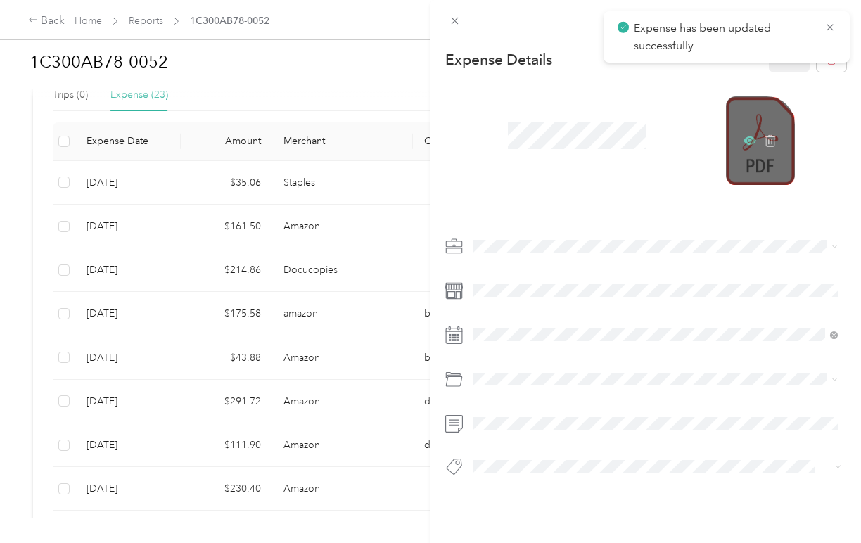
click at [749, 139] on icon at bounding box center [751, 141] width 4 height 4
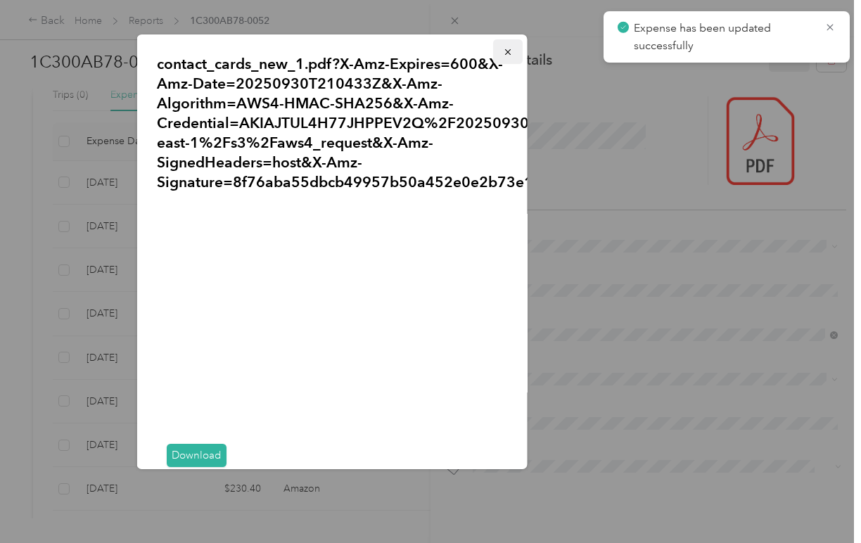
click at [503, 55] on icon "button" at bounding box center [508, 52] width 10 height 10
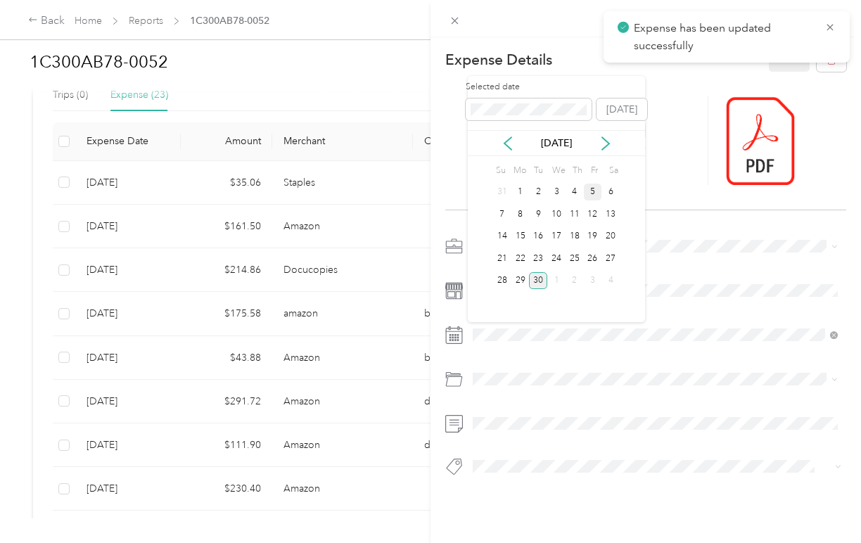
click at [595, 192] on div "5" at bounding box center [593, 193] width 18 height 18
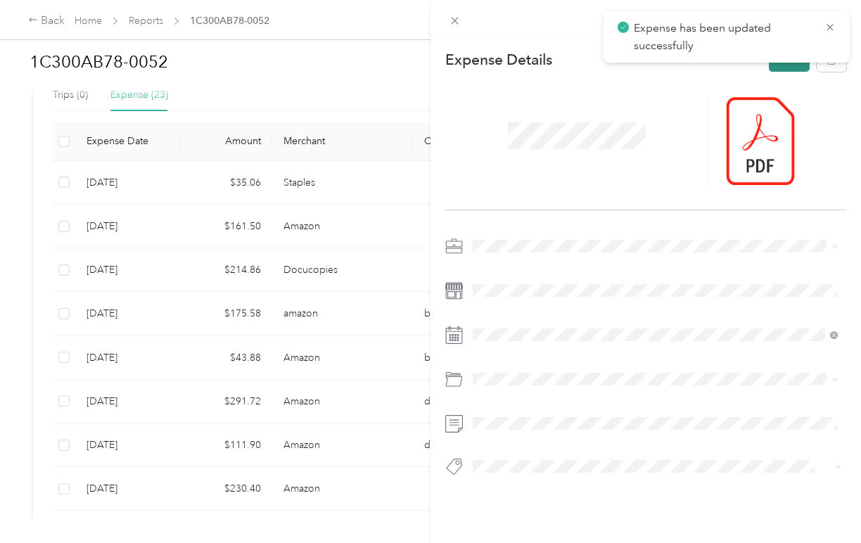
click at [783, 68] on button "Save" at bounding box center [789, 59] width 41 height 25
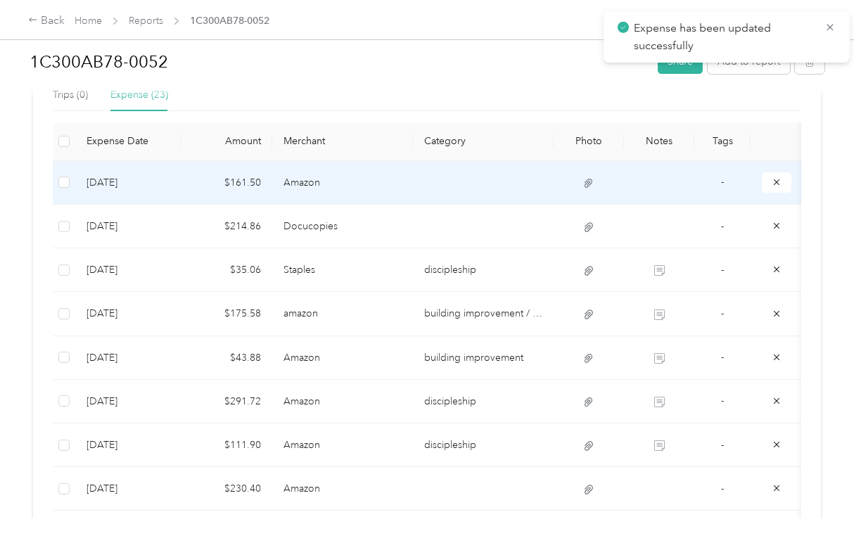
click at [454, 182] on td at bounding box center [483, 183] width 141 height 44
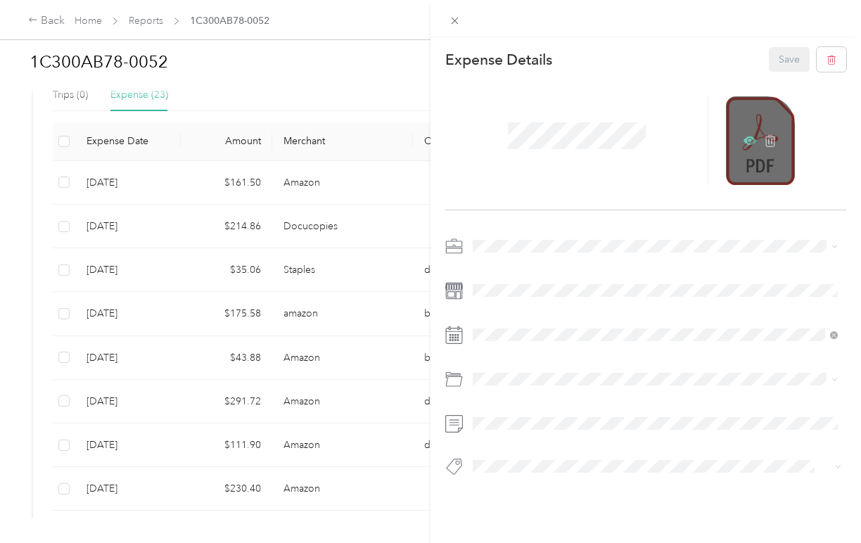
click at [749, 139] on icon at bounding box center [751, 141] width 4 height 4
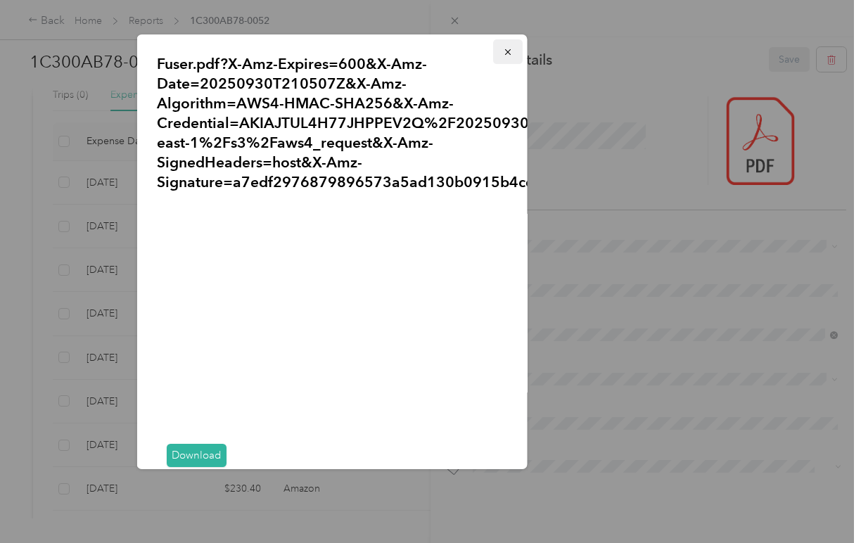
click at [504, 49] on icon "button" at bounding box center [508, 52] width 10 height 10
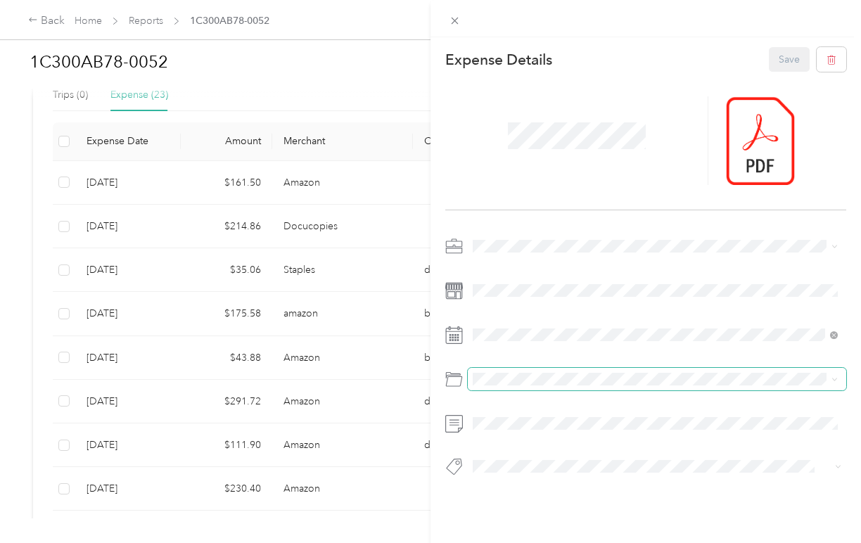
click at [488, 372] on span at bounding box center [657, 379] width 379 height 23
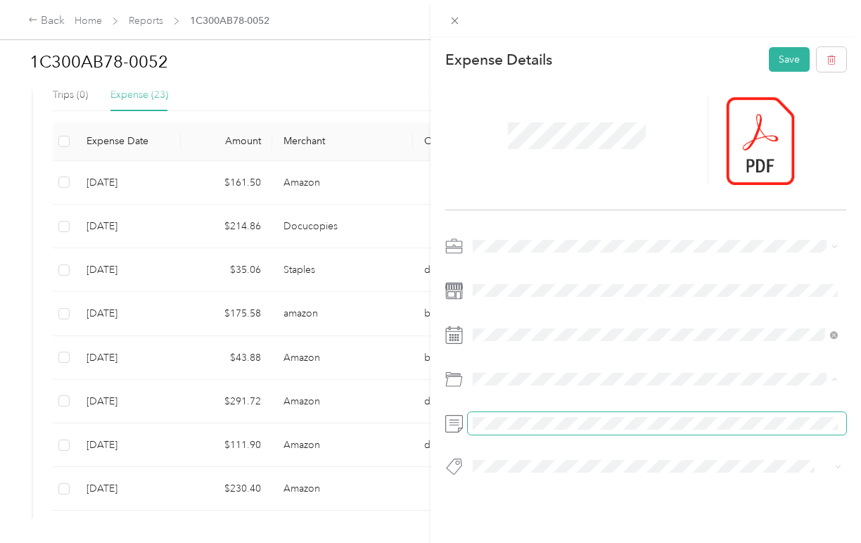
click at [486, 417] on span at bounding box center [657, 423] width 379 height 23
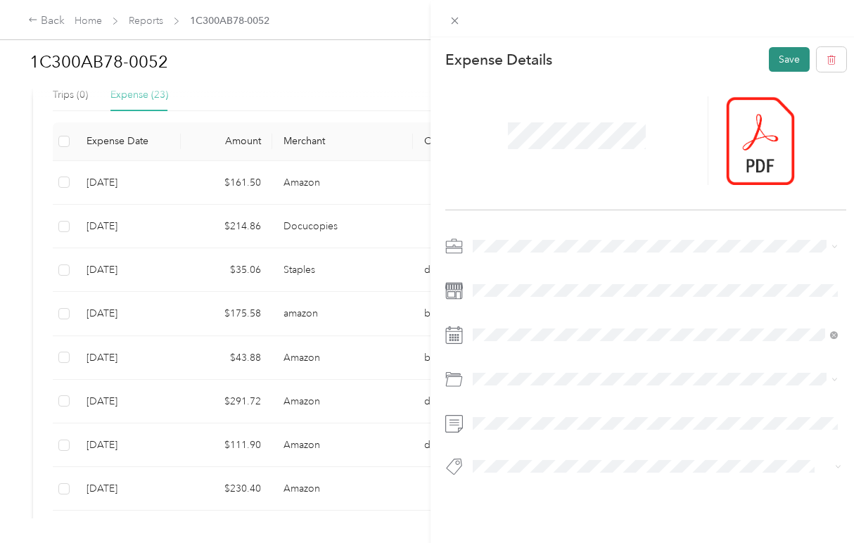
click at [777, 59] on button "Save" at bounding box center [789, 59] width 41 height 25
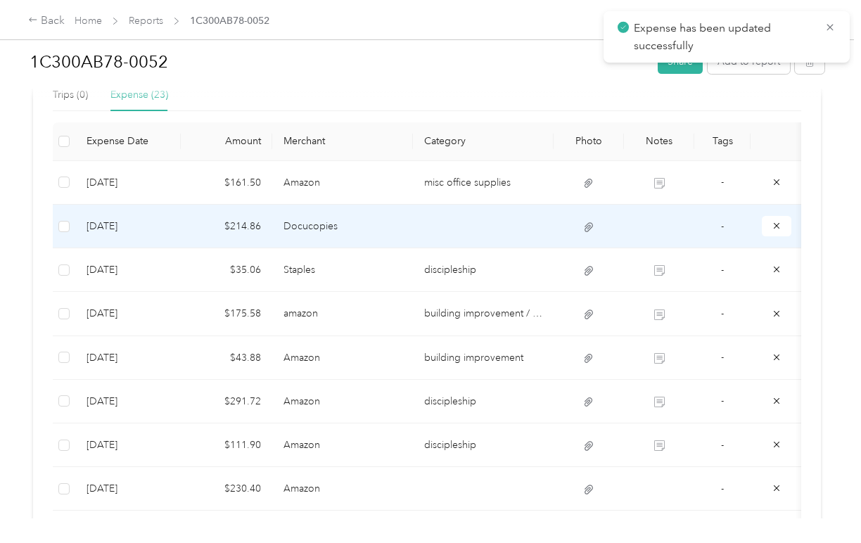
click at [450, 224] on td at bounding box center [483, 227] width 141 height 44
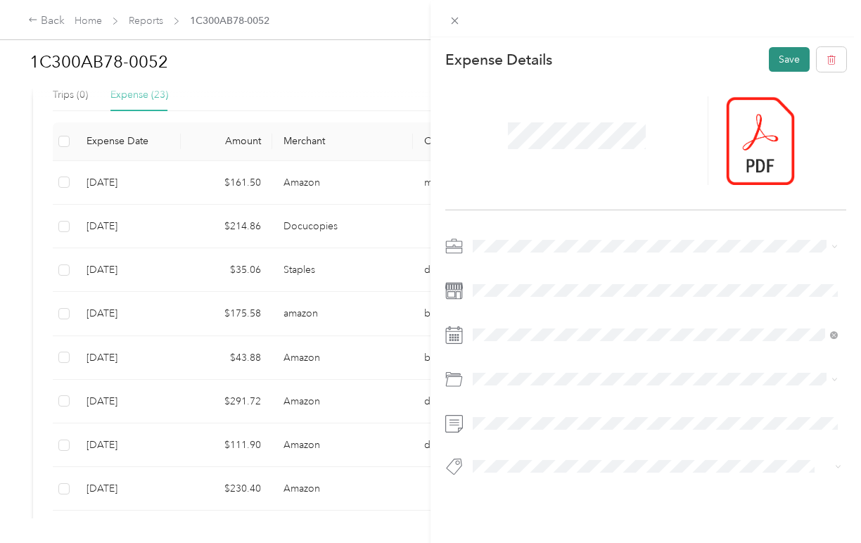
click at [794, 60] on button "Save" at bounding box center [789, 59] width 41 height 25
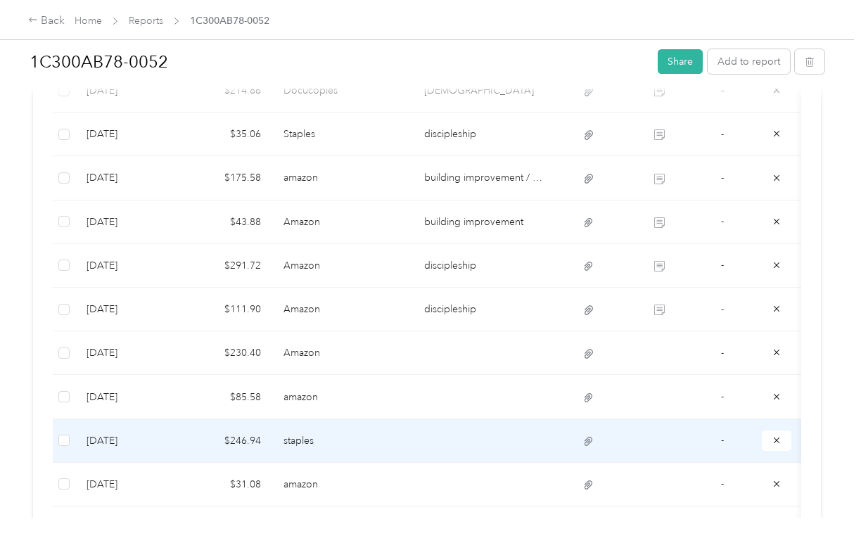
scroll to position [474, 0]
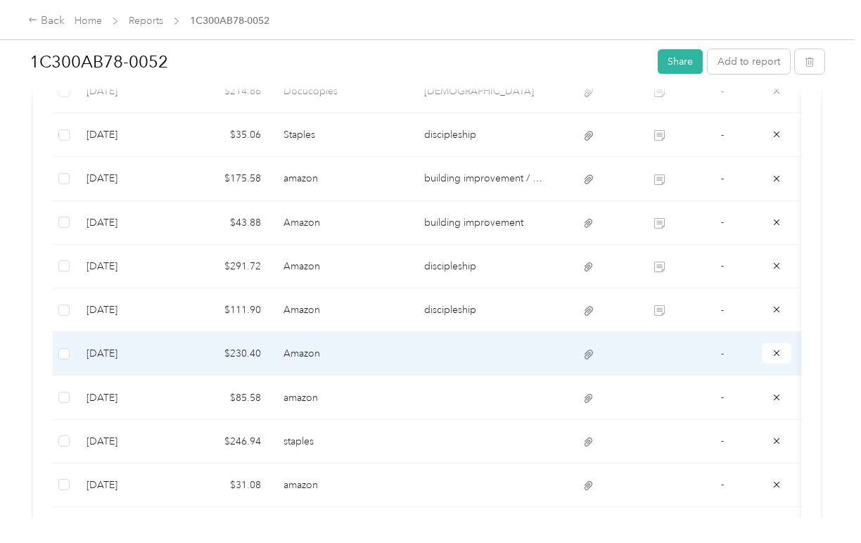
click at [449, 353] on td at bounding box center [483, 354] width 141 height 44
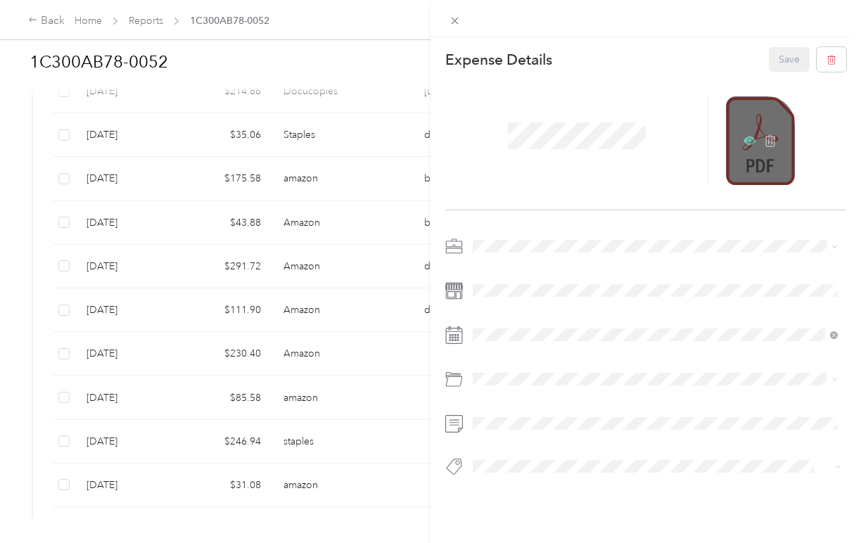
click at [749, 138] on icon at bounding box center [750, 141] width 13 height 8
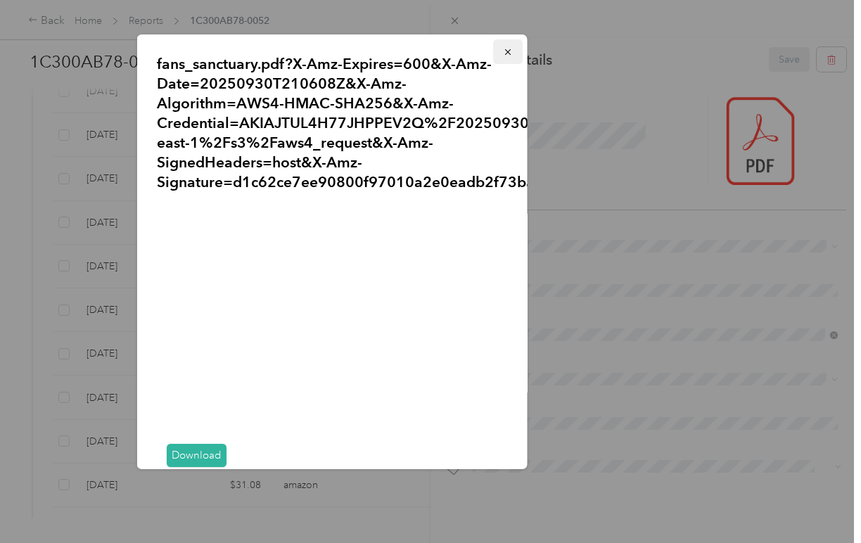
click at [503, 52] on icon "button" at bounding box center [508, 52] width 10 height 10
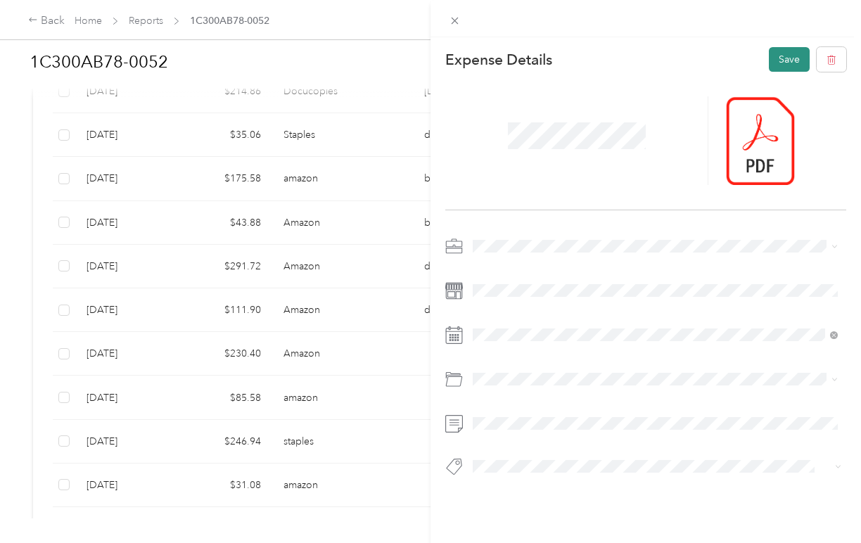
click at [781, 64] on button "Save" at bounding box center [789, 59] width 41 height 25
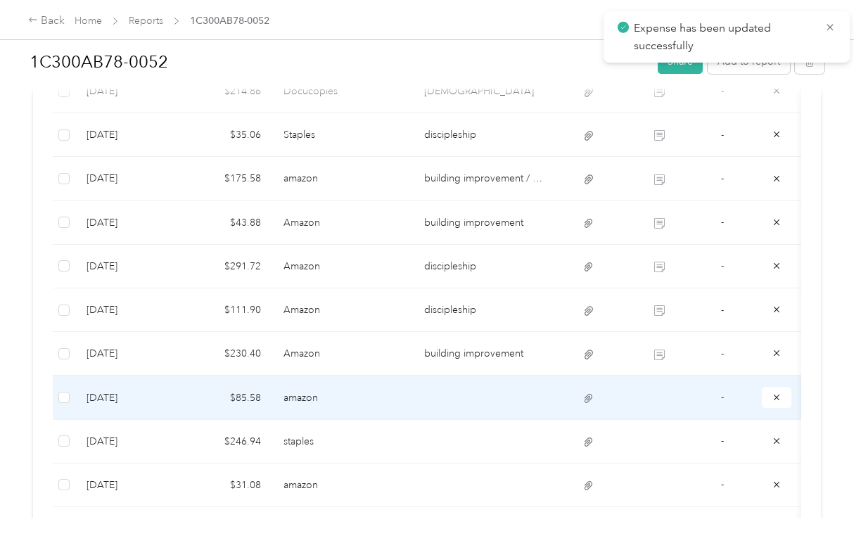
click at [437, 393] on td at bounding box center [483, 398] width 141 height 44
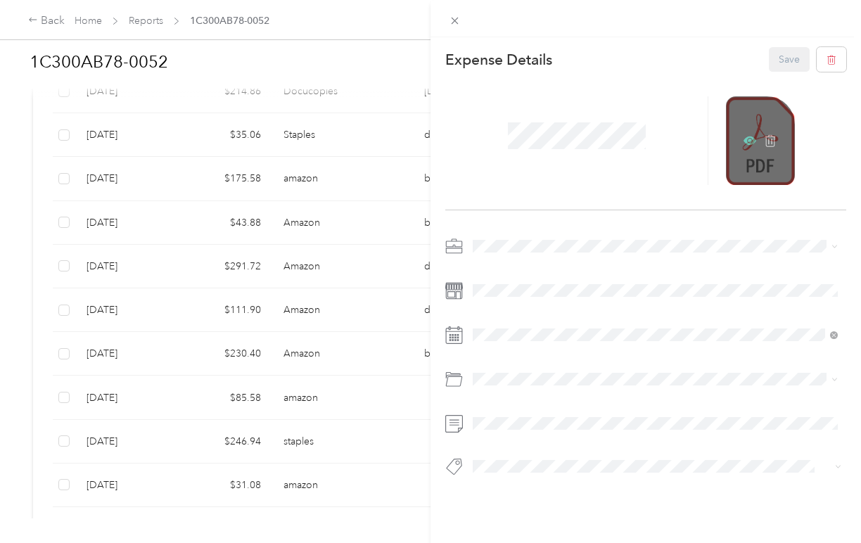
click at [745, 139] on icon at bounding box center [750, 141] width 13 height 8
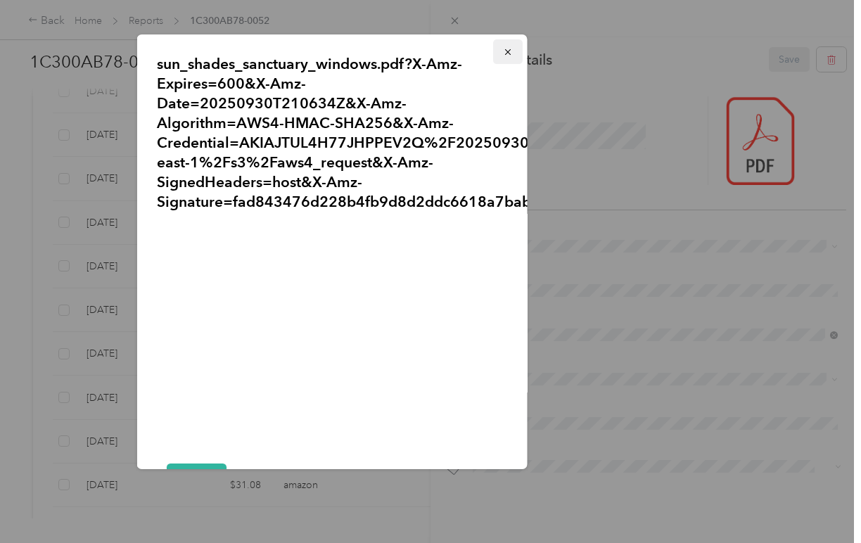
click at [506, 53] on icon "button" at bounding box center [508, 52] width 10 height 10
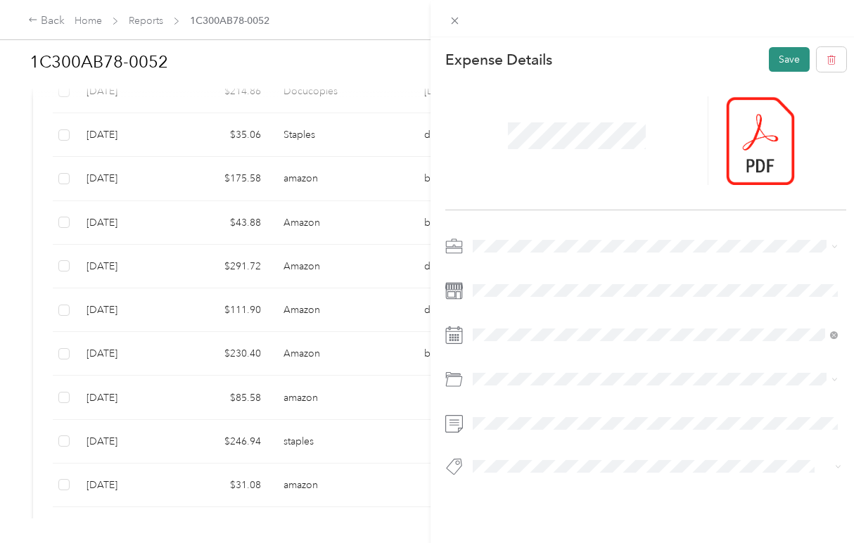
click at [778, 62] on button "Save" at bounding box center [789, 59] width 41 height 25
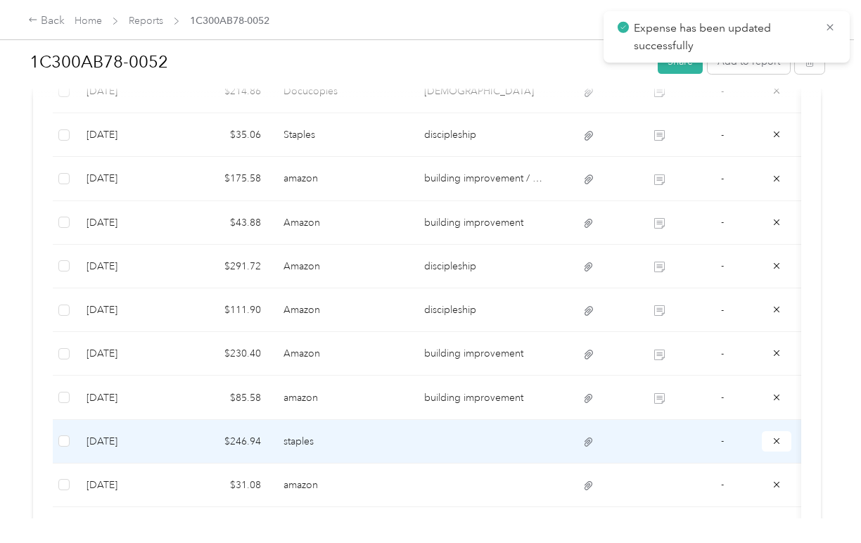
click at [464, 440] on td at bounding box center [483, 442] width 141 height 44
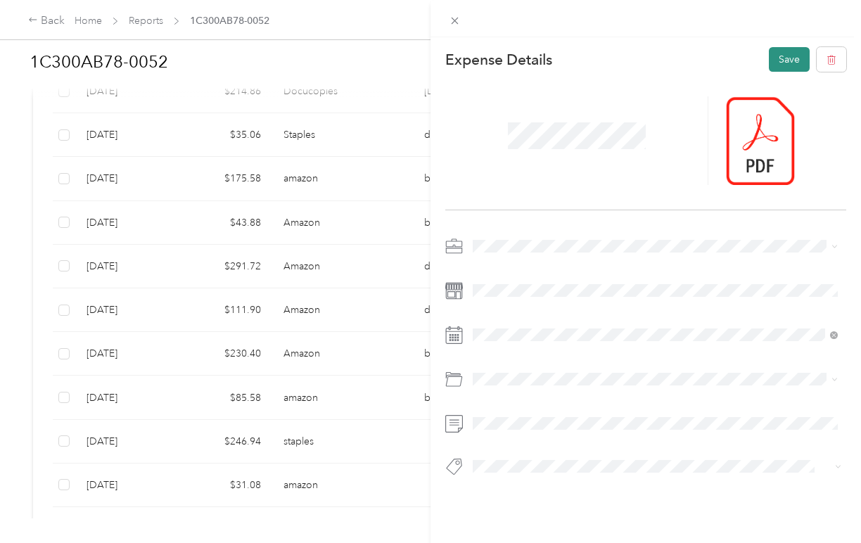
click at [782, 58] on button "Save" at bounding box center [789, 59] width 41 height 25
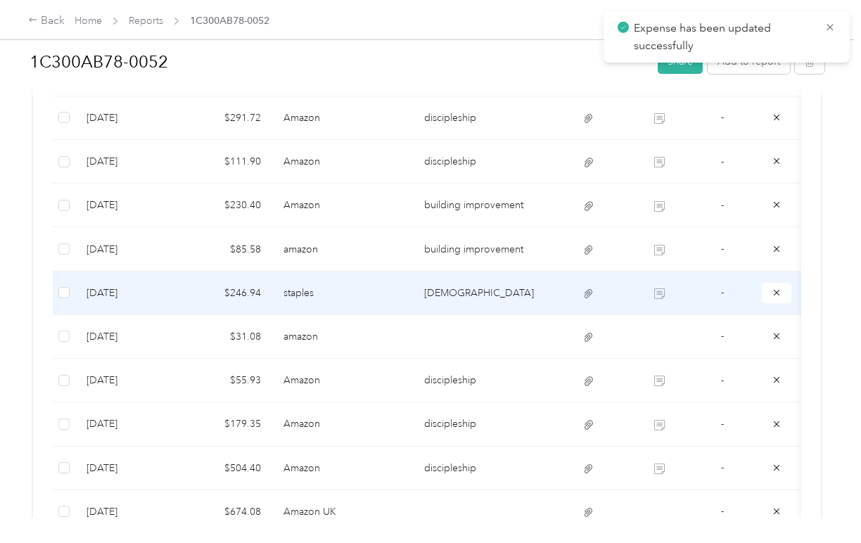
scroll to position [647, 0]
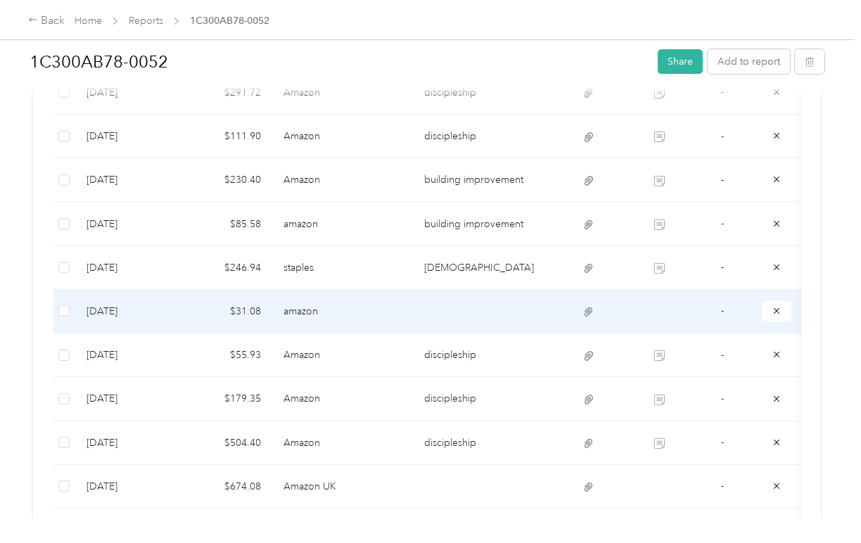
click at [452, 307] on td at bounding box center [483, 312] width 141 height 44
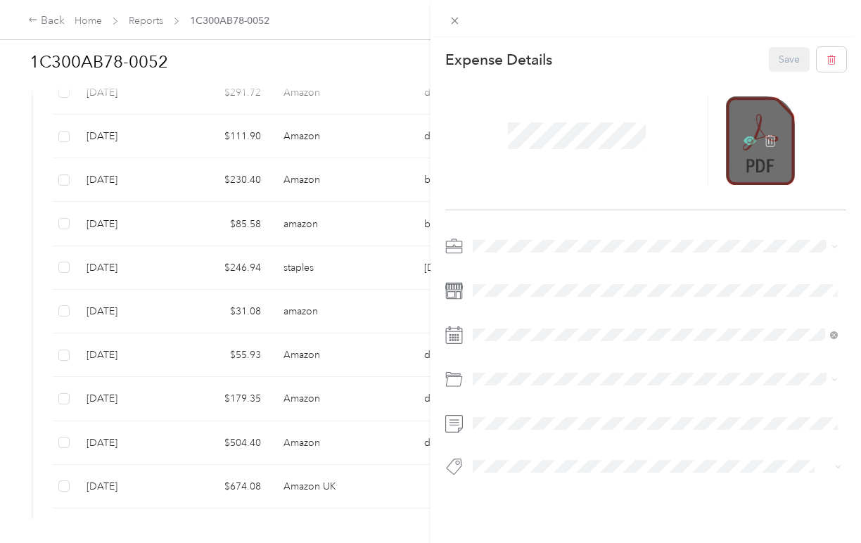
click at [749, 139] on icon at bounding box center [751, 141] width 4 height 4
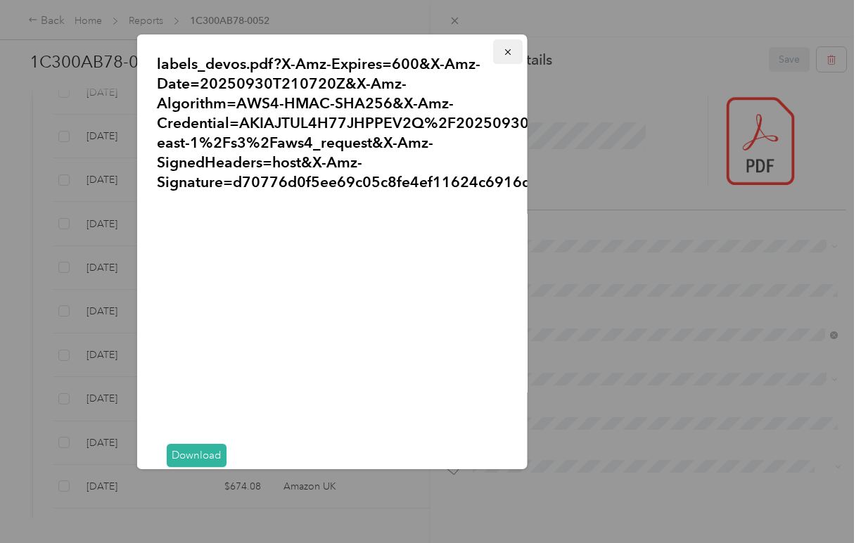
click at [506, 57] on icon "button" at bounding box center [508, 52] width 10 height 10
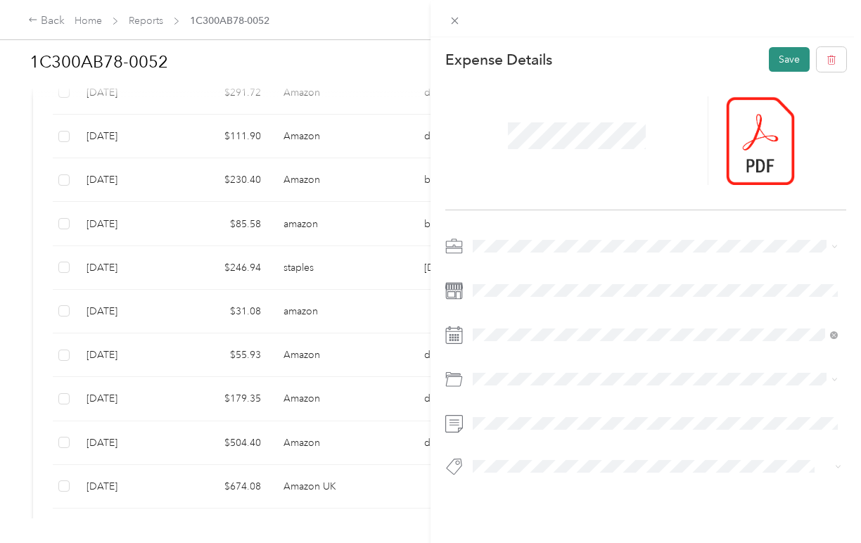
drag, startPoint x: 488, startPoint y: 416, endPoint x: 786, endPoint y: 65, distance: 460.2
click at [786, 65] on button "Save" at bounding box center [789, 59] width 41 height 25
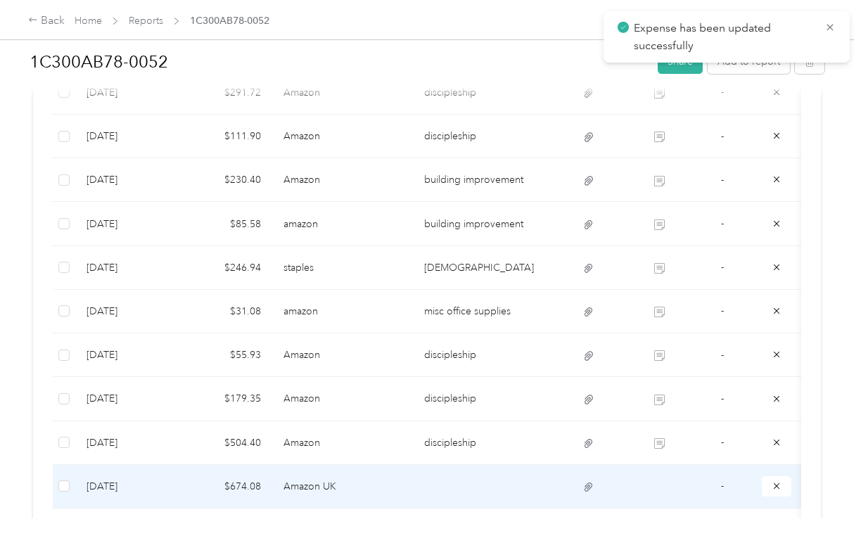
click at [450, 480] on td at bounding box center [483, 487] width 141 height 44
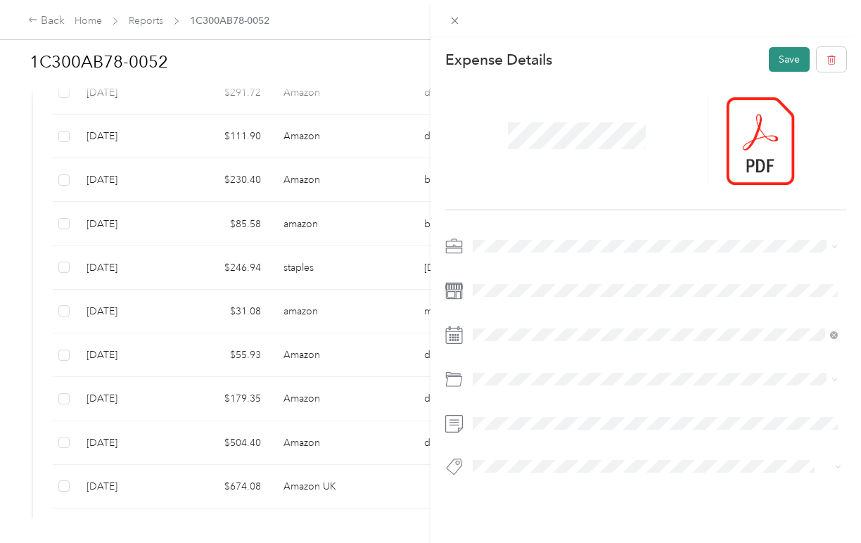
click at [780, 58] on button "Save" at bounding box center [789, 59] width 41 height 25
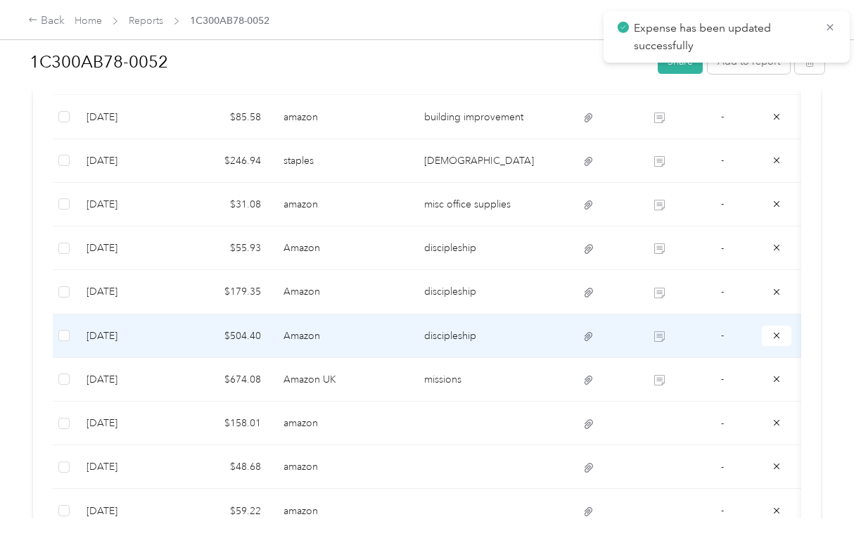
scroll to position [818, 0]
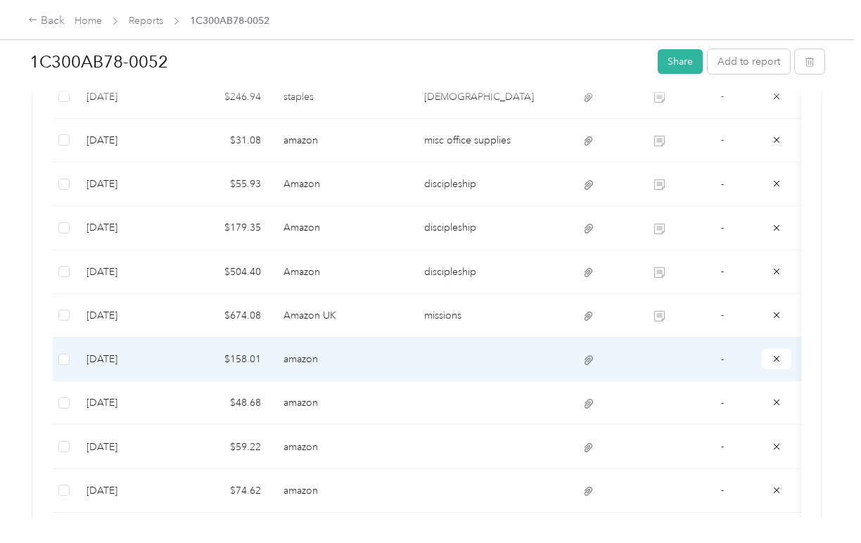
click at [443, 359] on td at bounding box center [483, 360] width 141 height 44
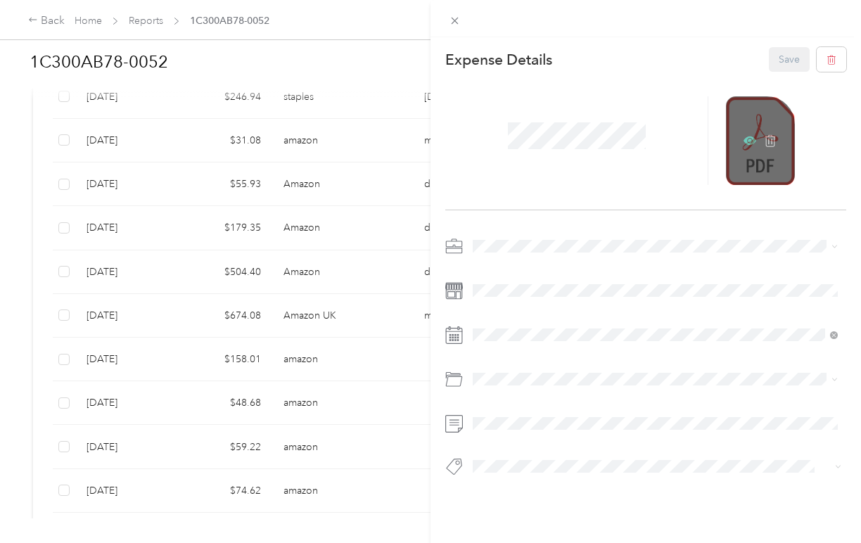
click at [747, 138] on icon at bounding box center [750, 141] width 13 height 8
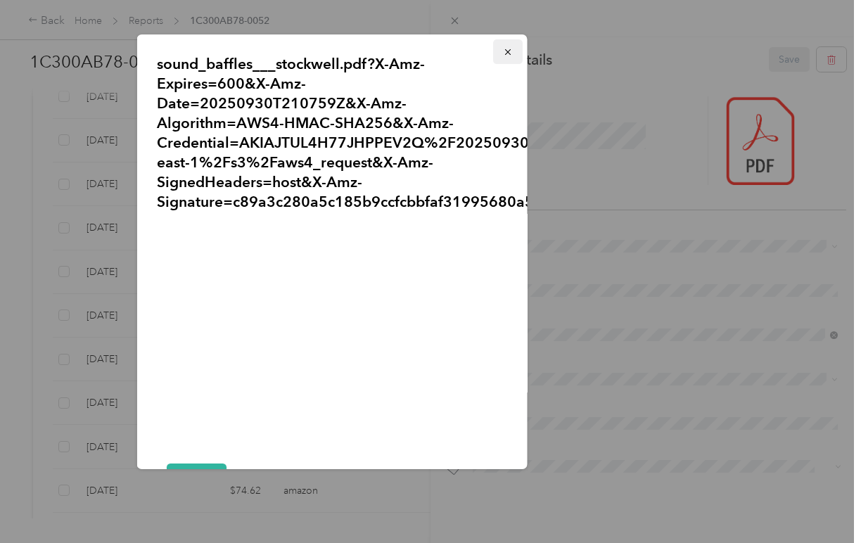
click at [505, 54] on icon "button" at bounding box center [508, 52] width 10 height 10
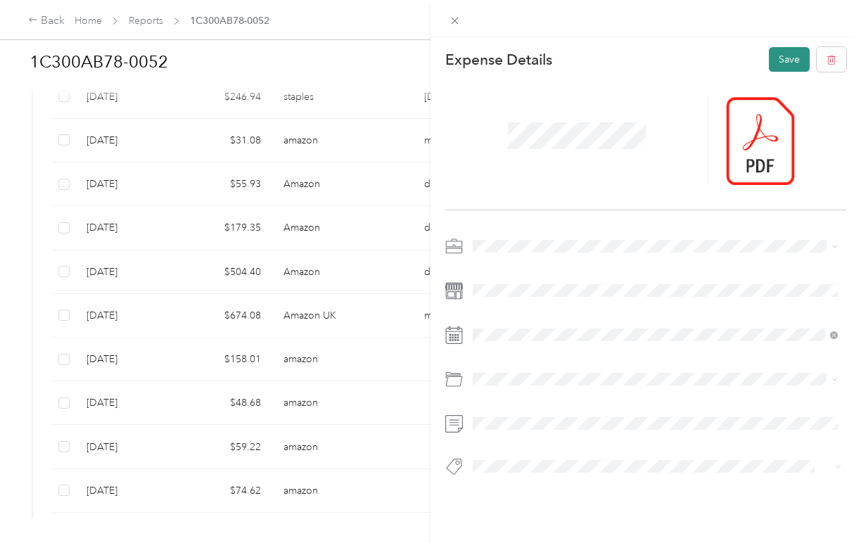
click at [784, 56] on button "Save" at bounding box center [789, 59] width 41 height 25
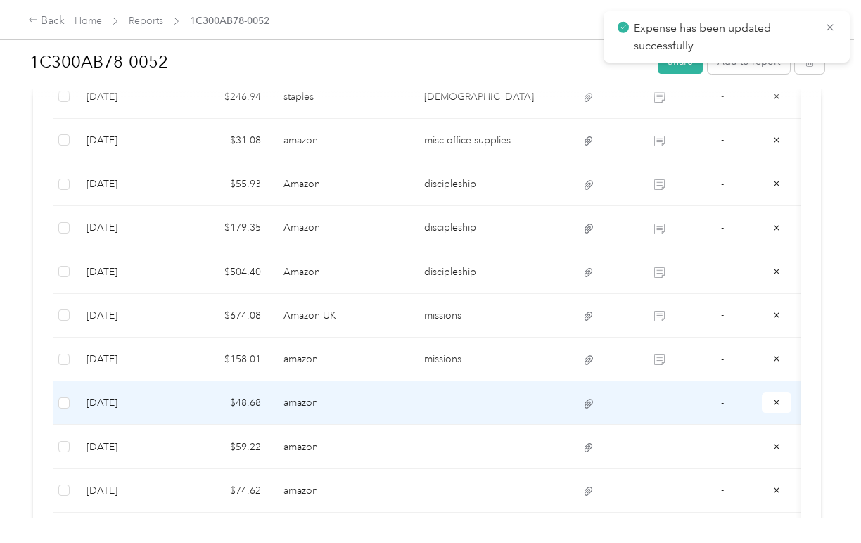
click at [439, 399] on td at bounding box center [483, 403] width 141 height 44
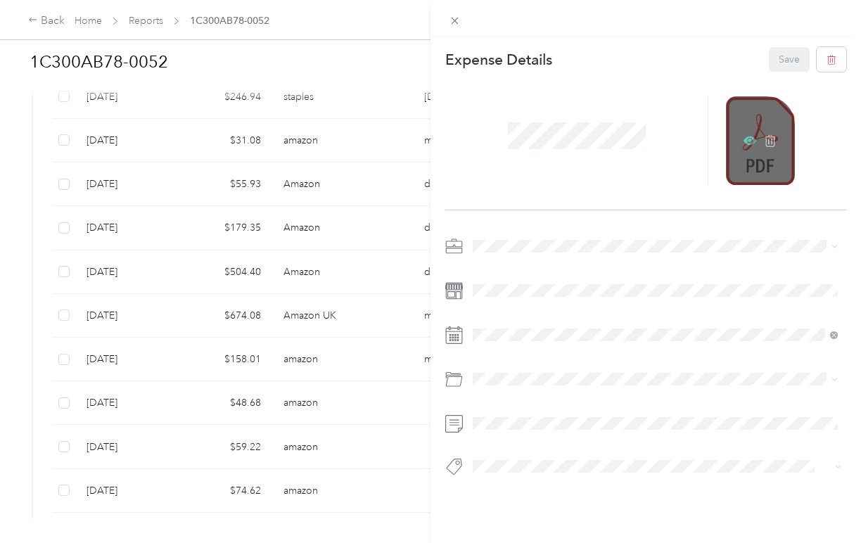
click at [749, 140] on icon at bounding box center [751, 141] width 4 height 4
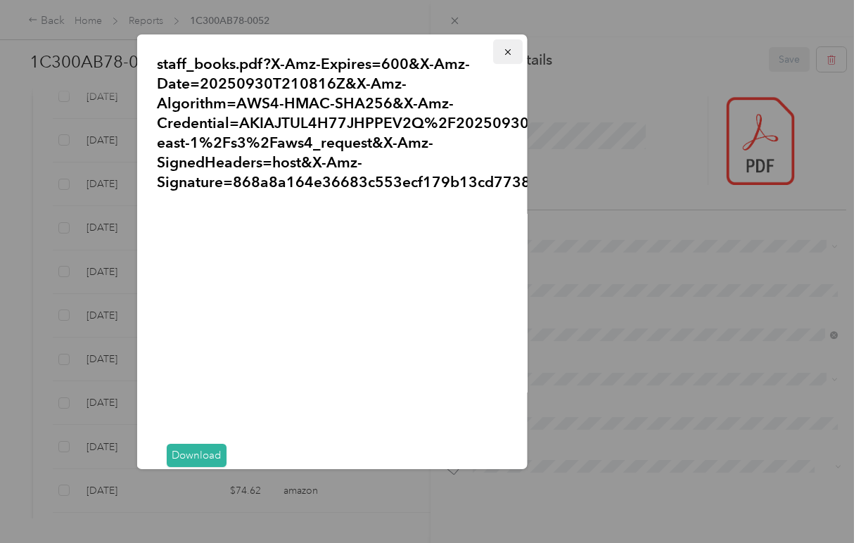
click at [504, 57] on icon "button" at bounding box center [508, 52] width 10 height 10
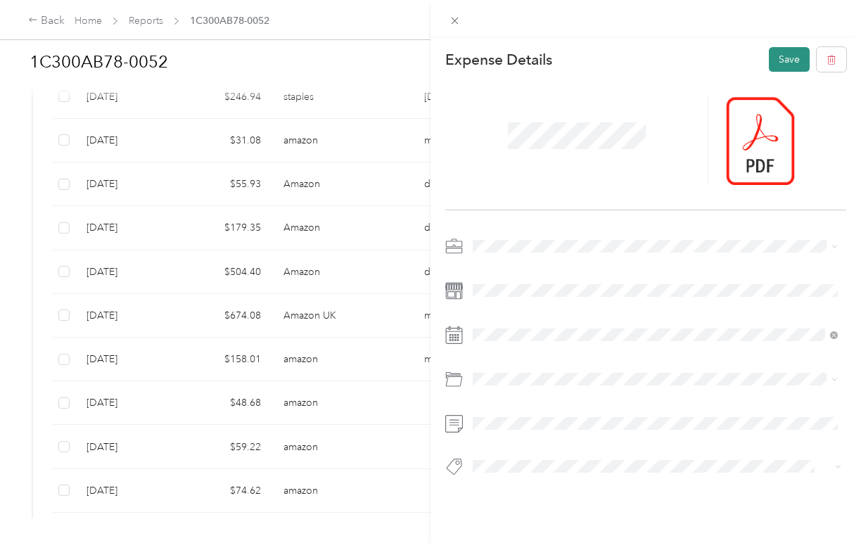
click at [786, 59] on button "Save" at bounding box center [789, 59] width 41 height 25
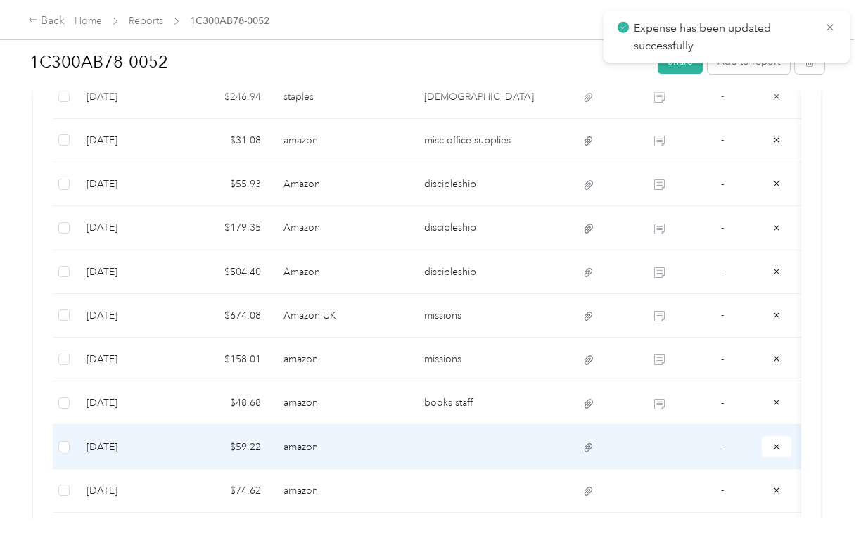
click at [433, 446] on td at bounding box center [483, 447] width 141 height 44
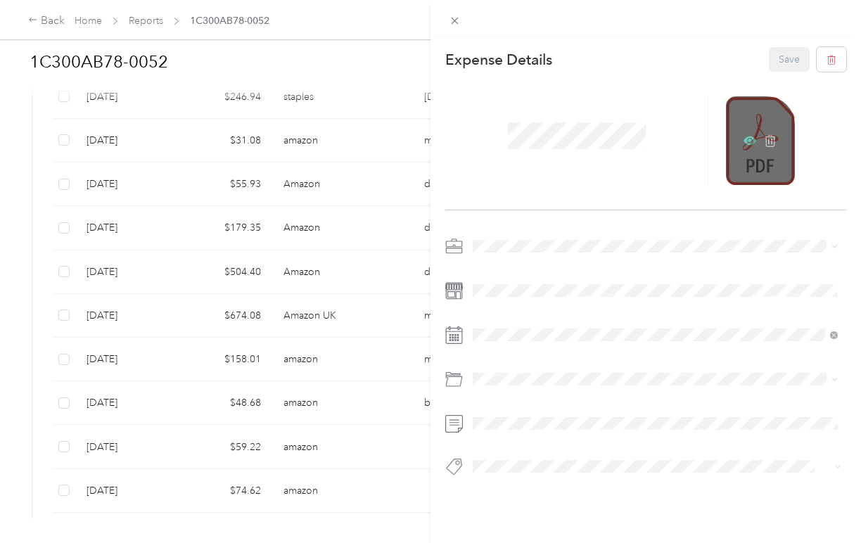
click at [748, 139] on icon at bounding box center [750, 140] width 13 height 13
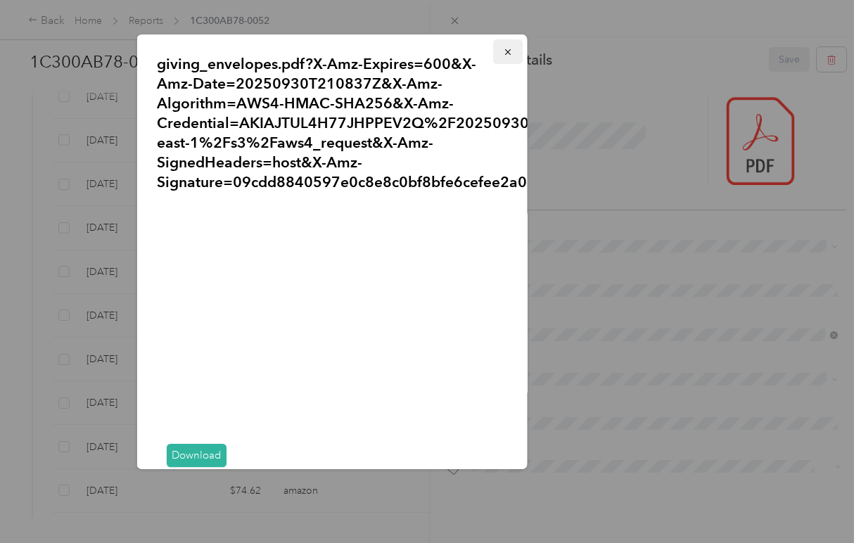
click at [505, 49] on icon "button" at bounding box center [508, 52] width 10 height 10
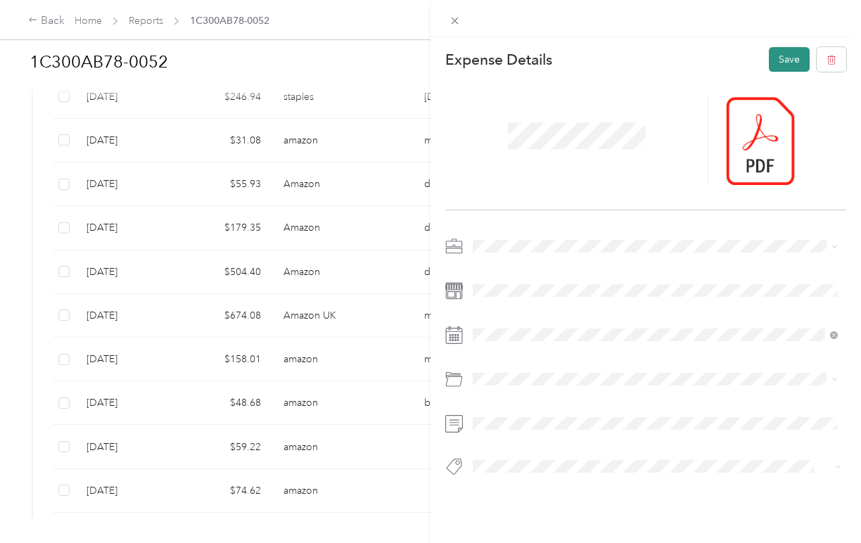
click at [776, 51] on button "Save" at bounding box center [789, 59] width 41 height 25
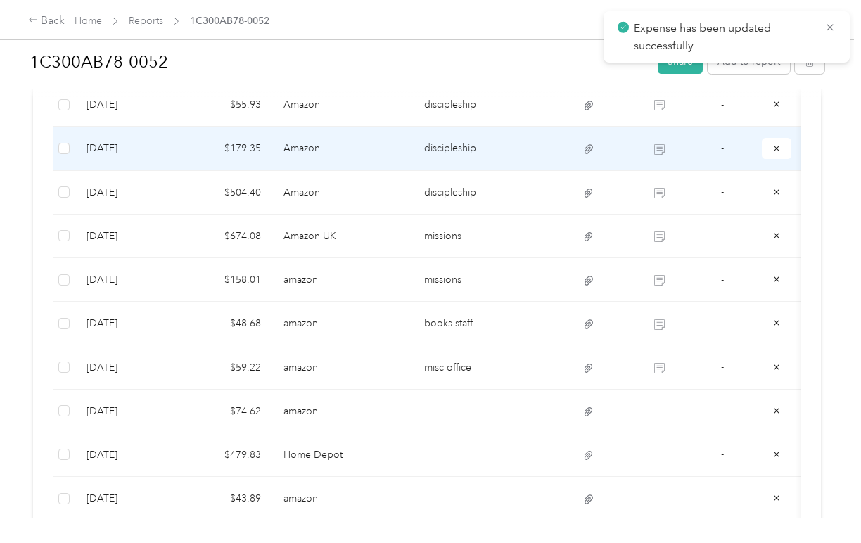
scroll to position [936, 0]
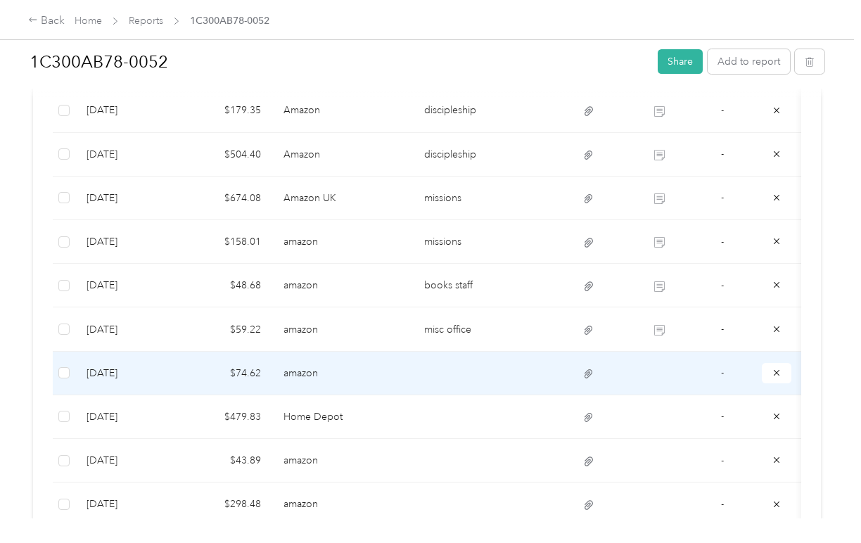
click at [440, 367] on td at bounding box center [483, 374] width 141 height 44
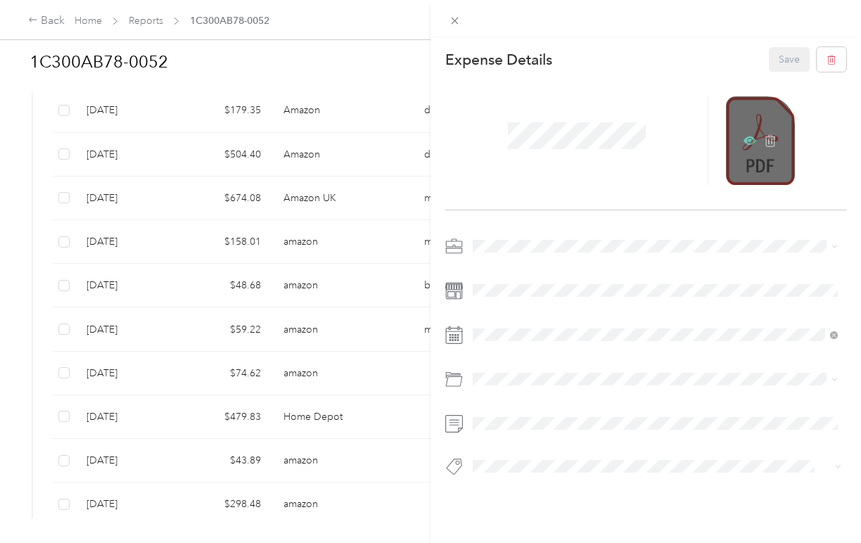
click at [749, 141] on icon at bounding box center [751, 141] width 4 height 4
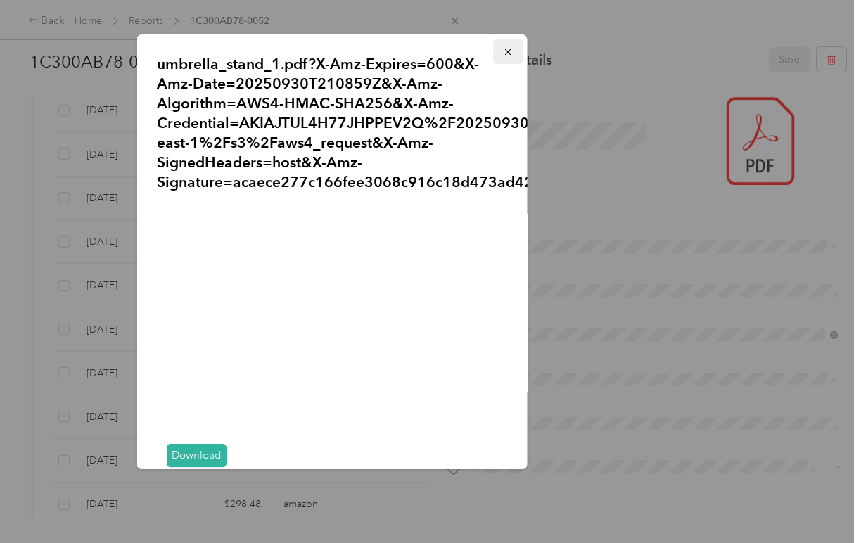
click at [504, 46] on span "button" at bounding box center [508, 52] width 10 height 12
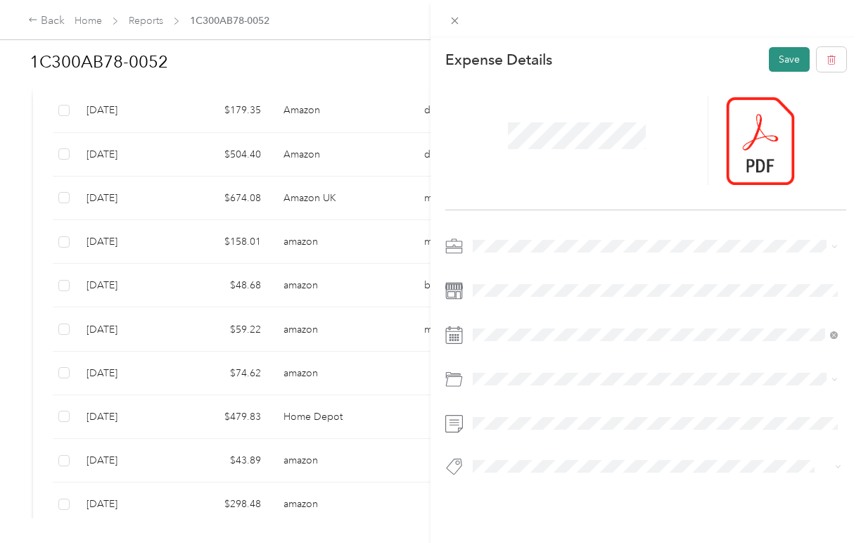
click at [787, 61] on button "Save" at bounding box center [789, 59] width 41 height 25
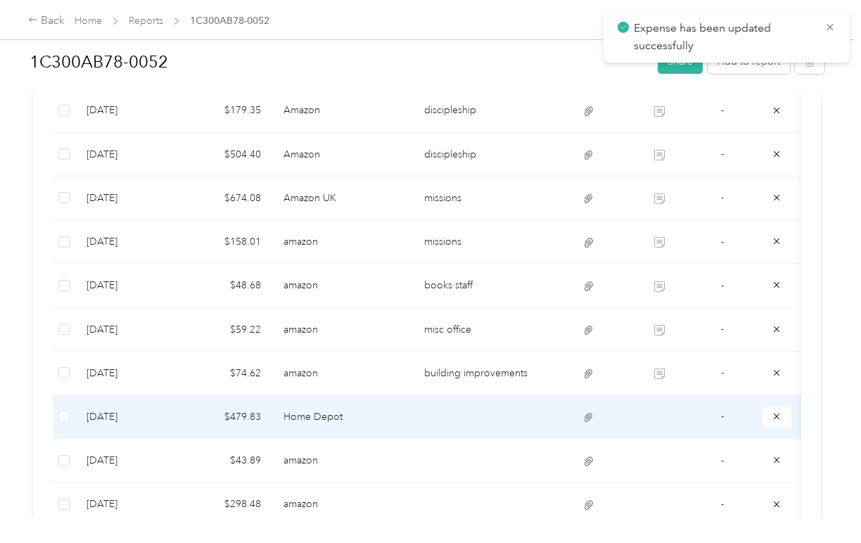
click at [446, 416] on td at bounding box center [483, 417] width 141 height 44
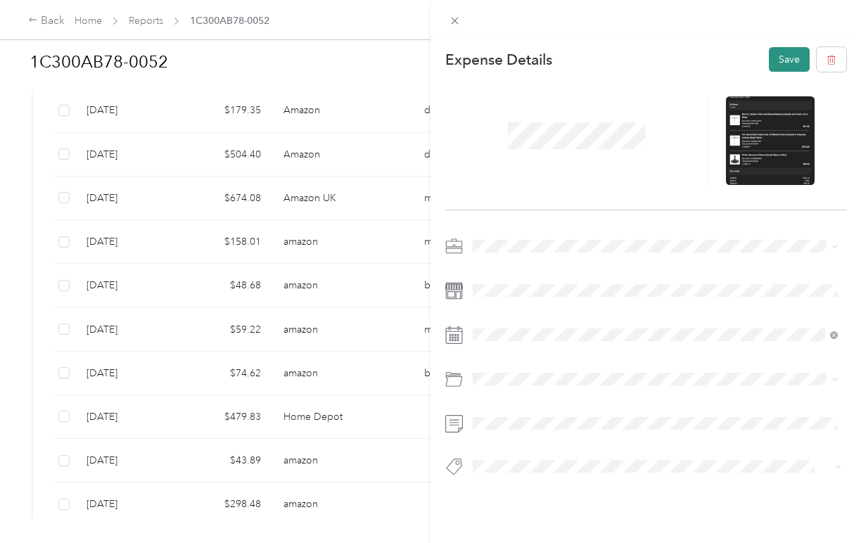
click at [785, 56] on button "Save" at bounding box center [789, 59] width 41 height 25
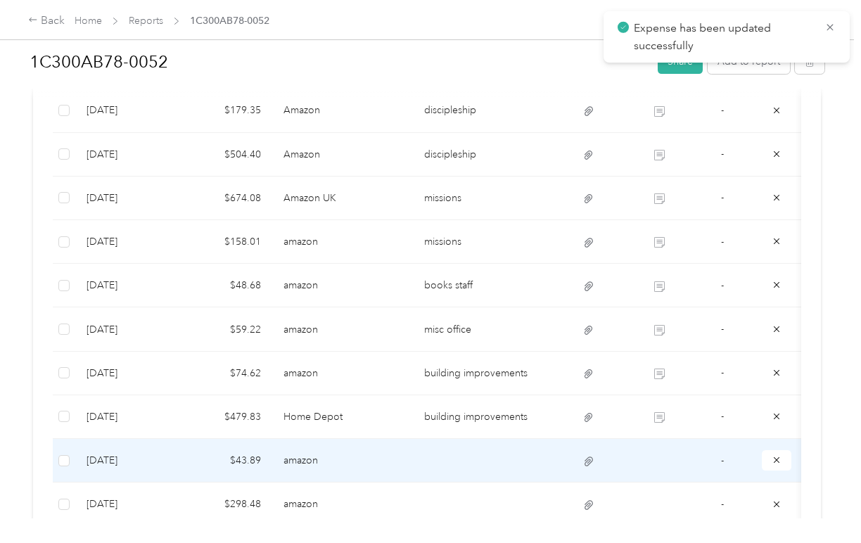
click at [463, 451] on td at bounding box center [483, 461] width 141 height 44
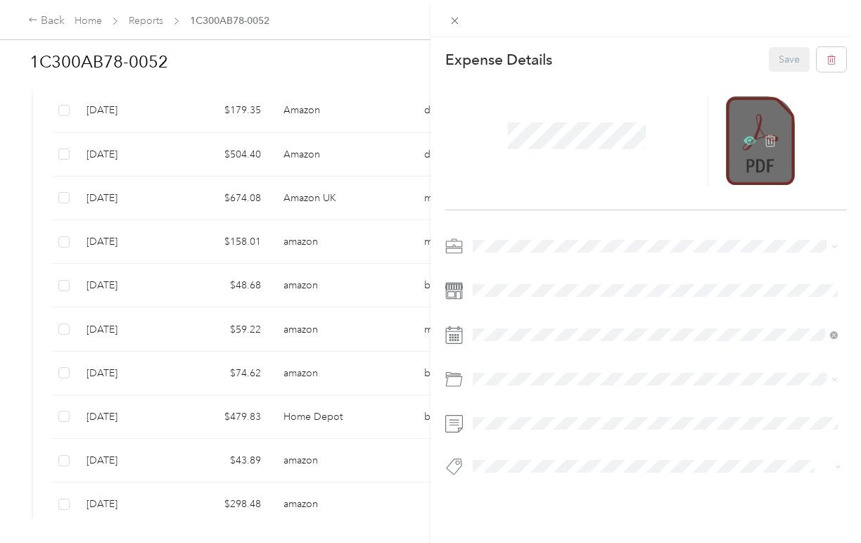
click at [747, 139] on icon at bounding box center [750, 140] width 13 height 13
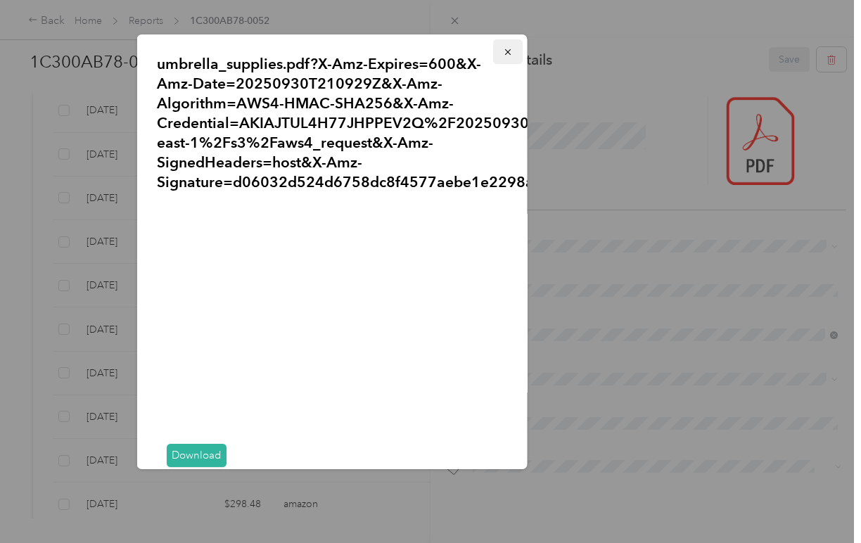
click at [503, 46] on span "button" at bounding box center [508, 52] width 10 height 12
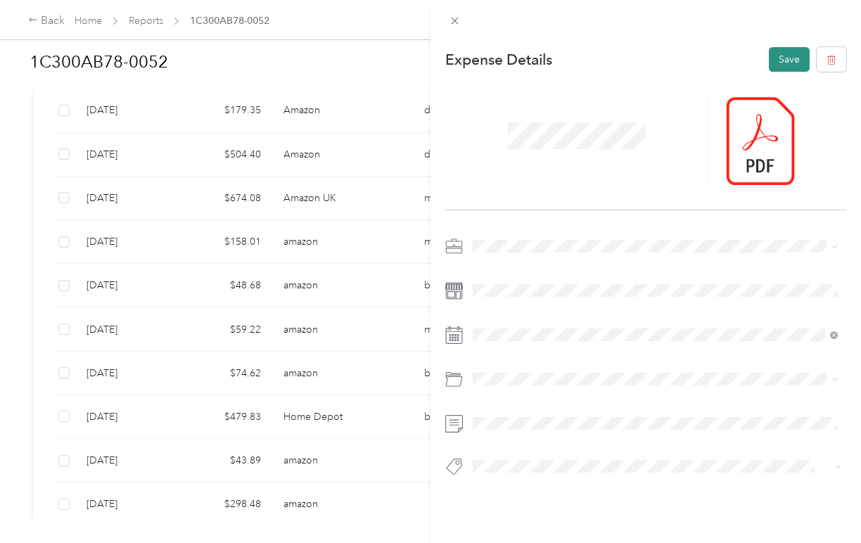
click at [782, 55] on button "Save" at bounding box center [789, 59] width 41 height 25
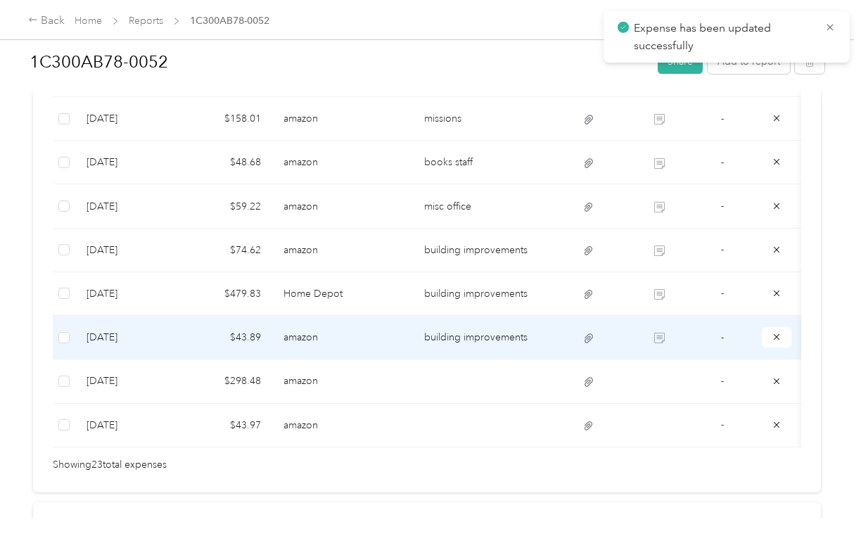
scroll to position [1074, 0]
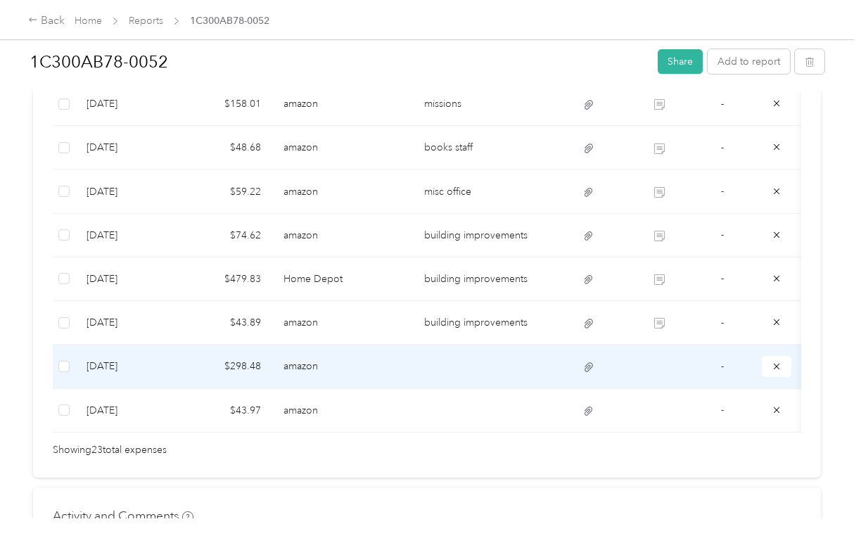
click at [462, 363] on td at bounding box center [483, 367] width 141 height 44
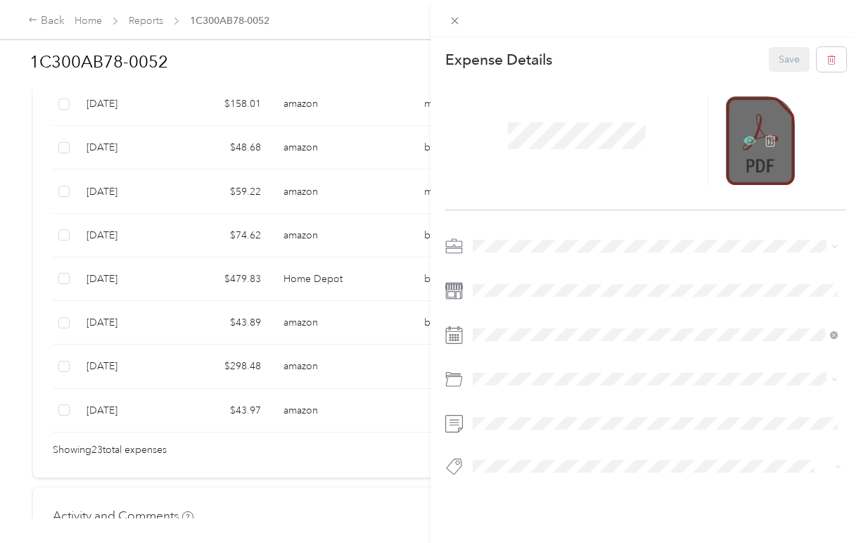
click at [745, 140] on icon at bounding box center [750, 141] width 13 height 8
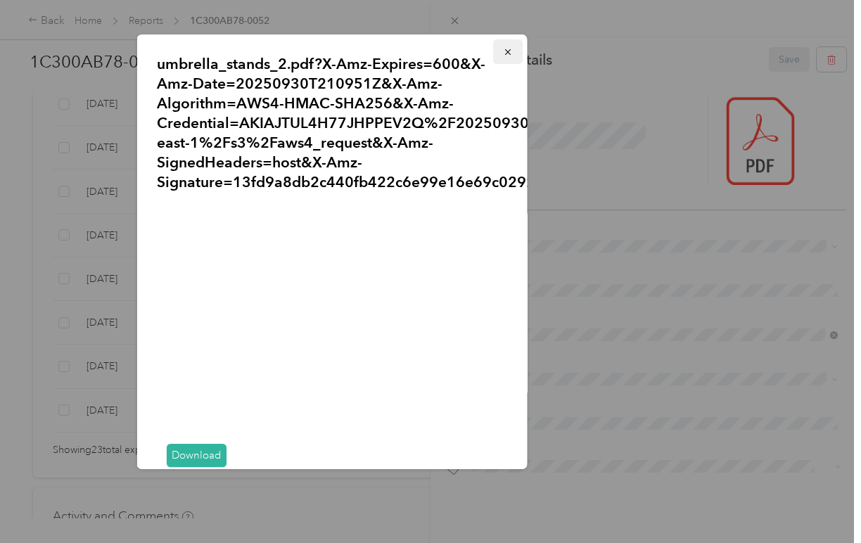
click at [503, 52] on icon "button" at bounding box center [508, 52] width 10 height 10
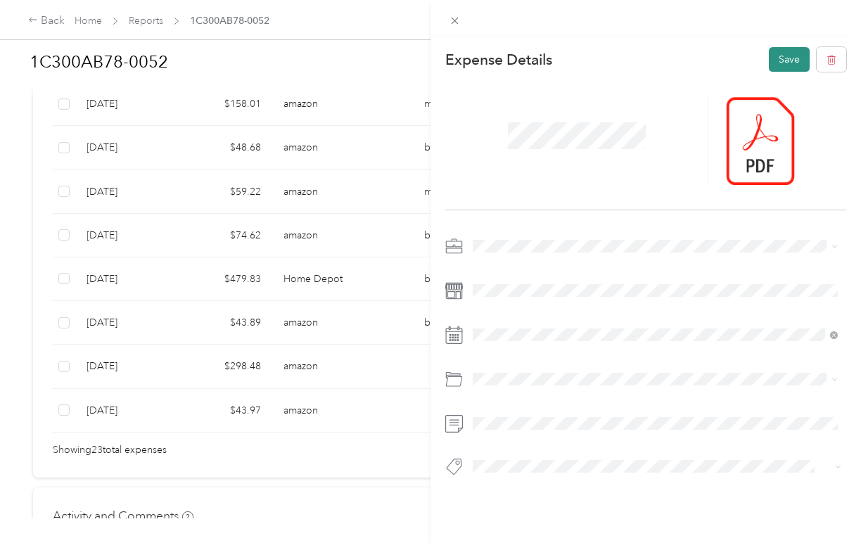
click at [784, 65] on button "Save" at bounding box center [789, 59] width 41 height 25
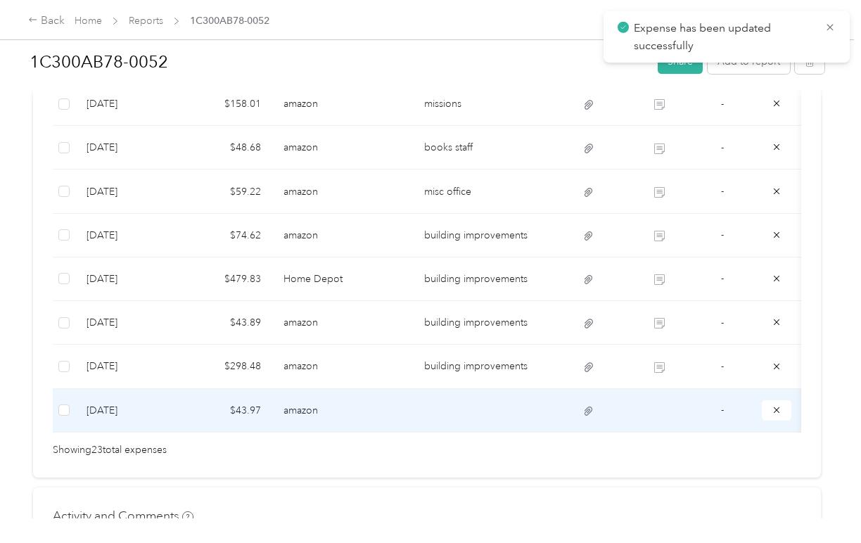
click at [450, 412] on td at bounding box center [483, 411] width 141 height 44
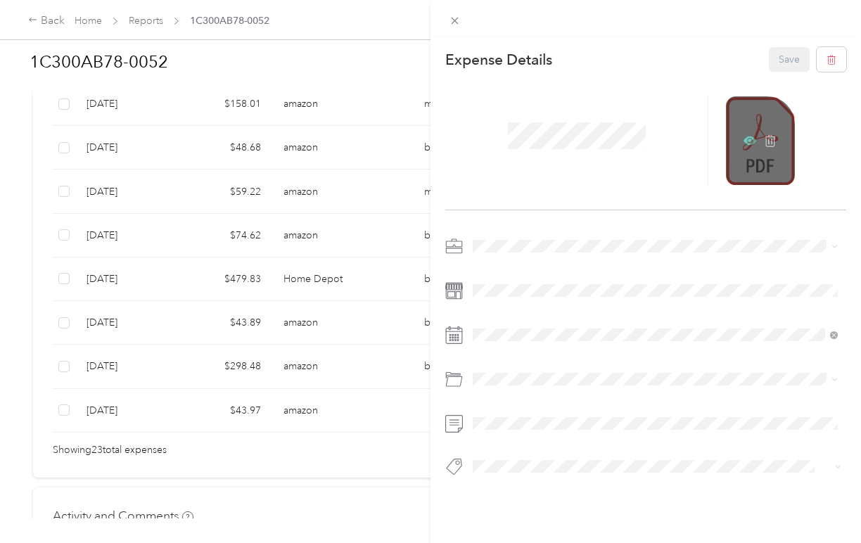
click at [747, 142] on icon at bounding box center [750, 140] width 13 height 13
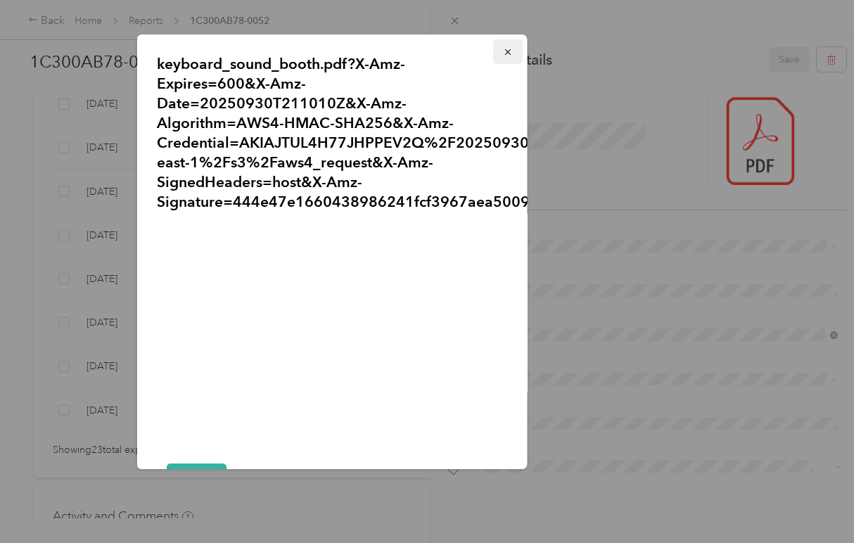
click at [508, 49] on icon "button" at bounding box center [508, 52] width 10 height 10
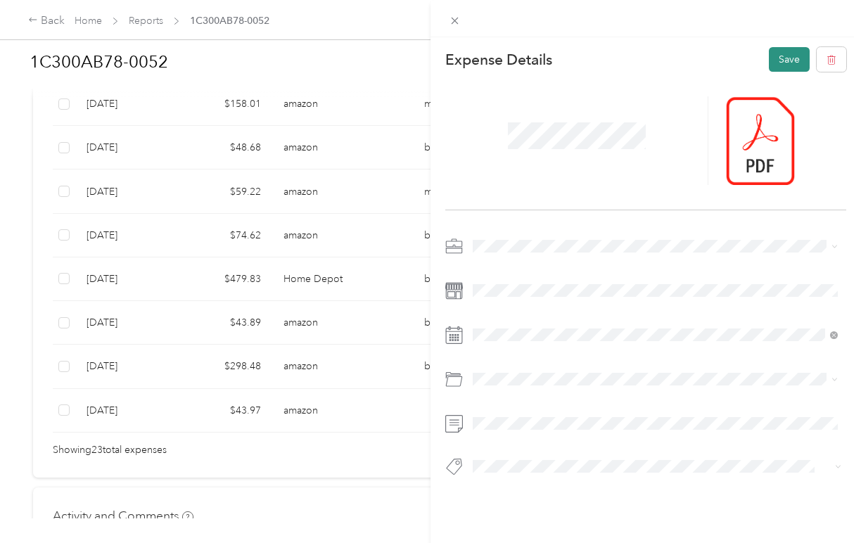
click at [788, 56] on button "Save" at bounding box center [789, 59] width 41 height 25
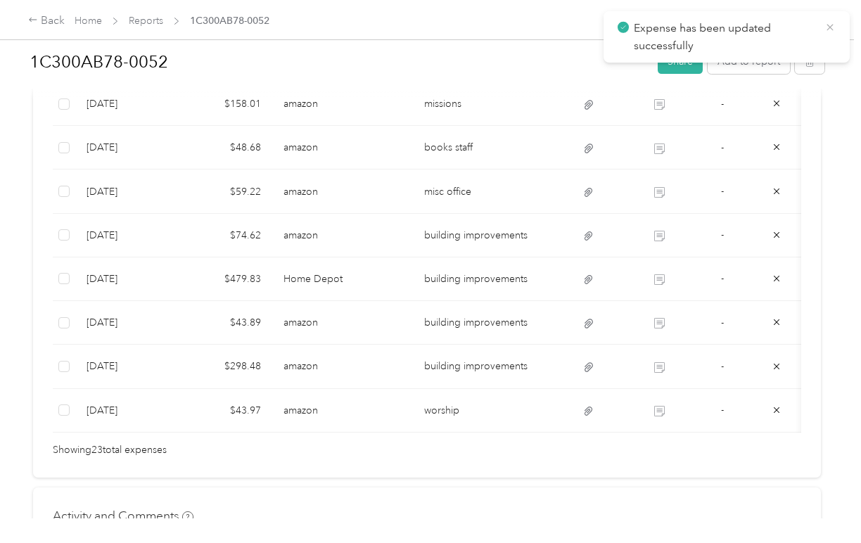
click at [832, 25] on icon at bounding box center [830, 27] width 11 height 13
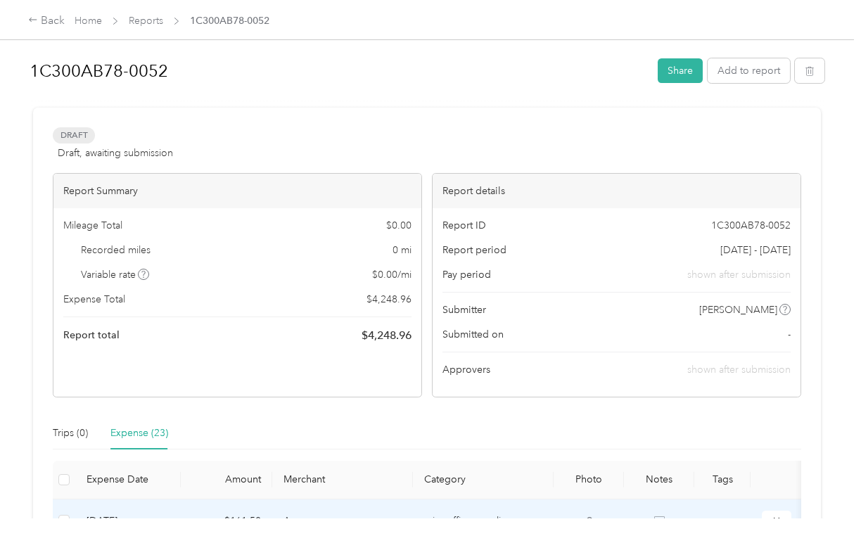
scroll to position [0, 0]
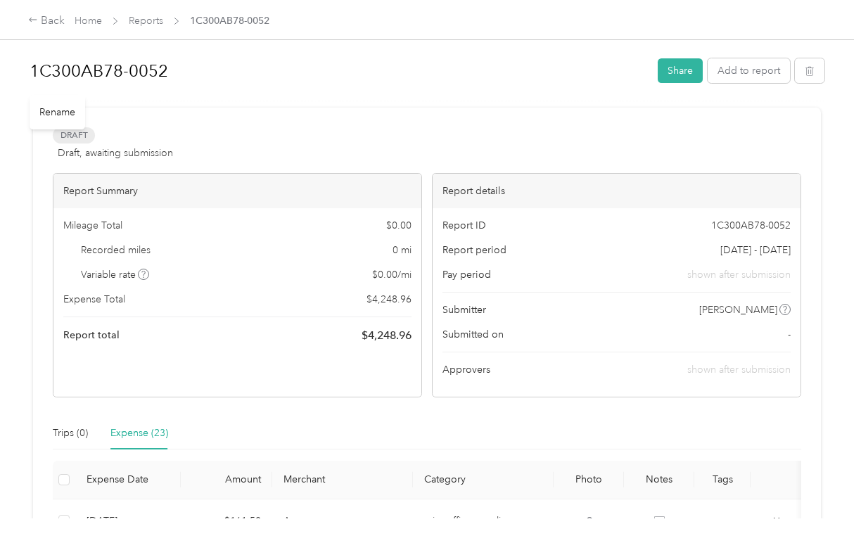
click at [63, 110] on div "Rename" at bounding box center [58, 112] width 56 height 34
click at [50, 113] on div "Rename" at bounding box center [58, 112] width 56 height 34
click at [81, 67] on h1 "1C300AB78-0052" at bounding box center [339, 71] width 619 height 34
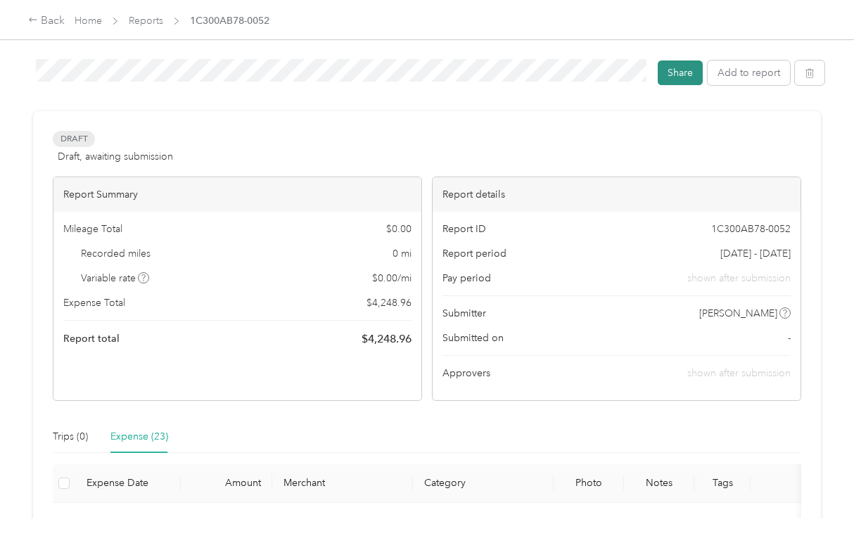
click at [687, 73] on button "Share" at bounding box center [680, 73] width 45 height 25
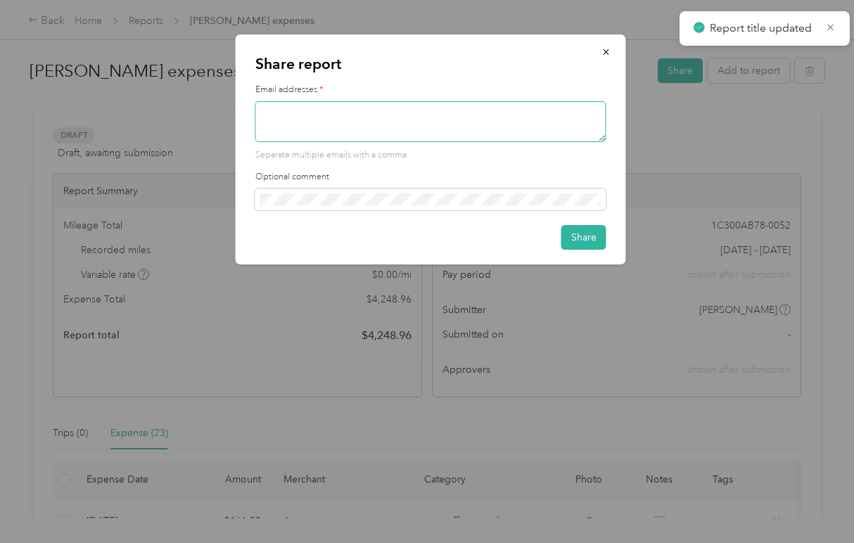
click at [474, 119] on textarea at bounding box center [430, 121] width 351 height 41
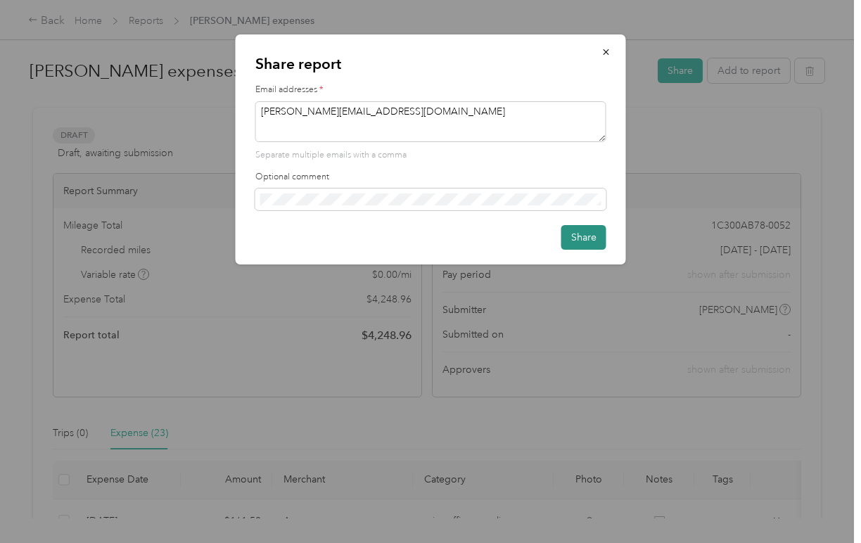
type textarea "ken@ccla.church"
click at [581, 234] on button "Share" at bounding box center [584, 237] width 45 height 25
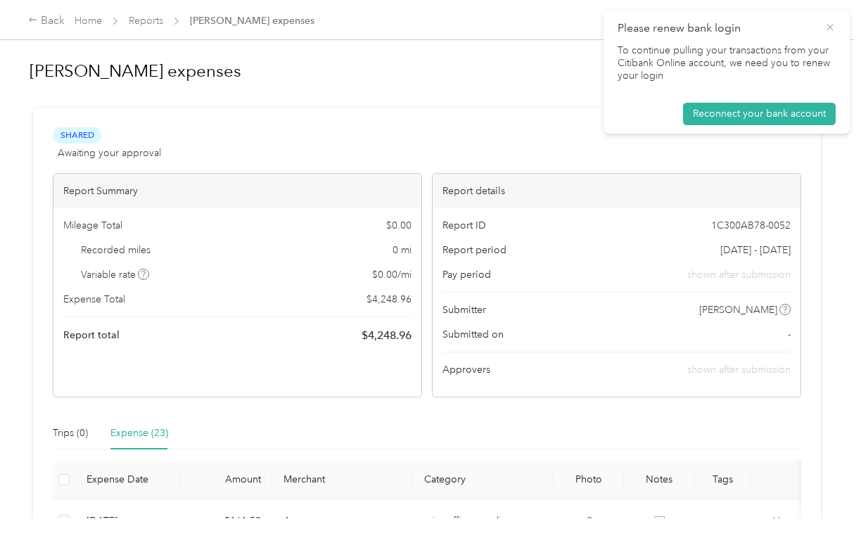
click at [830, 27] on icon at bounding box center [830, 27] width 11 height 13
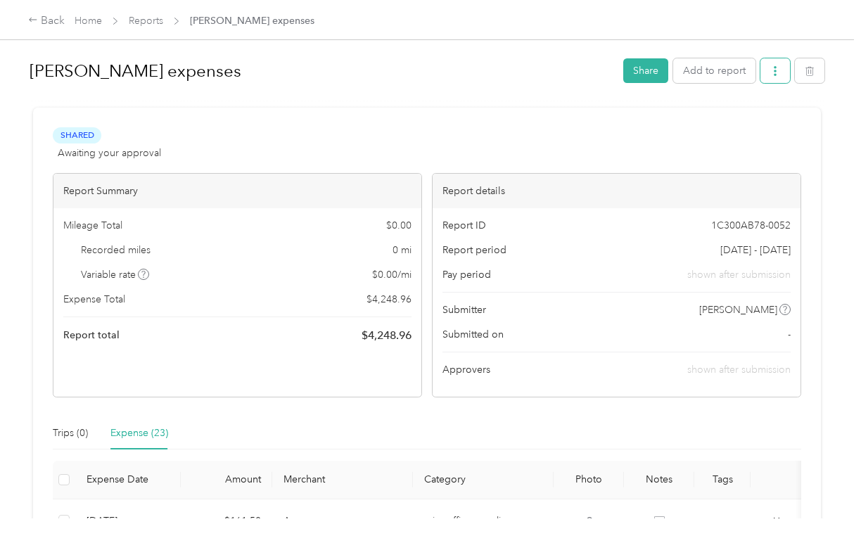
click at [775, 69] on icon "button" at bounding box center [775, 71] width 10 height 10
click at [745, 118] on span "Download" at bounding box center [739, 122] width 46 height 15
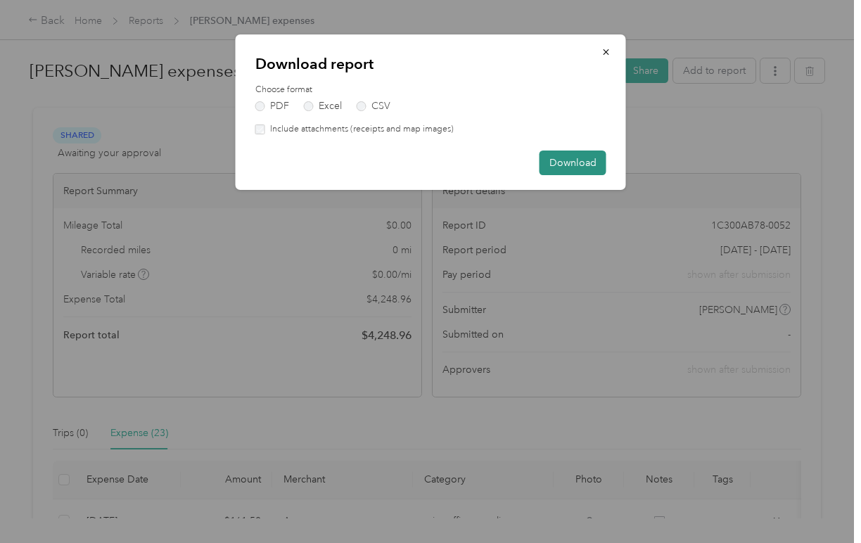
click at [581, 159] on button "Download" at bounding box center [573, 163] width 67 height 25
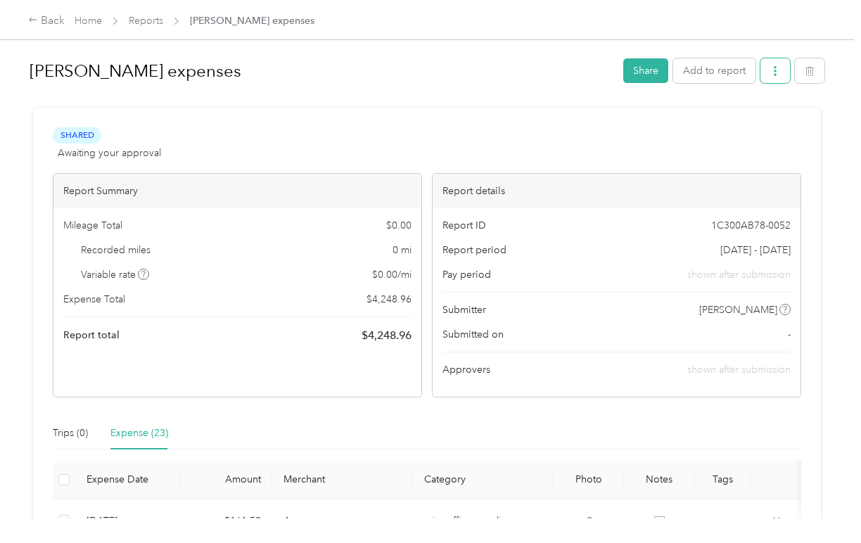
click at [777, 72] on icon "button" at bounding box center [775, 71] width 3 height 10
click at [745, 124] on span "Download" at bounding box center [739, 122] width 46 height 15
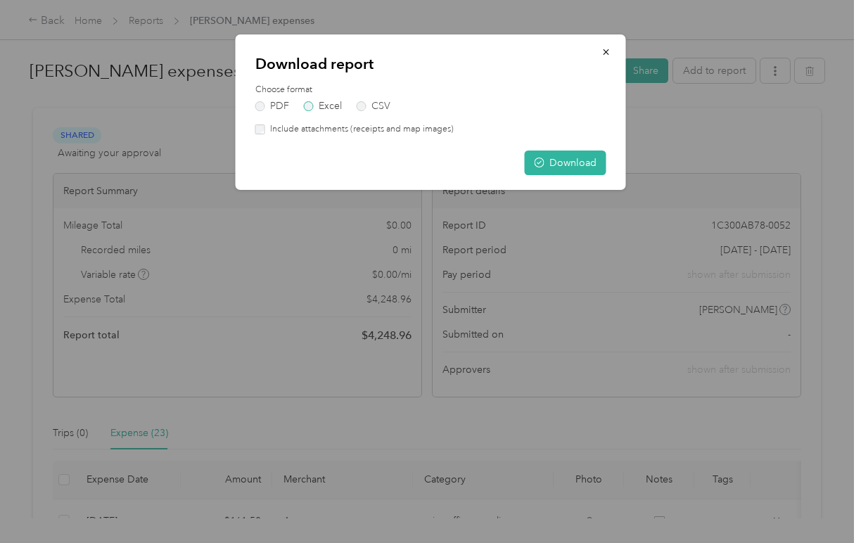
click at [308, 106] on label "Excel" at bounding box center [323, 106] width 38 height 10
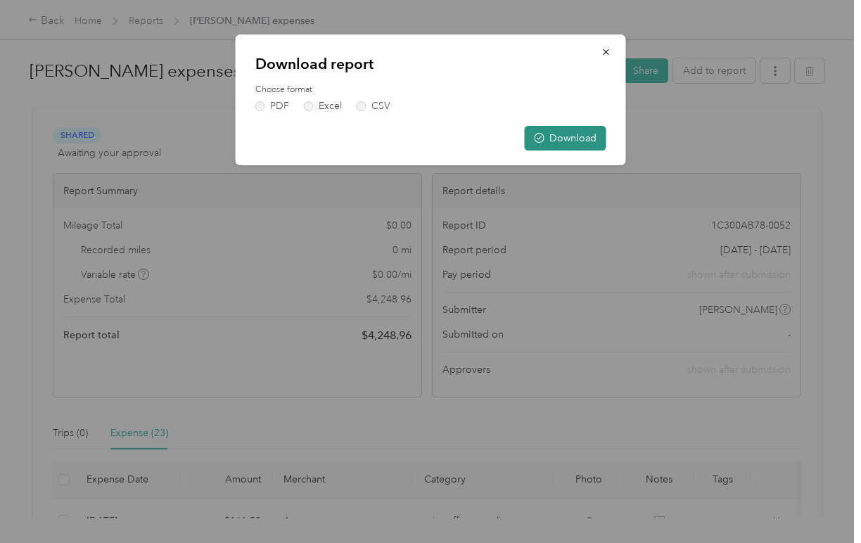
click at [569, 133] on button "Download" at bounding box center [566, 138] width 82 height 25
